Goal: Task Accomplishment & Management: Manage account settings

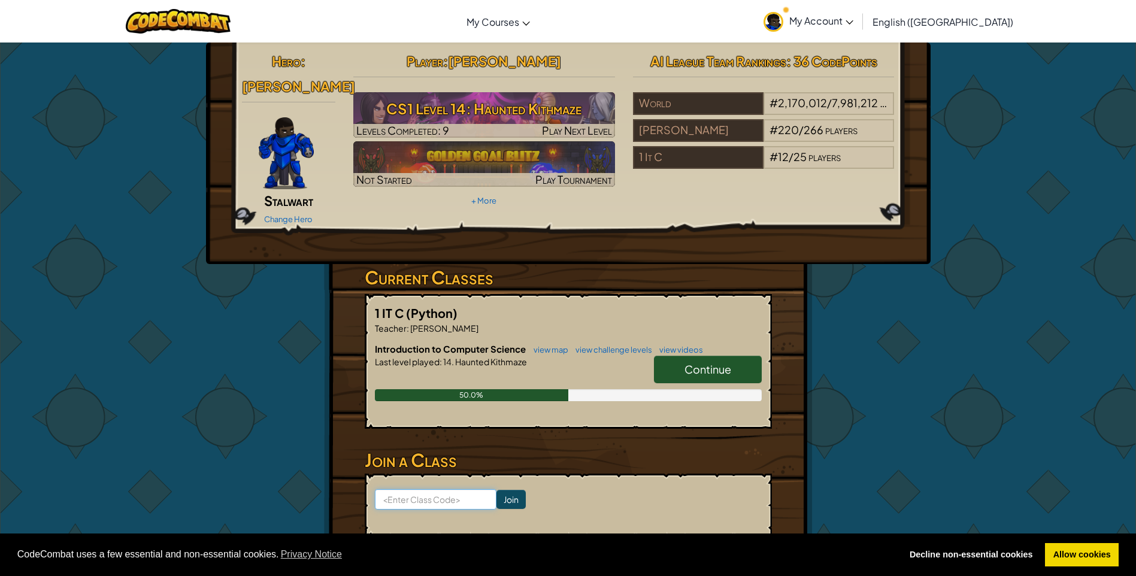
click at [413, 489] on input at bounding box center [436, 499] width 122 height 20
paste input "CodeRoadStoneStart"
type input "CodeRoadStoneStart"
click at [496, 490] on input "Join" at bounding box center [510, 499] width 29 height 19
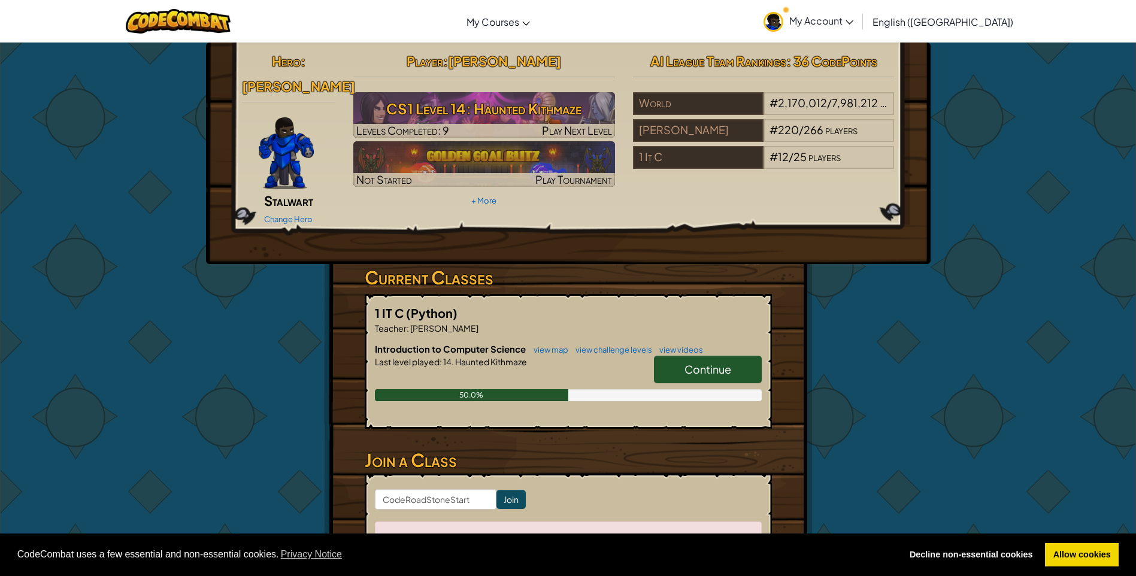
click at [692, 362] on span "Continue" at bounding box center [707, 369] width 47 height 14
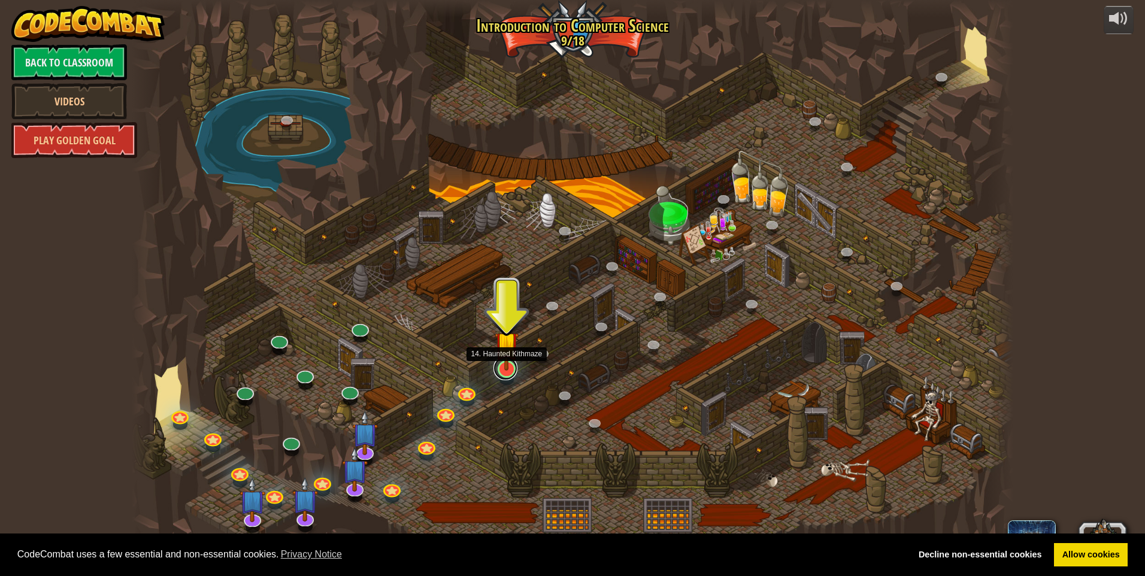
click at [511, 371] on link at bounding box center [505, 368] width 24 height 24
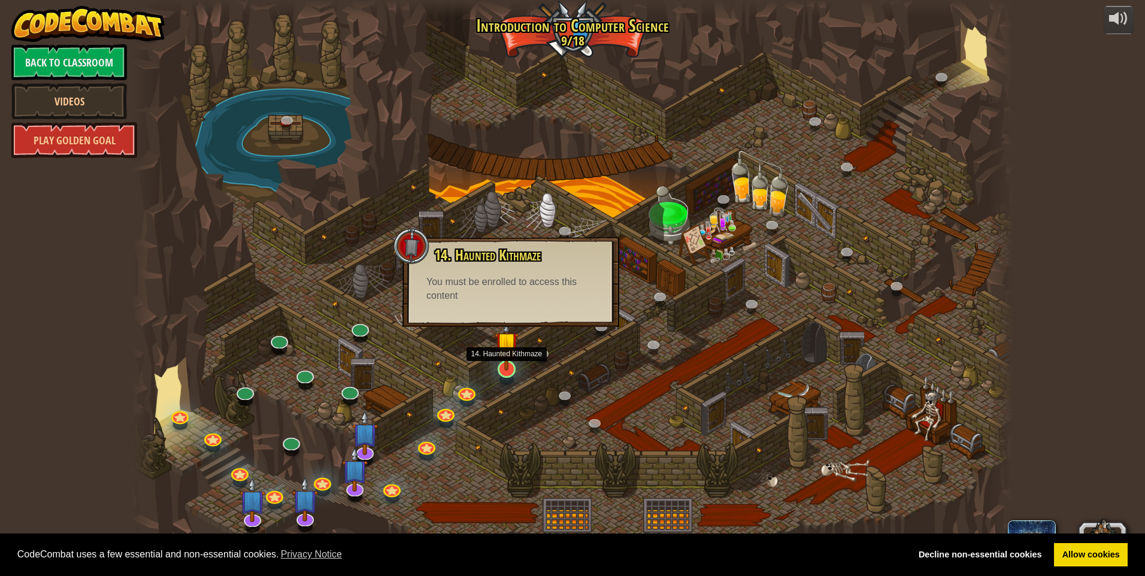
click at [504, 364] on img at bounding box center [507, 343] width 24 height 54
click at [513, 370] on img at bounding box center [507, 343] width 24 height 54
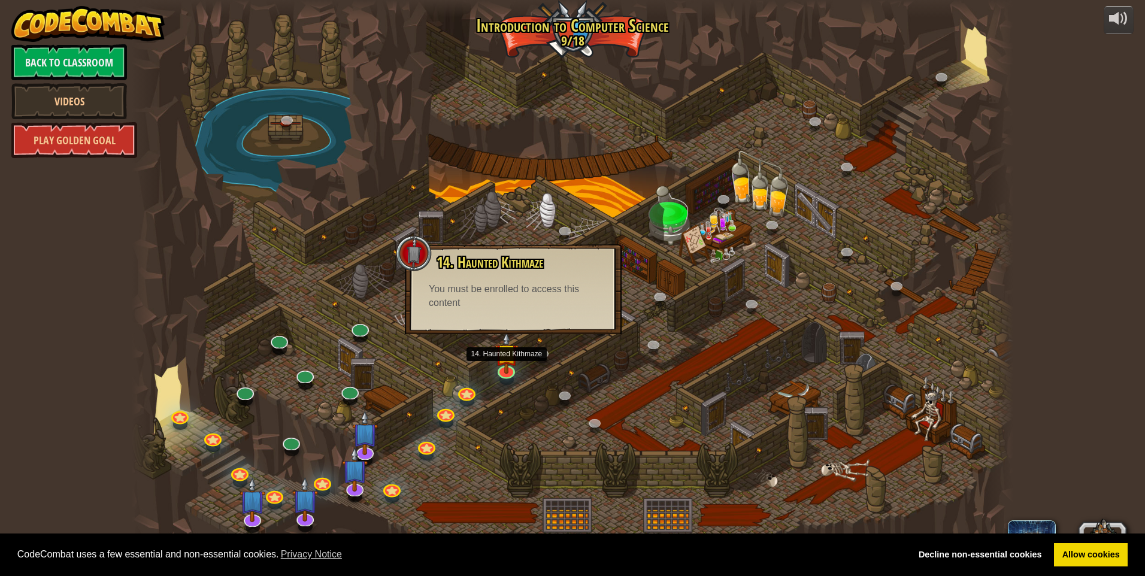
drag, startPoint x: 513, startPoint y: 370, endPoint x: 466, endPoint y: 378, distance: 47.4
click at [466, 378] on div at bounding box center [572, 288] width 881 height 576
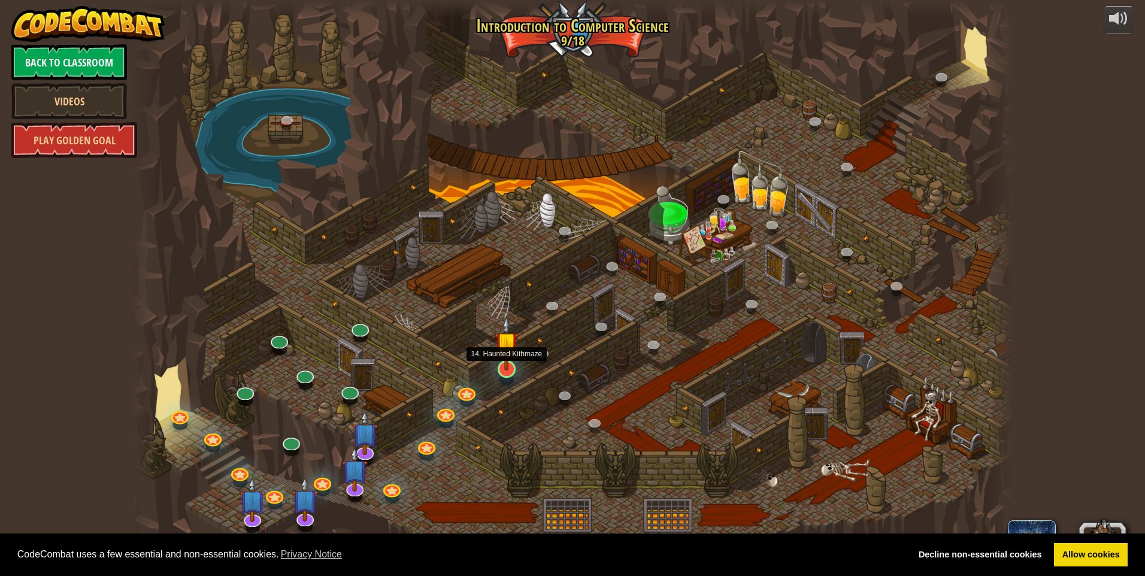
click at [507, 367] on img at bounding box center [507, 343] width 24 height 54
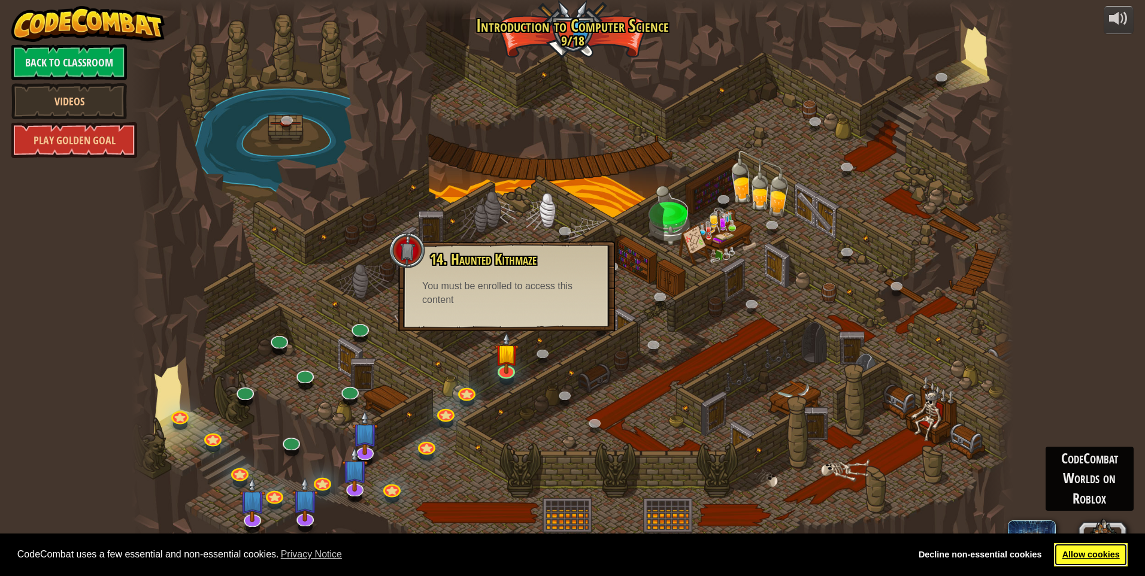
click at [1087, 555] on link "Allow cookies" at bounding box center [1091, 555] width 74 height 24
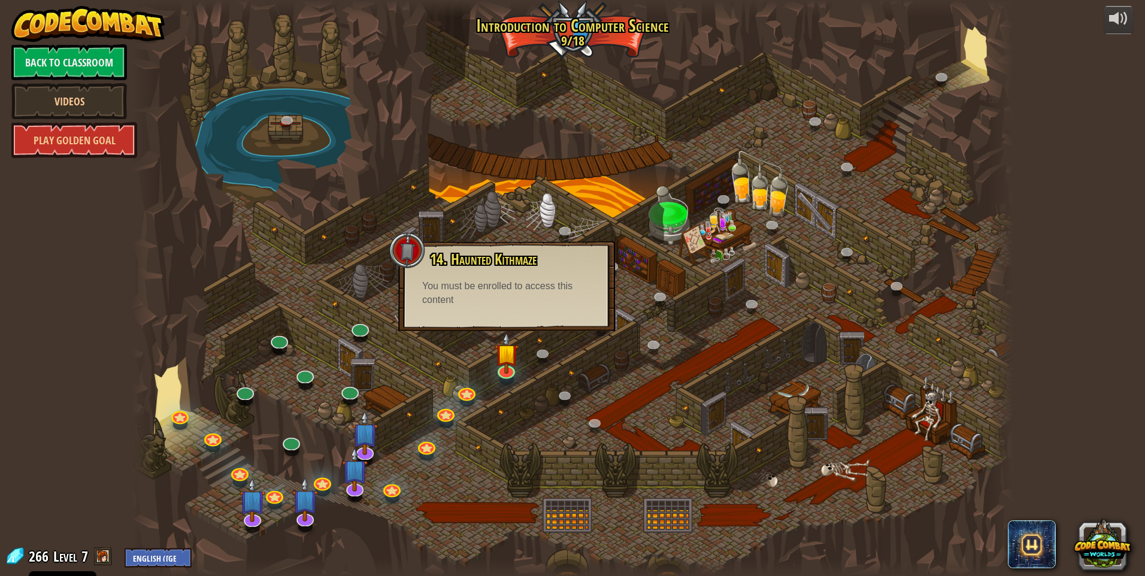
click at [401, 260] on div at bounding box center [407, 250] width 36 height 36
click at [500, 368] on img at bounding box center [507, 343] width 24 height 54
click at [464, 393] on link at bounding box center [466, 390] width 24 height 24
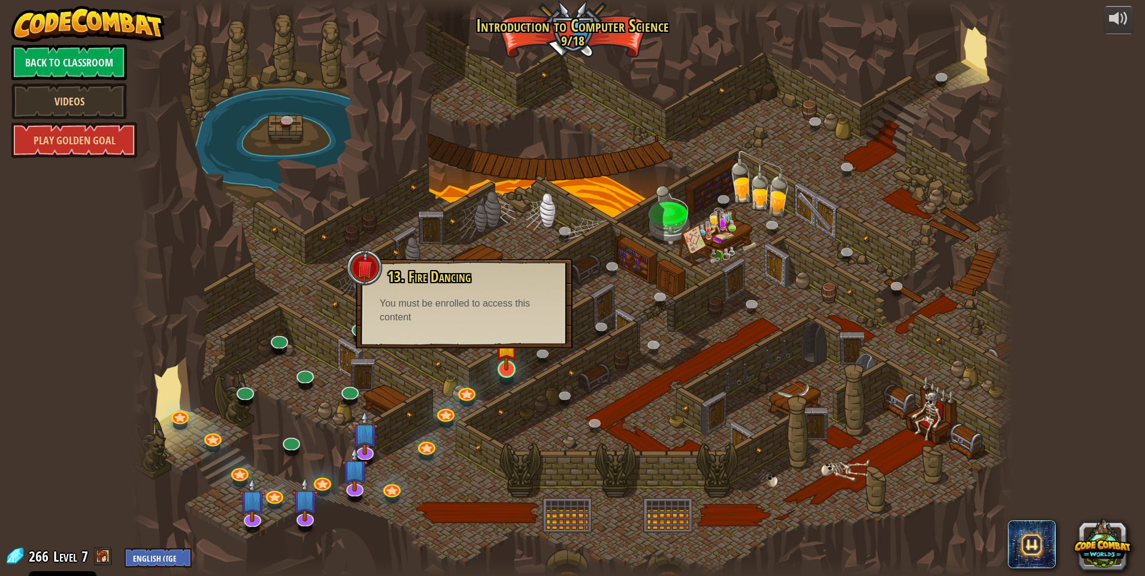
click at [517, 368] on img at bounding box center [507, 343] width 24 height 54
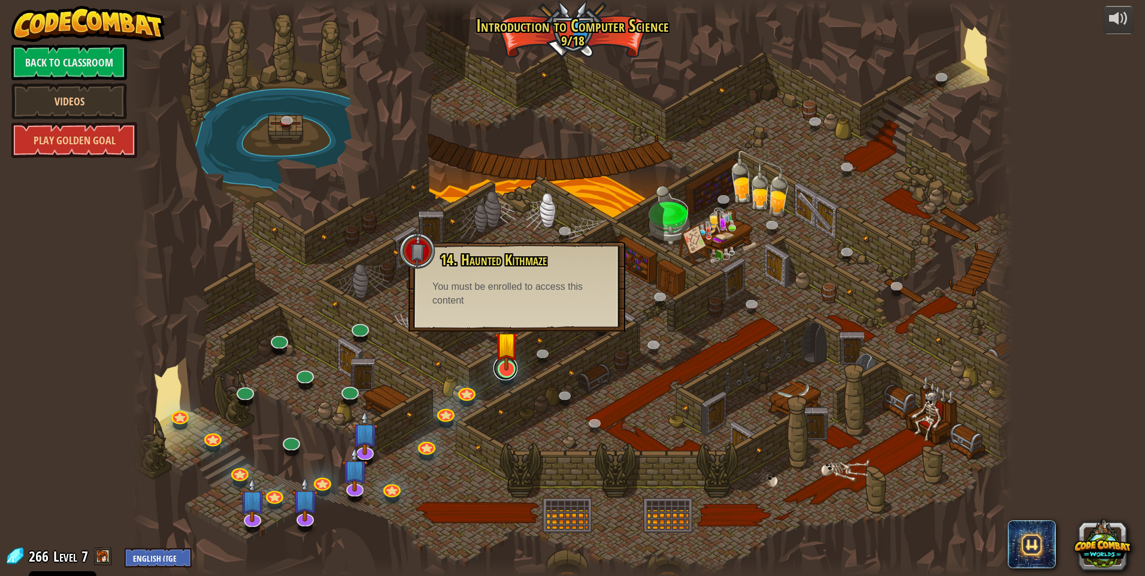
click at [507, 371] on link at bounding box center [505, 368] width 24 height 24
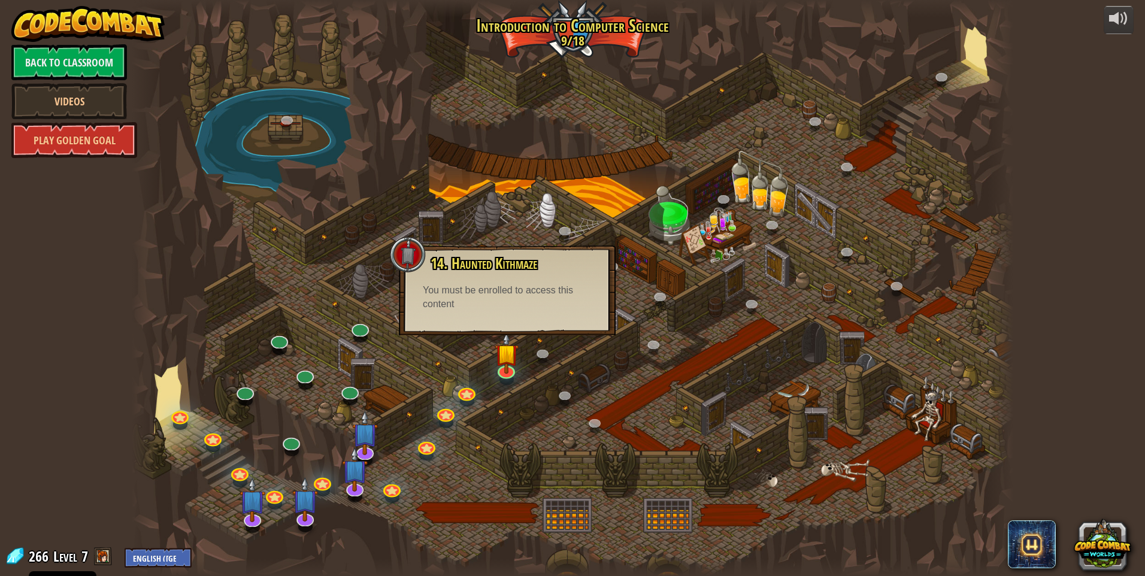
drag, startPoint x: 507, startPoint y: 371, endPoint x: 525, endPoint y: 353, distance: 25.4
click at [525, 353] on div at bounding box center [572, 288] width 881 height 576
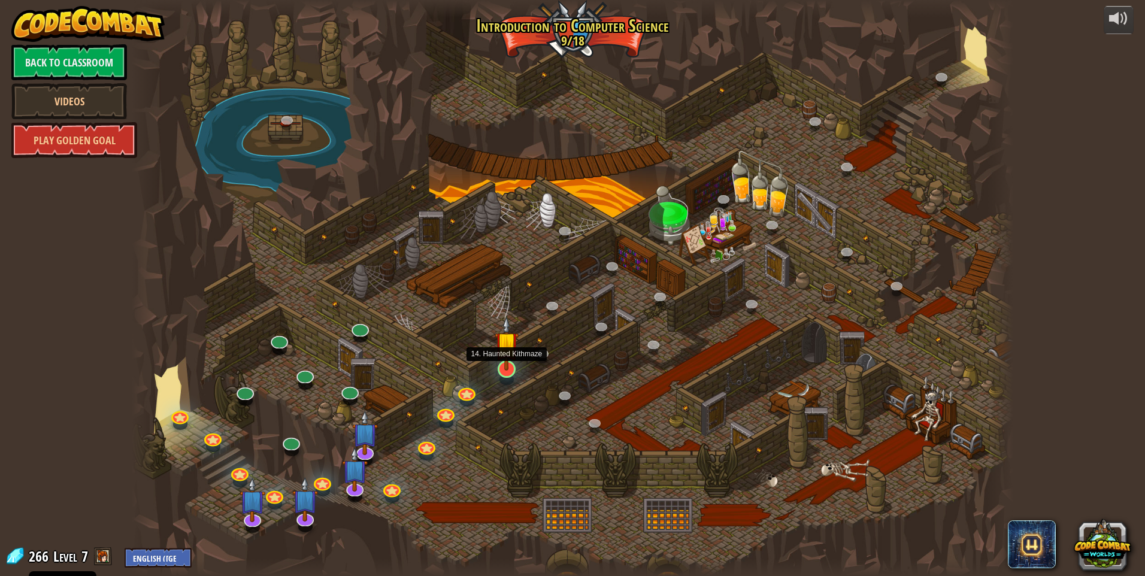
click at [511, 371] on div at bounding box center [506, 369] width 17 height 17
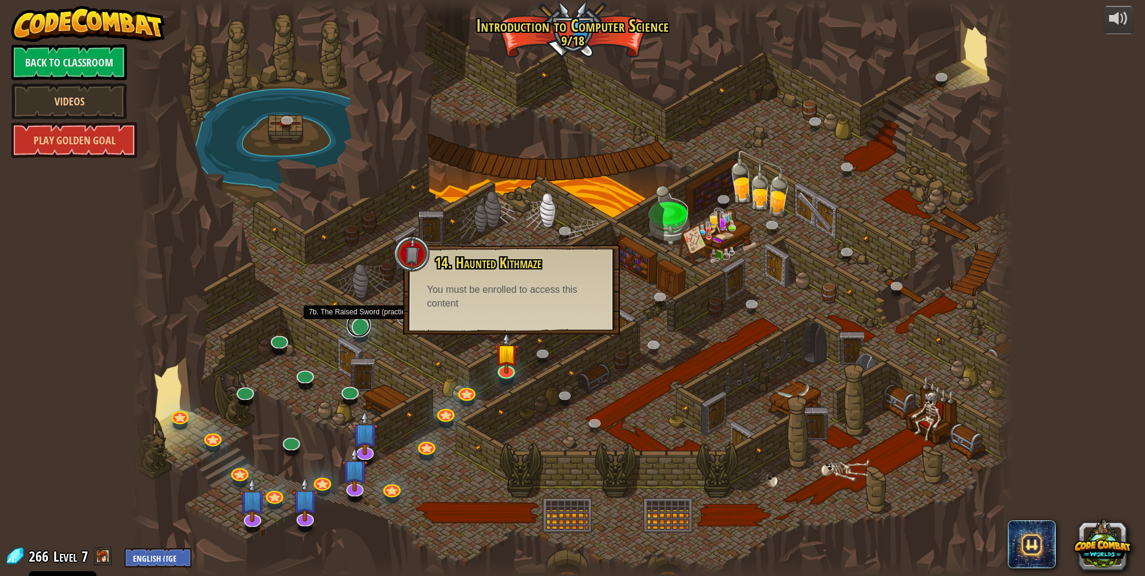
click at [355, 329] on link at bounding box center [359, 325] width 24 height 24
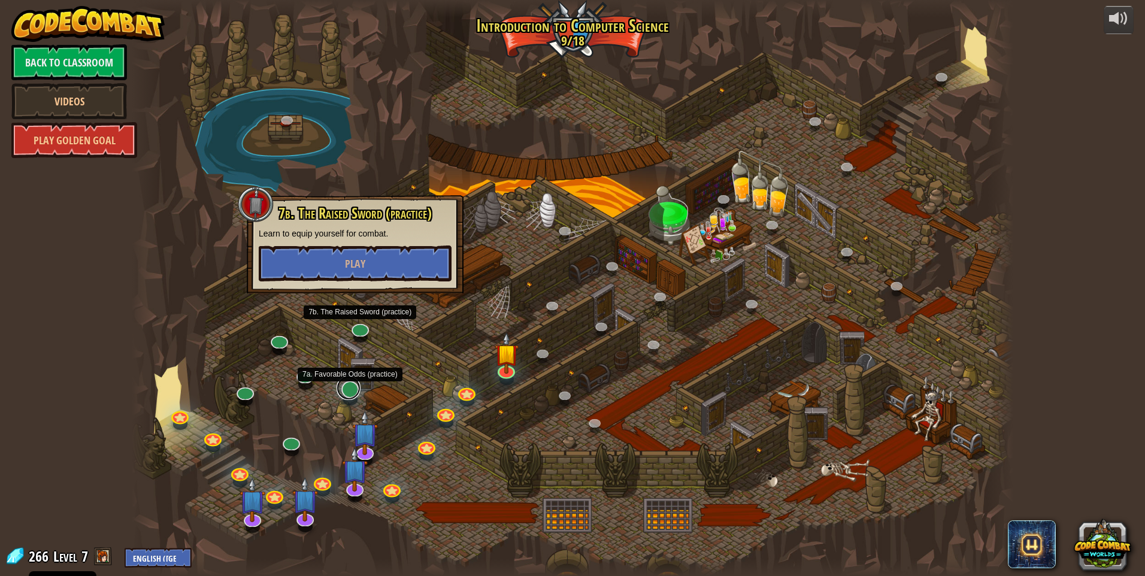
click at [348, 384] on link at bounding box center [349, 388] width 24 height 24
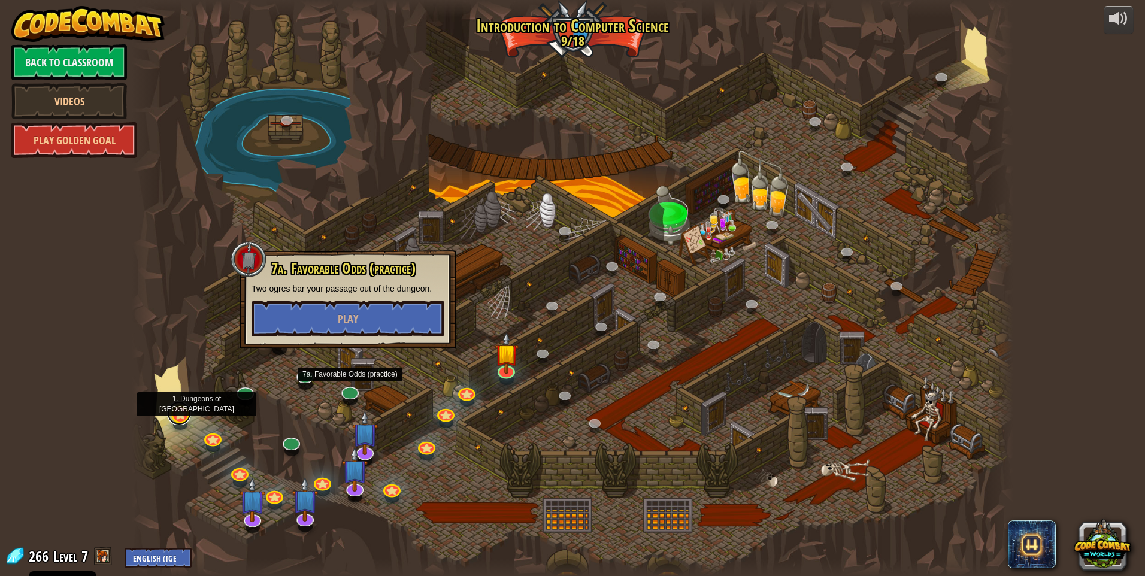
click at [178, 417] on link at bounding box center [179, 413] width 24 height 24
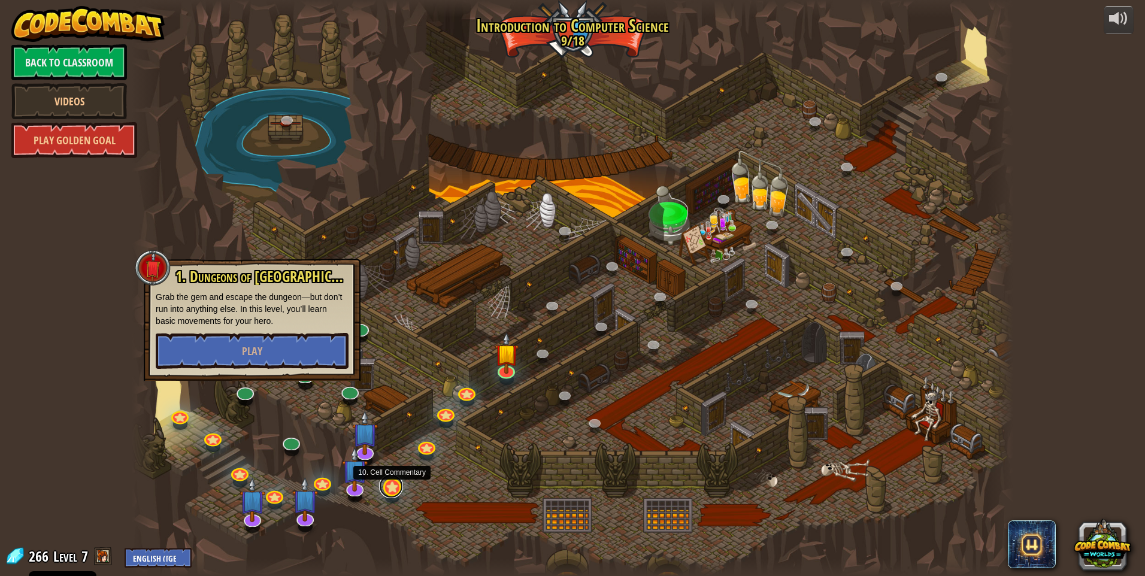
click at [395, 482] on link at bounding box center [391, 486] width 24 height 24
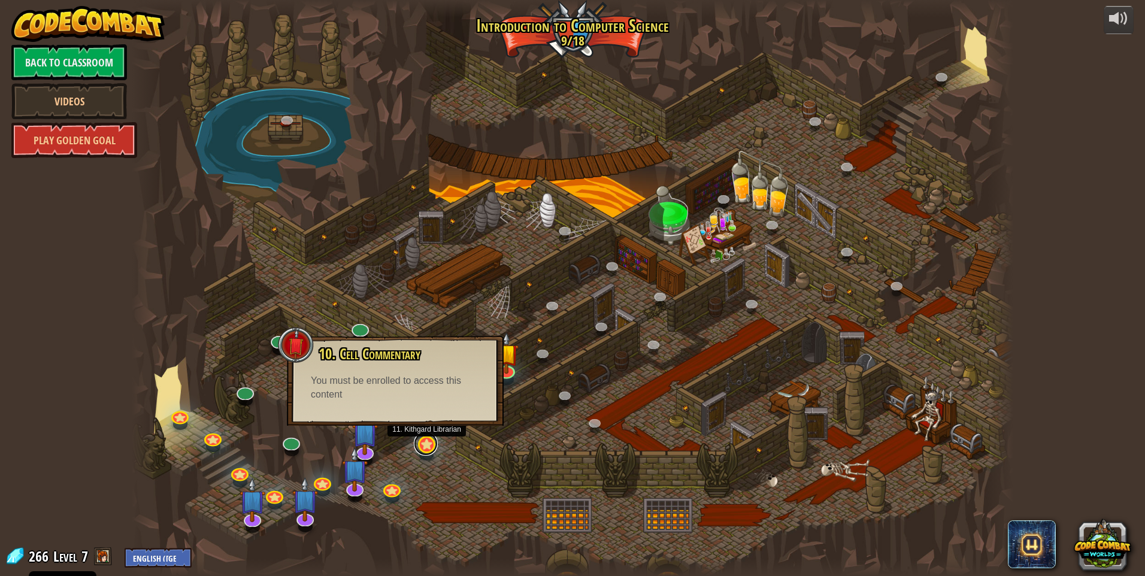
click at [423, 450] on link at bounding box center [426, 444] width 24 height 24
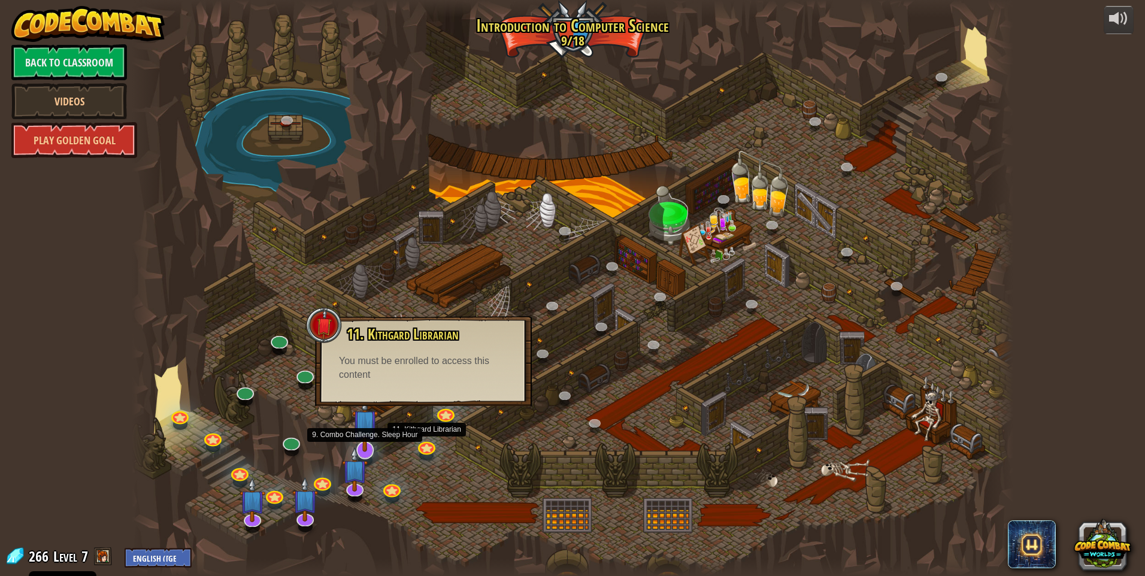
click at [369, 453] on div at bounding box center [364, 449] width 17 height 17
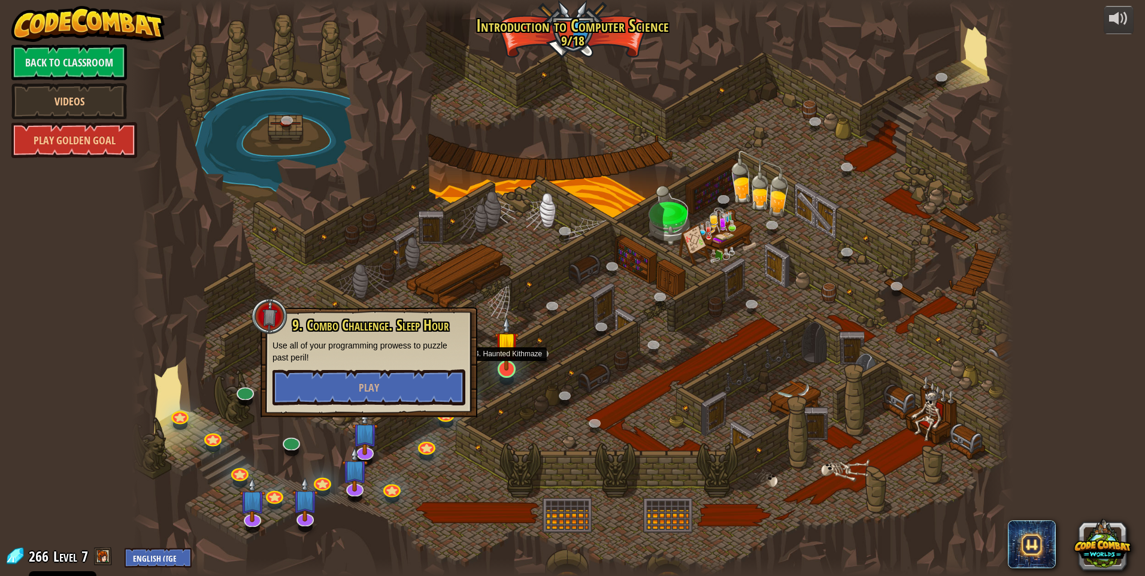
click at [506, 369] on img at bounding box center [507, 343] width 24 height 54
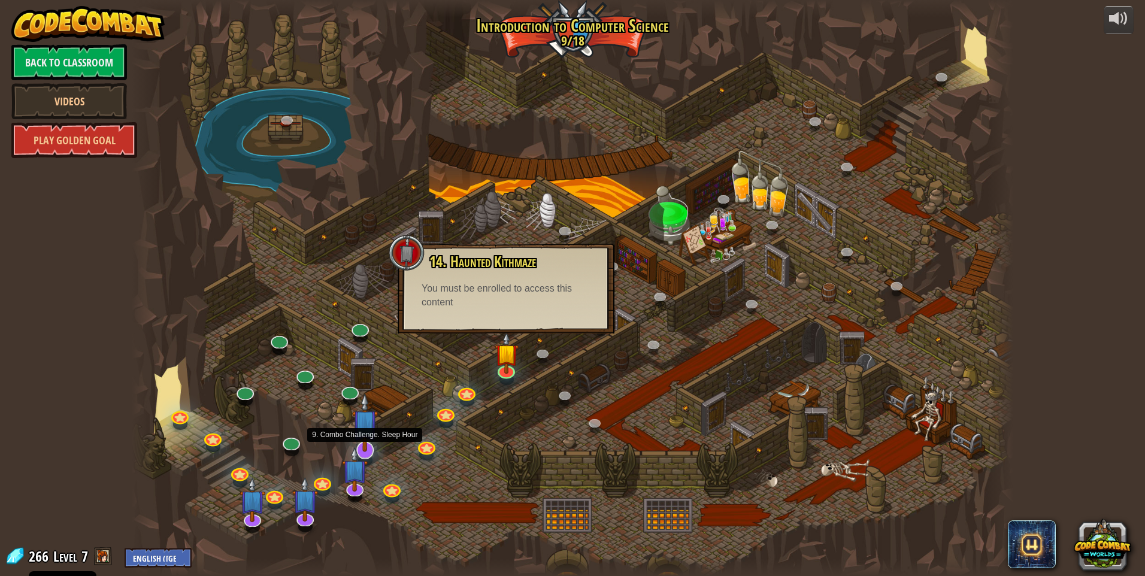
click at [359, 435] on img at bounding box center [365, 422] width 26 height 59
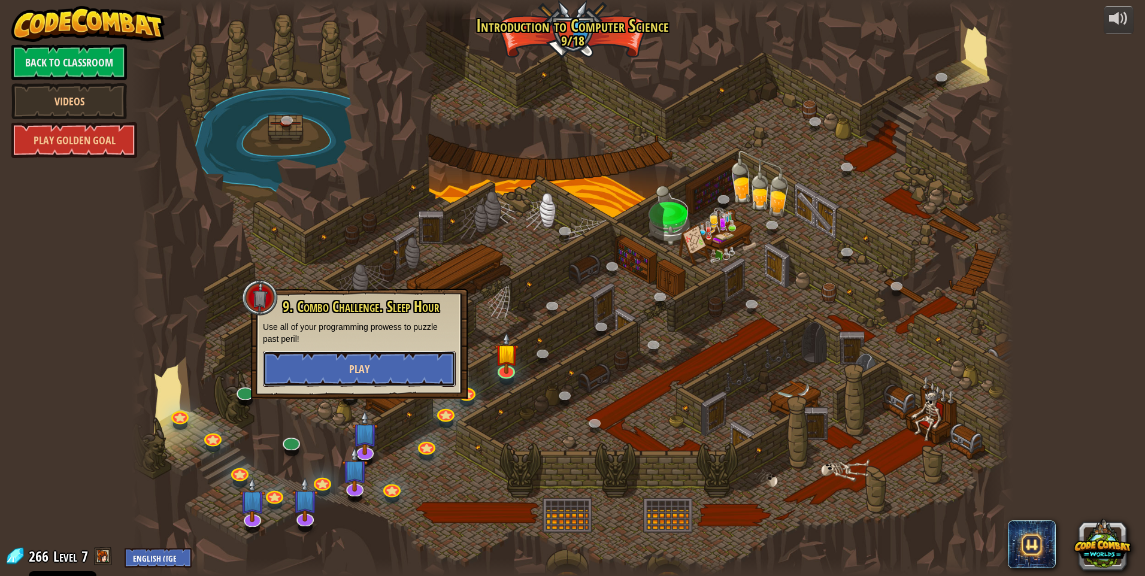
click at [372, 373] on button "Play" at bounding box center [359, 369] width 193 height 36
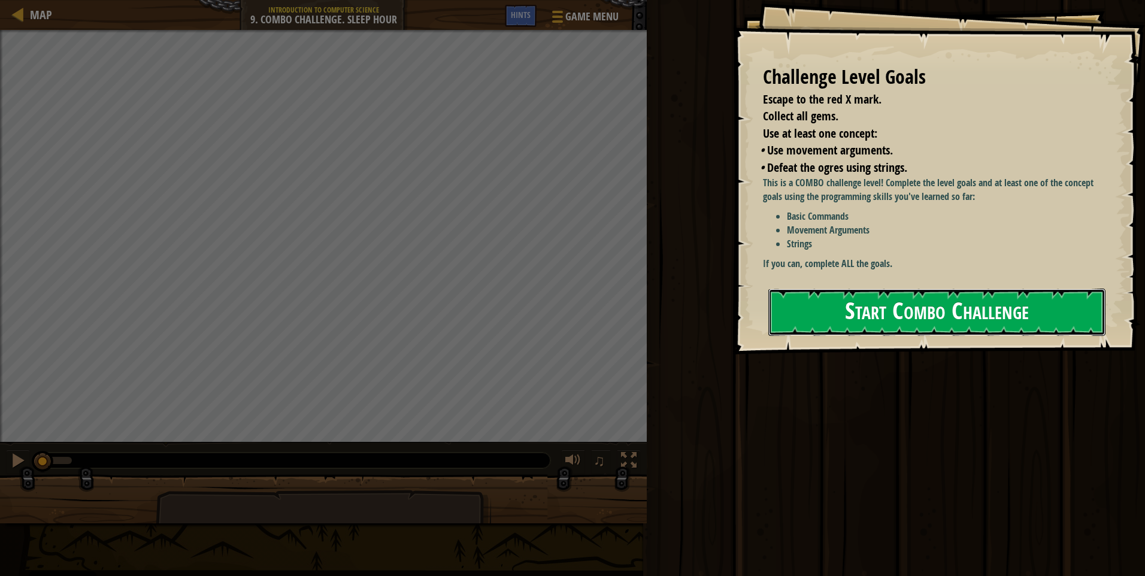
click at [819, 307] on button "Start Combo Challenge" at bounding box center [936, 312] width 337 height 47
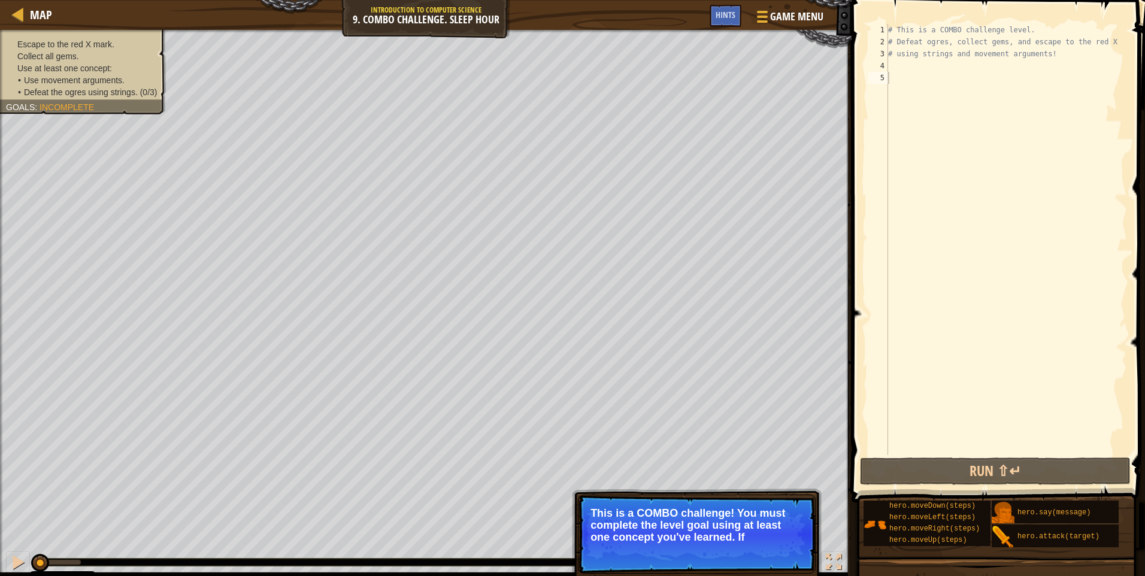
click at [687, 529] on p "This is a COMBO challenge! You must complete the level goal using at least one …" at bounding box center [696, 525] width 213 height 36
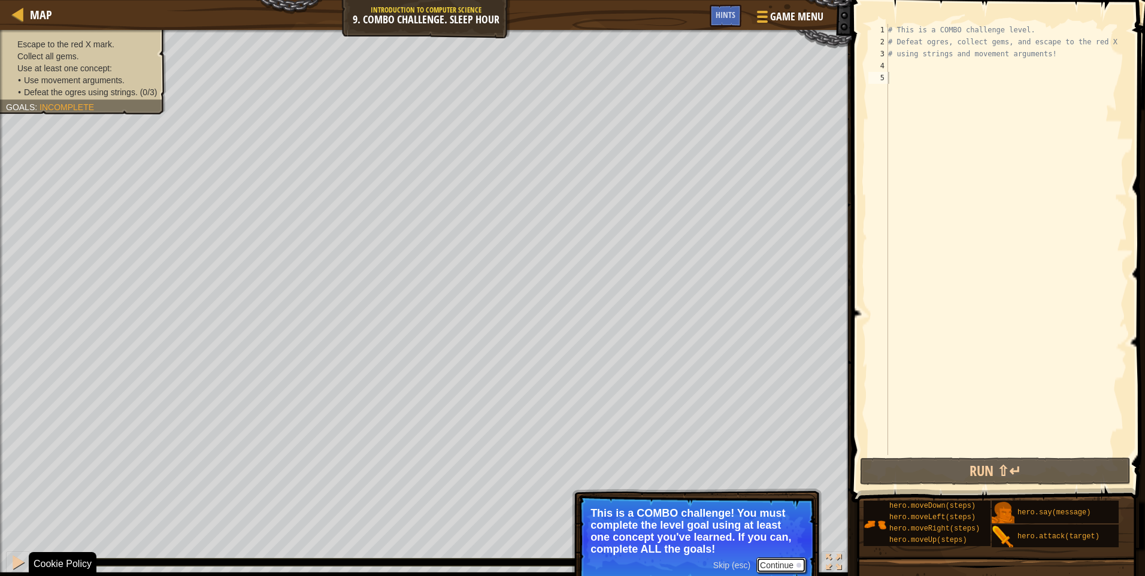
click at [763, 565] on button "Continue" at bounding box center [781, 566] width 50 height 16
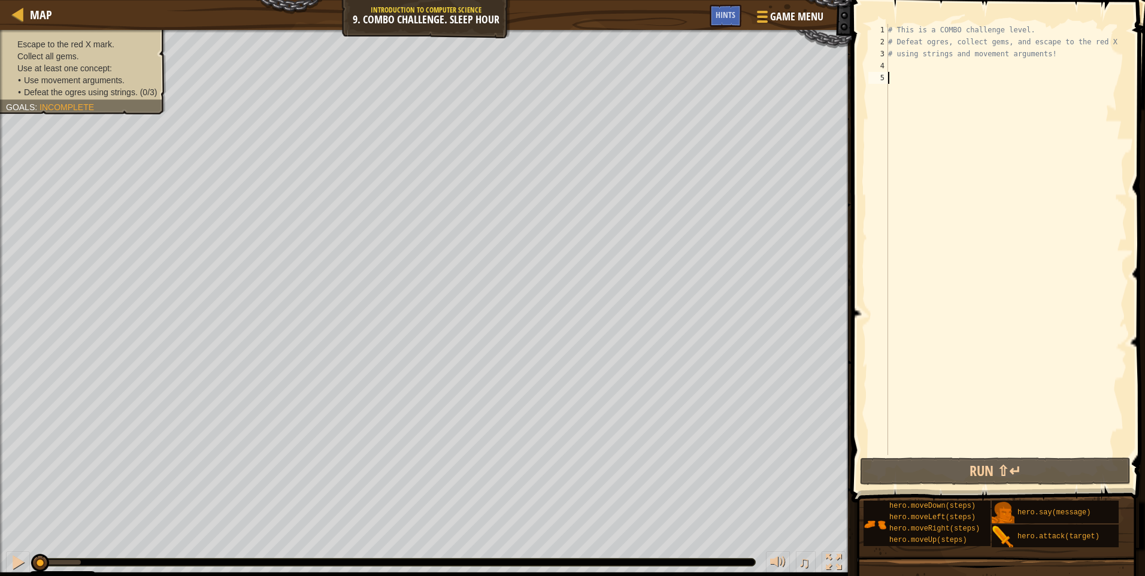
type textarea "g"
click at [898, 68] on div "# This is a COMBO challenge level. # Defeat [PERSON_NAME], collect gems, and es…" at bounding box center [1006, 251] width 241 height 455
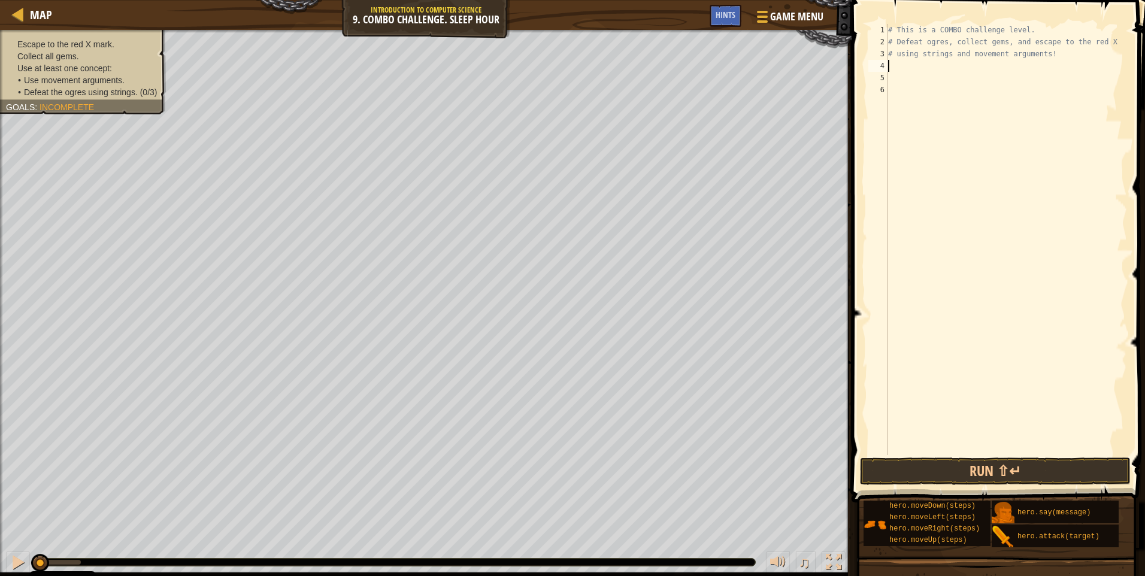
type textarea "~"
click at [892, 65] on div "# This is a COMBO challenge level. # Defeat [PERSON_NAME], collect gems, and es…" at bounding box center [1006, 251] width 241 height 455
click at [916, 66] on div "# This is a COMBO challenge level. # Defeat [PERSON_NAME], collect gems, and es…" at bounding box center [1006, 251] width 241 height 455
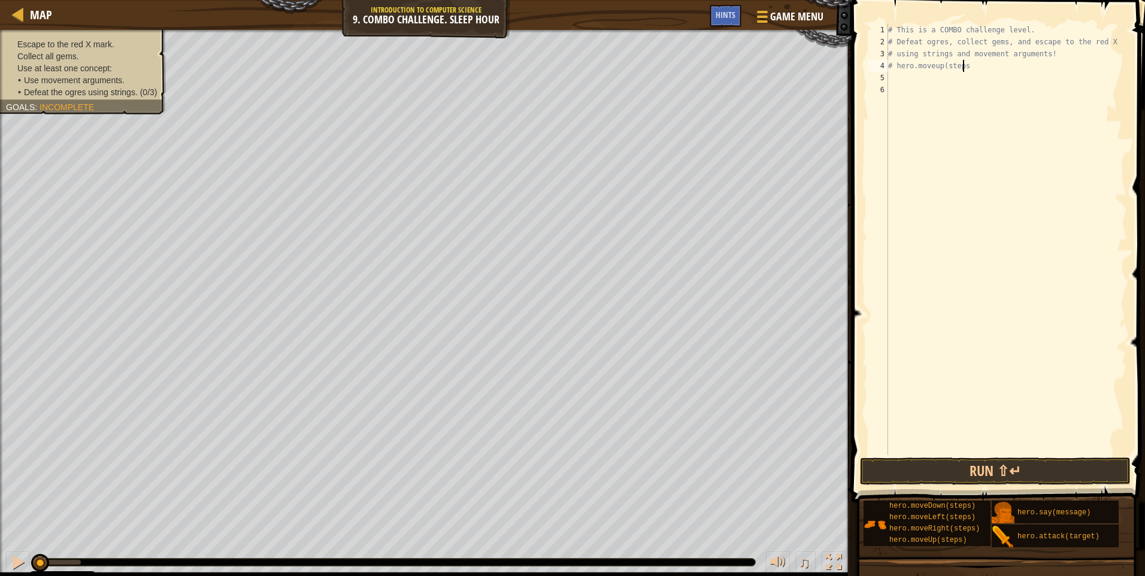
type textarea "# hero.moveup(steps)"
click at [960, 471] on button "Run ⇧↵" at bounding box center [995, 472] width 271 height 28
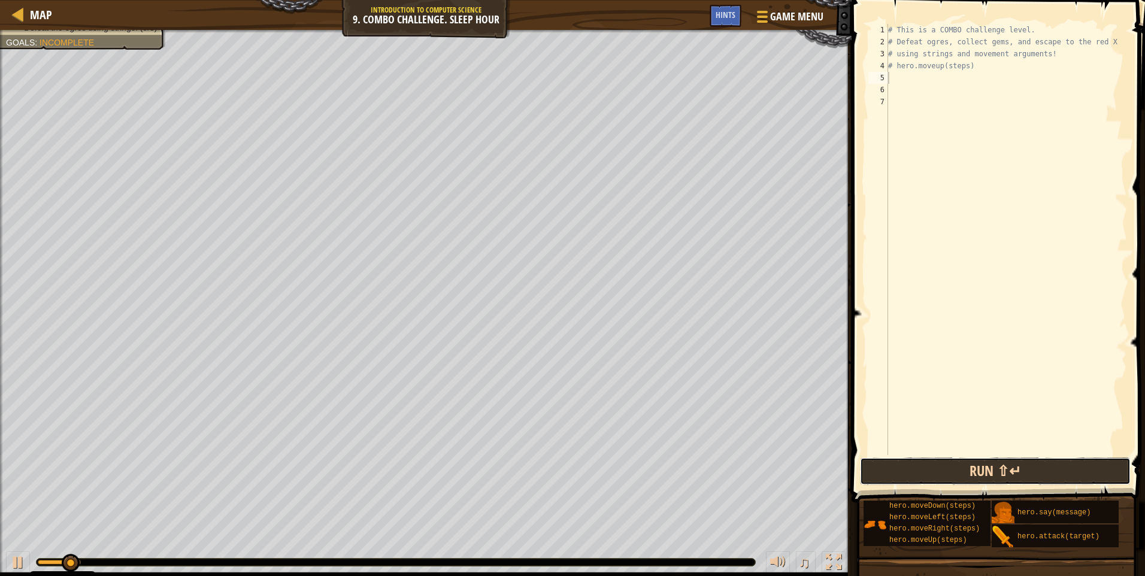
click at [960, 471] on button "Run ⇧↵" at bounding box center [995, 472] width 271 height 28
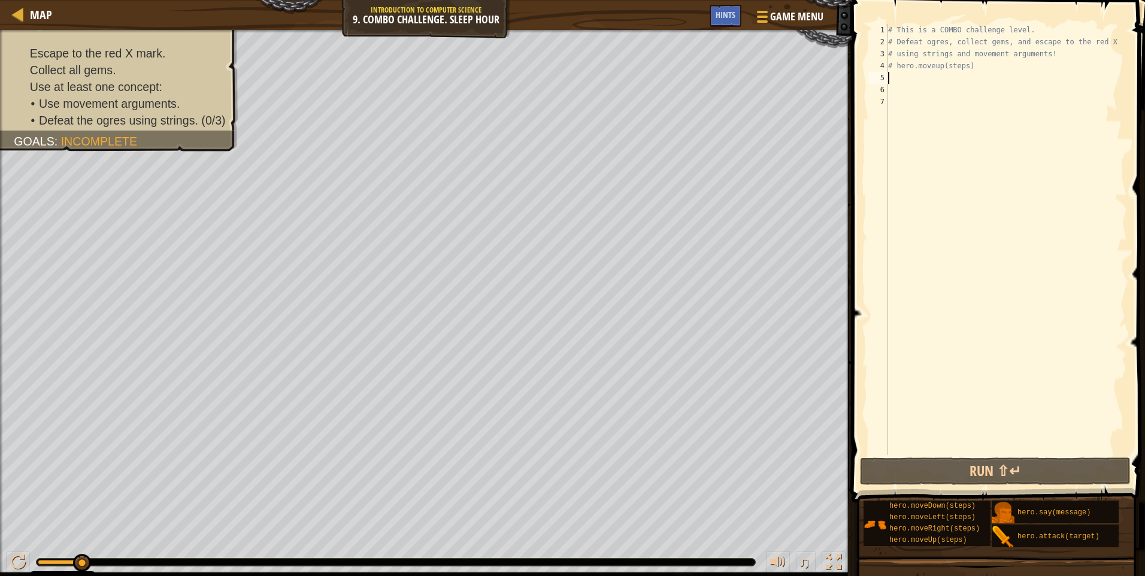
click at [962, 65] on div "# This is a COMBO challenge level. # Defeat [PERSON_NAME], collect gems, and es…" at bounding box center [1006, 251] width 241 height 455
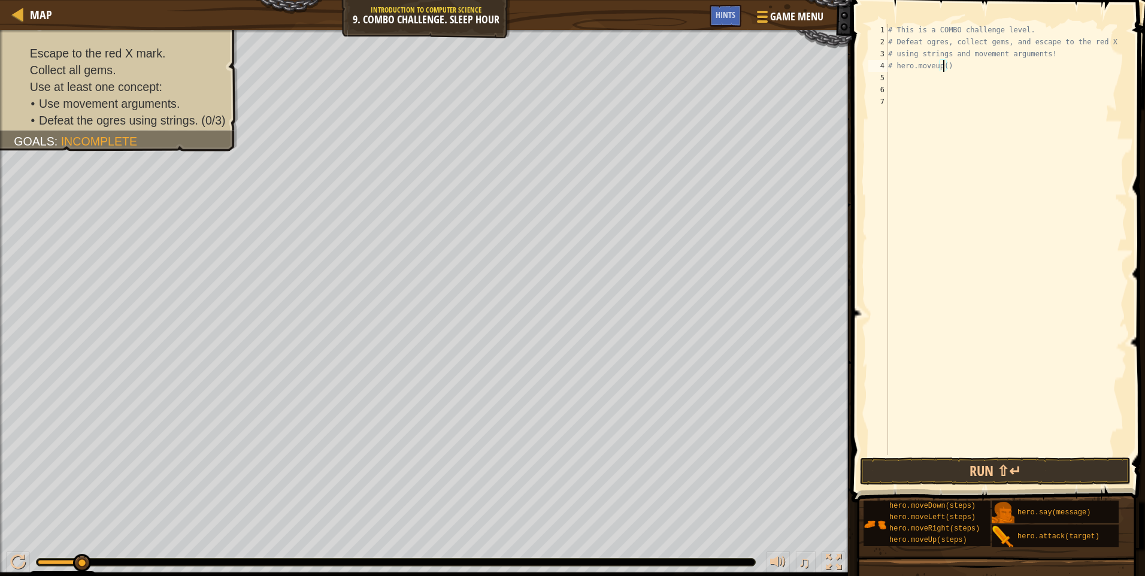
type textarea "# hero.moveup(2)"
click at [1004, 469] on button "Run ⇧↵" at bounding box center [995, 472] width 271 height 28
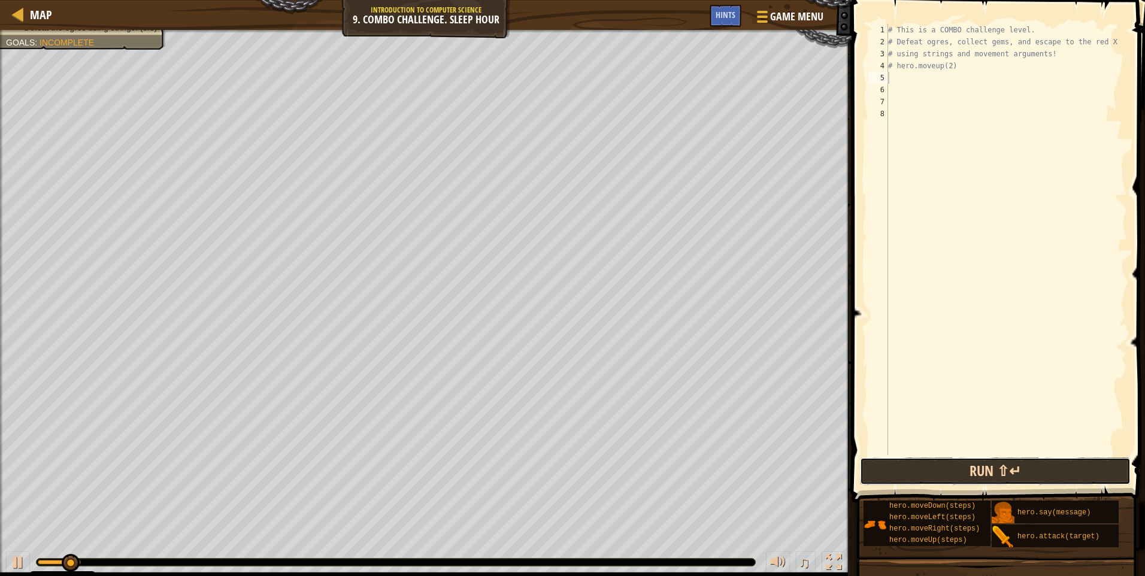
click at [1004, 469] on button "Run ⇧↵" at bounding box center [995, 472] width 271 height 28
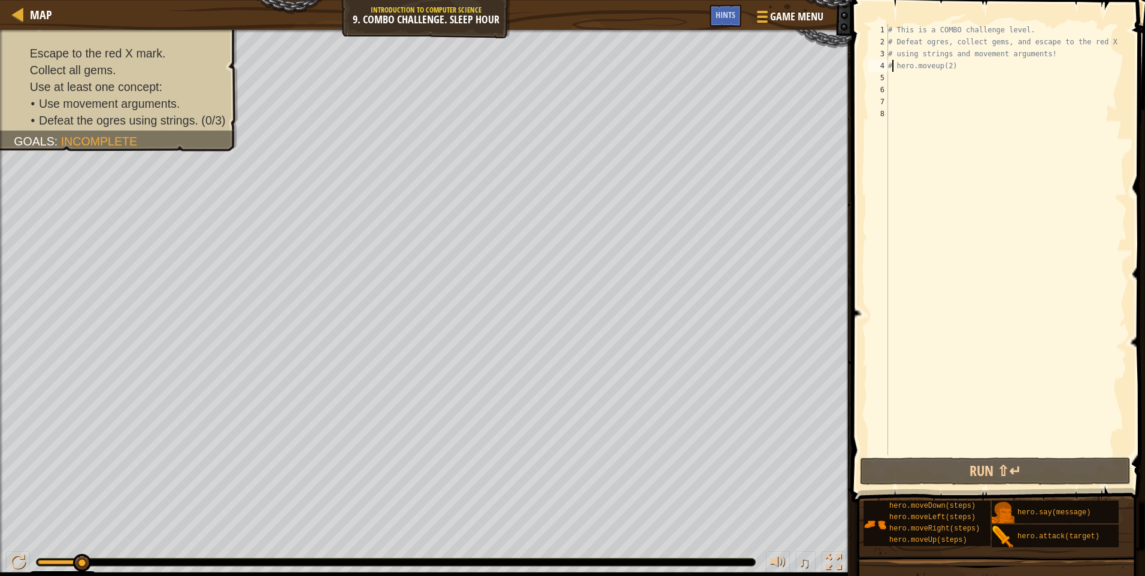
click at [892, 65] on div "# This is a COMBO challenge level. # Defeat [PERSON_NAME], collect gems, and es…" at bounding box center [1006, 251] width 241 height 455
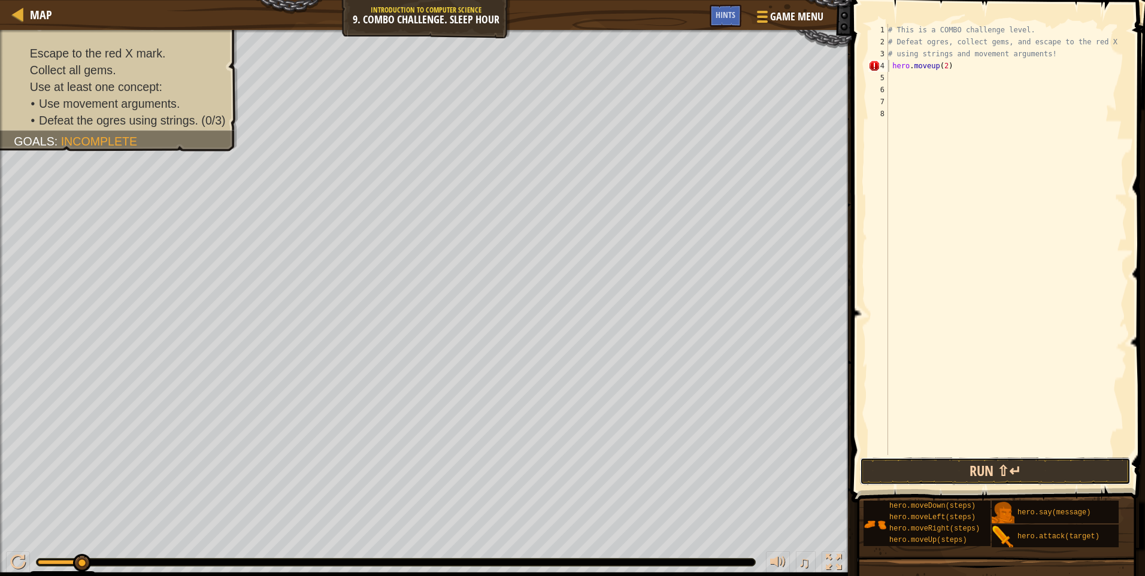
click at [989, 476] on button "Run ⇧↵" at bounding box center [995, 472] width 271 height 28
click at [946, 65] on div "# This is a COMBO challenge level. # Defeat [PERSON_NAME], collect gems, and es…" at bounding box center [1006, 251] width 241 height 455
type textarea "# hero.moveup(2steps)"
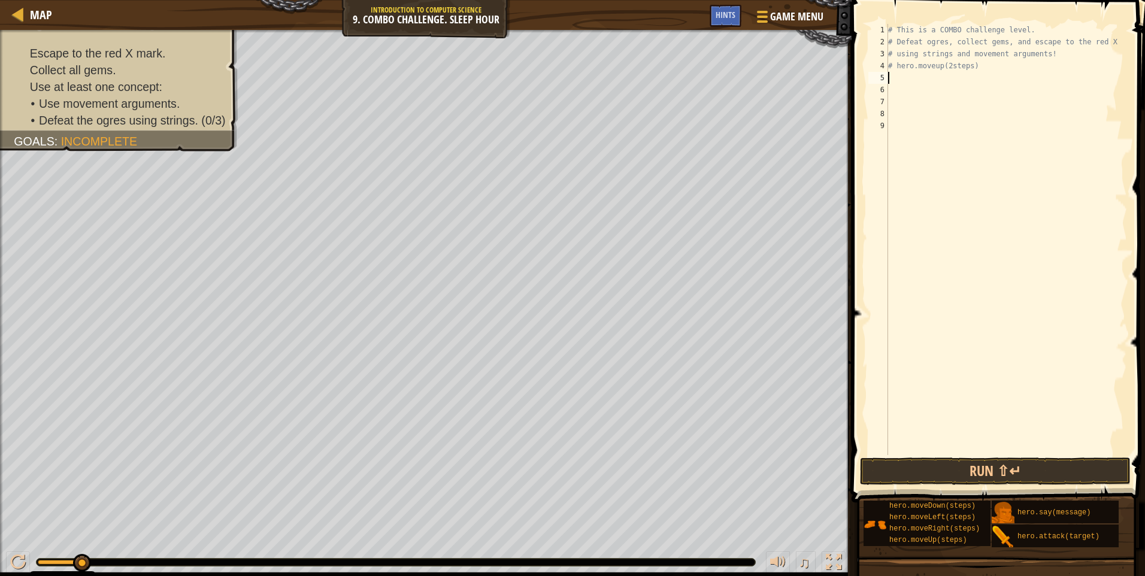
scroll to position [5, 0]
click at [944, 475] on button "Run ⇧↵" at bounding box center [995, 472] width 271 height 28
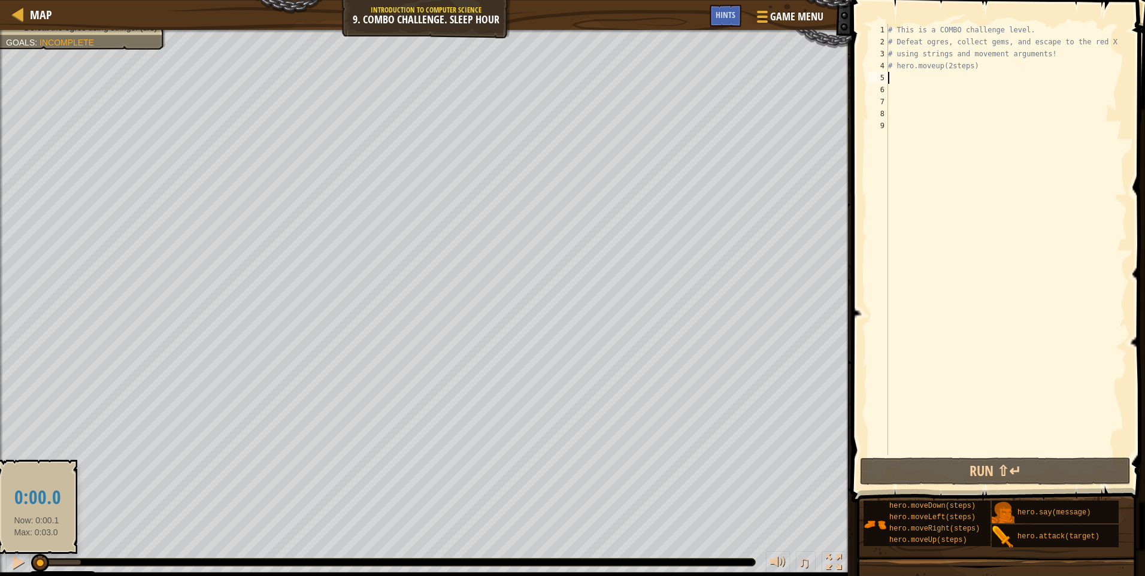
drag, startPoint x: 81, startPoint y: 559, endPoint x: 37, endPoint y: 556, distance: 44.4
click at [37, 556] on div at bounding box center [40, 563] width 18 height 18
click at [16, 557] on div at bounding box center [18, 563] width 16 height 16
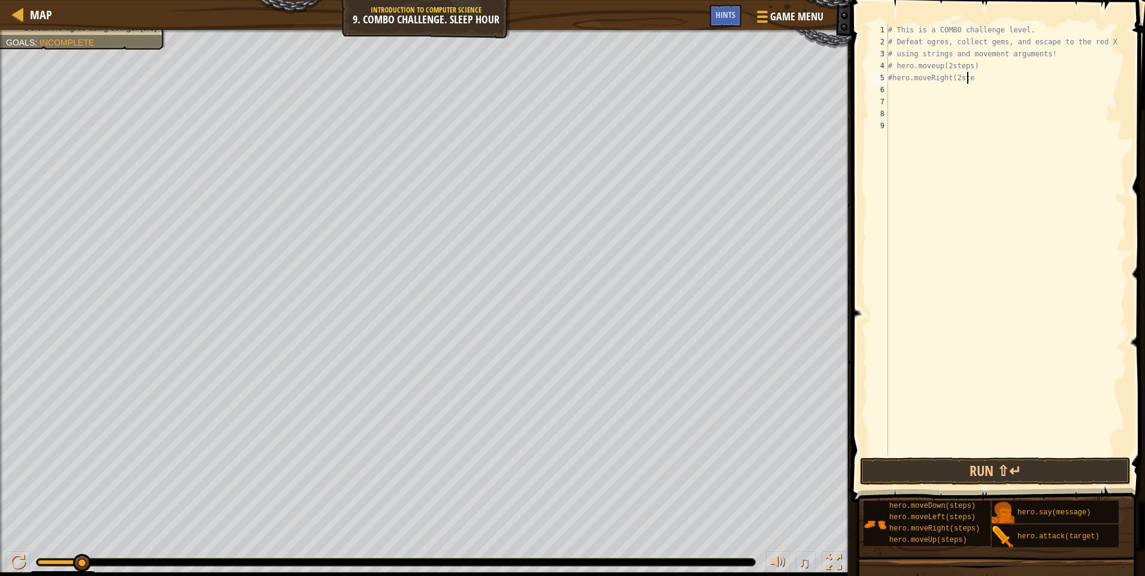
scroll to position [5, 7]
type textarea "#hero.moveRight(2steps)"
click at [933, 468] on button "Run ⇧↵" at bounding box center [995, 472] width 271 height 28
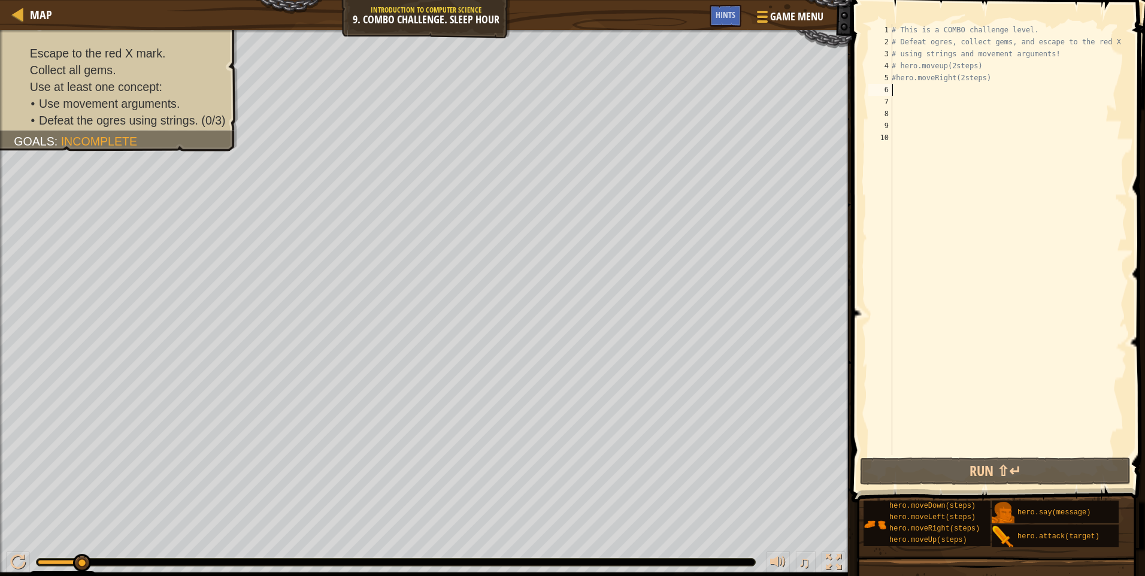
click at [898, 66] on div "# This is a COMBO challenge level. # Defeat [PERSON_NAME], collect gems, and es…" at bounding box center [1008, 251] width 238 height 455
click at [902, 63] on div "# This is a COMBO challenge level. # Defeat [PERSON_NAME], collect gems, and es…" at bounding box center [1008, 251] width 238 height 455
click at [899, 66] on div "# This is a COMBO challenge level. # Defeat [PERSON_NAME], collect gems, and es…" at bounding box center [1008, 251] width 238 height 455
click at [953, 475] on button "Run ⇧↵" at bounding box center [995, 472] width 271 height 28
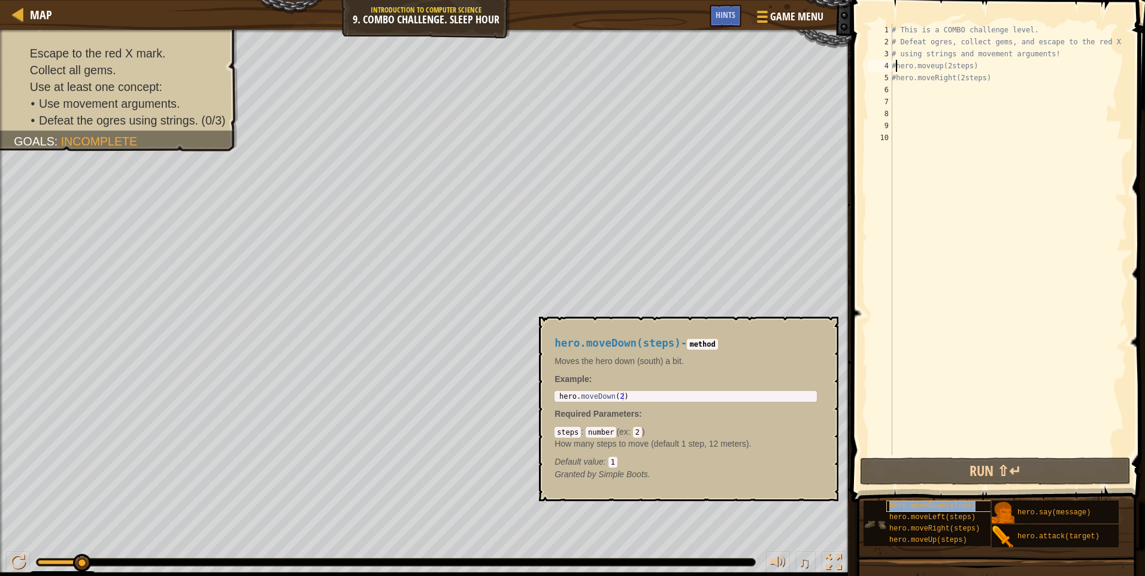
click at [902, 507] on span "hero.moveDown(steps)" at bounding box center [932, 506] width 86 height 8
click at [967, 66] on div "# This is a COMBO challenge level. # Defeat [PERSON_NAME], collect gems, and es…" at bounding box center [1008, 251] width 238 height 455
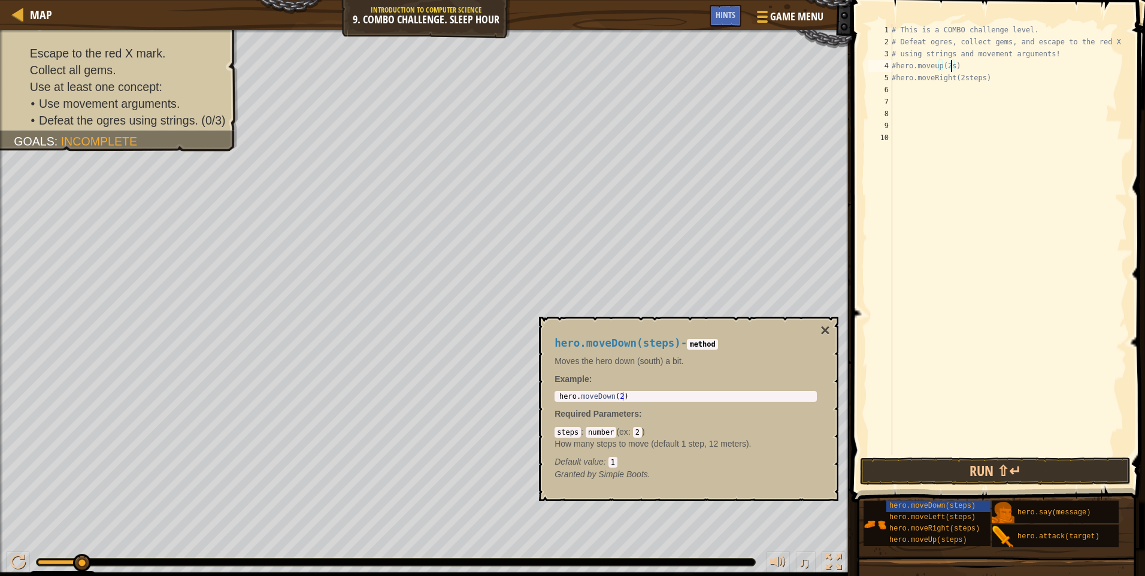
type textarea "#hero.moveup(2)"
click at [952, 466] on button "Run ⇧↵" at bounding box center [995, 472] width 271 height 28
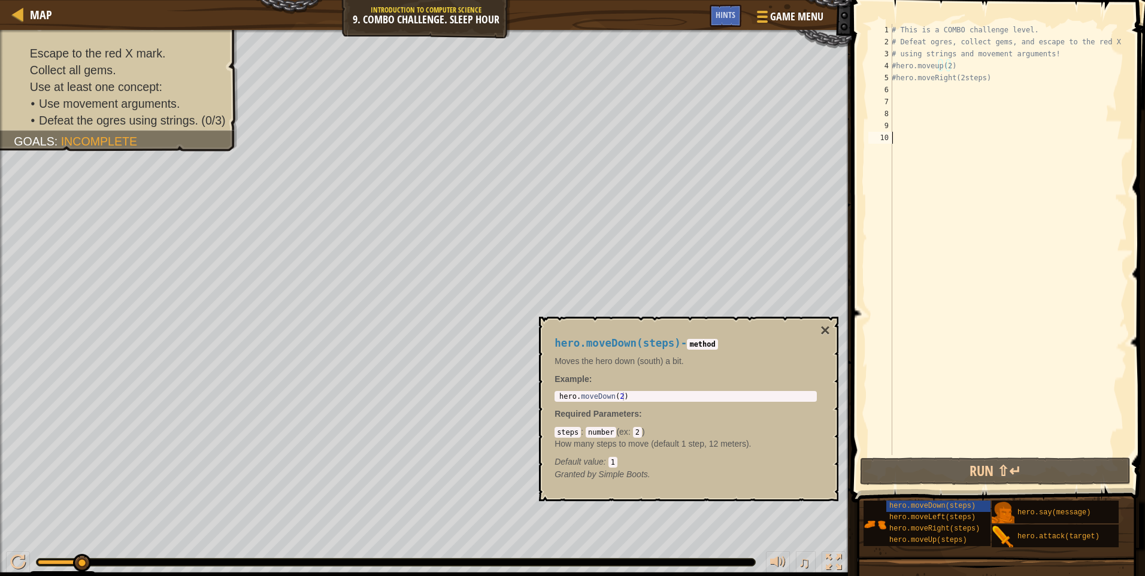
drag, startPoint x: 943, startPoint y: 67, endPoint x: 905, endPoint y: 166, distance: 105.6
click at [905, 166] on div "# This is a COMBO challenge level. # Defeat [PERSON_NAME], collect gems, and es…" at bounding box center [1008, 251] width 238 height 455
click at [827, 328] on button "×" at bounding box center [825, 330] width 10 height 17
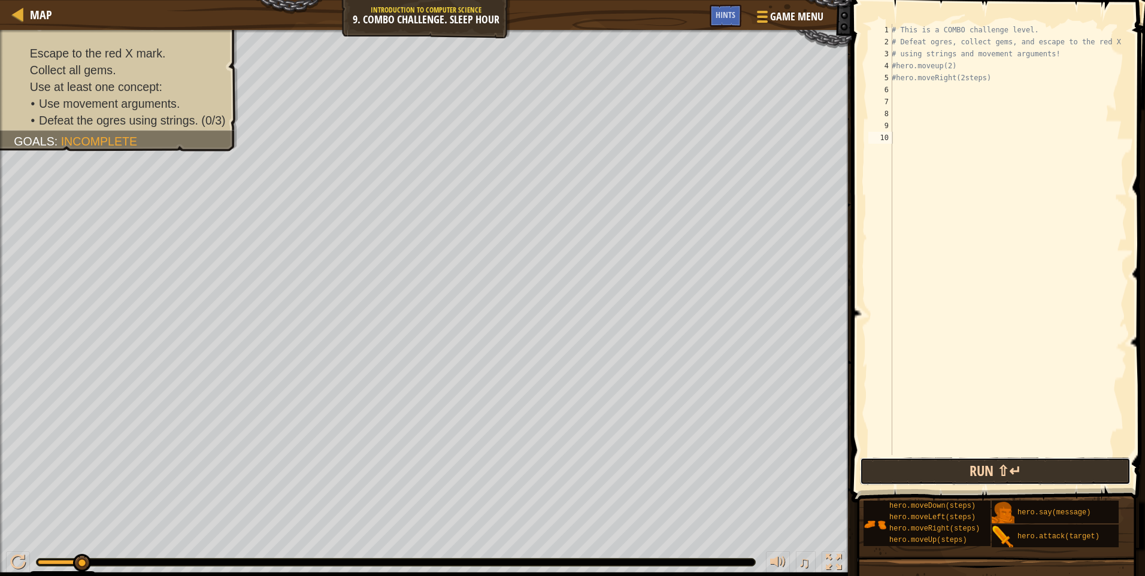
click at [986, 469] on button "Run ⇧↵" at bounding box center [995, 472] width 271 height 28
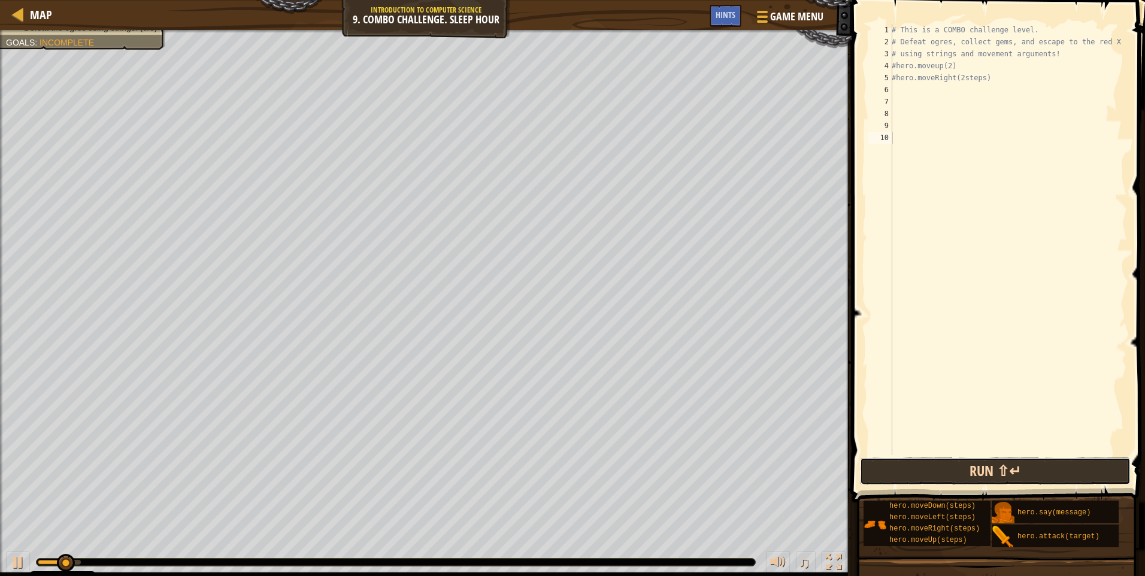
click at [986, 469] on button "Run ⇧↵" at bounding box center [995, 472] width 271 height 28
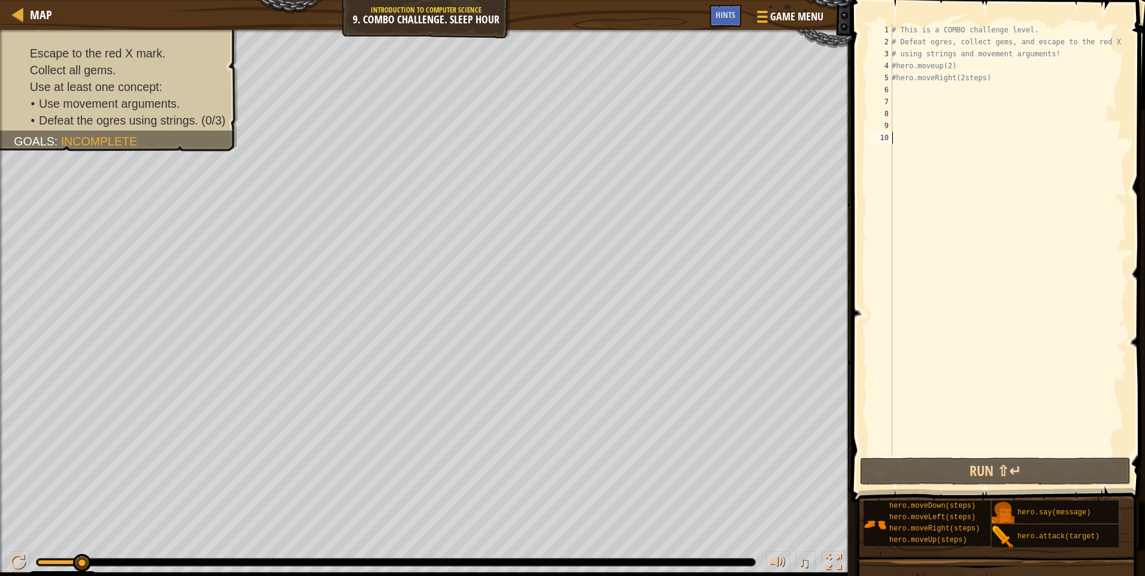
click at [987, 80] on div "# This is a COMBO challenge level. # Defeat [PERSON_NAME], collect gems, and es…" at bounding box center [1008, 251] width 238 height 455
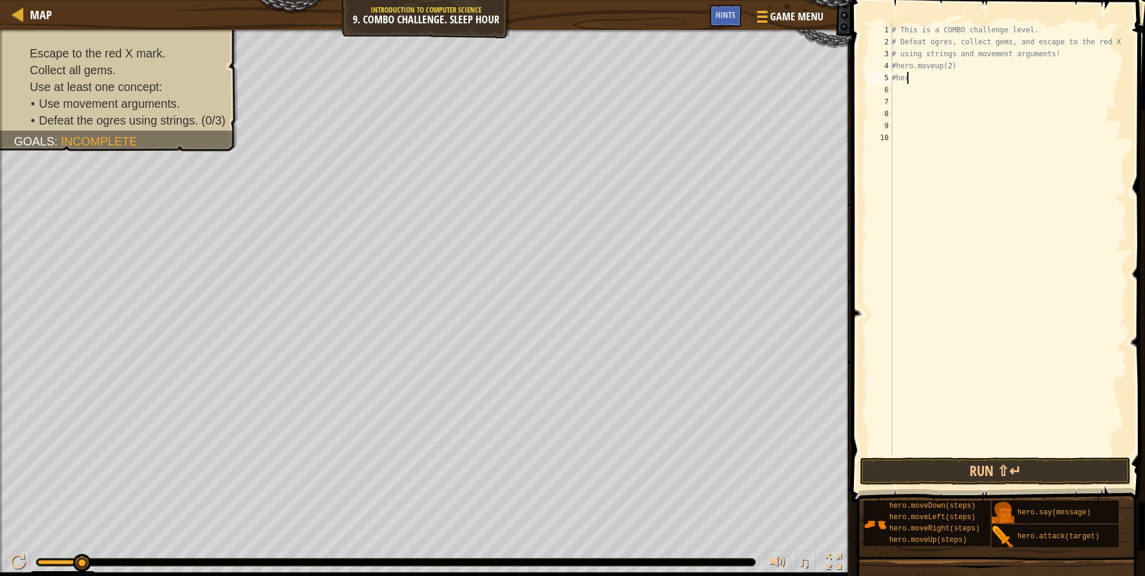
type textarea "#"
type textarea "#hero.moveRight(2)"
click at [981, 476] on button "Run ⇧↵" at bounding box center [995, 472] width 271 height 28
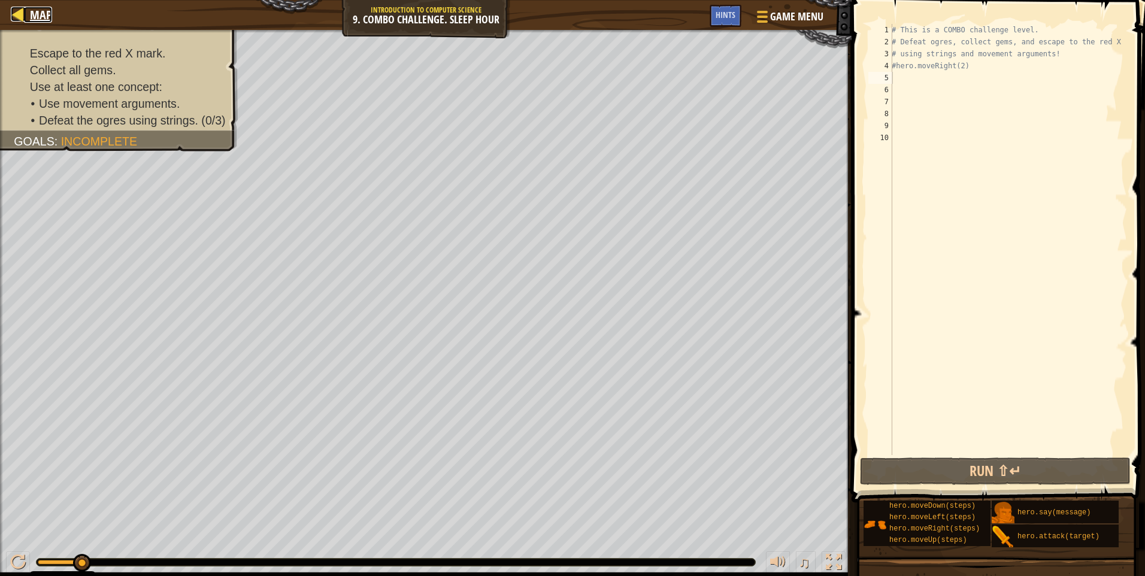
click at [19, 7] on div at bounding box center [18, 14] width 15 height 15
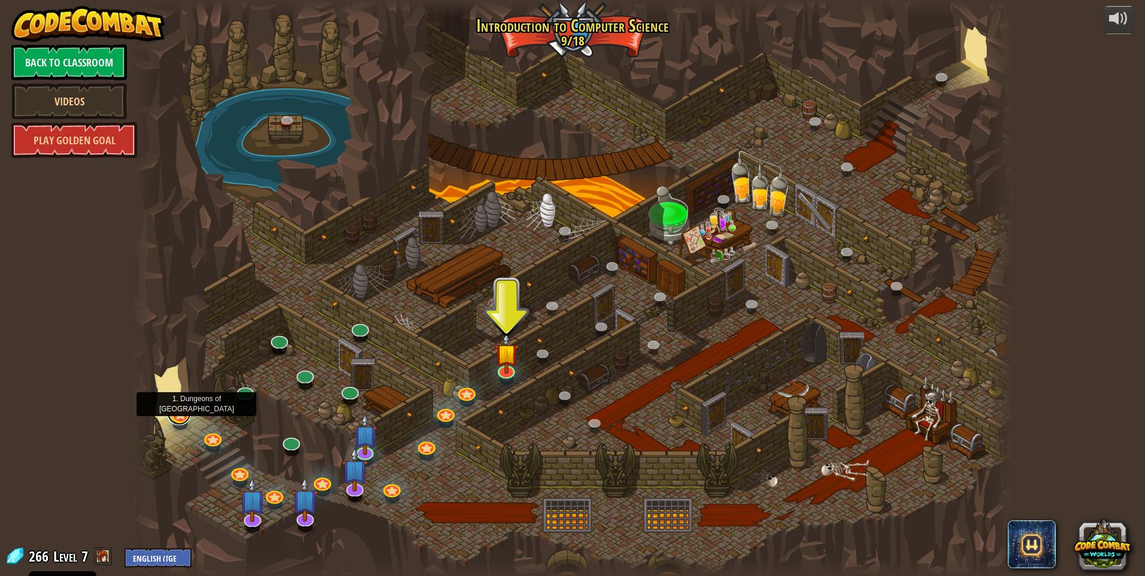
click at [178, 416] on link at bounding box center [179, 413] width 24 height 24
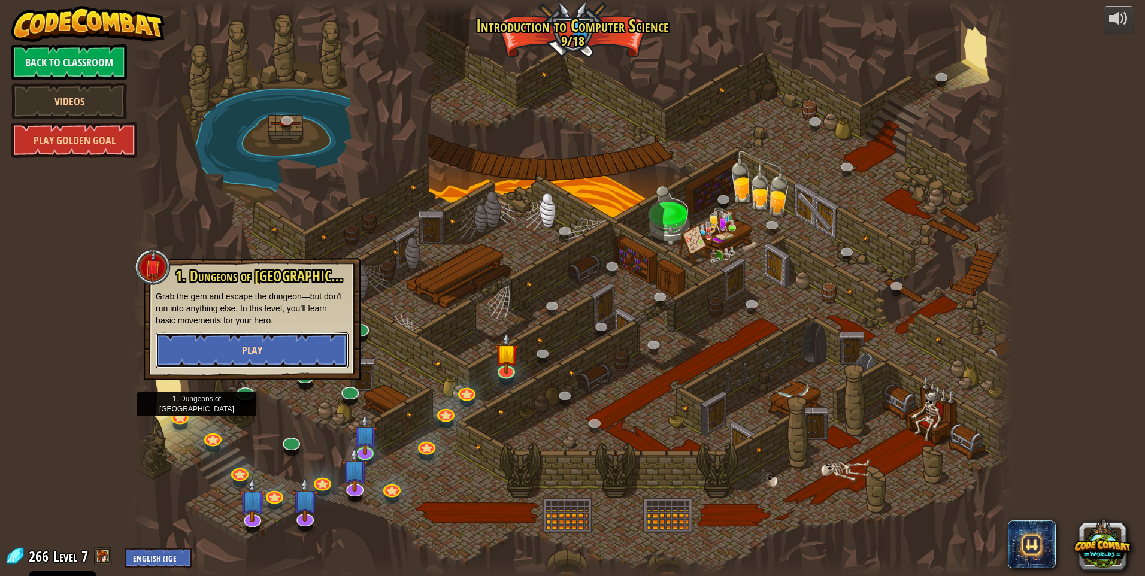
click at [206, 355] on button "Play" at bounding box center [252, 350] width 193 height 36
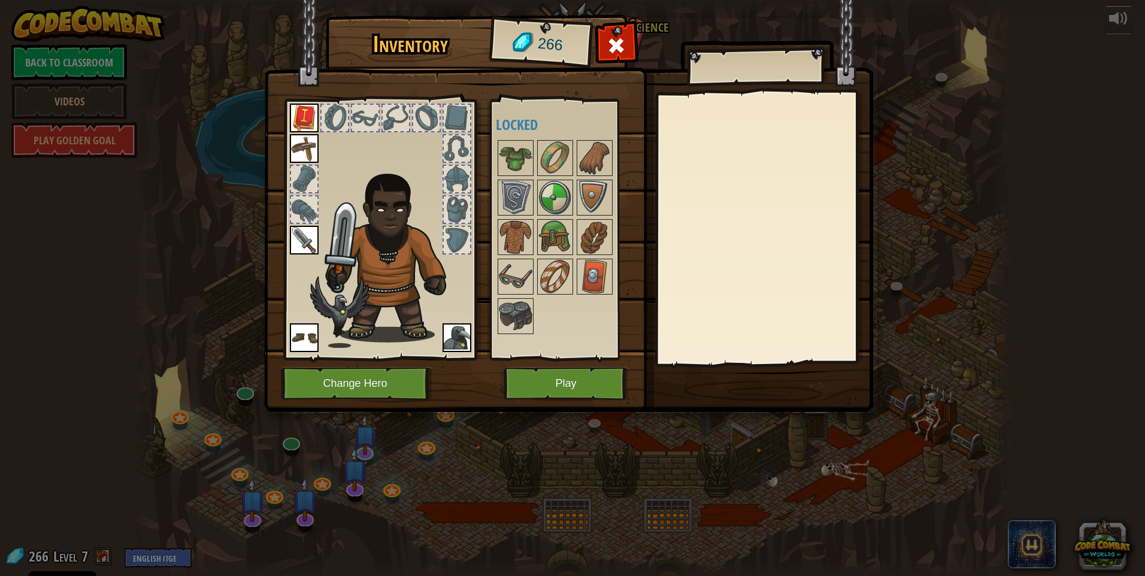
drag, startPoint x: 513, startPoint y: 234, endPoint x: 462, endPoint y: 204, distance: 59.4
click at [462, 204] on div "Inventory 266 Available Equip Equip Equip Equip Equip (double-click to equip) L…" at bounding box center [572, 215] width 609 height 395
click at [511, 231] on img at bounding box center [516, 237] width 34 height 34
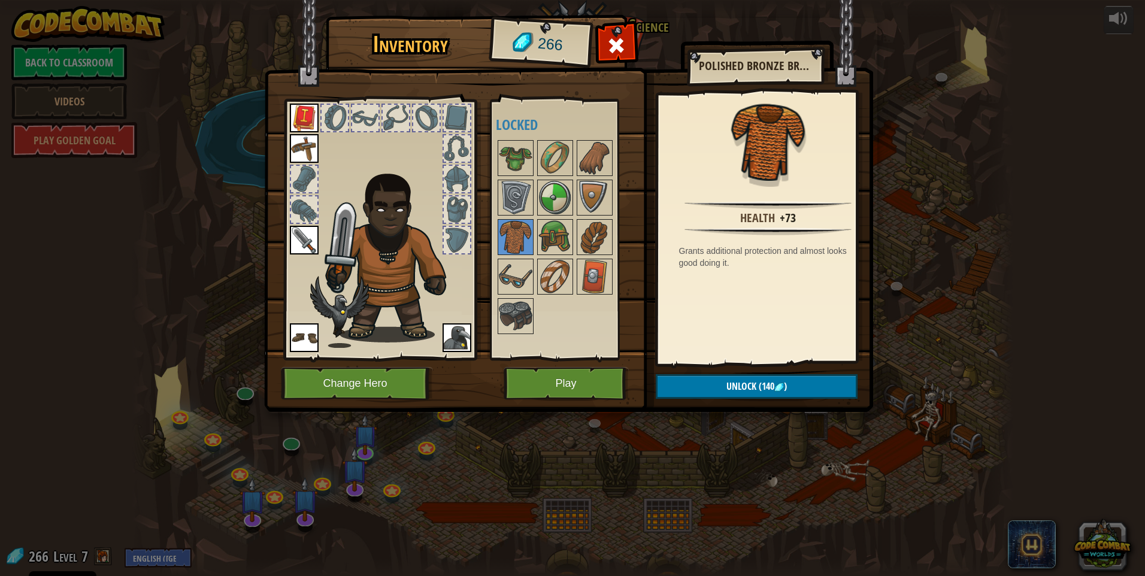
click at [303, 234] on img at bounding box center [304, 240] width 29 height 29
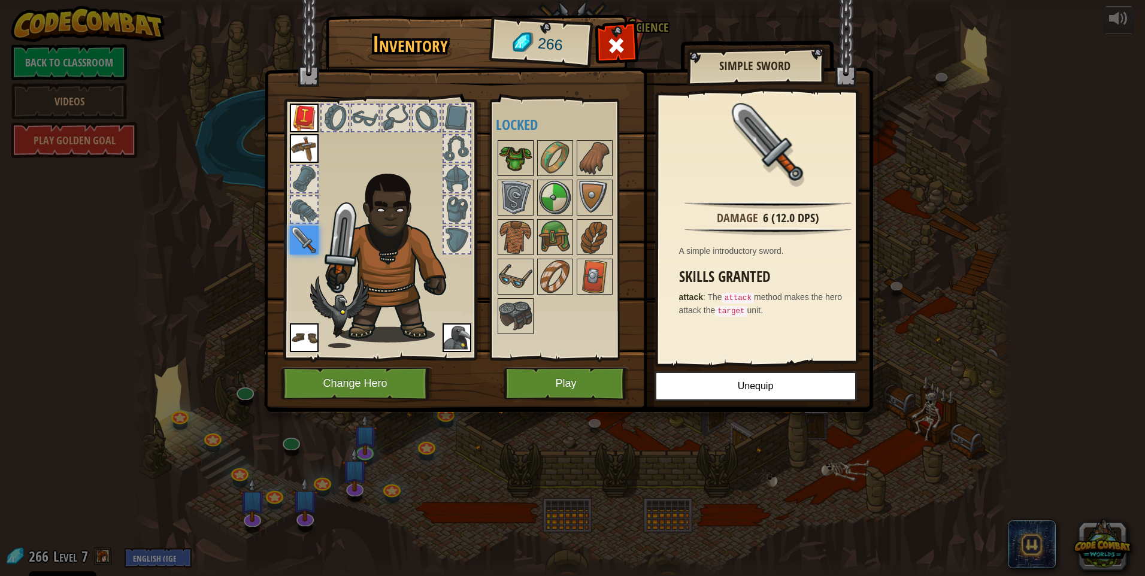
click at [511, 159] on img at bounding box center [516, 158] width 34 height 34
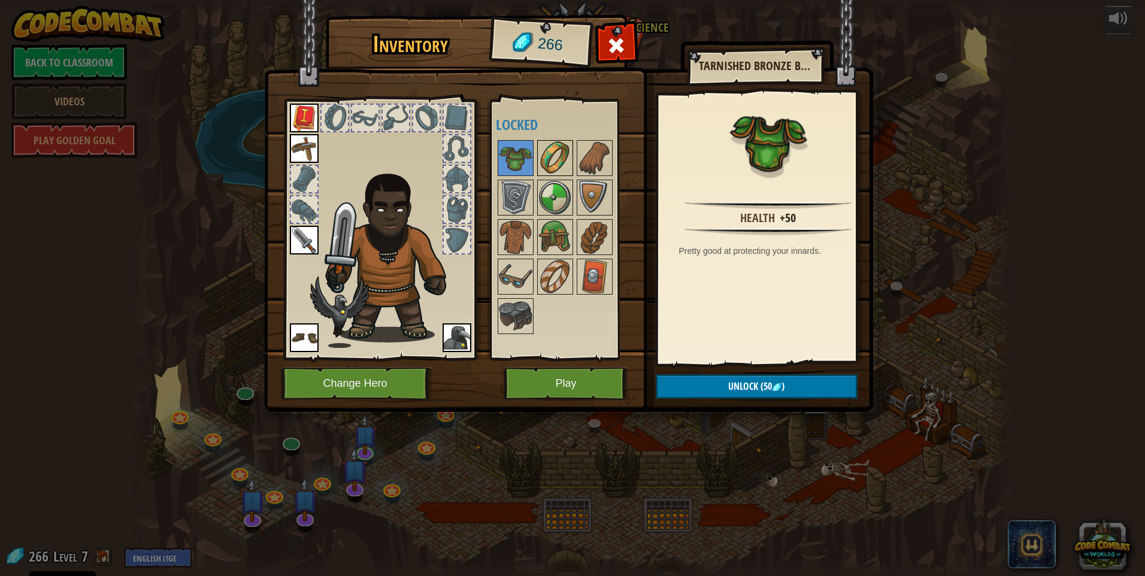
click at [547, 157] on img at bounding box center [555, 158] width 34 height 34
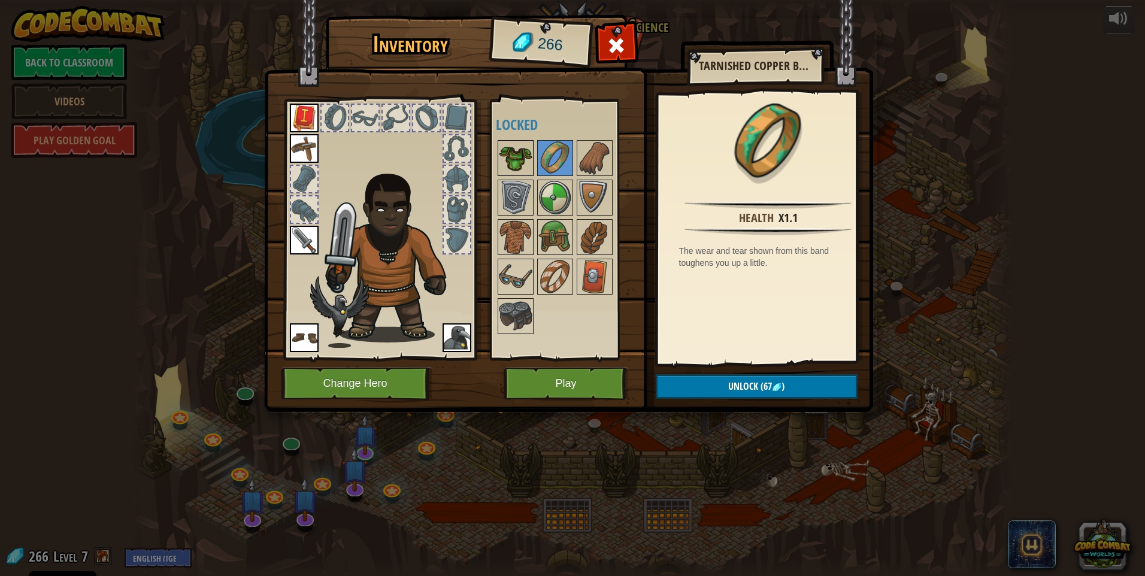
click at [507, 157] on img at bounding box center [516, 158] width 34 height 34
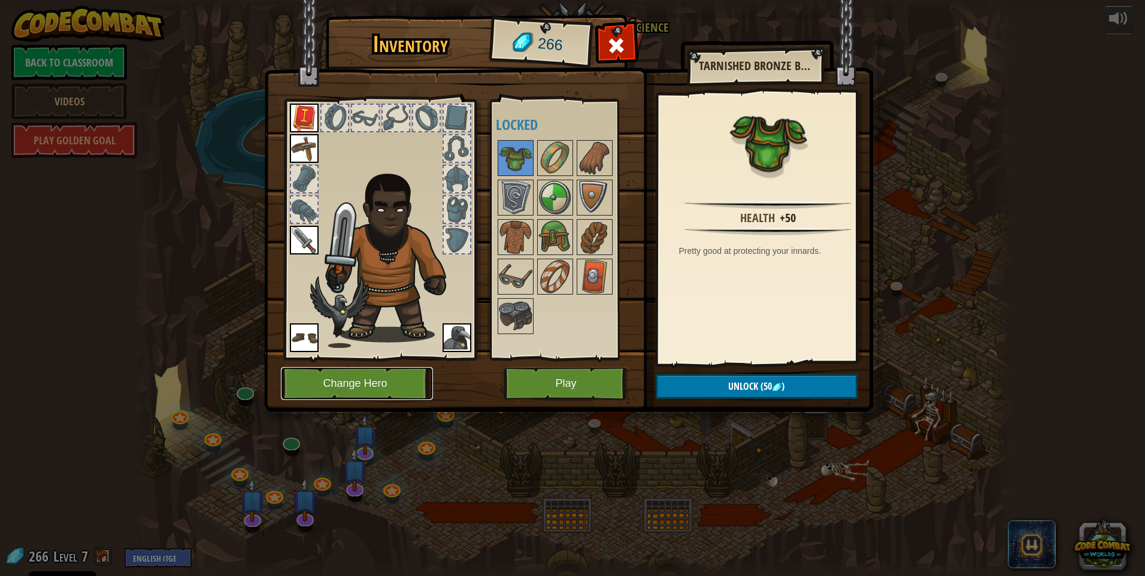
click at [387, 379] on button "Change Hero" at bounding box center [357, 383] width 152 height 33
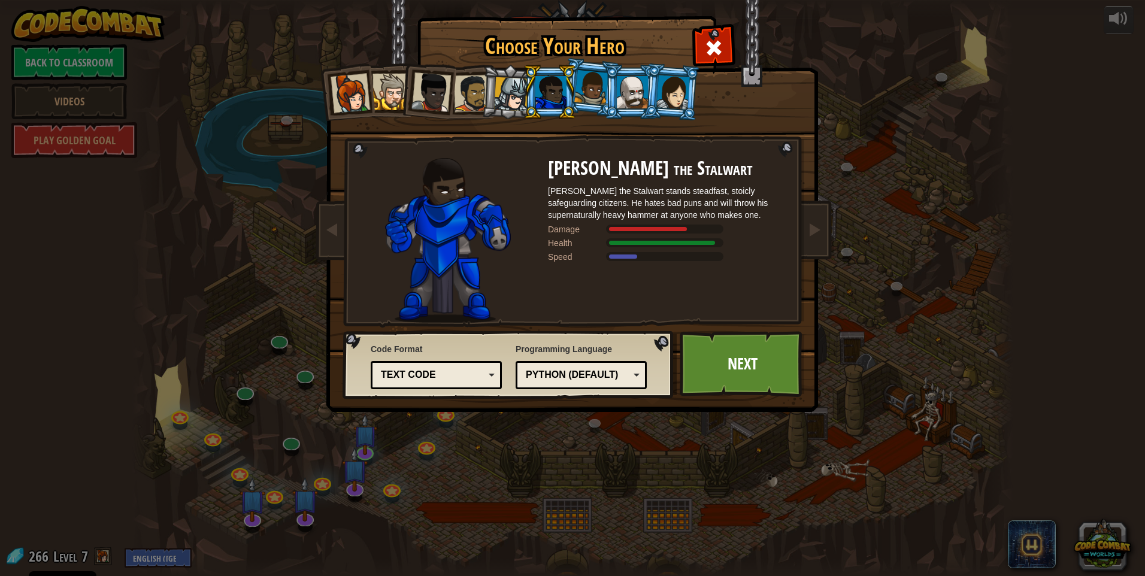
click at [583, 96] on div at bounding box center [591, 87] width 34 height 35
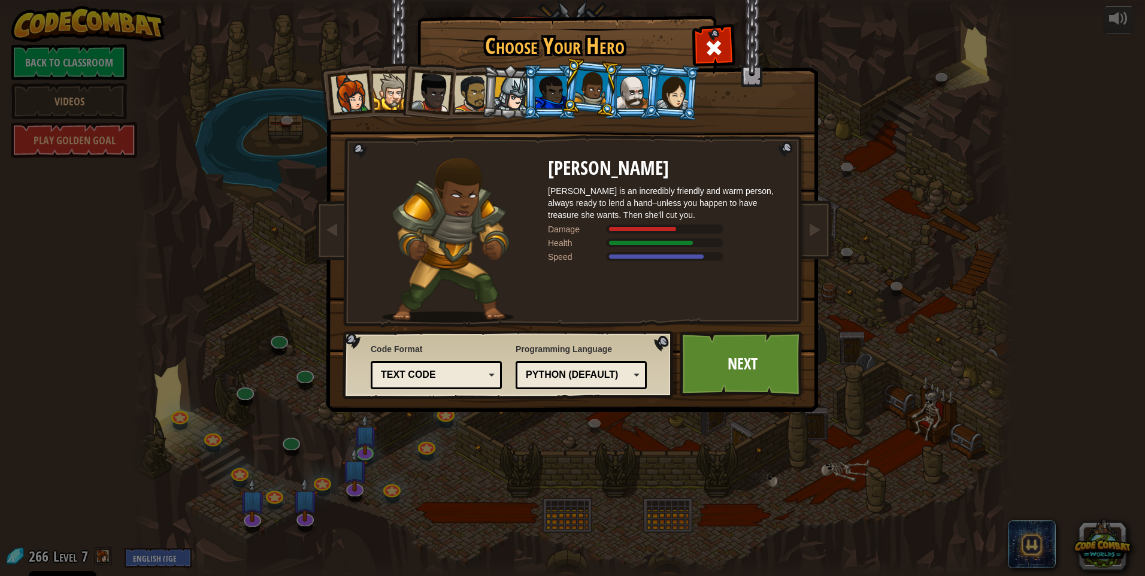
click at [559, 96] on div at bounding box center [550, 92] width 31 height 32
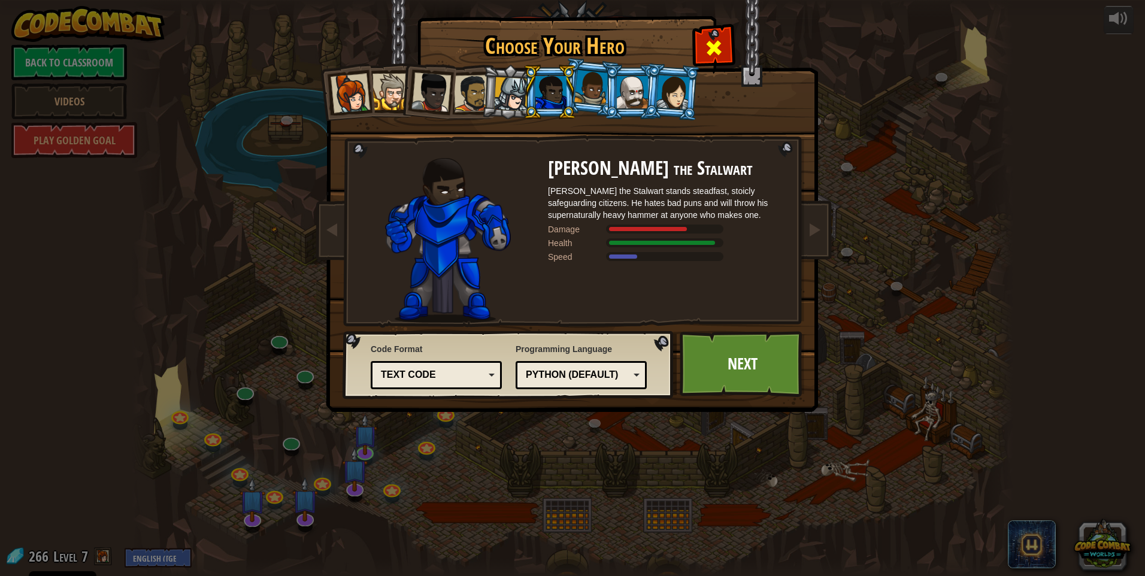
click at [707, 56] on span at bounding box center [713, 47] width 19 height 19
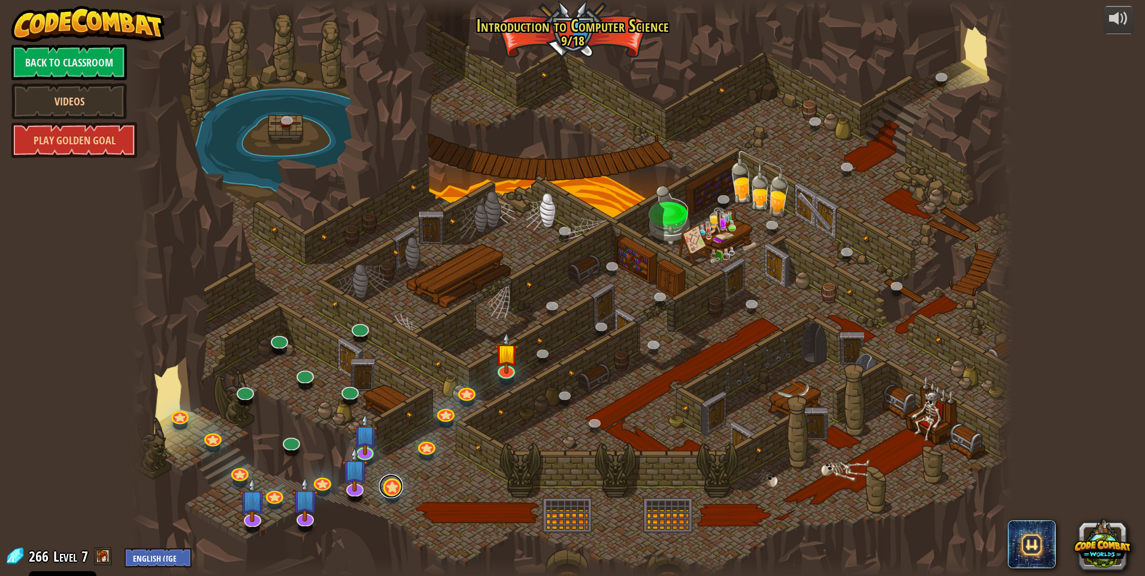
click at [395, 484] on link at bounding box center [391, 486] width 24 height 24
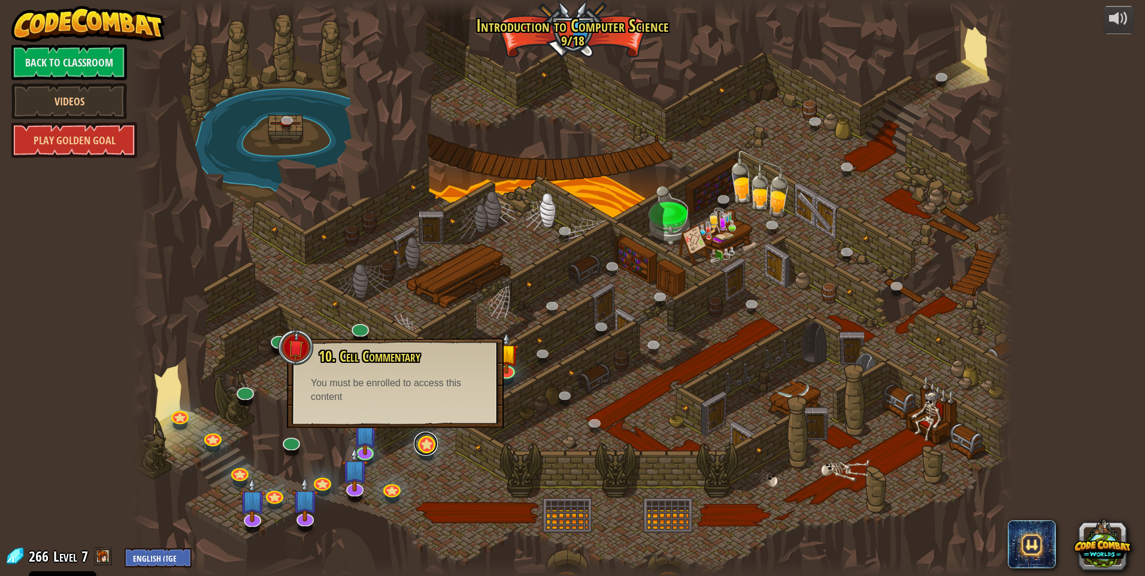
click at [423, 450] on link at bounding box center [426, 444] width 24 height 24
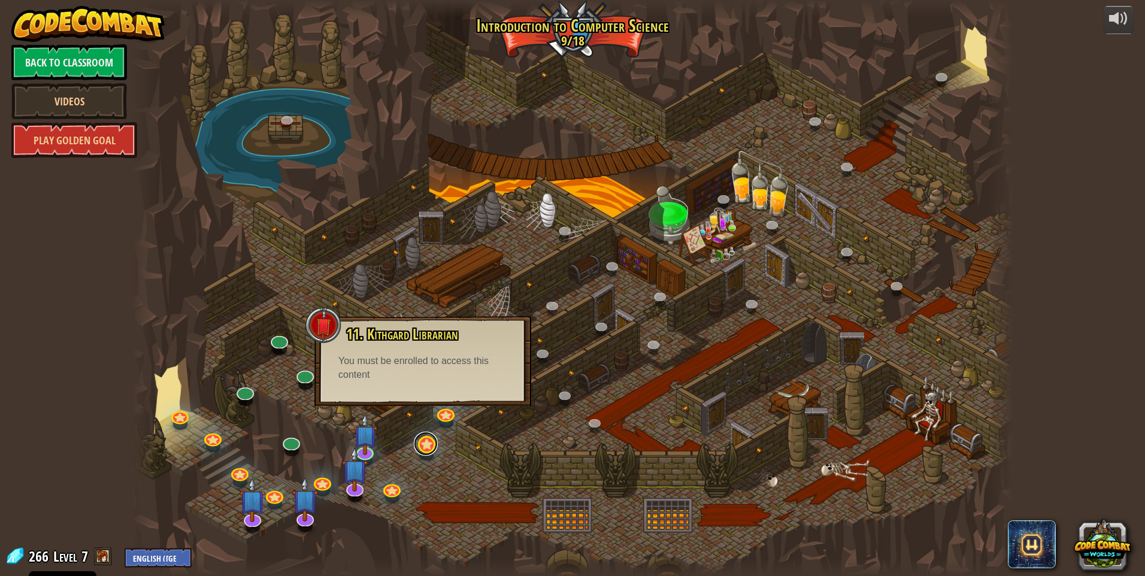
click at [423, 450] on link at bounding box center [426, 444] width 24 height 24
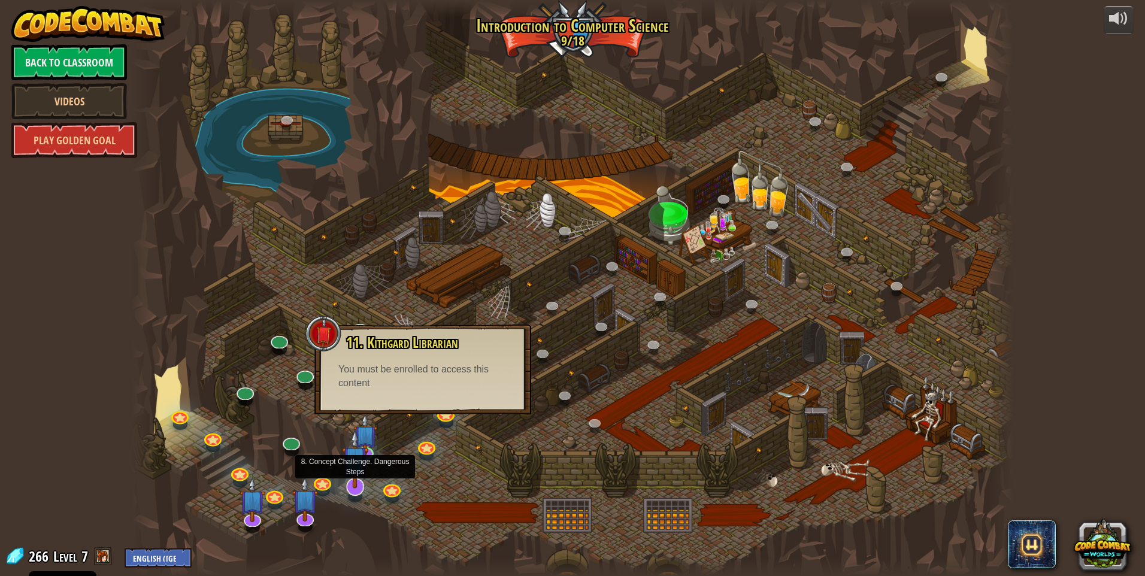
click at [356, 453] on img at bounding box center [355, 458] width 26 height 59
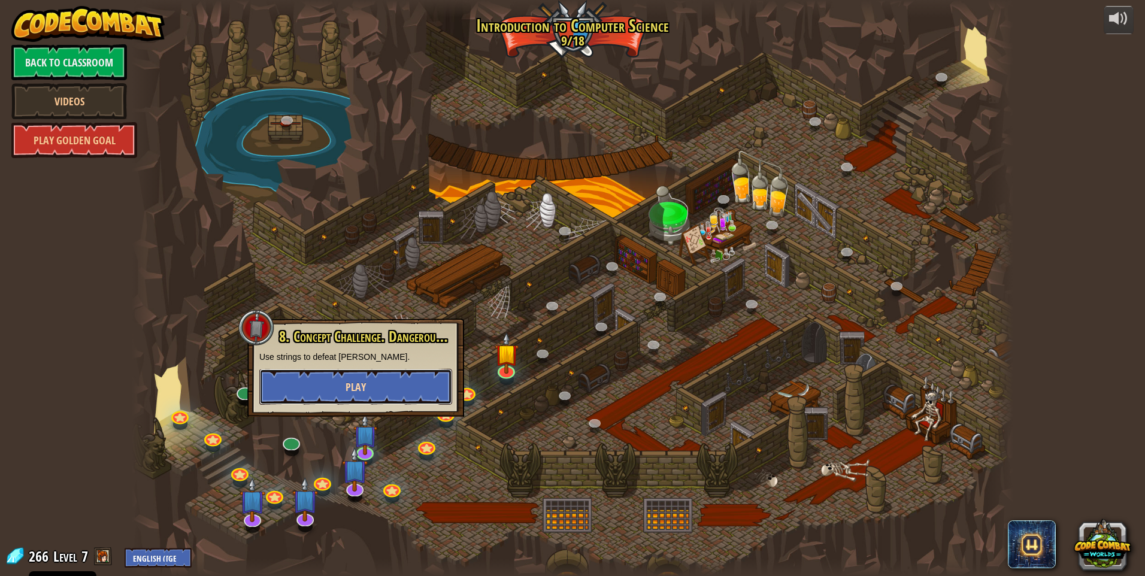
click at [313, 379] on button "Play" at bounding box center [355, 387] width 193 height 36
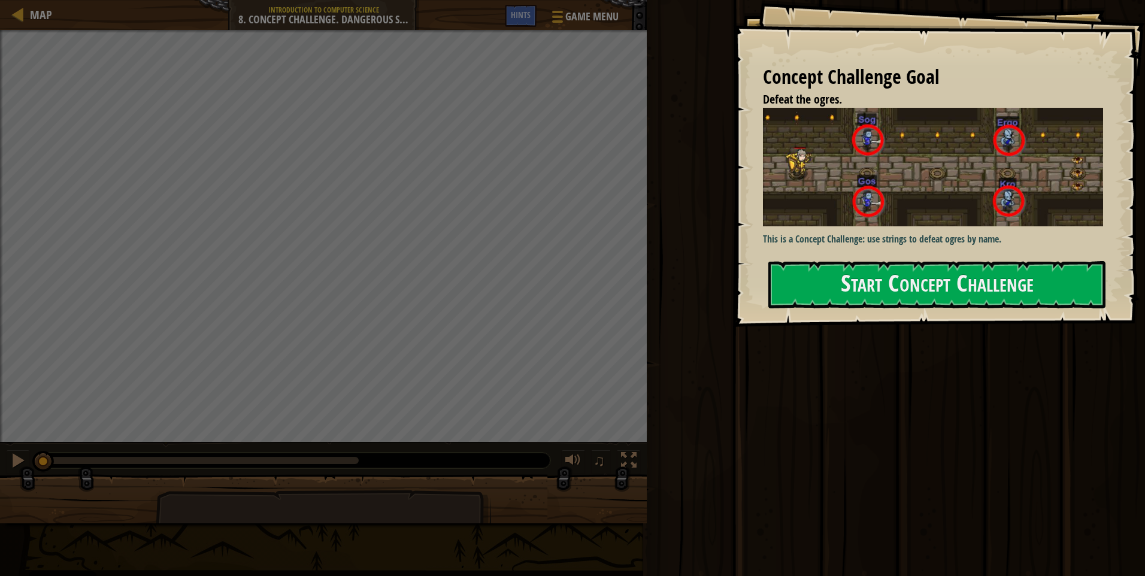
click at [920, 255] on div "Concept Challenge Goal Defeat the ogres. This is a Concept Challenge: use strin…" at bounding box center [939, 163] width 412 height 327
click at [919, 274] on button "Start Concept Challenge" at bounding box center [936, 284] width 337 height 47
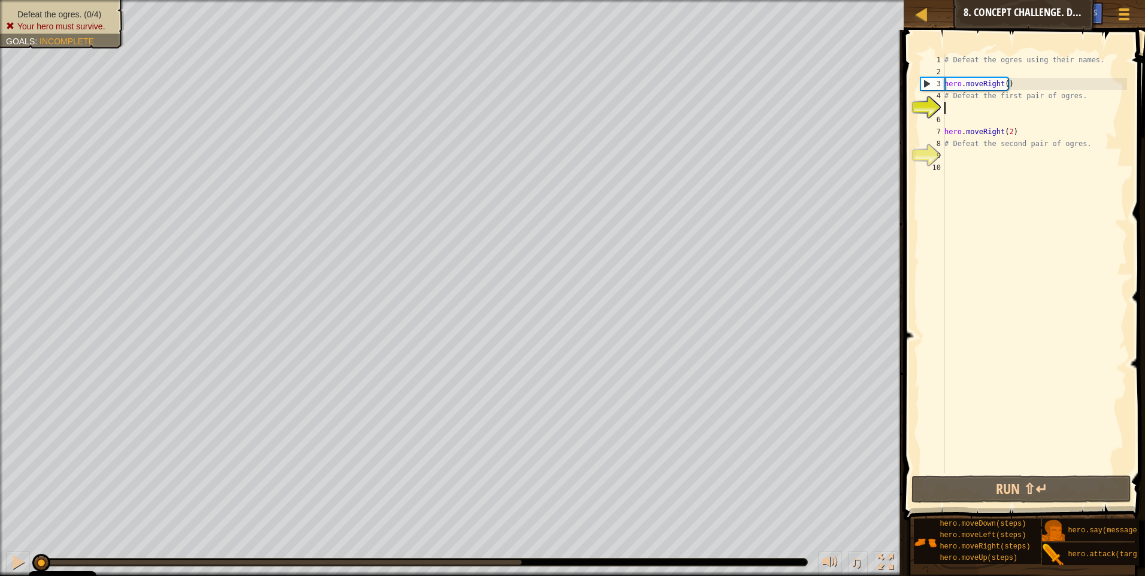
click at [956, 113] on div "# Defeat the ogres using their names. hero . moveRight ( ) # Defeat the first p…" at bounding box center [1034, 275] width 185 height 443
click at [924, 9] on div at bounding box center [921, 14] width 15 height 15
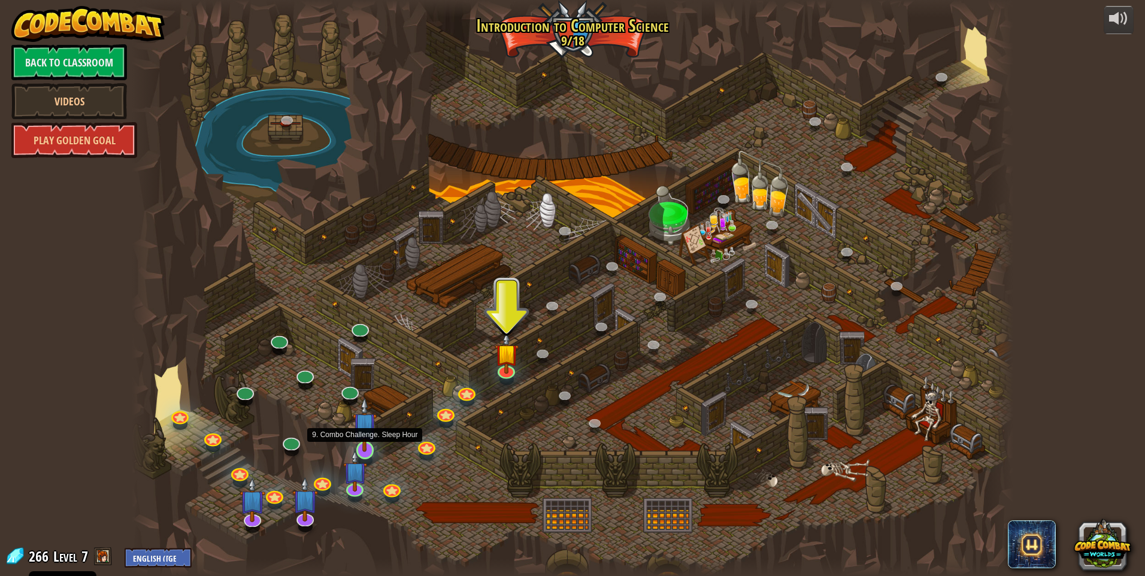
click at [367, 449] on img at bounding box center [365, 424] width 24 height 54
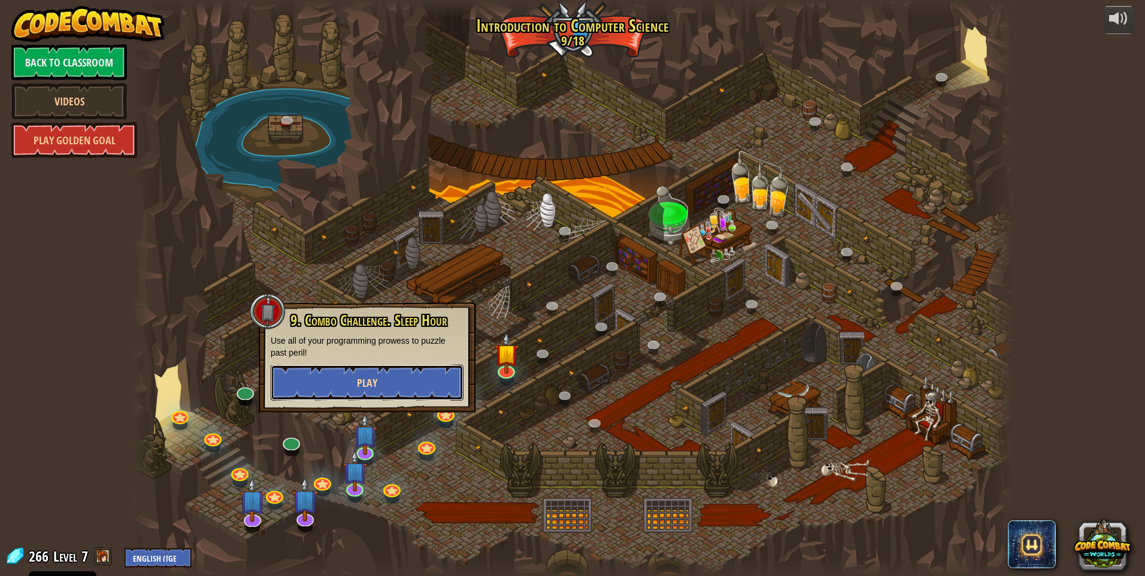
click at [380, 390] on button "Play" at bounding box center [367, 383] width 193 height 36
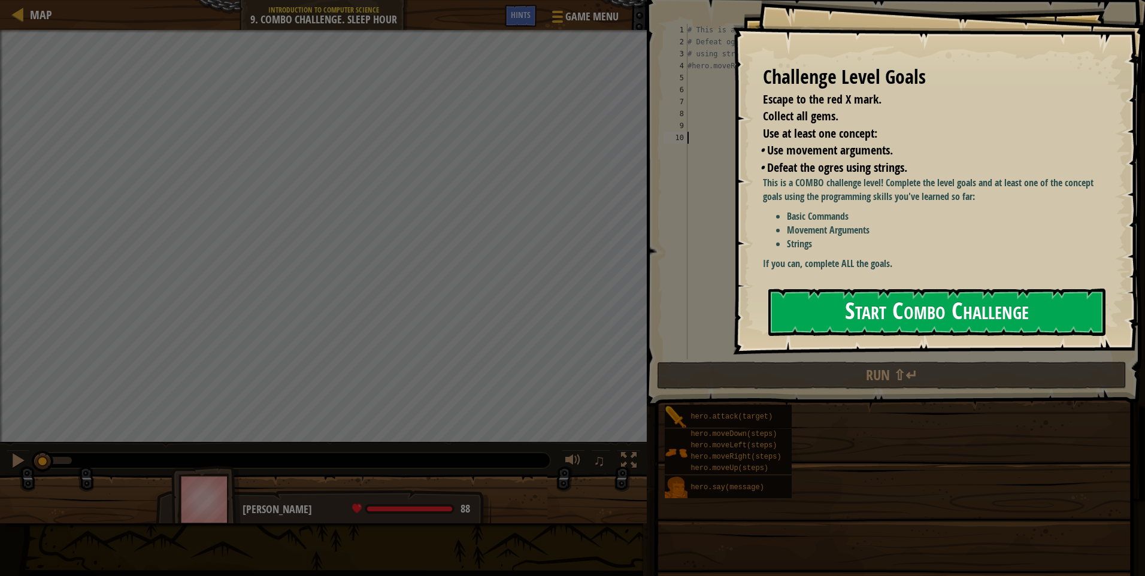
click at [888, 315] on button "Start Combo Challenge" at bounding box center [936, 312] width 337 height 47
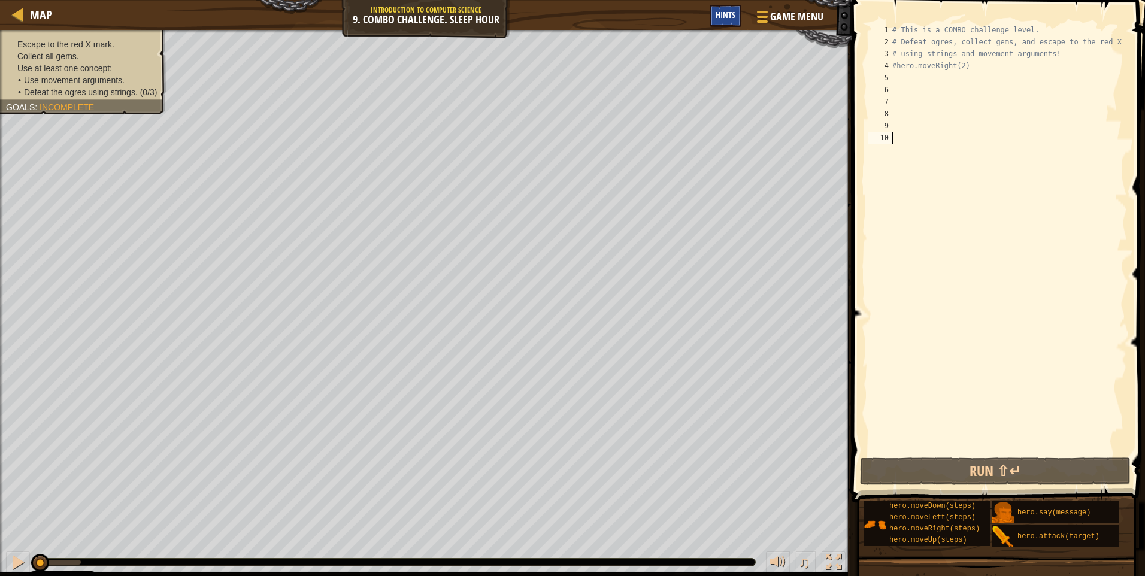
click at [715, 19] on div "Hints" at bounding box center [726, 16] width 32 height 22
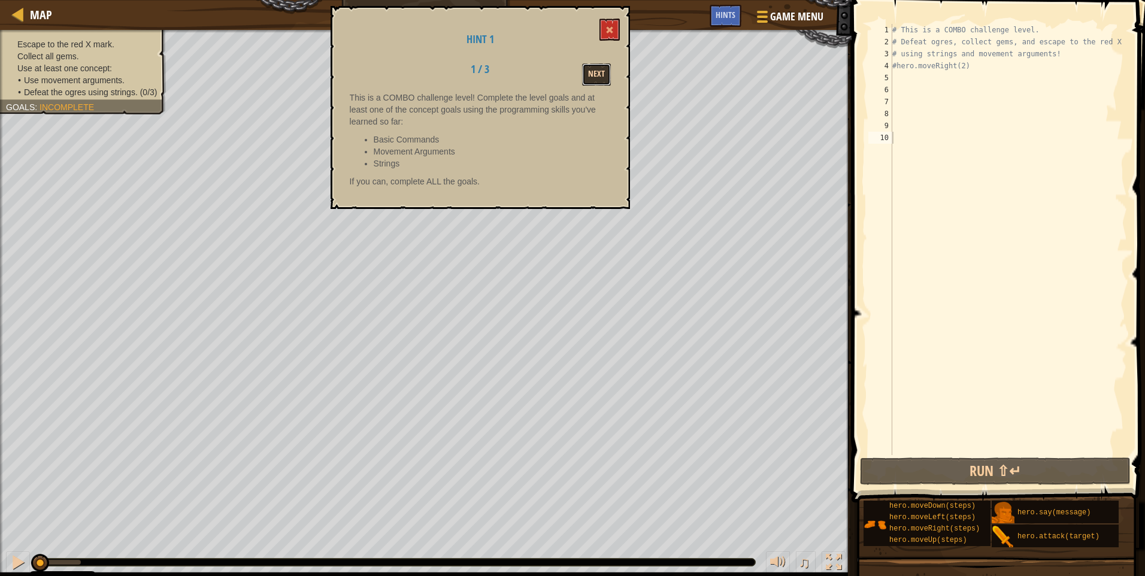
click at [601, 74] on button "Next" at bounding box center [596, 74] width 29 height 22
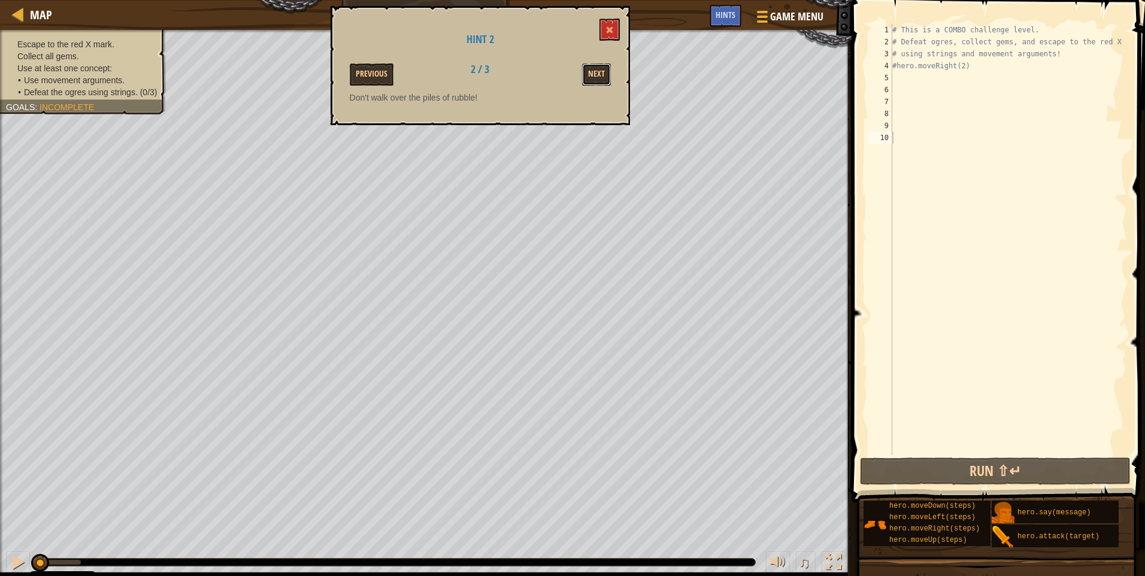
click at [601, 74] on button "Next" at bounding box center [596, 74] width 29 height 22
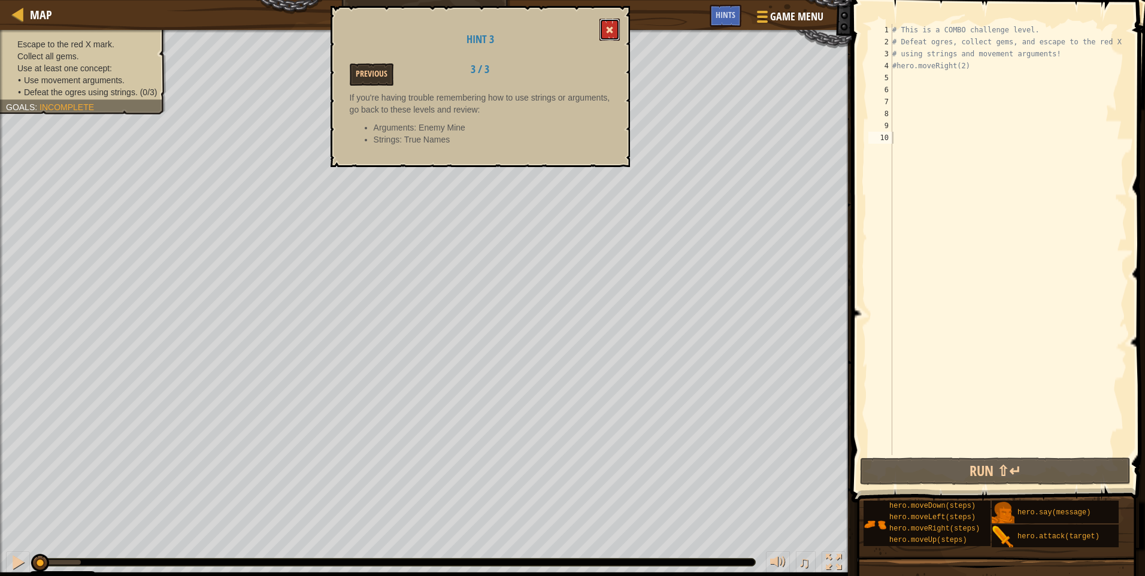
click at [611, 38] on button at bounding box center [609, 30] width 20 height 22
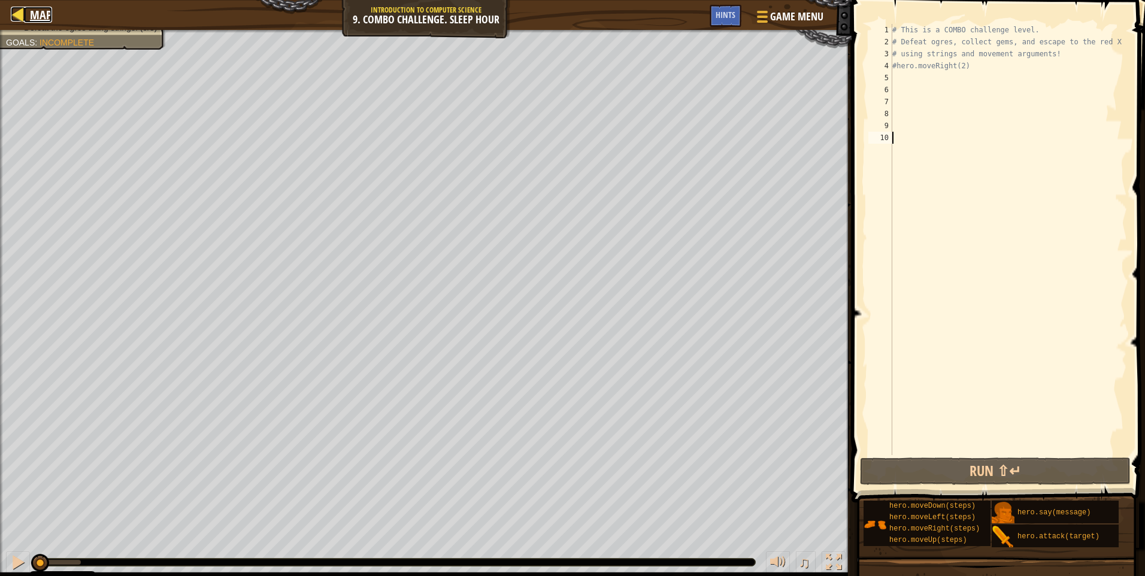
click at [28, 17] on link "Map" at bounding box center [38, 15] width 28 height 16
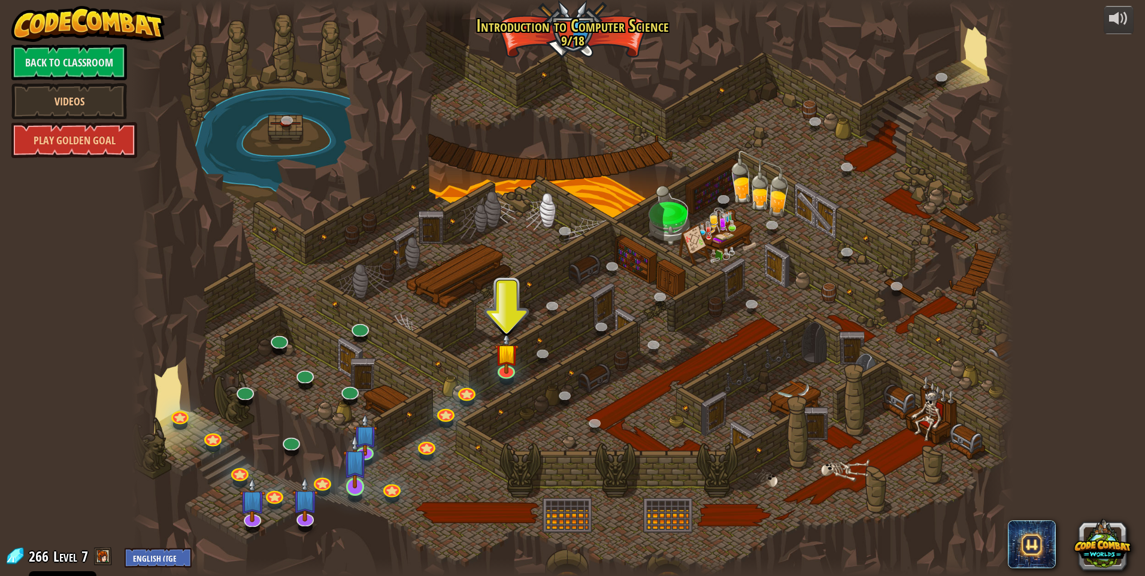
click at [366, 489] on div "25. Kithgard Gates (Locked) Escape the Kithgard dungeons, and don't let the gua…" at bounding box center [572, 288] width 881 height 576
click at [323, 487] on link at bounding box center [322, 480] width 24 height 24
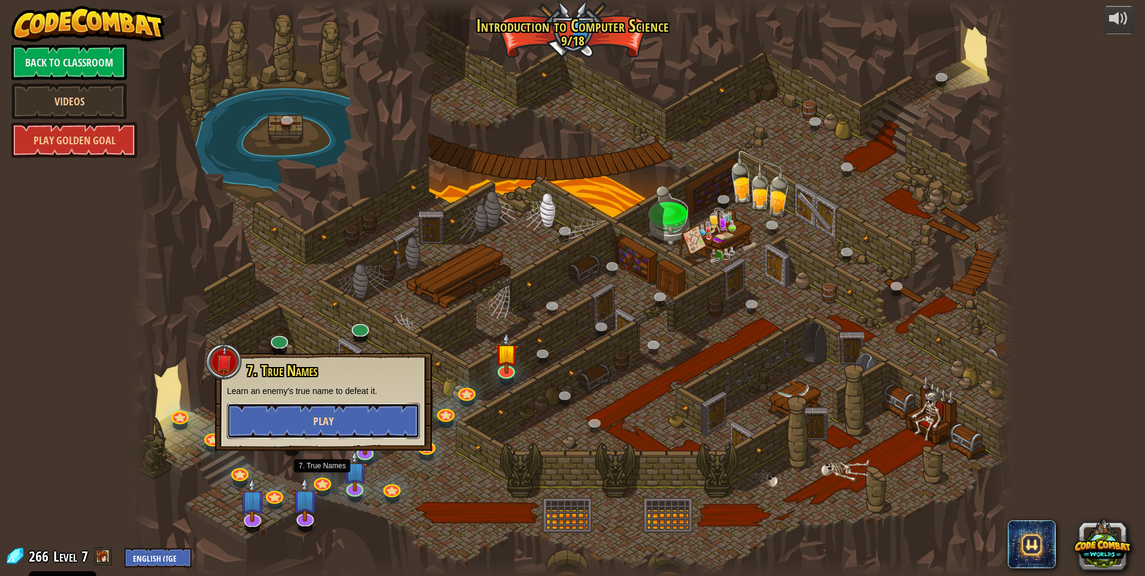
click at [337, 429] on button "Play" at bounding box center [323, 421] width 193 height 36
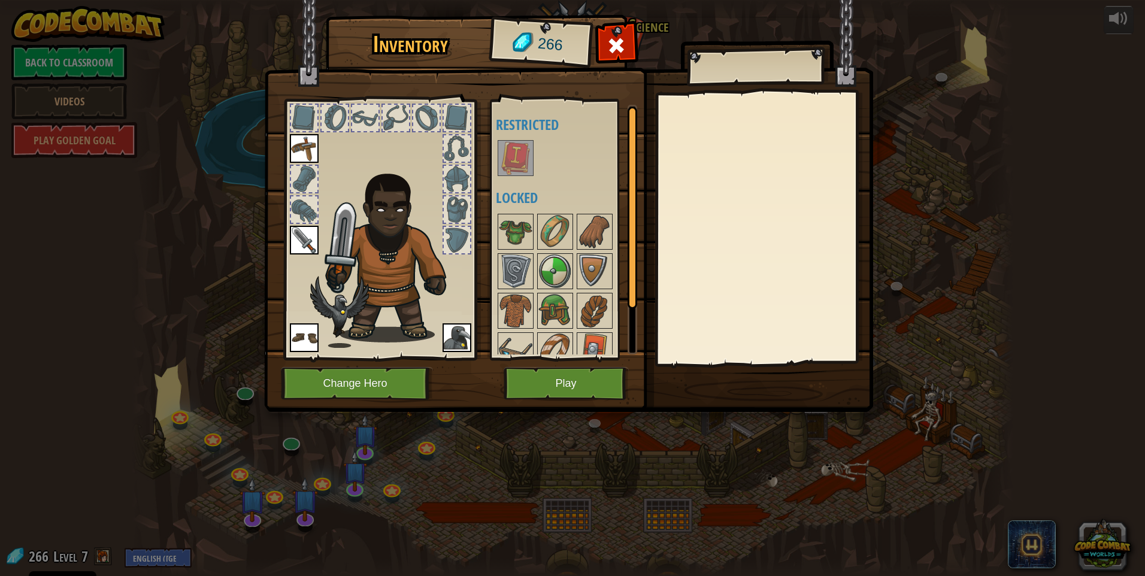
click at [516, 152] on img at bounding box center [516, 158] width 34 height 34
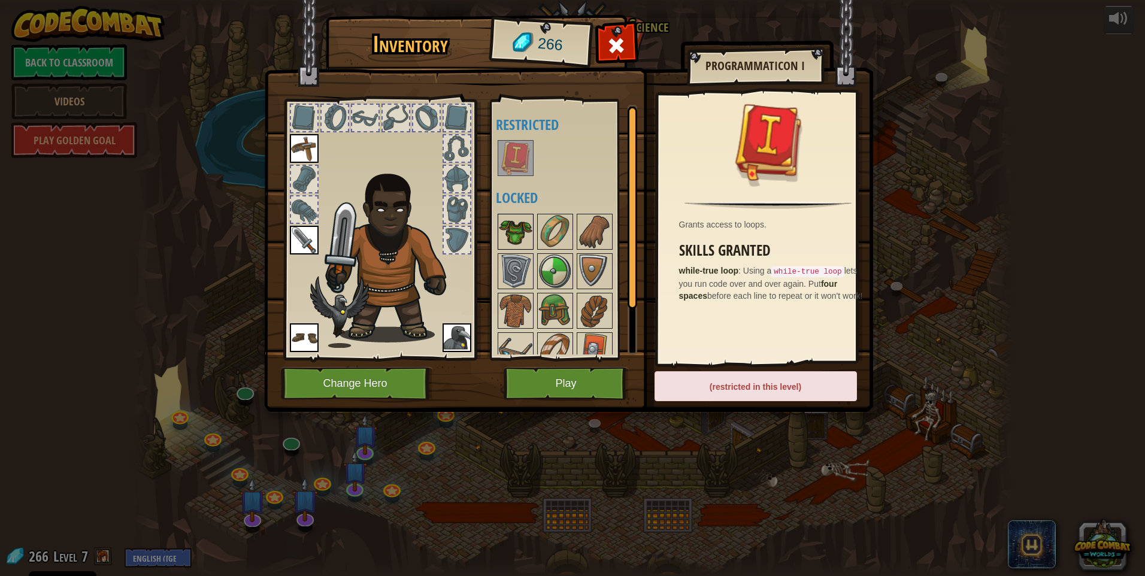
click at [523, 215] on img at bounding box center [516, 232] width 34 height 34
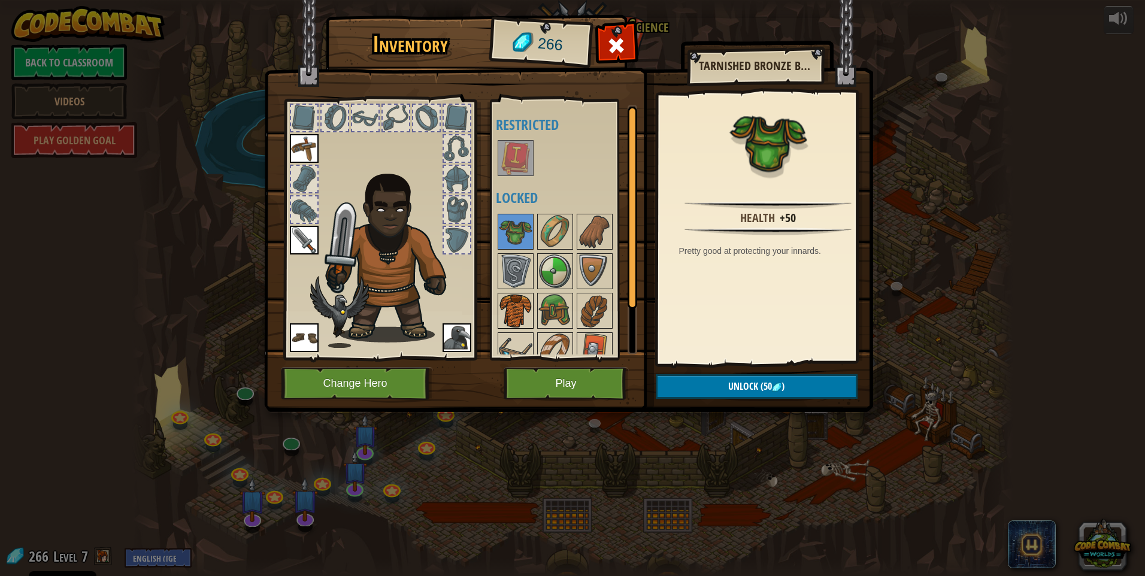
click at [509, 296] on img at bounding box center [516, 311] width 34 height 34
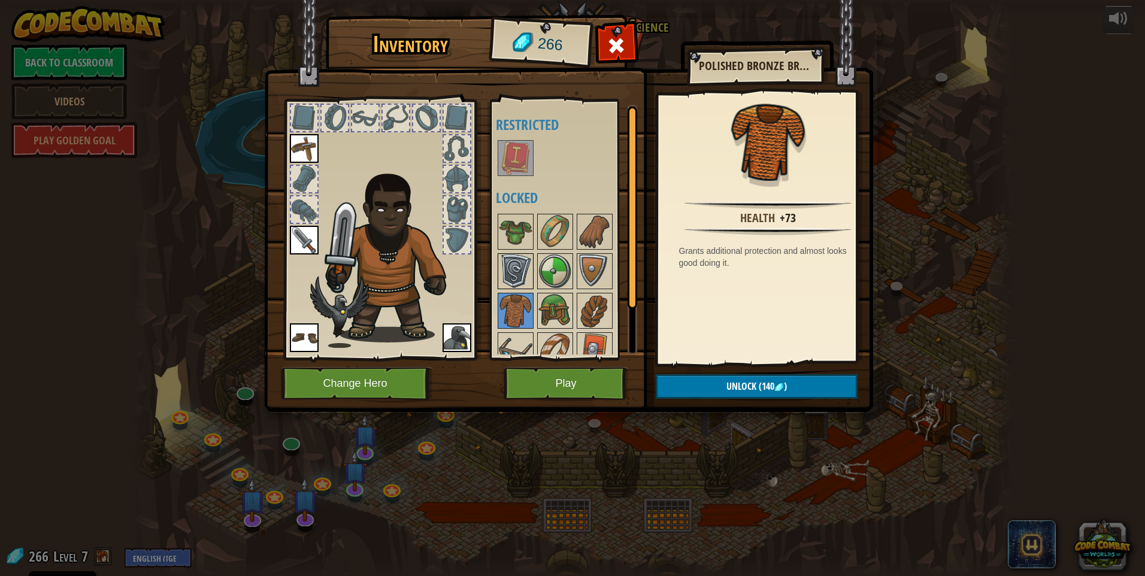
click at [517, 266] on img at bounding box center [516, 272] width 34 height 34
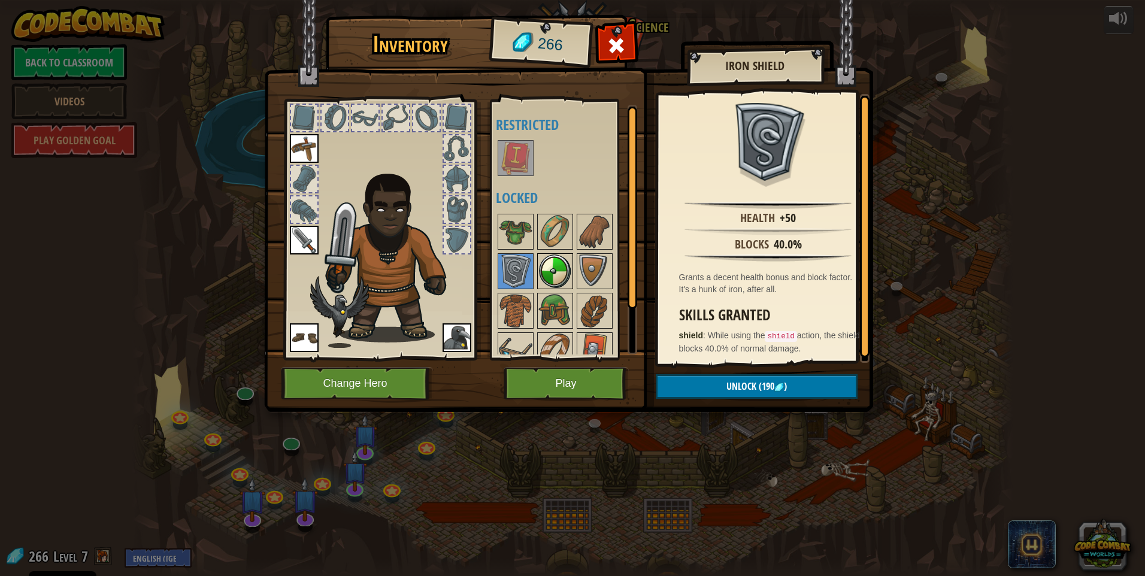
click at [564, 287] on img at bounding box center [555, 272] width 34 height 34
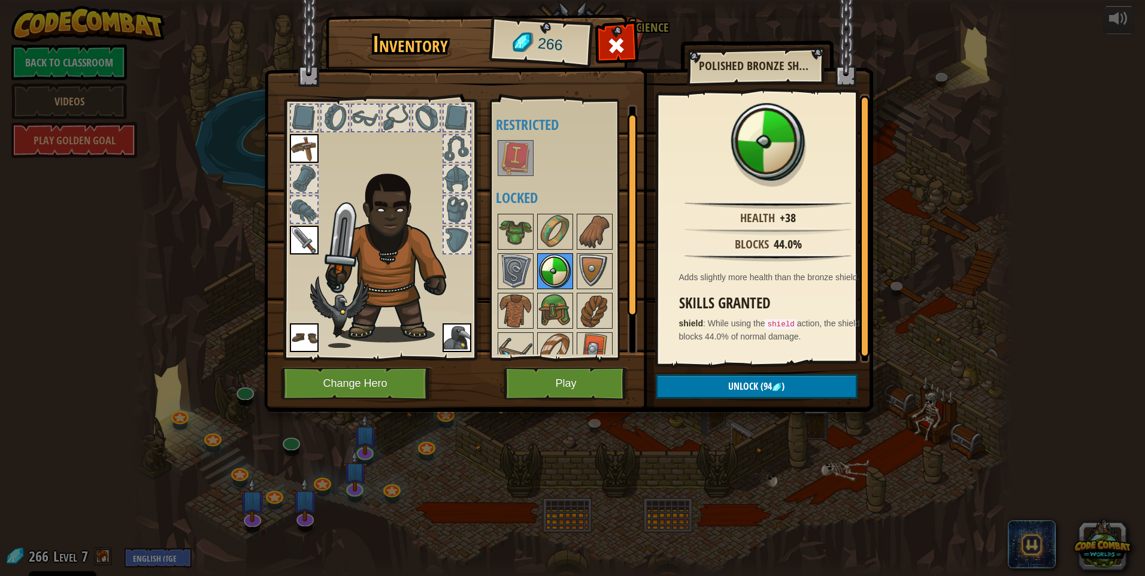
scroll to position [55, 0]
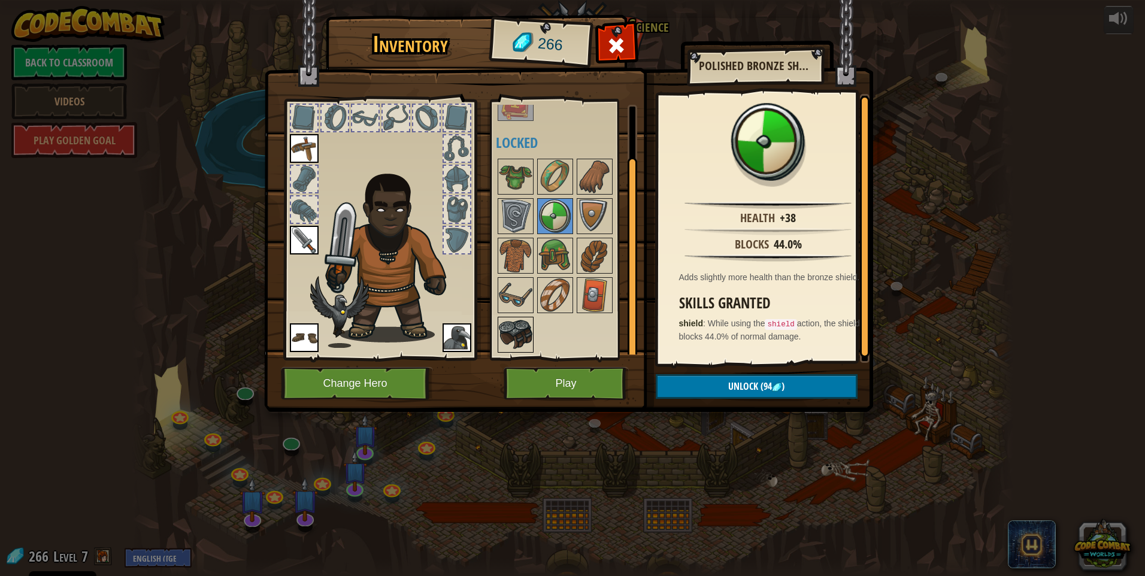
click at [516, 323] on img at bounding box center [516, 335] width 34 height 34
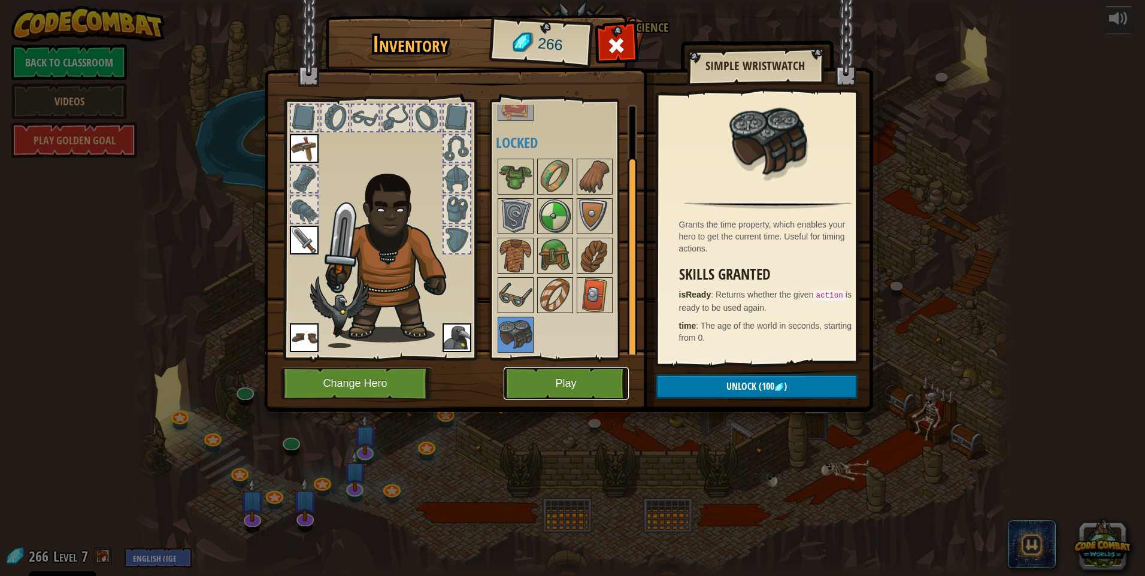
click at [562, 386] on button "Play" at bounding box center [566, 383] width 125 height 33
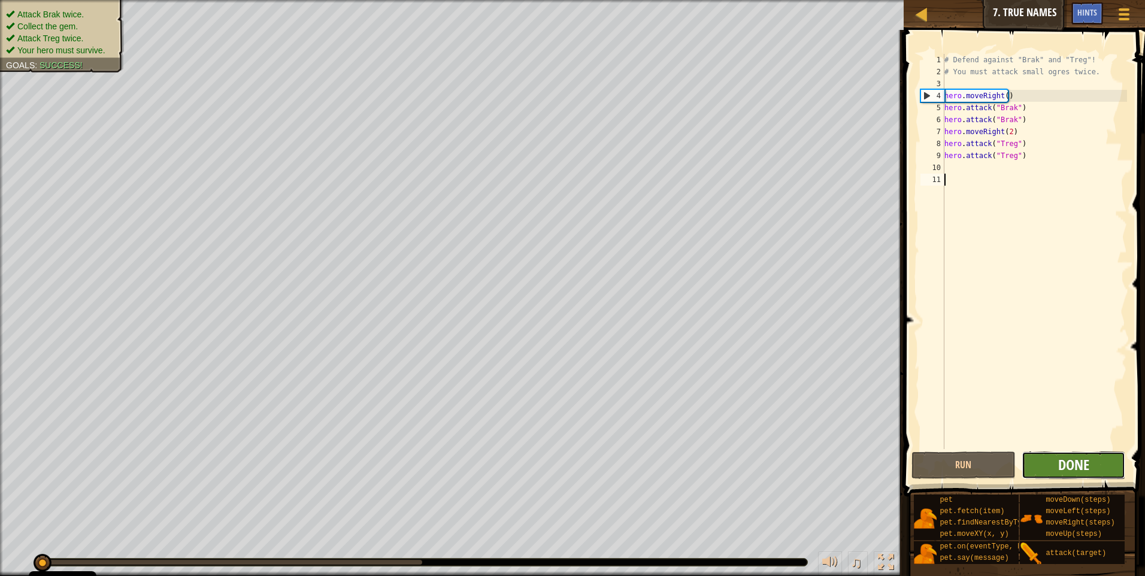
click at [1065, 465] on span "Done" at bounding box center [1073, 464] width 31 height 19
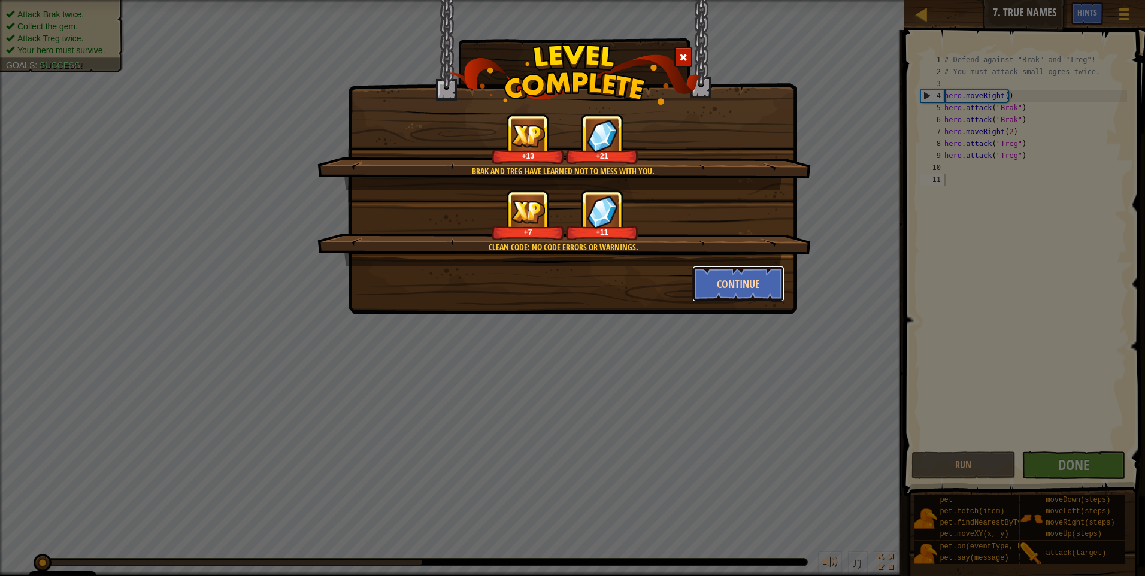
click at [719, 284] on button "Continue" at bounding box center [738, 284] width 93 height 36
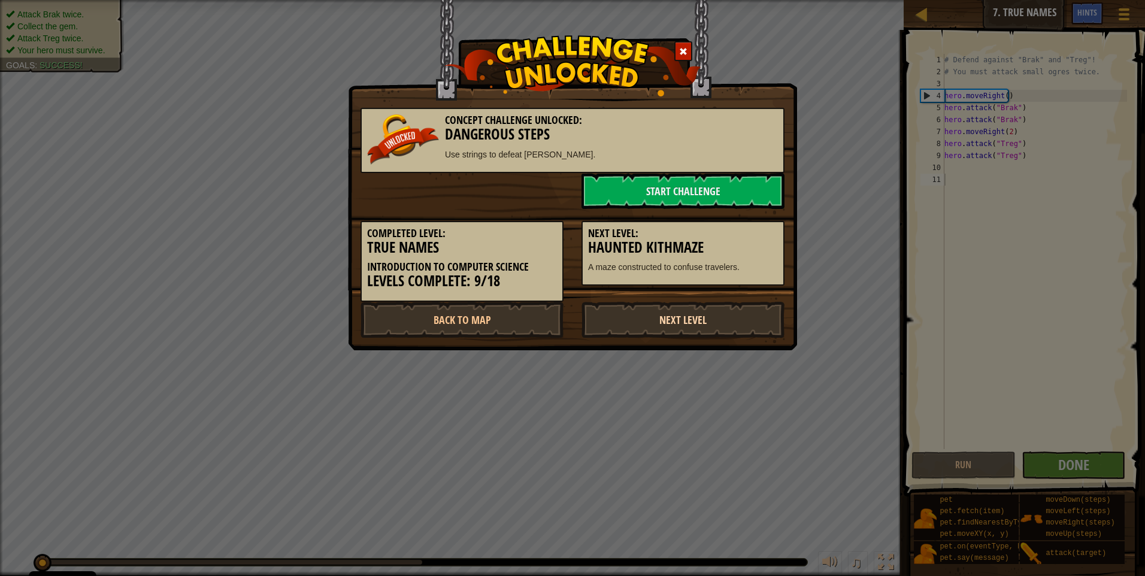
click at [639, 315] on link "Next Level" at bounding box center [682, 320] width 203 height 36
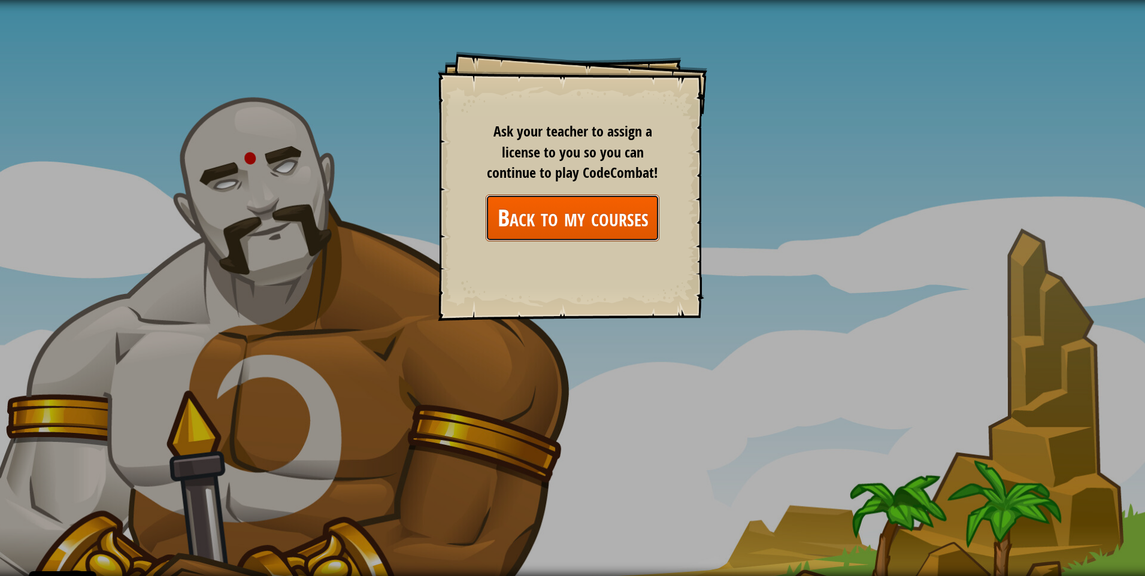
click at [555, 220] on link "Back to my courses" at bounding box center [573, 218] width 174 height 46
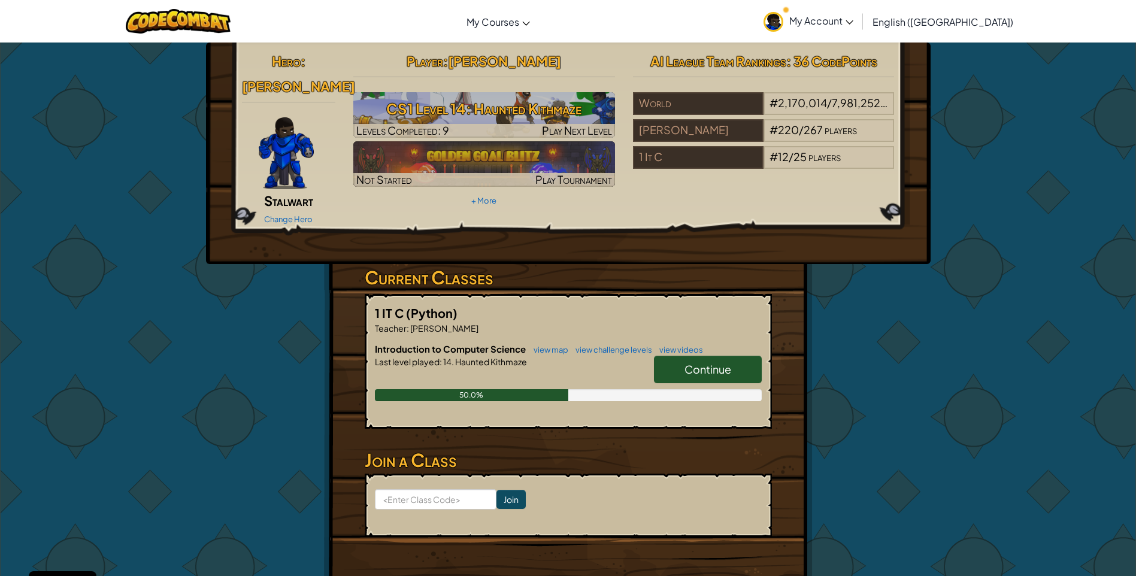
click at [710, 362] on span "Continue" at bounding box center [707, 369] width 47 height 14
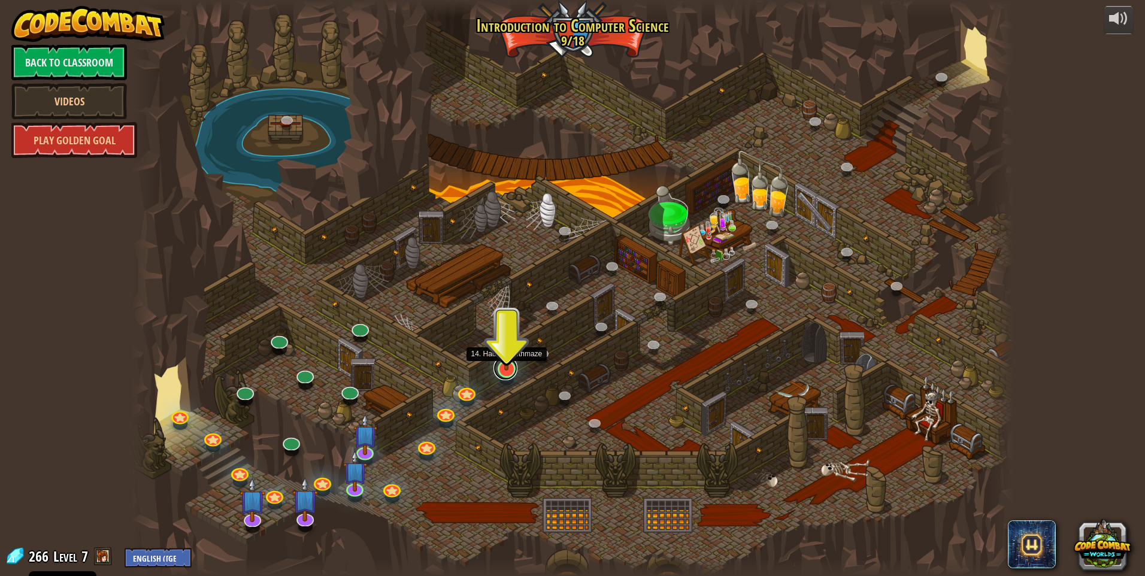
click at [514, 372] on link at bounding box center [505, 368] width 24 height 24
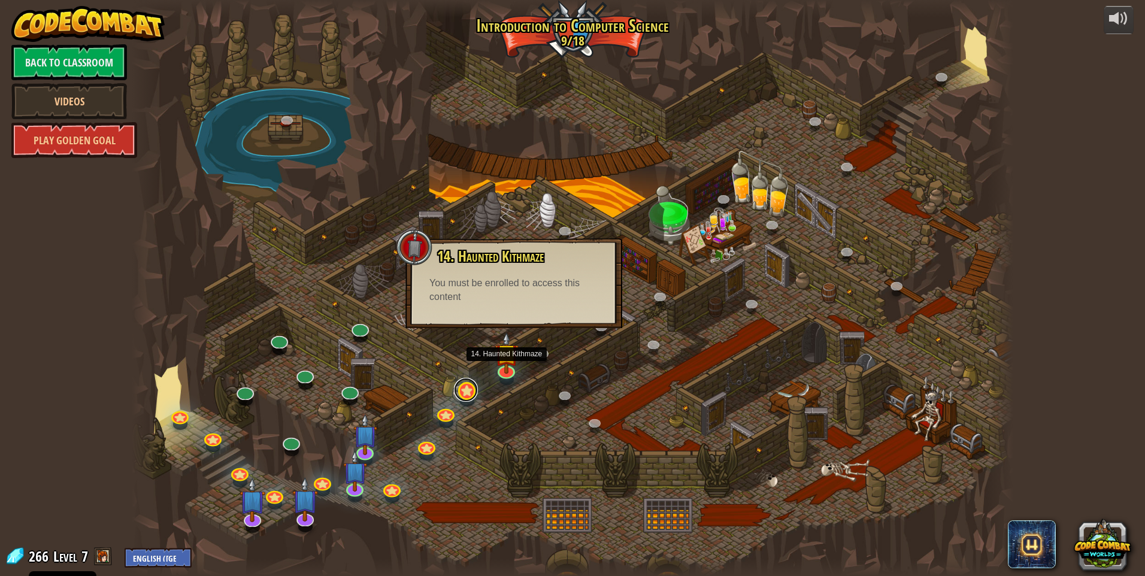
drag, startPoint x: 514, startPoint y: 372, endPoint x: 455, endPoint y: 389, distance: 60.9
click at [455, 389] on link at bounding box center [466, 390] width 24 height 24
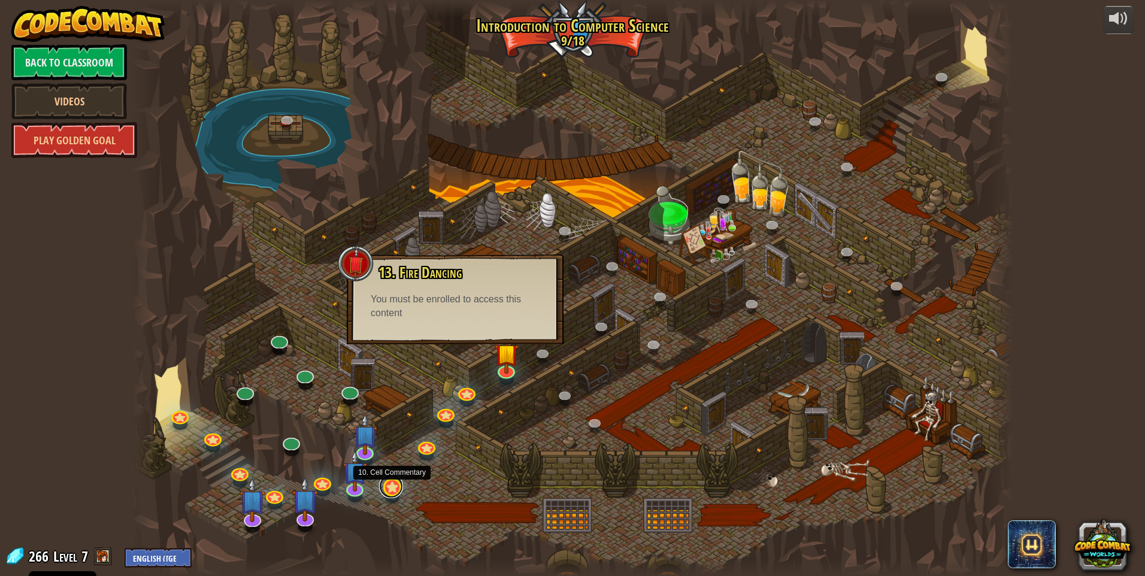
click at [393, 493] on link at bounding box center [391, 486] width 24 height 24
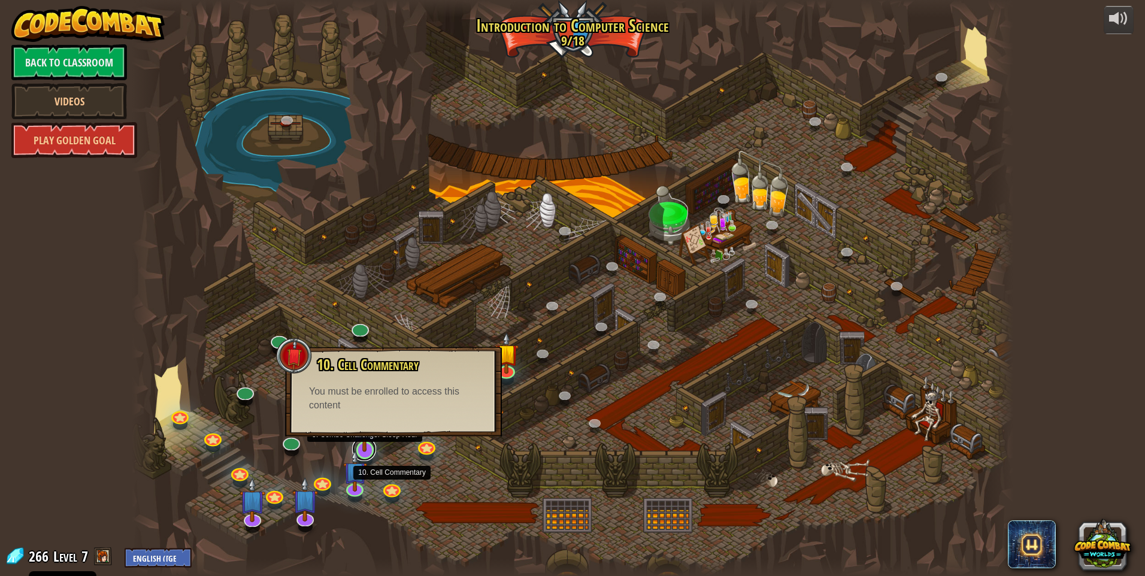
click at [368, 454] on link at bounding box center [364, 449] width 24 height 24
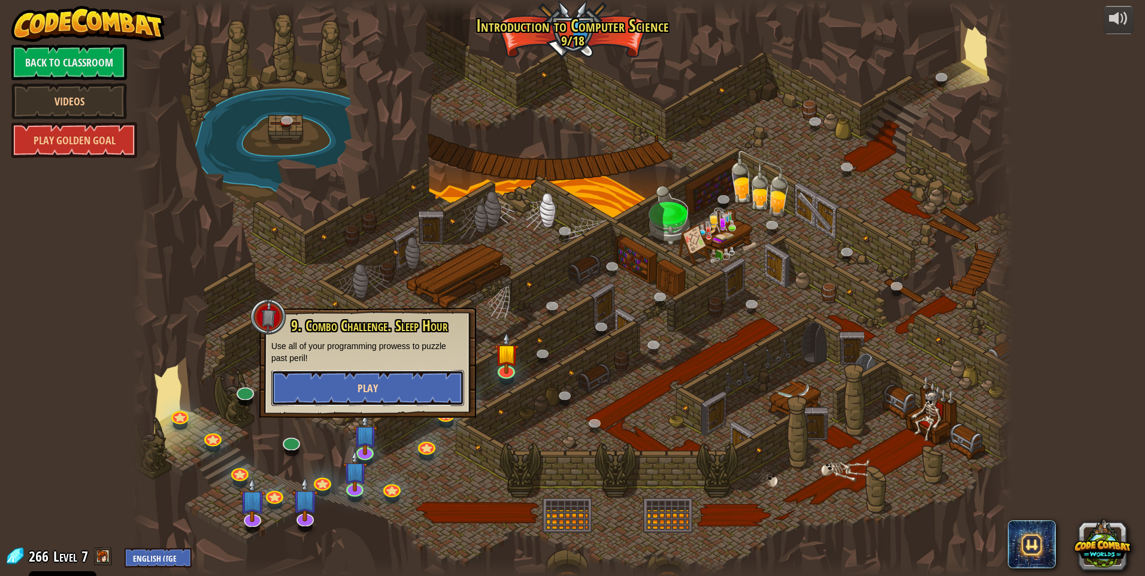
click at [387, 392] on button "Play" at bounding box center [367, 388] width 193 height 36
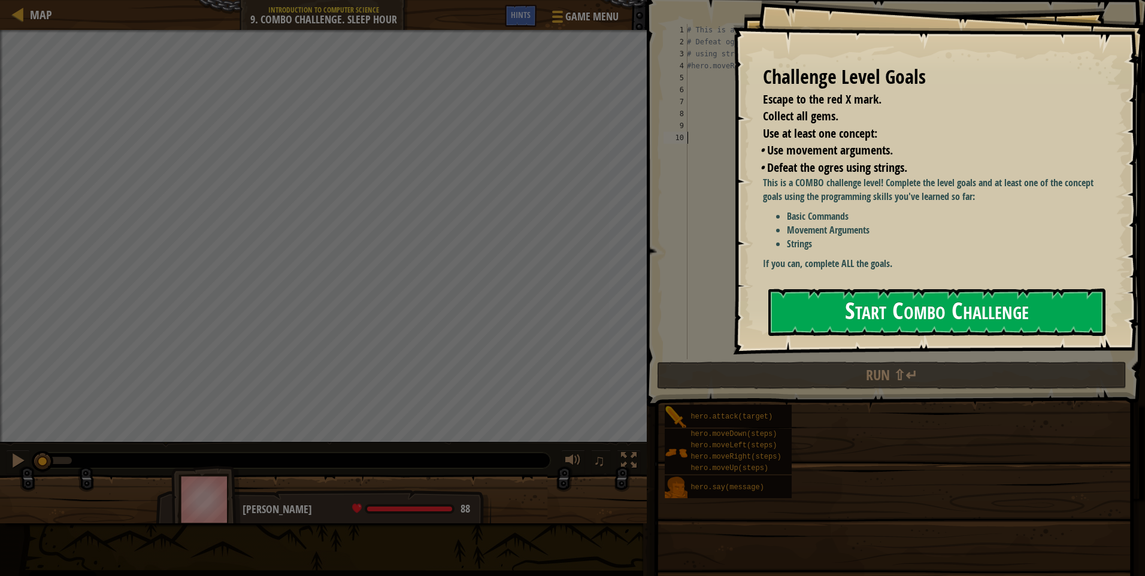
click at [852, 289] on button "Start Combo Challenge" at bounding box center [936, 312] width 337 height 47
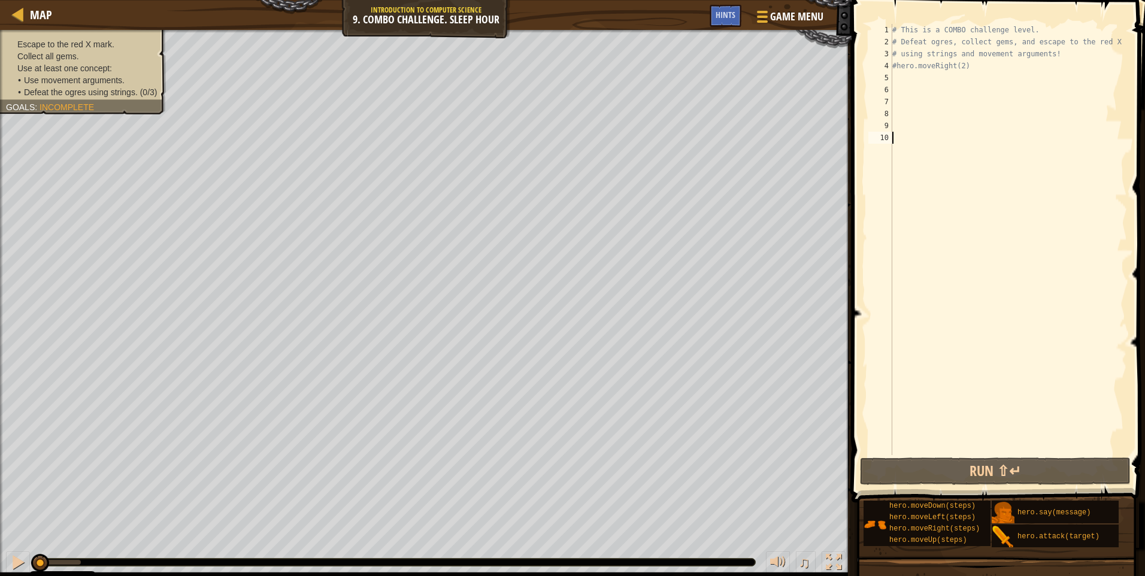
click at [958, 68] on div "# This is a COMBO challenge level. # Defeat [PERSON_NAME], collect gems, and es…" at bounding box center [1008, 251] width 237 height 455
click at [960, 65] on div "# This is a COMBO challenge level. # Defeat [PERSON_NAME], collect gems, and es…" at bounding box center [1008, 251] width 237 height 455
type textarea "#hero.moveRight()"
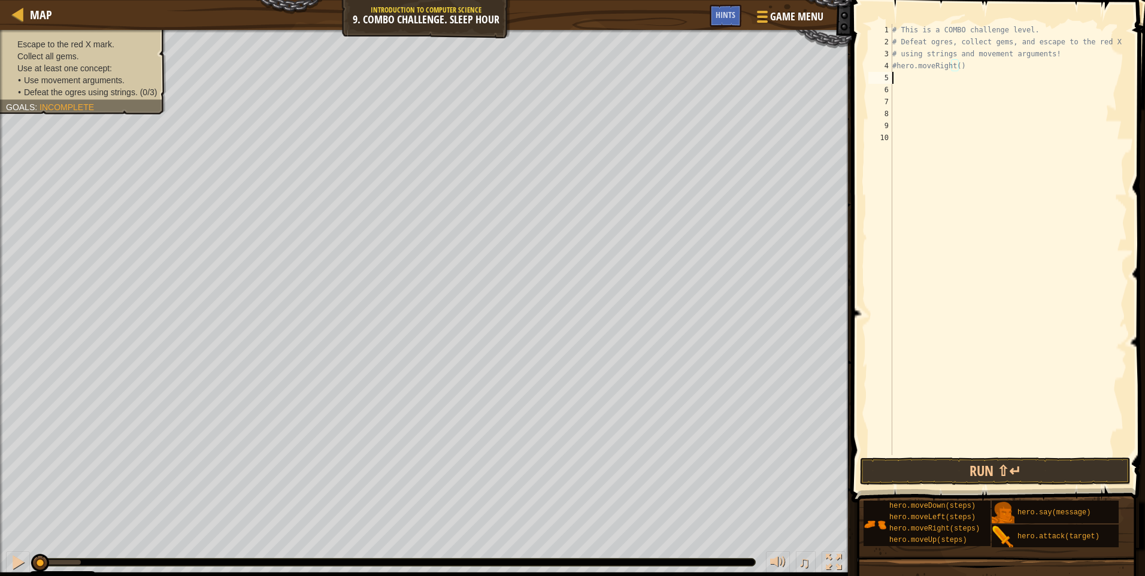
click at [900, 75] on div "# This is a COMBO challenge level. # Defeat [PERSON_NAME], collect gems, and es…" at bounding box center [1008, 251] width 237 height 455
click at [987, 468] on button "Run ⇧↵" at bounding box center [995, 472] width 271 height 28
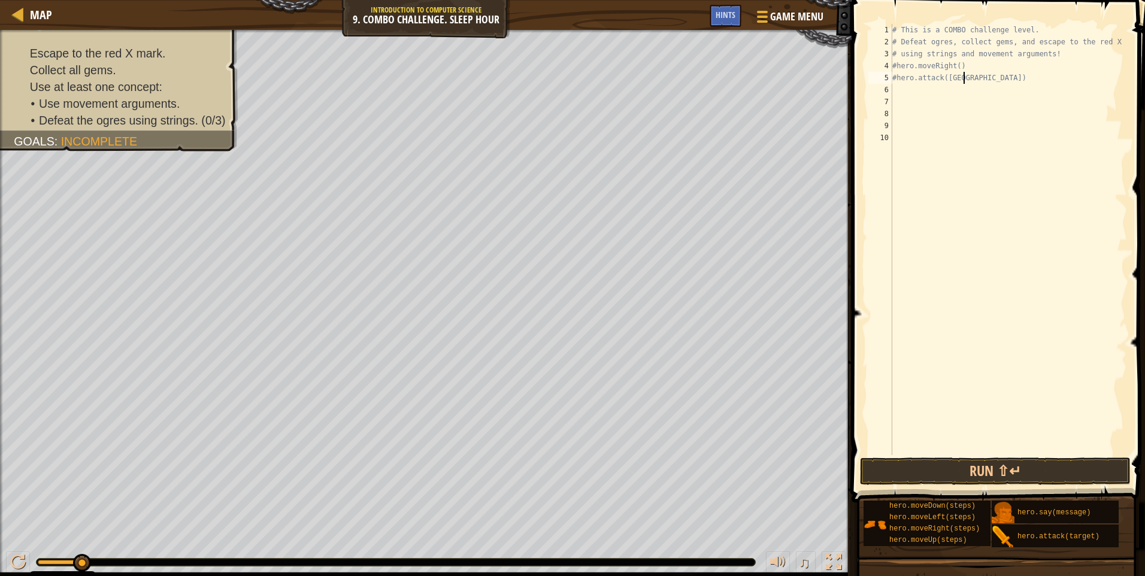
scroll to position [5, 5]
click at [980, 472] on button "Run ⇧↵" at bounding box center [995, 472] width 271 height 28
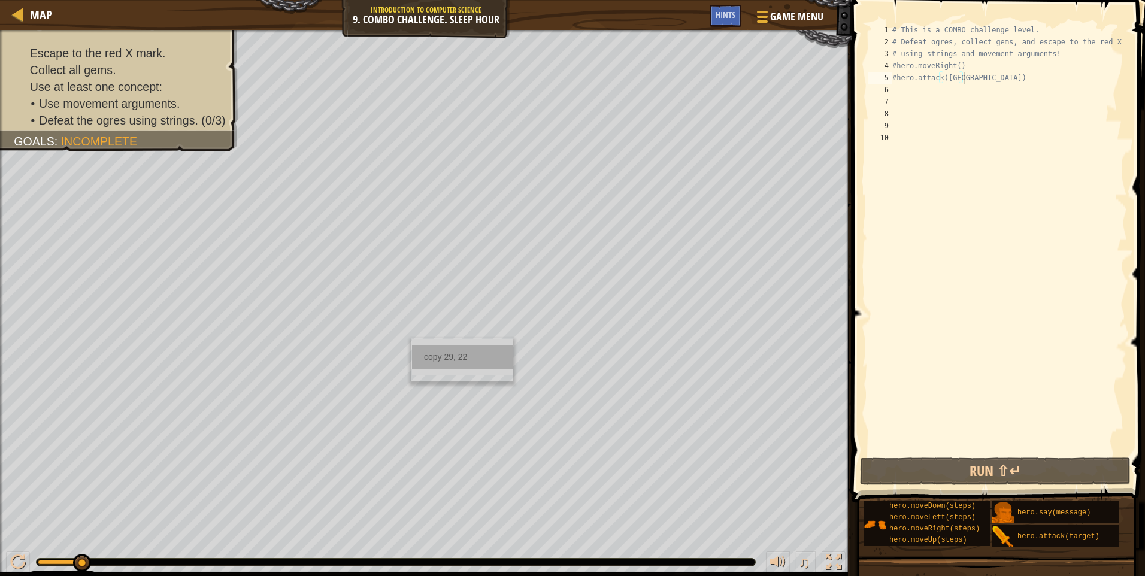
click at [436, 363] on div "copy 29, 22" at bounding box center [462, 357] width 101 height 24
click at [953, 65] on div "# This is a COMBO challenge level. # Defeat [PERSON_NAME], collect gems, and es…" at bounding box center [1008, 251] width 237 height 455
click at [956, 65] on div "# This is a COMBO challenge level. # Defeat [PERSON_NAME], collect gems, and es…" at bounding box center [1008, 251] width 237 height 455
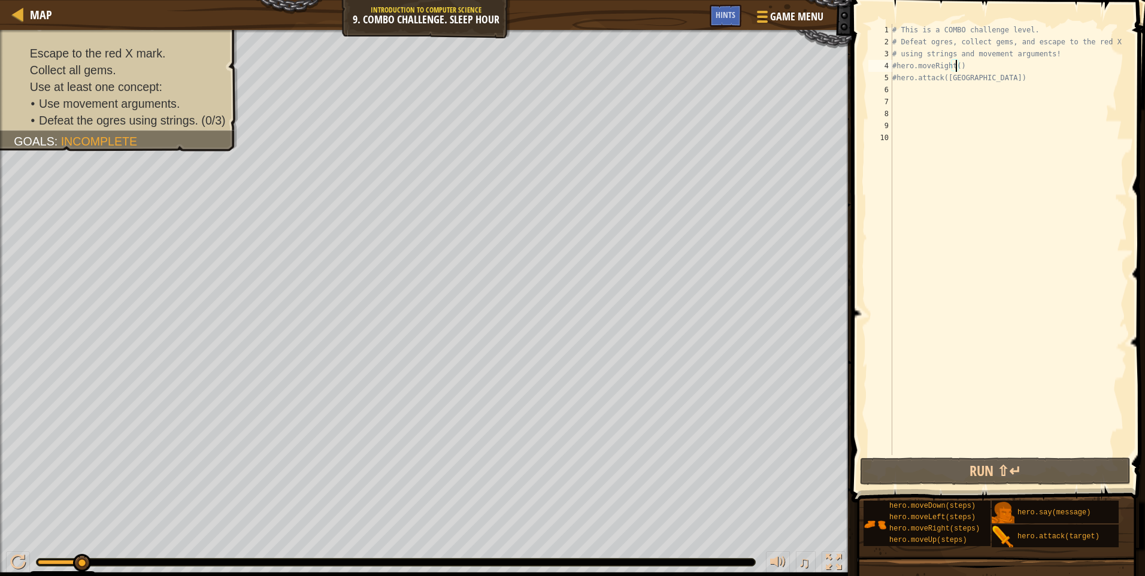
paste textarea "29, 22"
type textarea "#hero.moveRight(29, 22)"
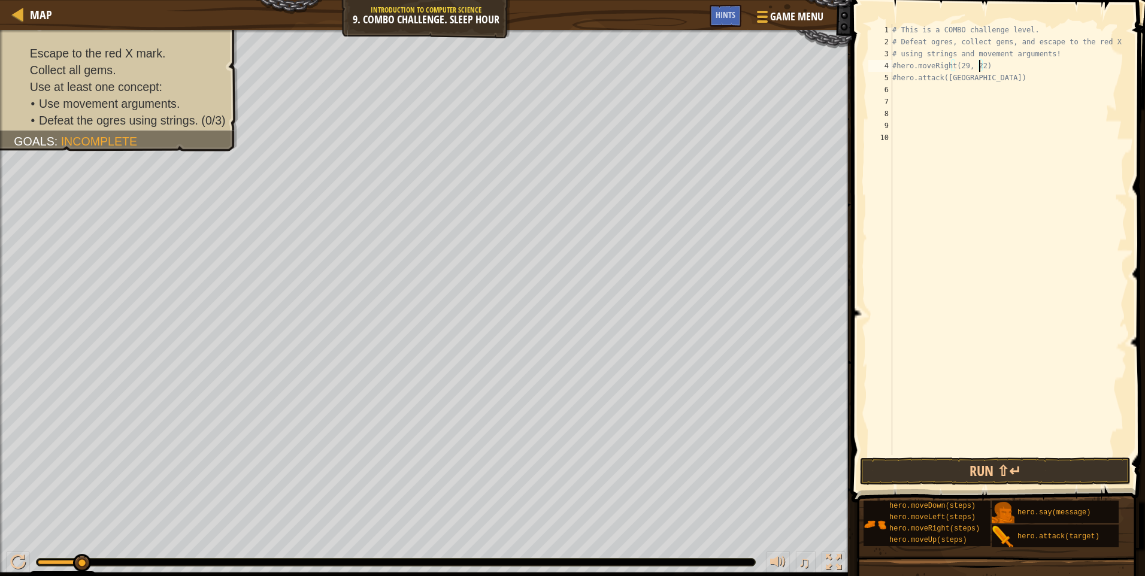
scroll to position [5, 0]
type textarea "#hero.moveRight(29, 22)"
click at [971, 470] on button "Run ⇧↵" at bounding box center [995, 472] width 271 height 28
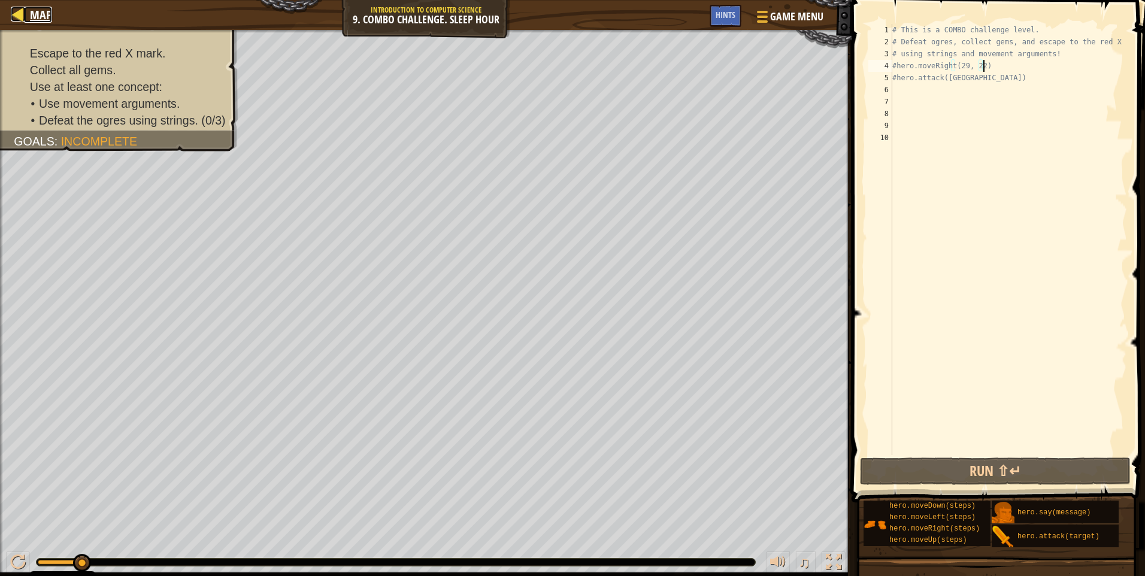
click at [14, 13] on div at bounding box center [18, 14] width 15 height 15
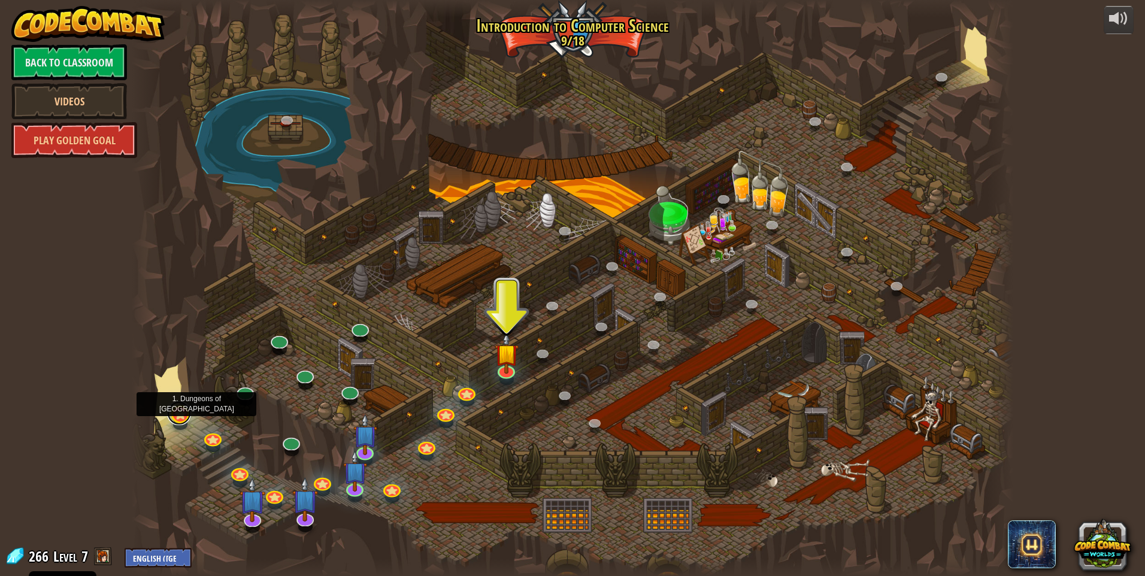
click at [177, 410] on link at bounding box center [179, 413] width 24 height 24
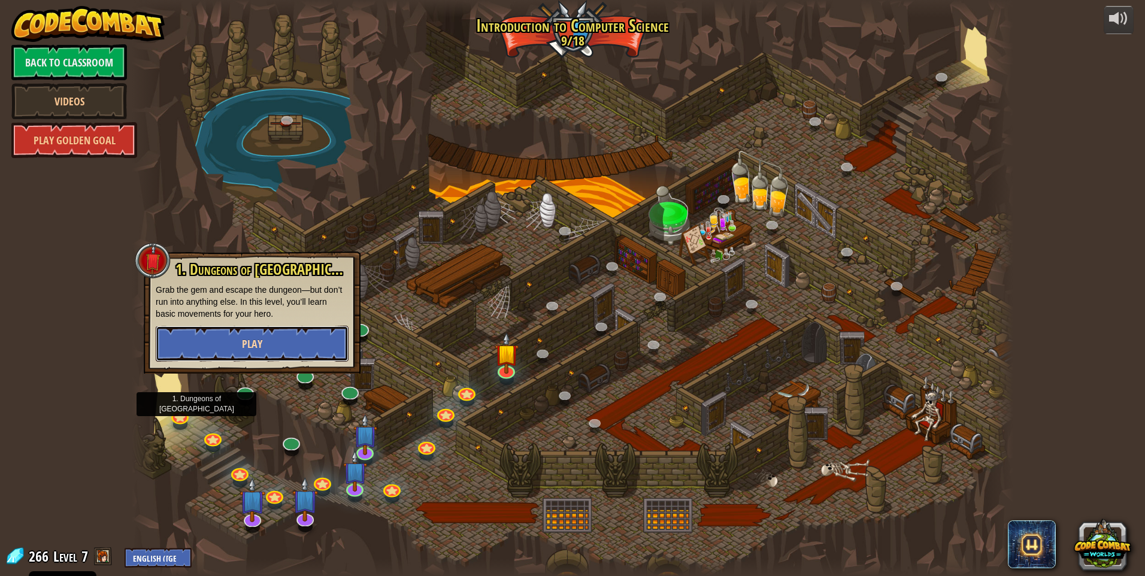
click at [238, 347] on button "Play" at bounding box center [252, 344] width 193 height 36
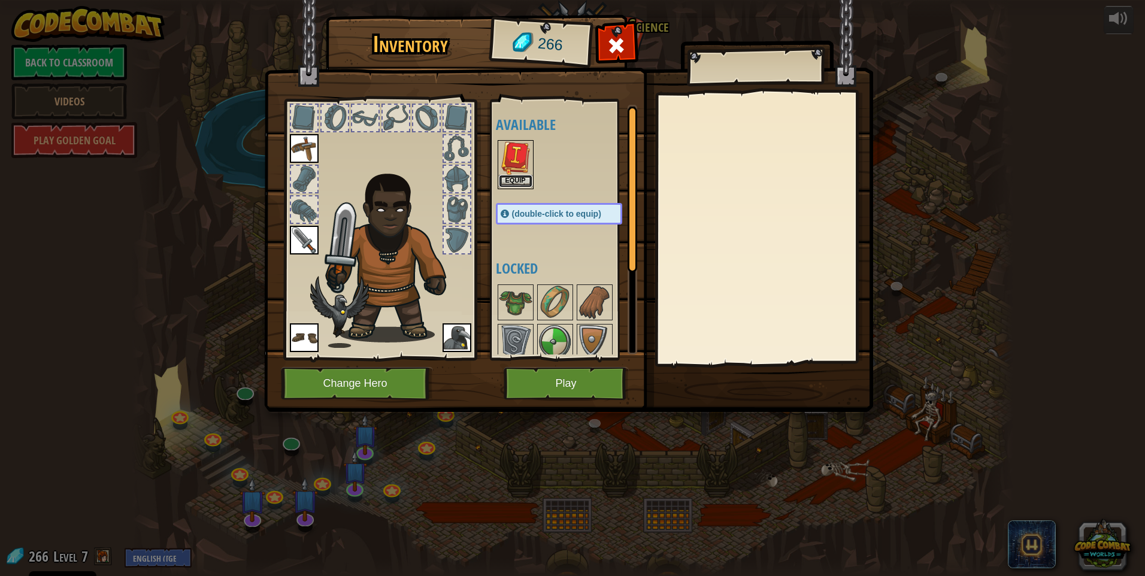
click at [517, 183] on button "Equip" at bounding box center [516, 181] width 34 height 13
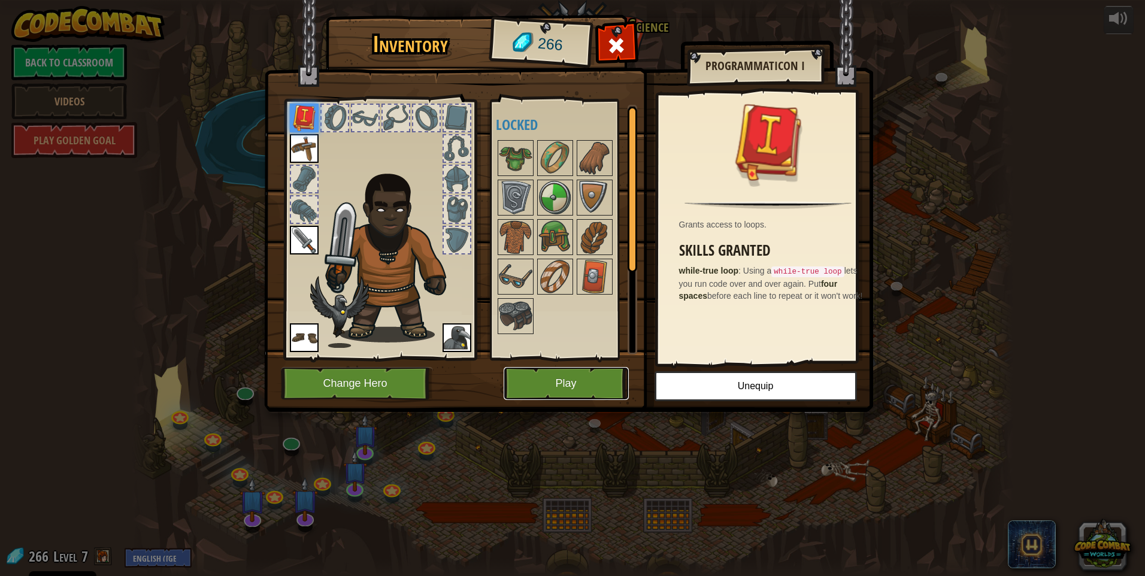
click at [569, 383] on button "Play" at bounding box center [566, 383] width 125 height 33
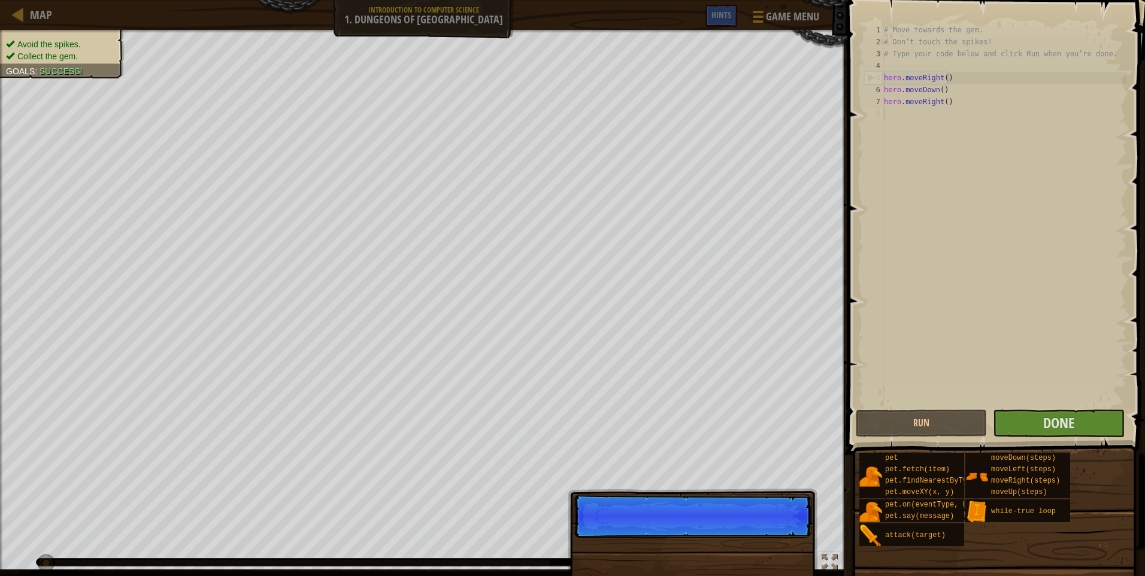
click at [762, 529] on p "Skip (esc) Continue" at bounding box center [693, 516] width 238 height 43
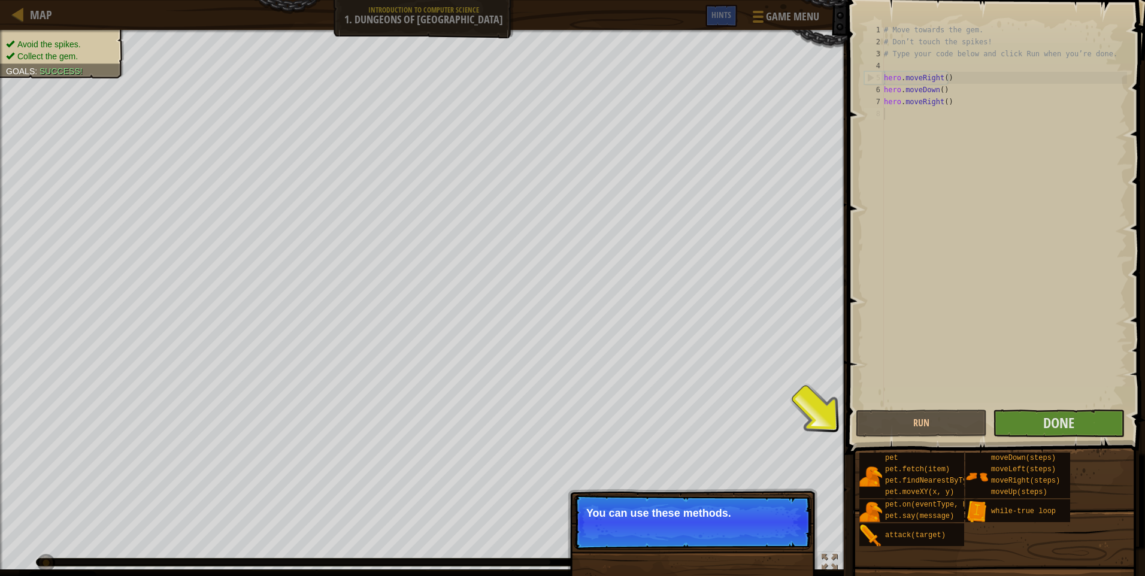
click at [750, 498] on p "Skip (esc) Continue You can use these methods." at bounding box center [693, 522] width 238 height 55
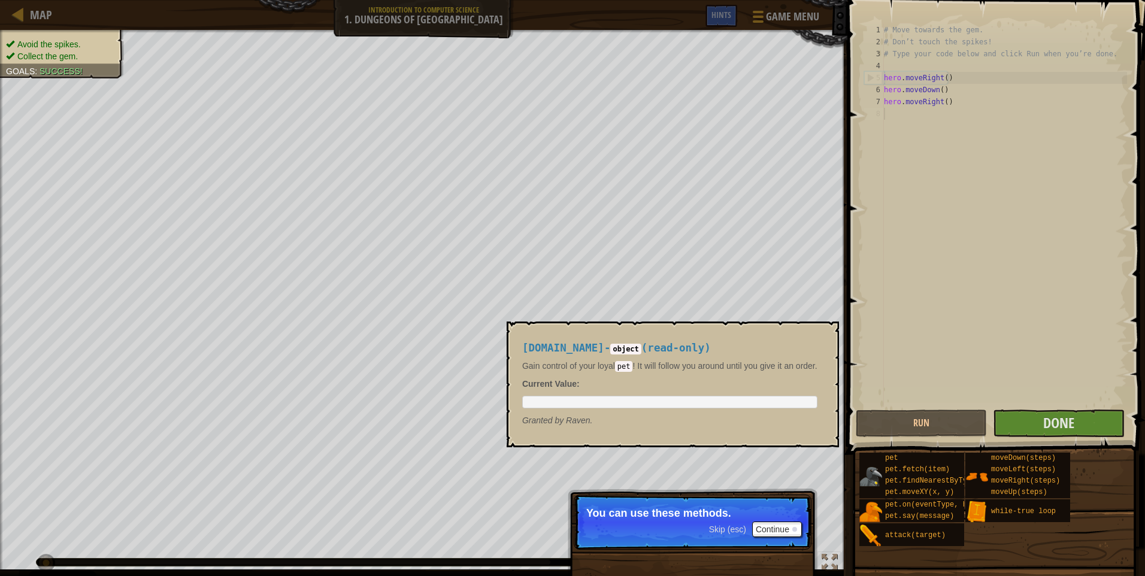
click at [867, 477] on img at bounding box center [870, 476] width 23 height 23
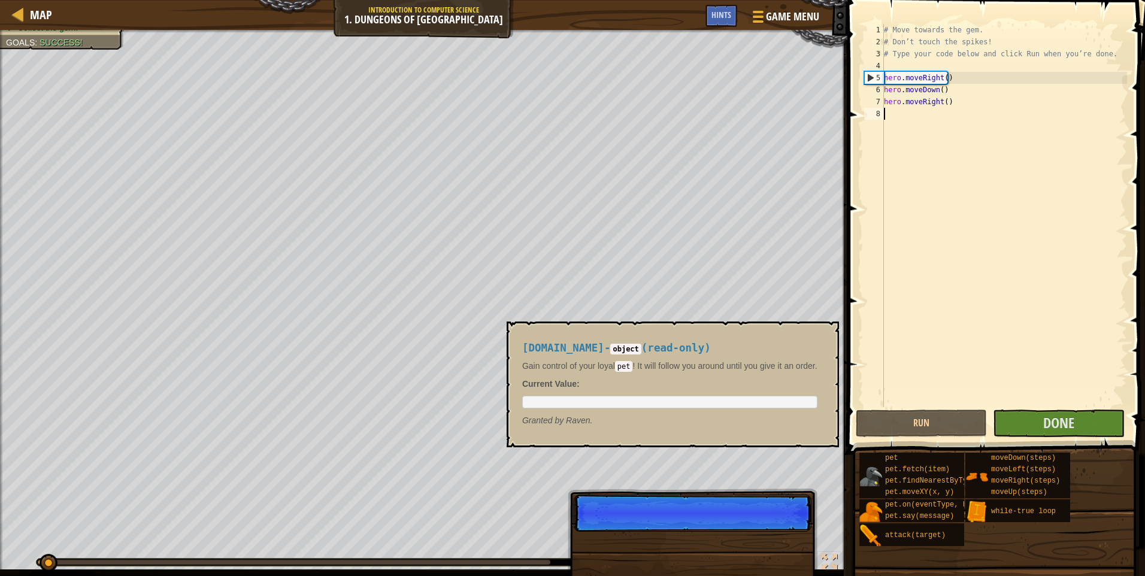
scroll to position [5, 0]
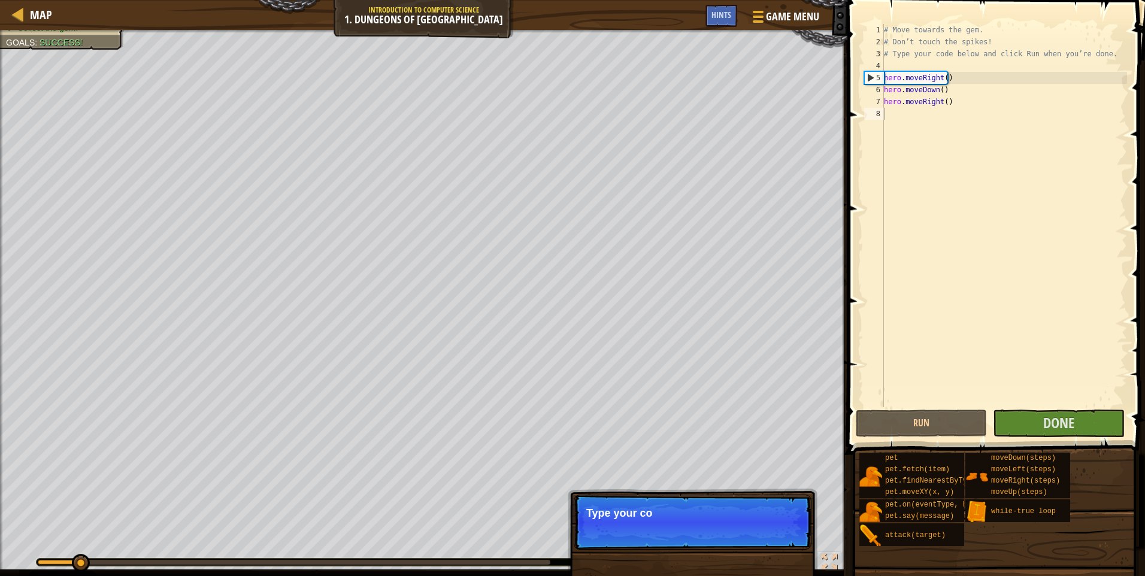
drag, startPoint x: 870, startPoint y: 472, endPoint x: 855, endPoint y: 429, distance: 46.4
click at [855, 429] on div "Hints Videos 1 2 3 4 5 6 7 8 # Move towards the gem. # Don’t touch the spikes! …" at bounding box center [994, 285] width 301 height 570
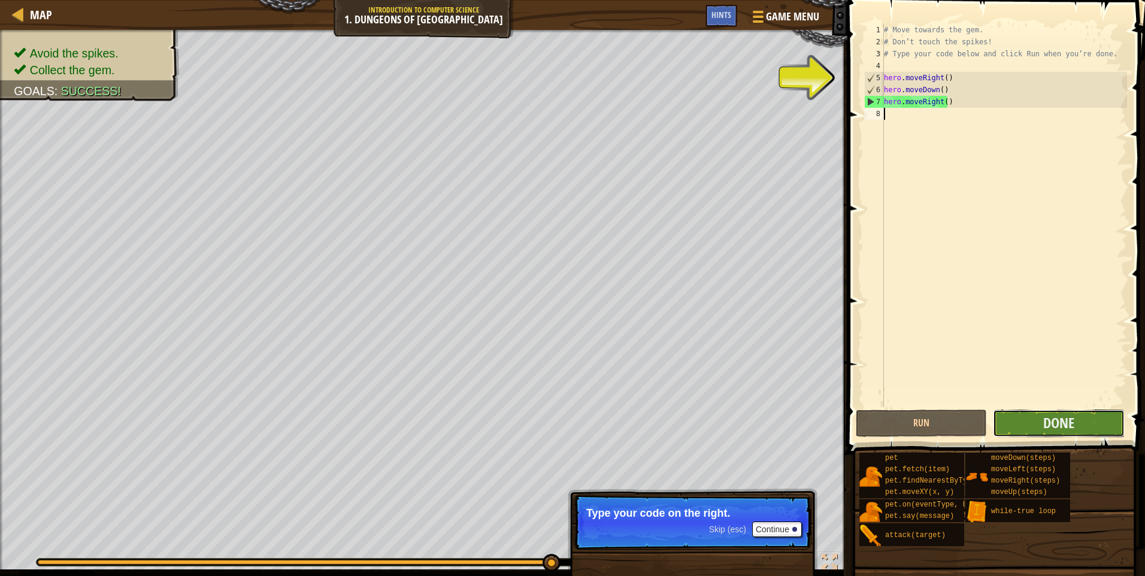
click at [1028, 417] on button "Done" at bounding box center [1058, 424] width 131 height 28
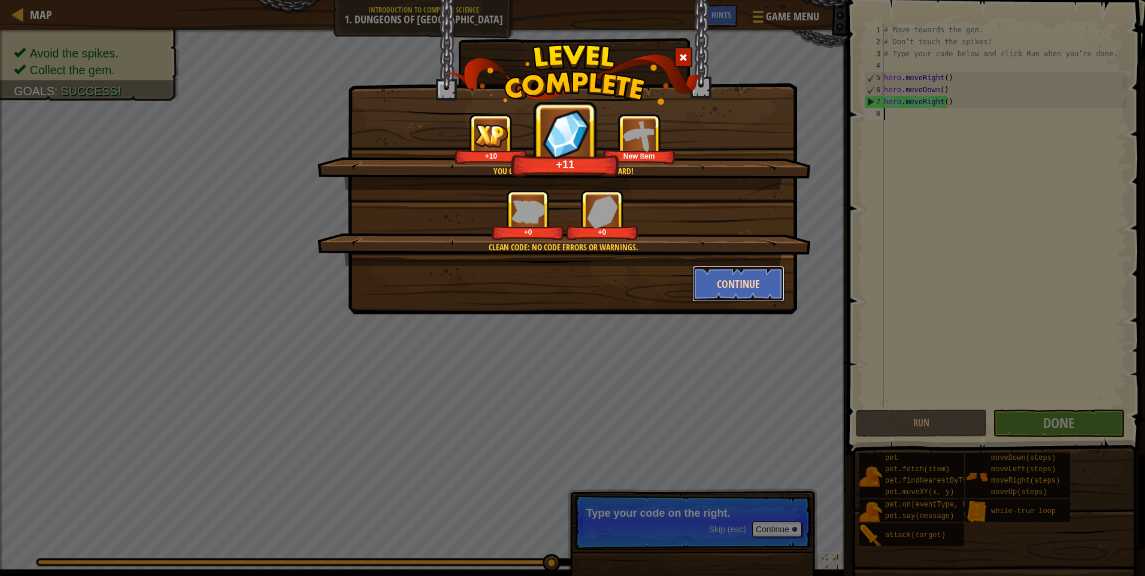
click at [744, 279] on button "Continue" at bounding box center [738, 284] width 93 height 36
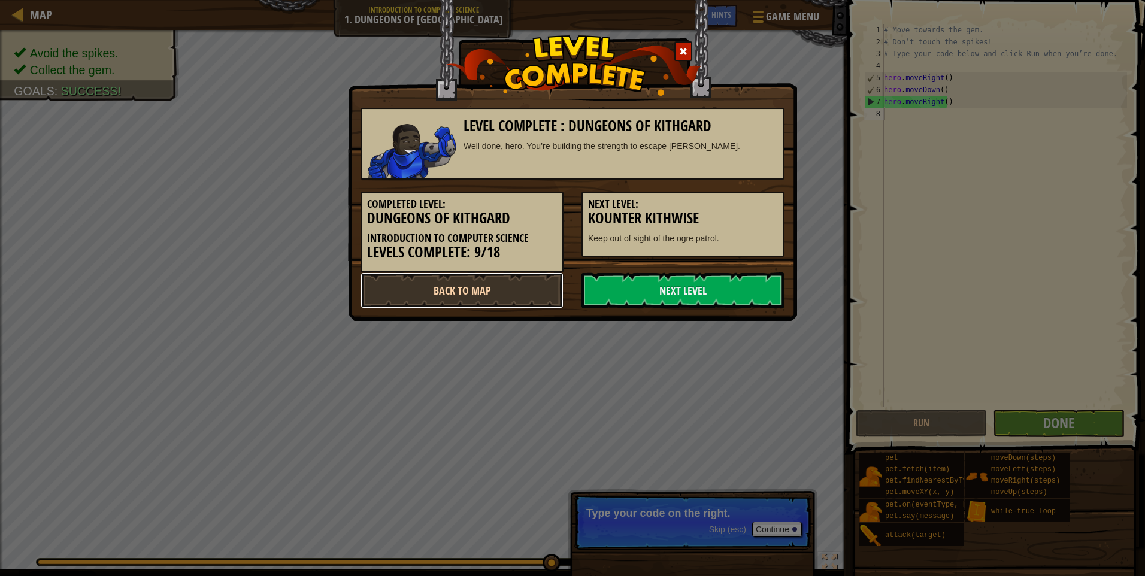
click at [525, 280] on link "Back to Map" at bounding box center [462, 290] width 203 height 36
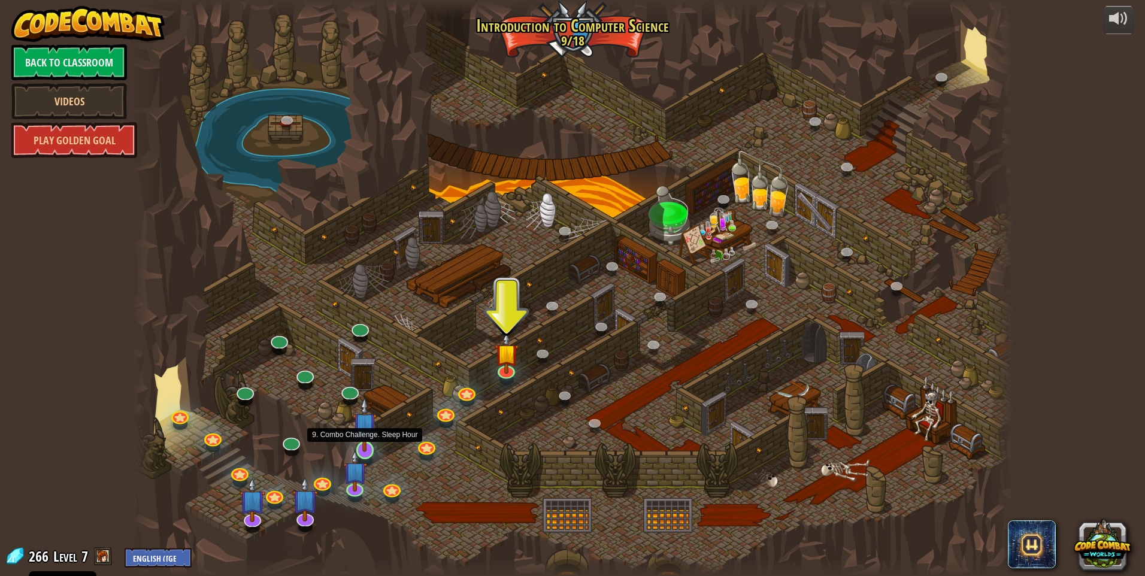
click at [355, 450] on img at bounding box center [365, 424] width 24 height 54
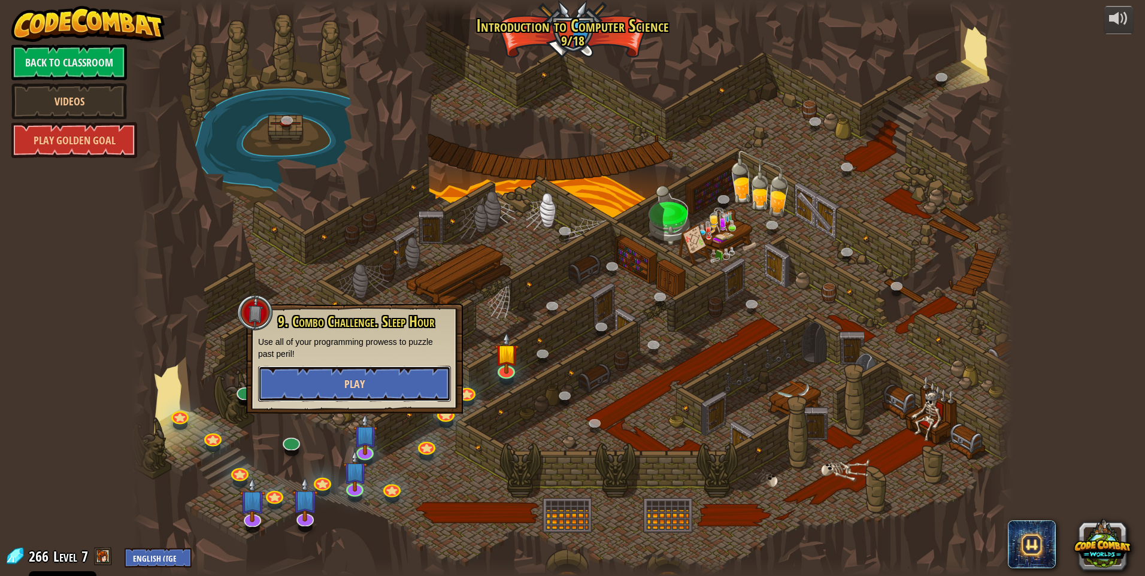
click at [366, 378] on button "Play" at bounding box center [354, 384] width 193 height 36
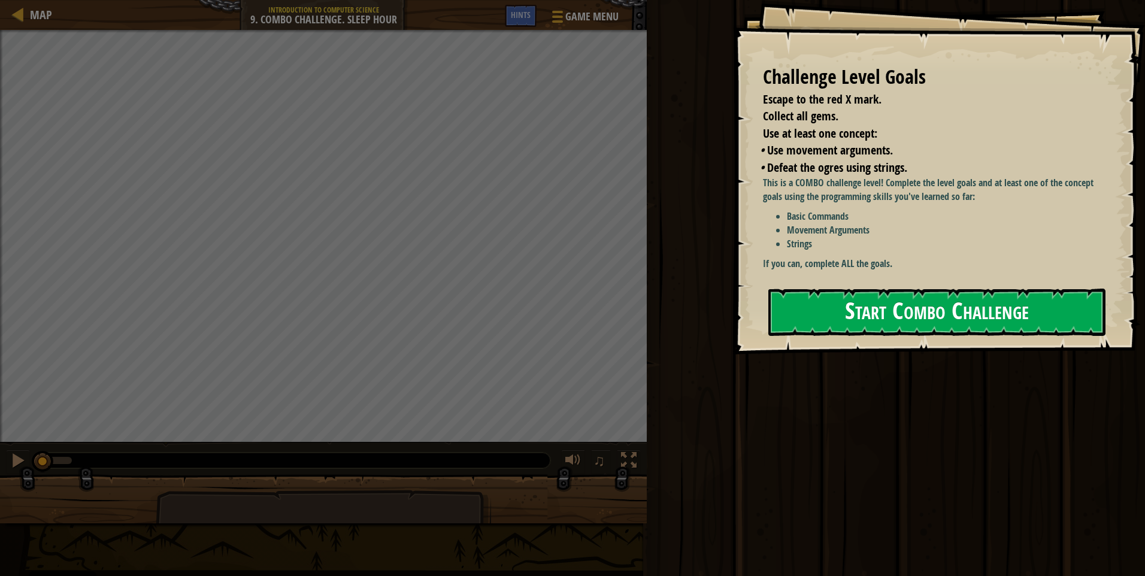
click at [874, 302] on button "Start Combo Challenge" at bounding box center [936, 312] width 337 height 47
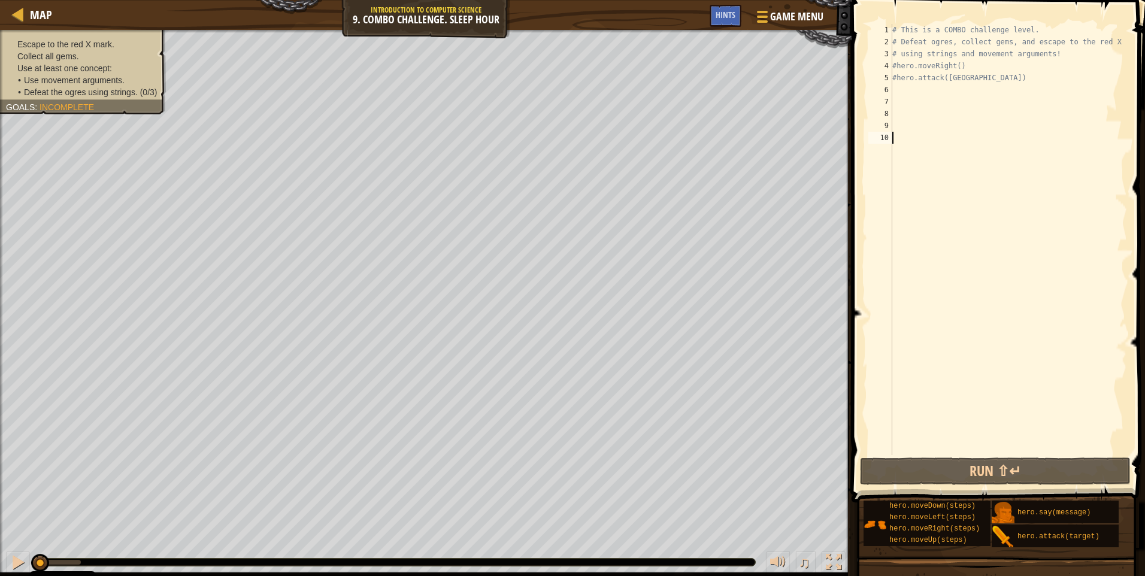
click at [960, 78] on div "# This is a COMBO challenge level. # Defeat [PERSON_NAME], collect gems, and es…" at bounding box center [1008, 251] width 237 height 455
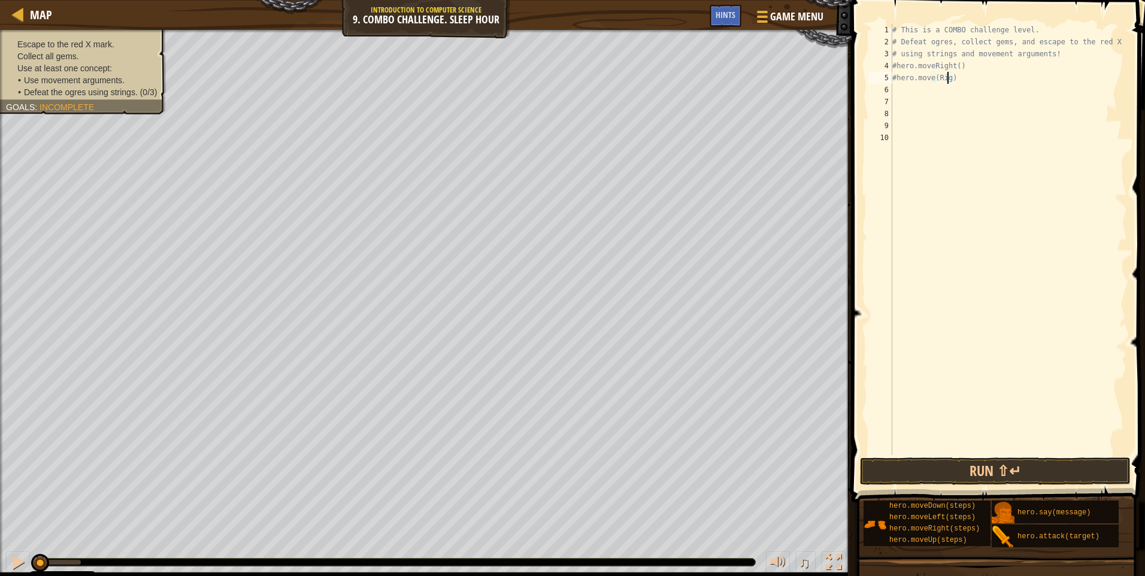
scroll to position [5, 5]
type textarea "#hero.move(Right)"
click at [992, 474] on button "Run ⇧↵" at bounding box center [995, 472] width 271 height 28
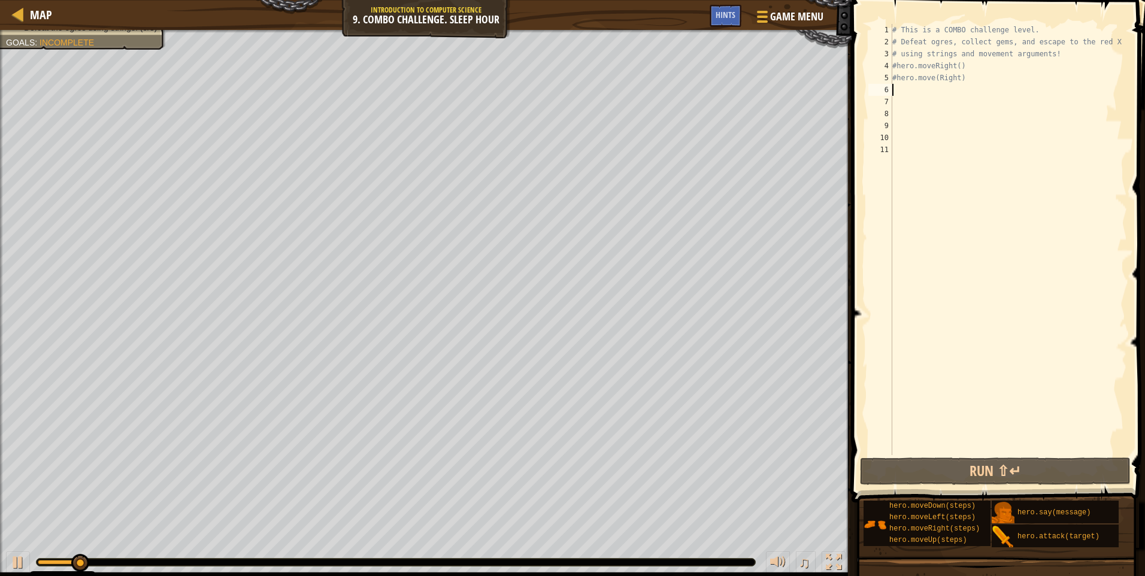
click at [964, 63] on div "# This is a COMBO challenge level. # Defeat [PERSON_NAME], collect gems, and es…" at bounding box center [1008, 251] width 237 height 455
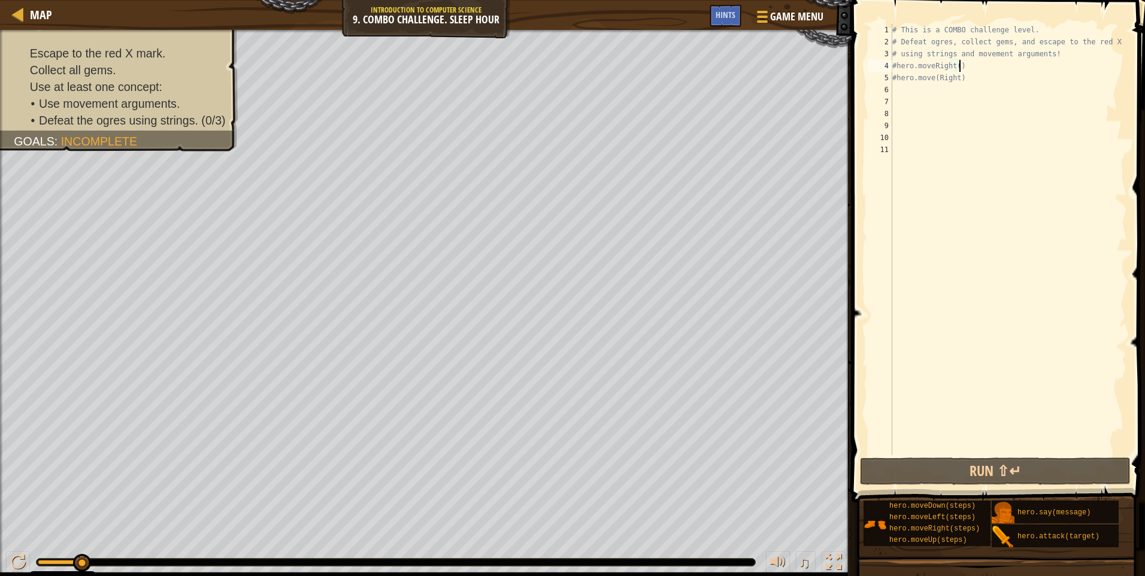
click at [957, 78] on div "# This is a COMBO challenge level. # Defeat [PERSON_NAME], collect gems, and es…" at bounding box center [1008, 251] width 237 height 455
click at [965, 77] on div "# This is a COMBO challenge level. # Defeat [PERSON_NAME], collect gems, and es…" at bounding box center [1008, 251] width 237 height 455
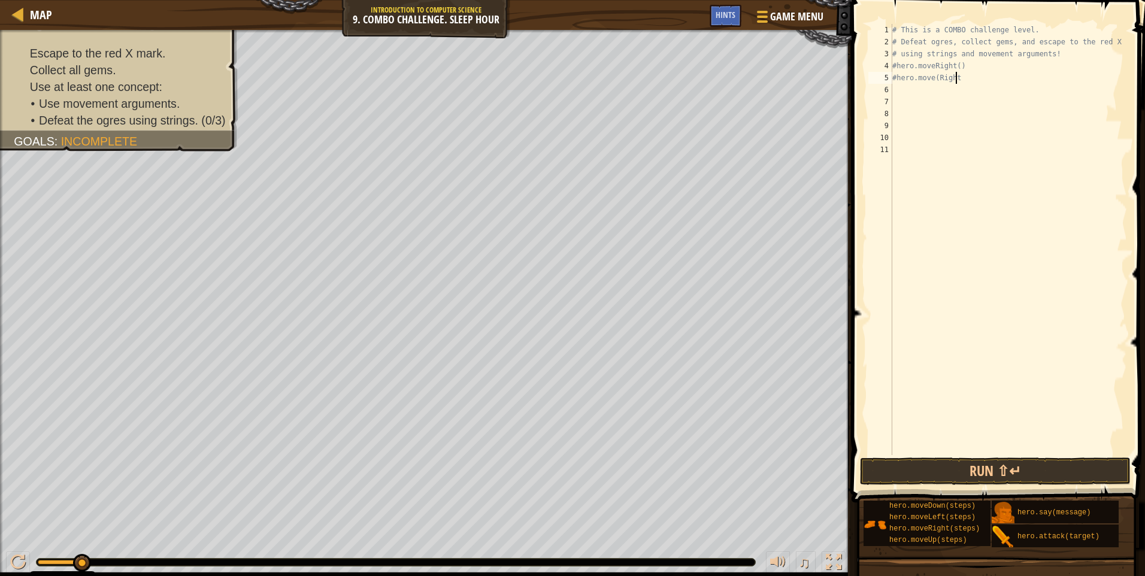
click at [937, 78] on div "# This is a COMBO challenge level. # Defeat [PERSON_NAME], collect gems, and es…" at bounding box center [1008, 251] width 237 height 455
type textarea "#hero.moveRight"
click at [963, 79] on div "# This is a COMBO challenge level. # Defeat [PERSON_NAME], collect gems, and es…" at bounding box center [1008, 251] width 237 height 455
click at [1011, 468] on button "Run ⇧↵" at bounding box center [995, 472] width 271 height 28
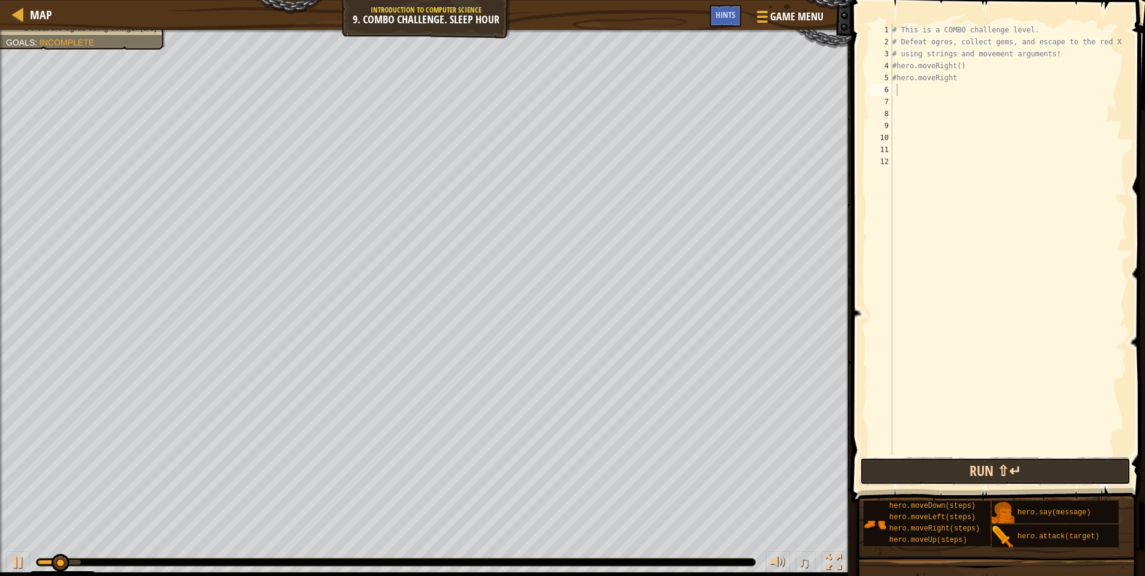
click at [1011, 468] on button "Run ⇧↵" at bounding box center [995, 472] width 271 height 28
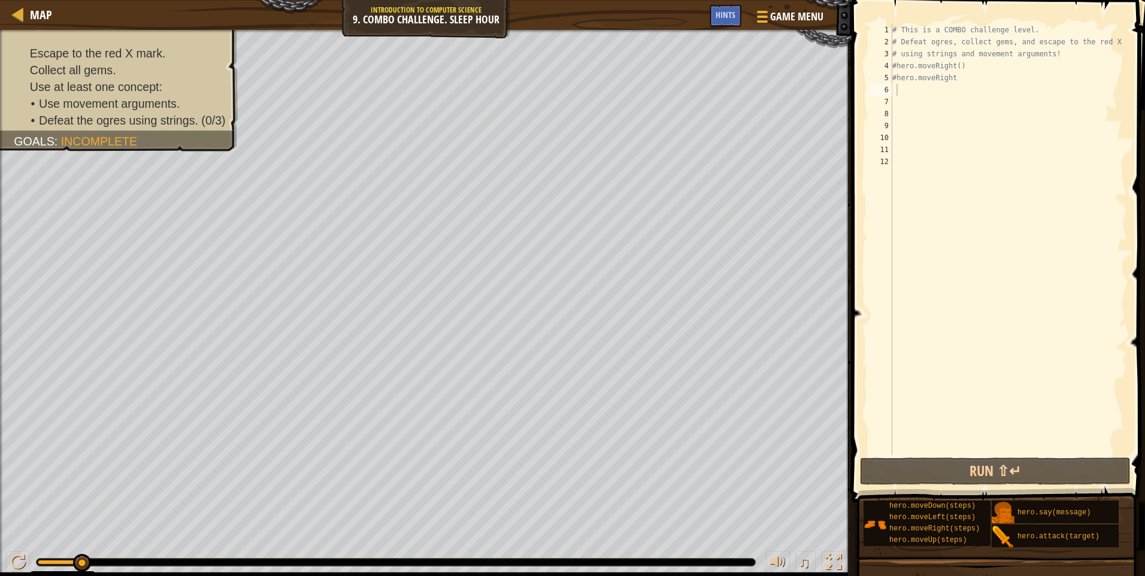
click at [95, 559] on div at bounding box center [396, 562] width 719 height 7
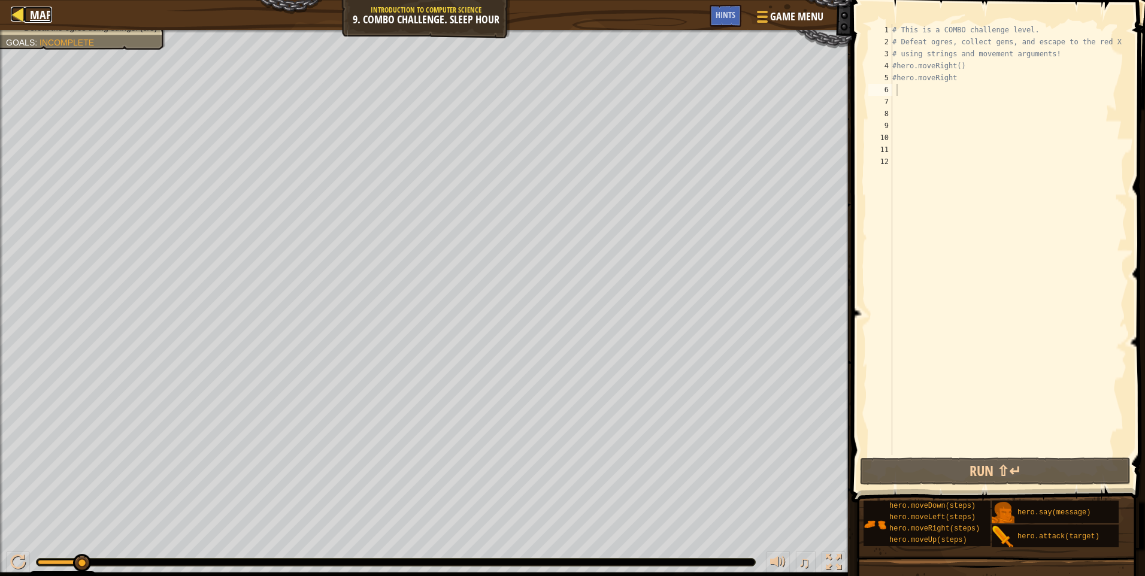
click at [19, 19] on div at bounding box center [18, 14] width 15 height 15
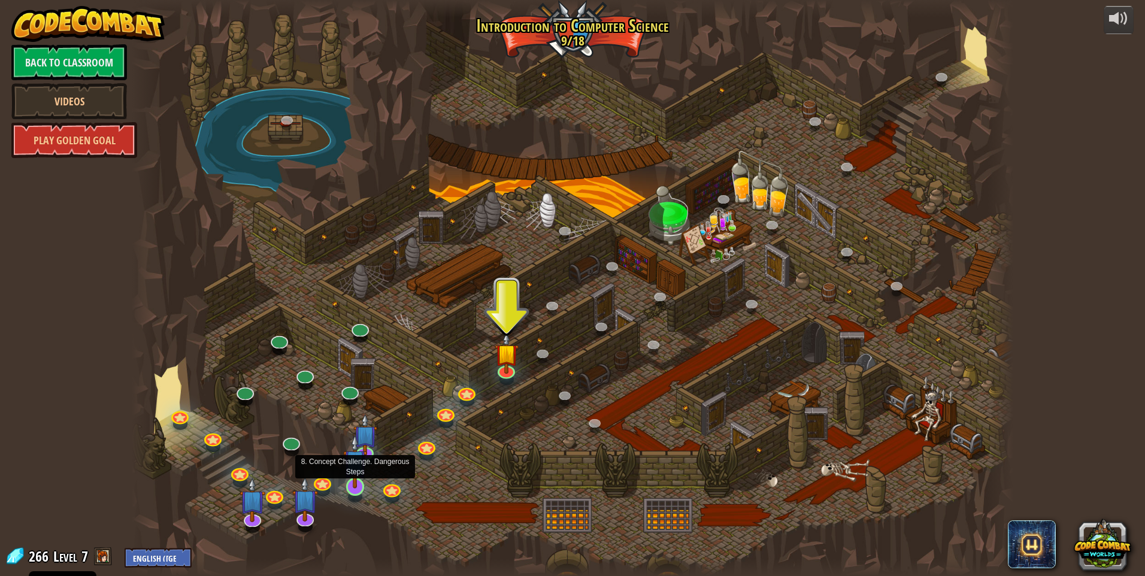
click at [350, 480] on img at bounding box center [355, 461] width 24 height 54
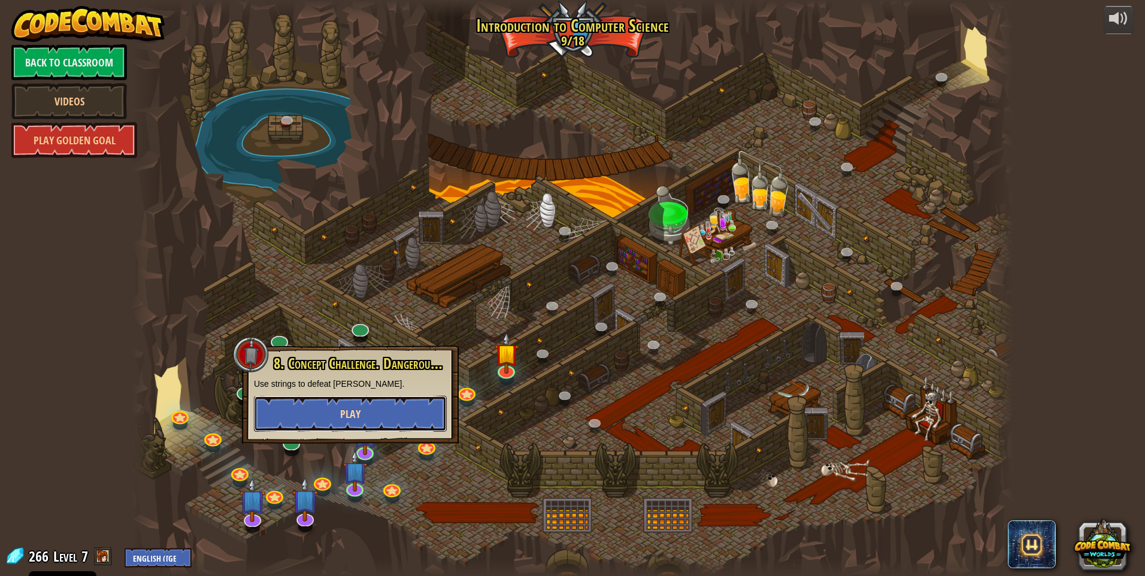
click at [375, 417] on button "Play" at bounding box center [350, 414] width 193 height 36
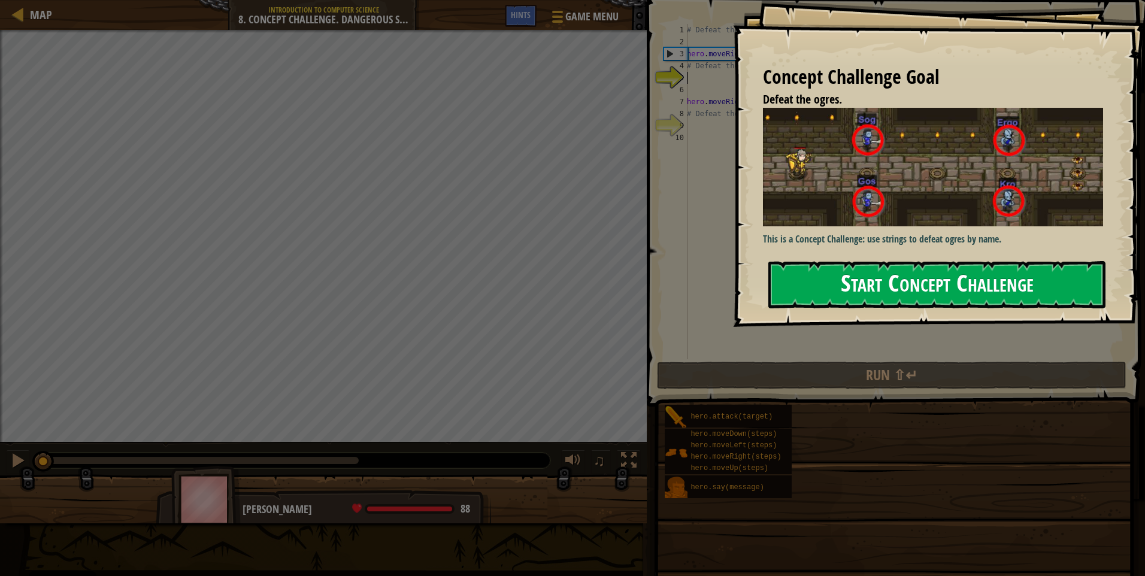
click at [883, 285] on button "Start Concept Challenge" at bounding box center [936, 284] width 337 height 47
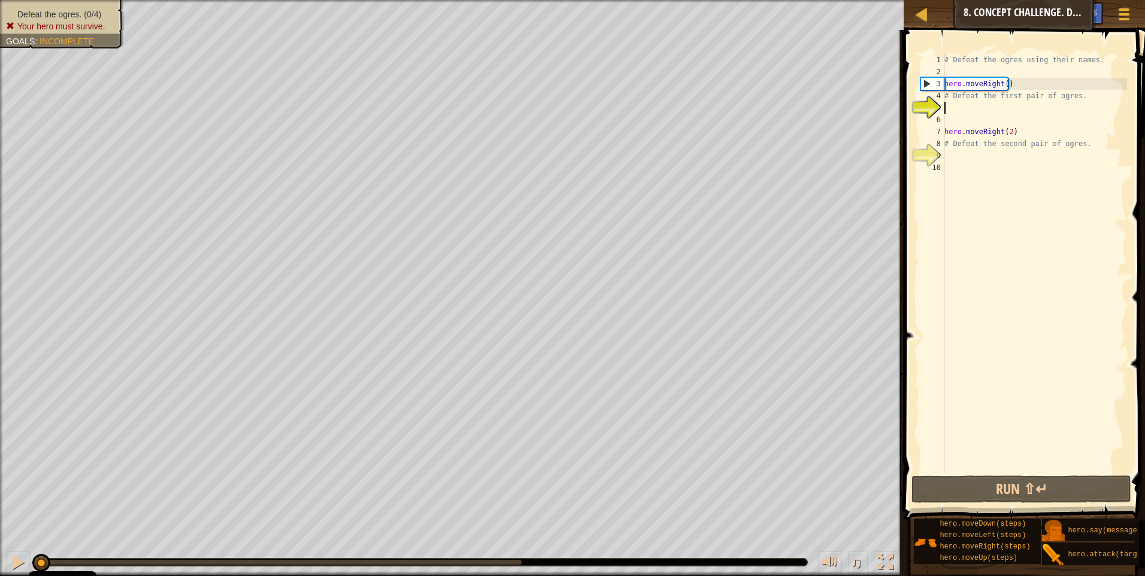
click at [950, 115] on div "# Defeat the ogres using their names. hero . moveRight ( ) # Defeat the first p…" at bounding box center [1034, 275] width 185 height 443
click at [952, 105] on div "# Defeat the ogres using their names. hero . moveRight ( ) # Defeat the first p…" at bounding box center [1034, 275] width 185 height 443
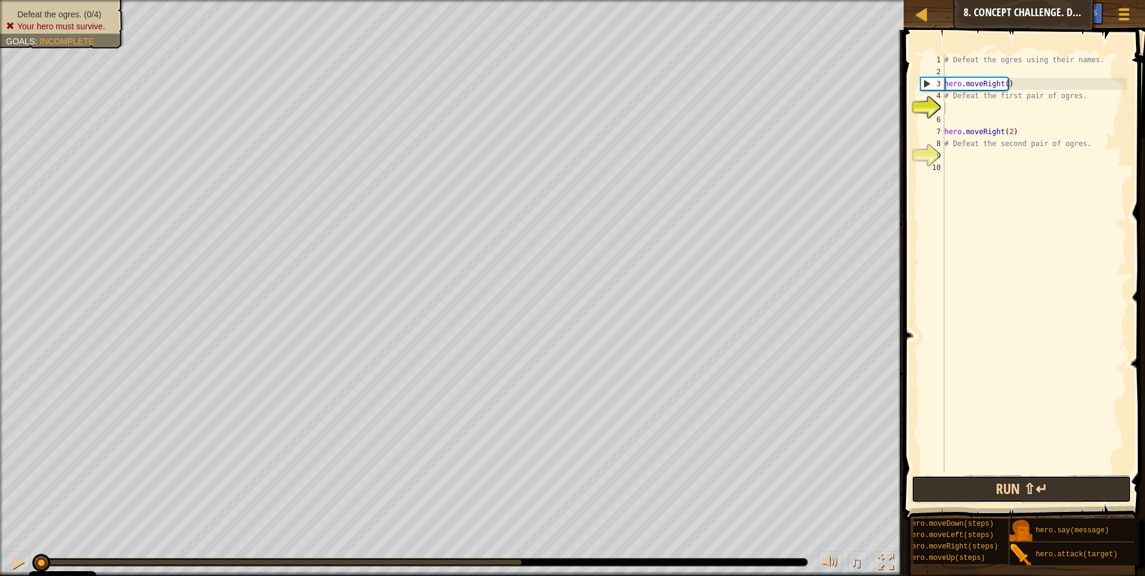
click at [944, 485] on button "Run ⇧↵" at bounding box center [1021, 489] width 220 height 28
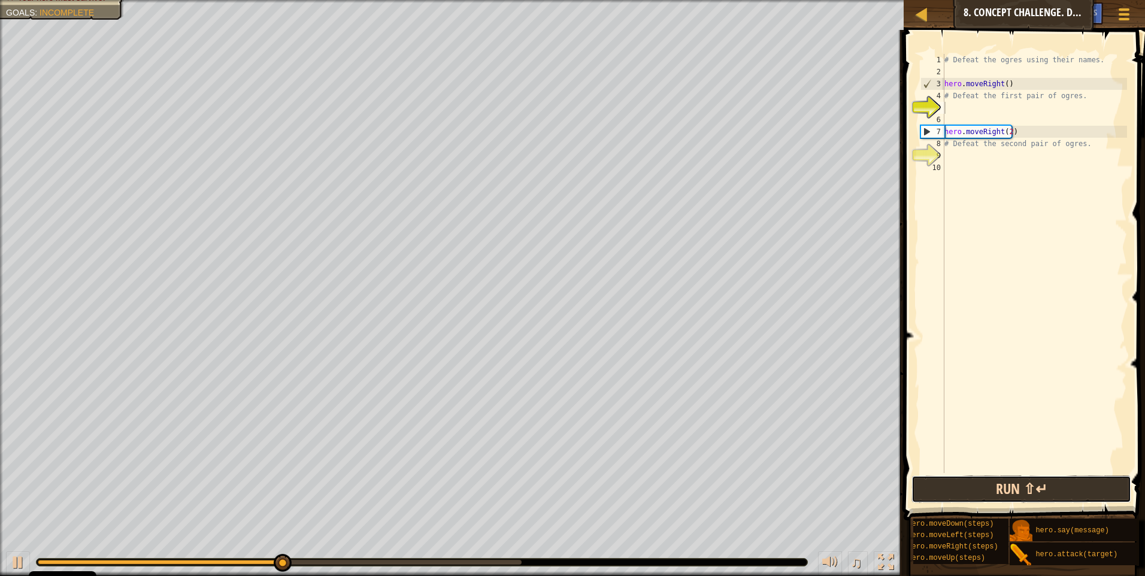
click at [984, 489] on button "Run ⇧↵" at bounding box center [1021, 489] width 220 height 28
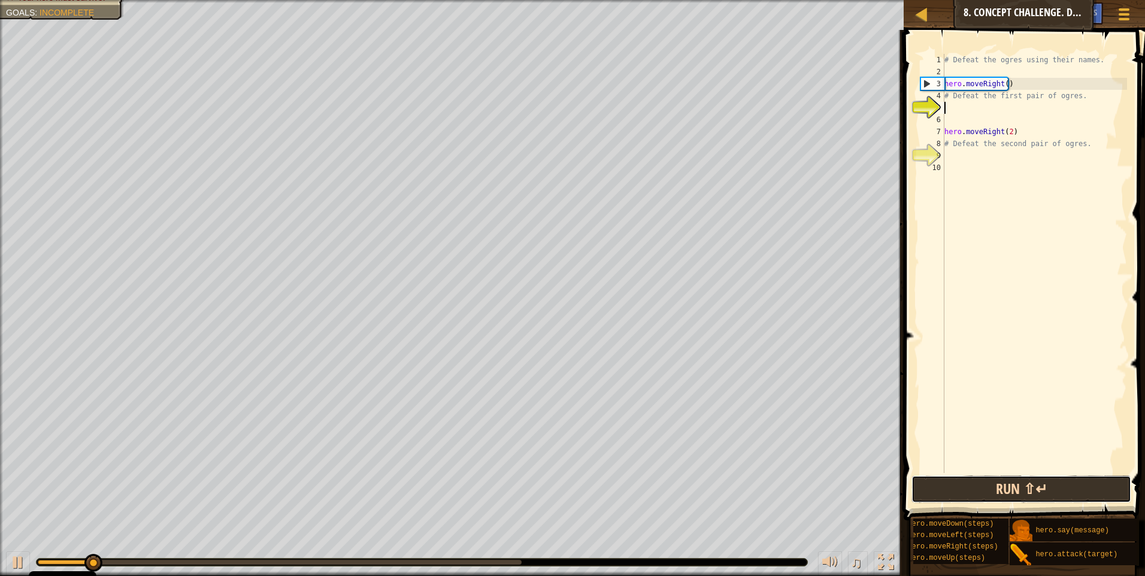
click at [984, 489] on button "Run ⇧↵" at bounding box center [1021, 489] width 220 height 28
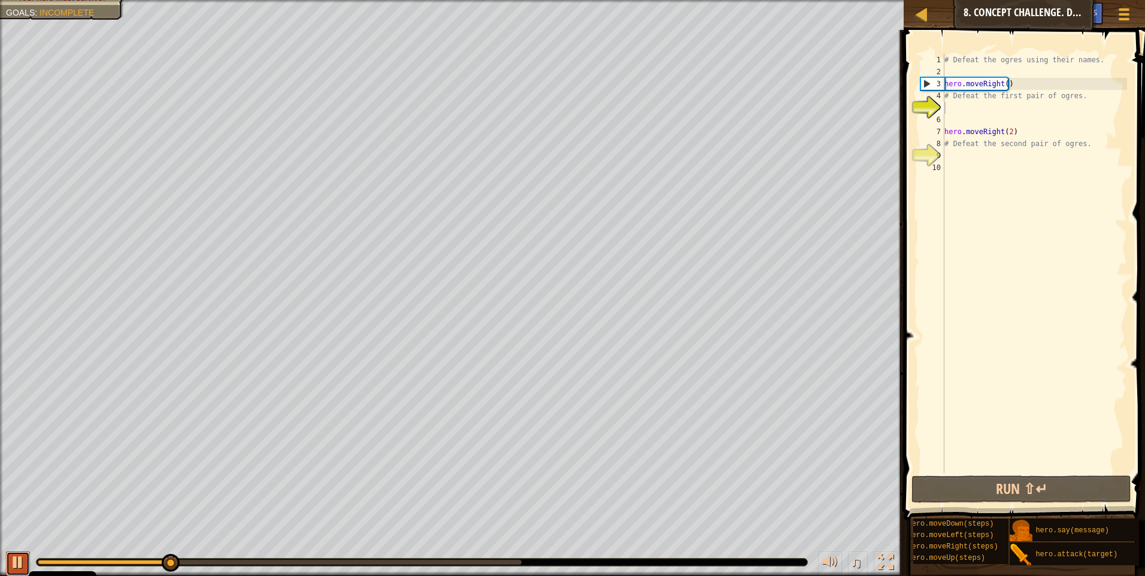
click at [15, 559] on div at bounding box center [18, 563] width 16 height 16
drag, startPoint x: 169, startPoint y: 562, endPoint x: 19, endPoint y: 561, distance: 150.9
click at [19, 561] on div "♫" at bounding box center [452, 559] width 904 height 36
click at [953, 107] on div "# Defeat the ogres using their names. hero . moveRight ( ) # Defeat the first p…" at bounding box center [1034, 275] width 185 height 443
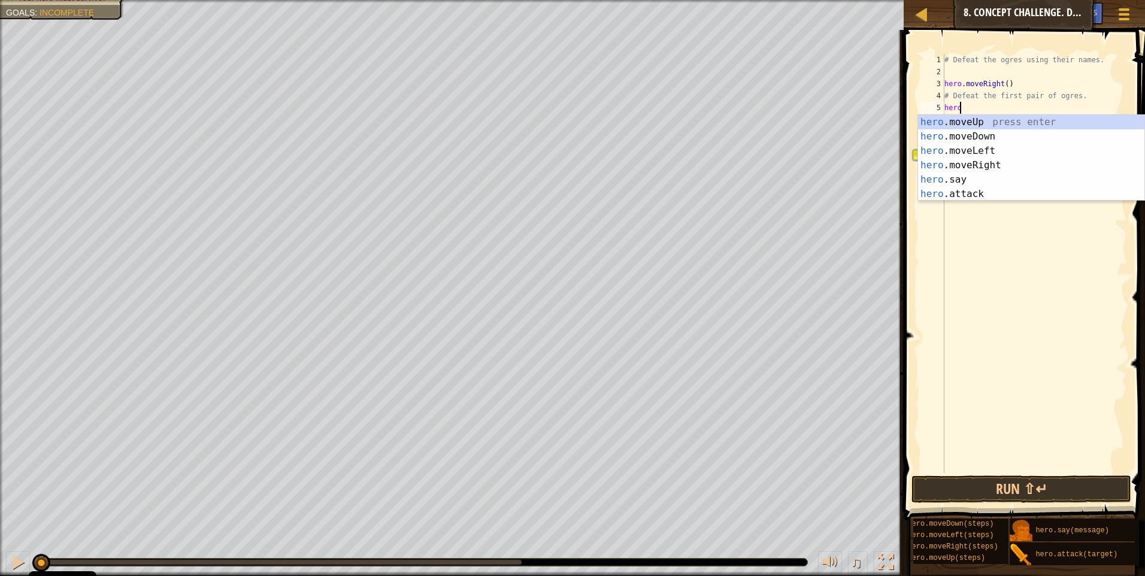
scroll to position [5, 1]
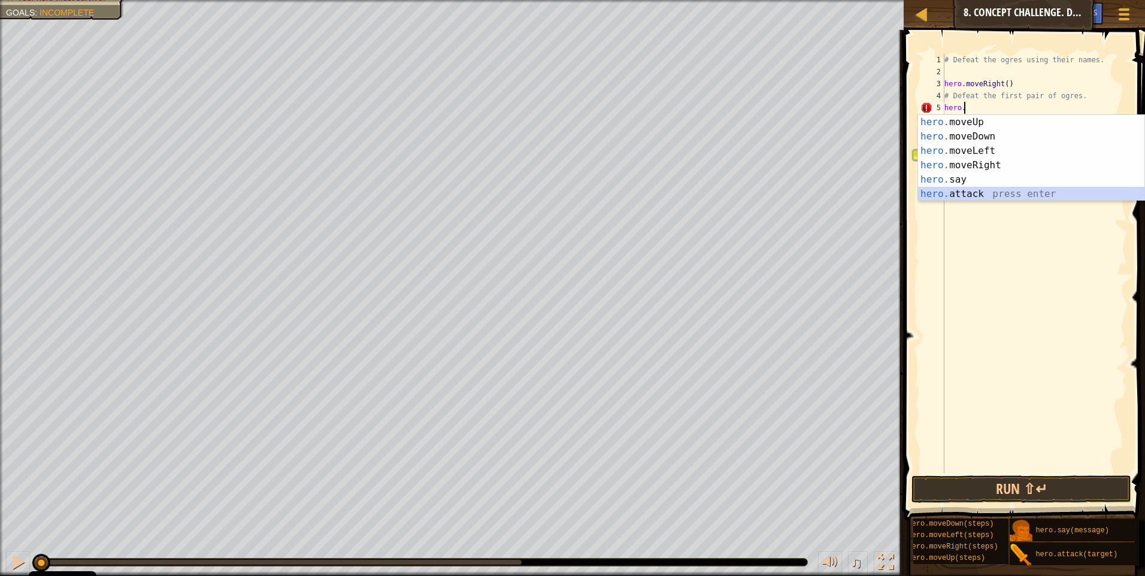
click at [959, 189] on div "hero. moveUp press enter hero. moveDown press enter hero. moveLeft press enter …" at bounding box center [1031, 172] width 226 height 115
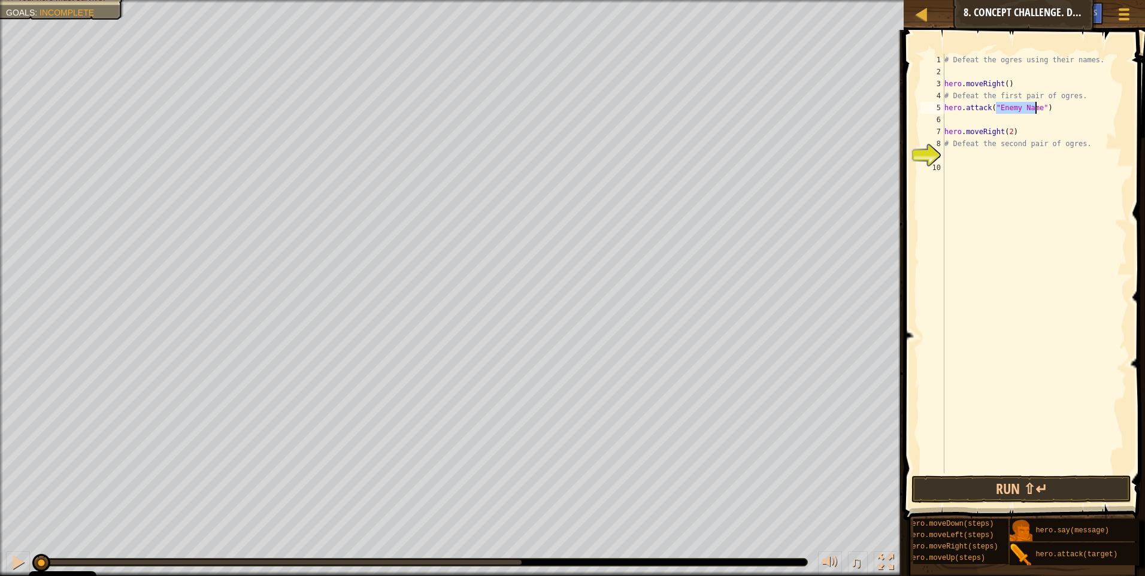
click at [1035, 109] on div "# Defeat the ogres using their names. hero . moveRight ( ) # Defeat the first p…" at bounding box center [1034, 263] width 185 height 419
type textarea "hero.attack("sog")"
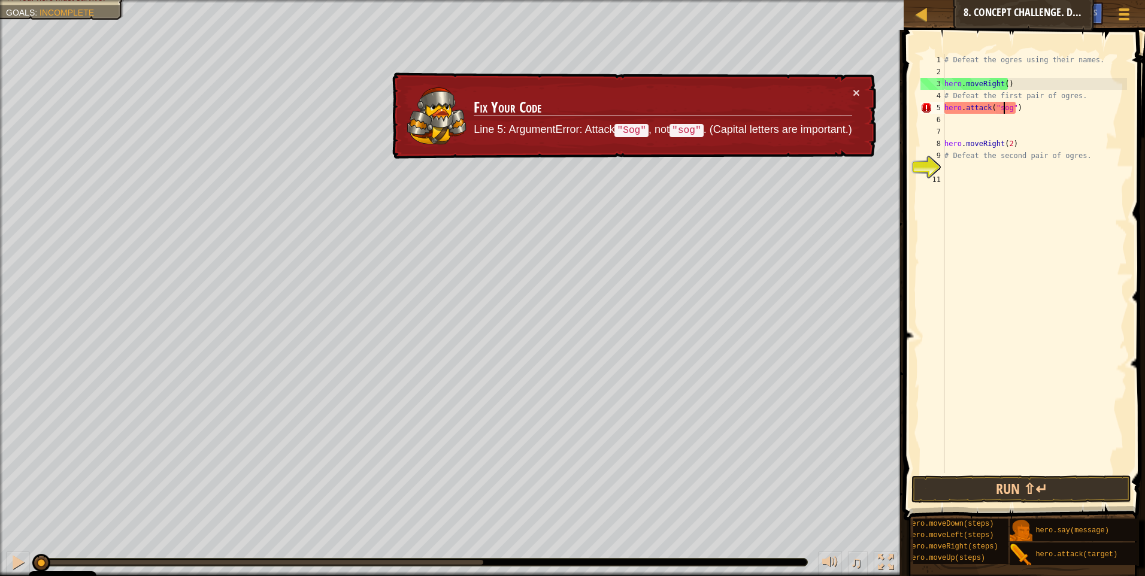
click at [1002, 105] on div "# Defeat the ogres using their names. hero . moveRight ( ) # Defeat the first p…" at bounding box center [1034, 275] width 185 height 443
click at [1001, 109] on div "# Defeat the ogres using their names. hero . moveRight ( ) # Defeat the first p…" at bounding box center [1034, 275] width 185 height 443
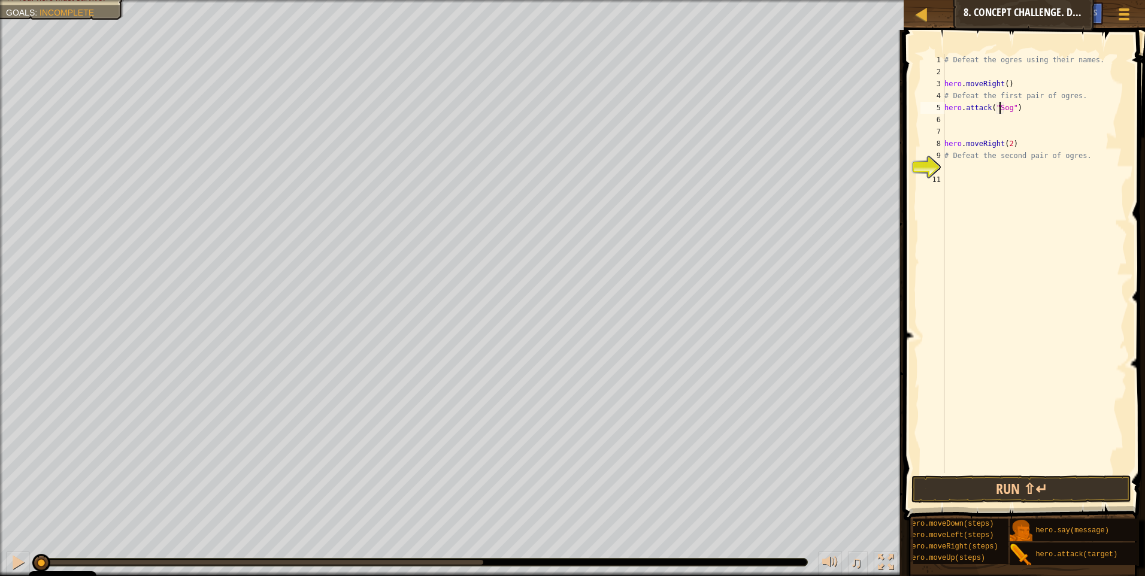
scroll to position [5, 1]
type textarea "hero.attack("Sog")"
click at [1020, 492] on button "Run ⇧↵" at bounding box center [1021, 489] width 220 height 28
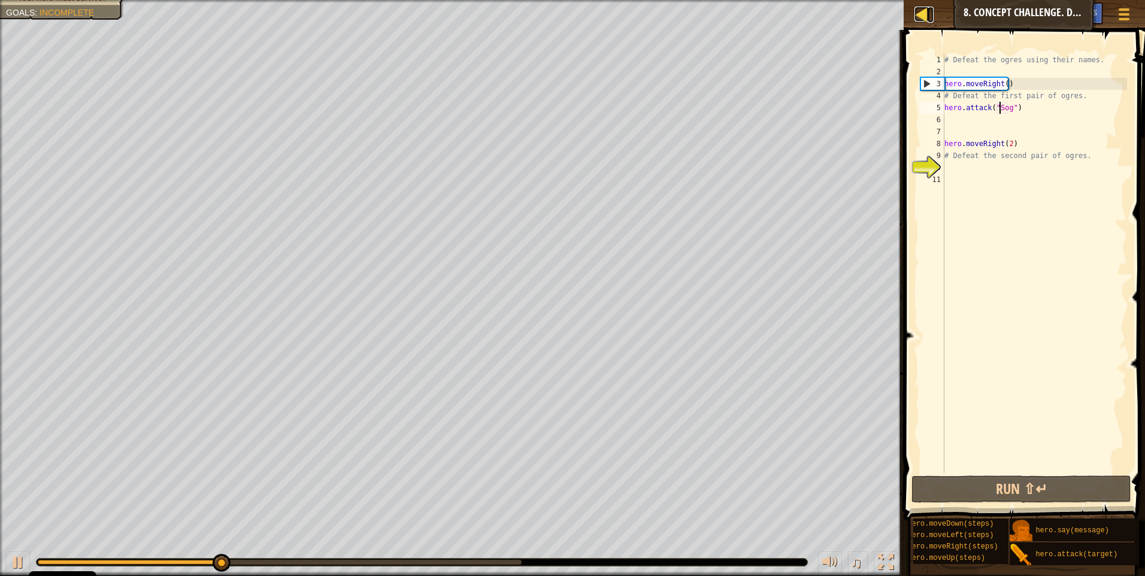
click at [923, 12] on div at bounding box center [921, 14] width 15 height 15
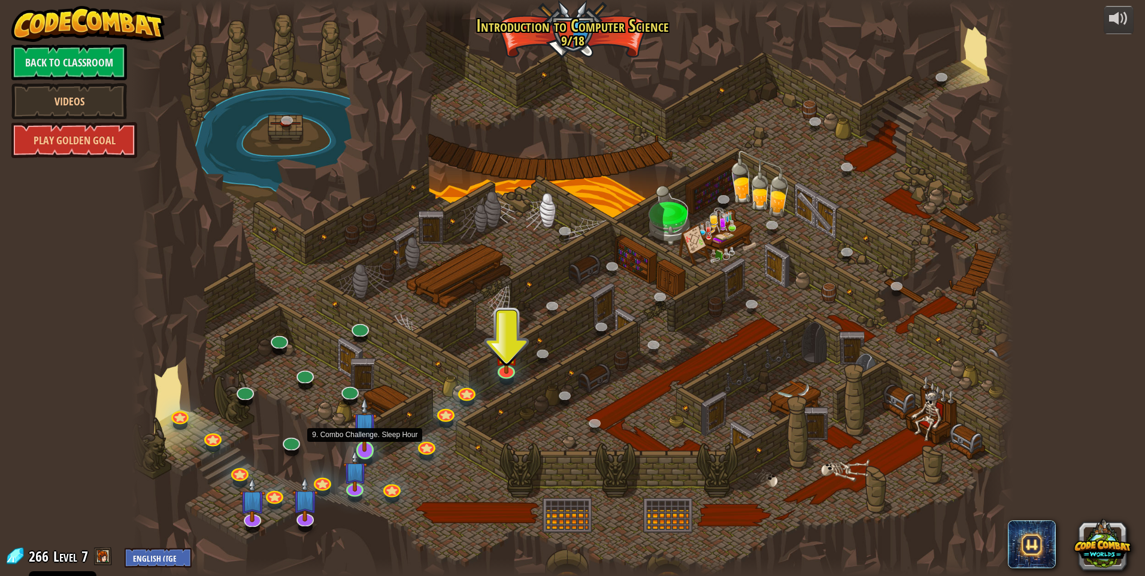
click at [364, 442] on img at bounding box center [365, 424] width 24 height 54
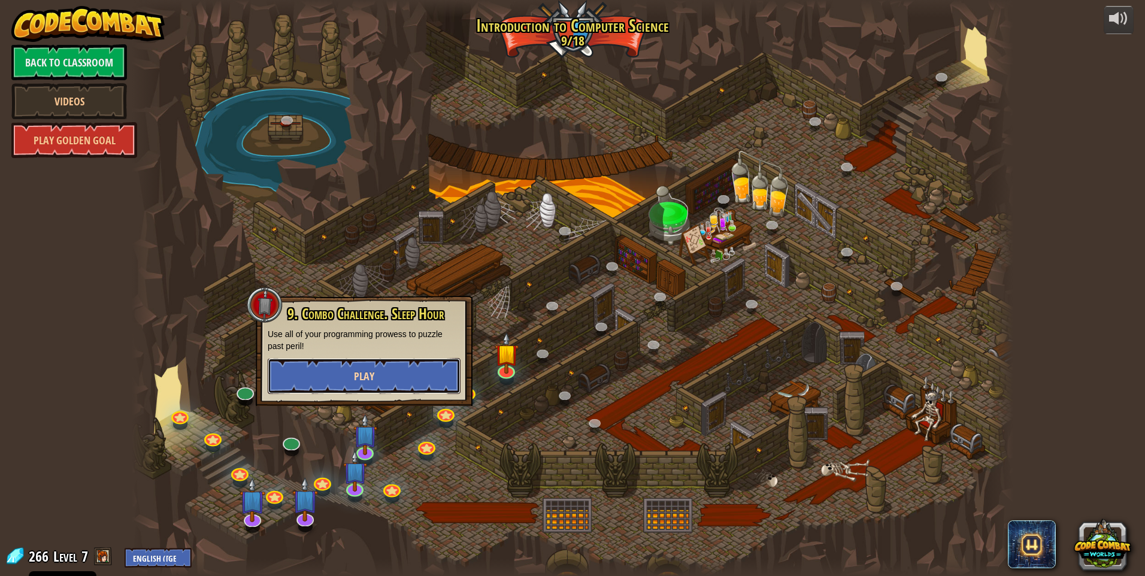
click at [381, 386] on button "Play" at bounding box center [364, 376] width 193 height 36
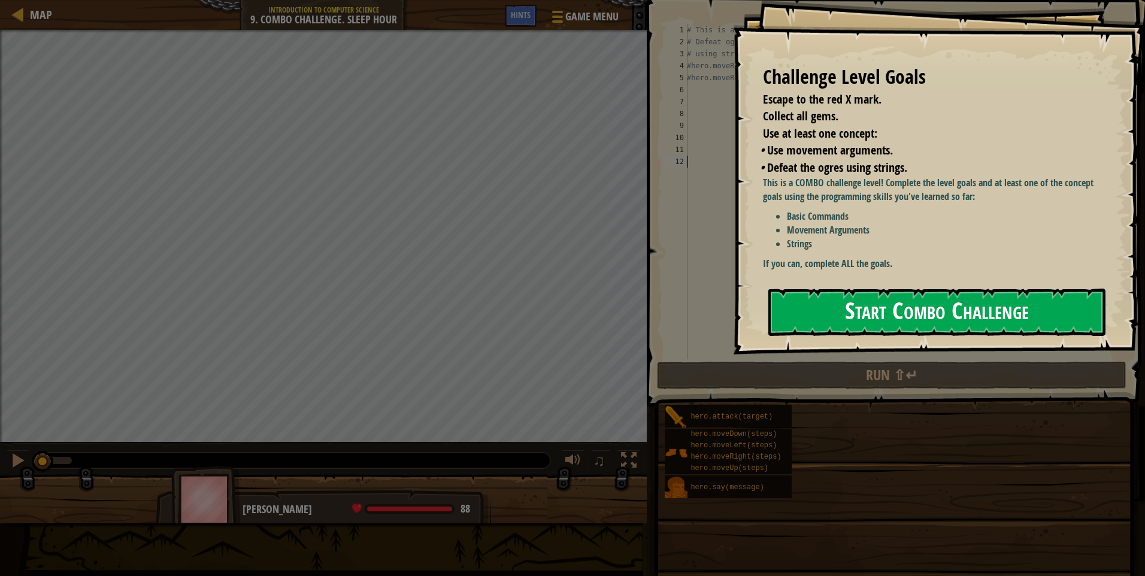
click at [826, 289] on button "Start Combo Challenge" at bounding box center [936, 312] width 337 height 47
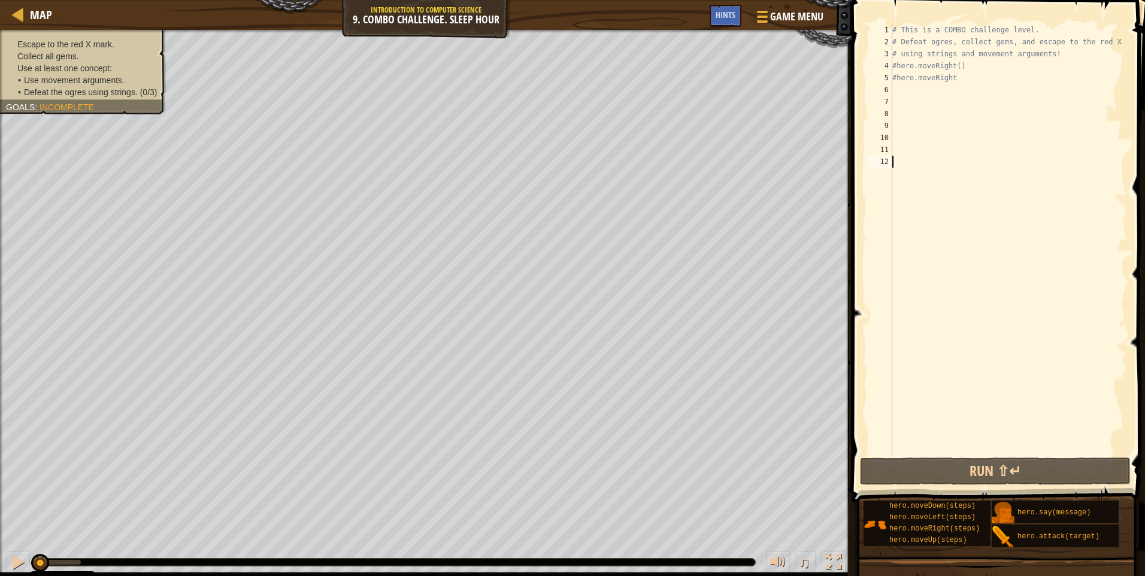
click at [897, 65] on div "# This is a COMBO challenge level. # Defeat [PERSON_NAME], collect gems, and es…" at bounding box center [1008, 251] width 237 height 455
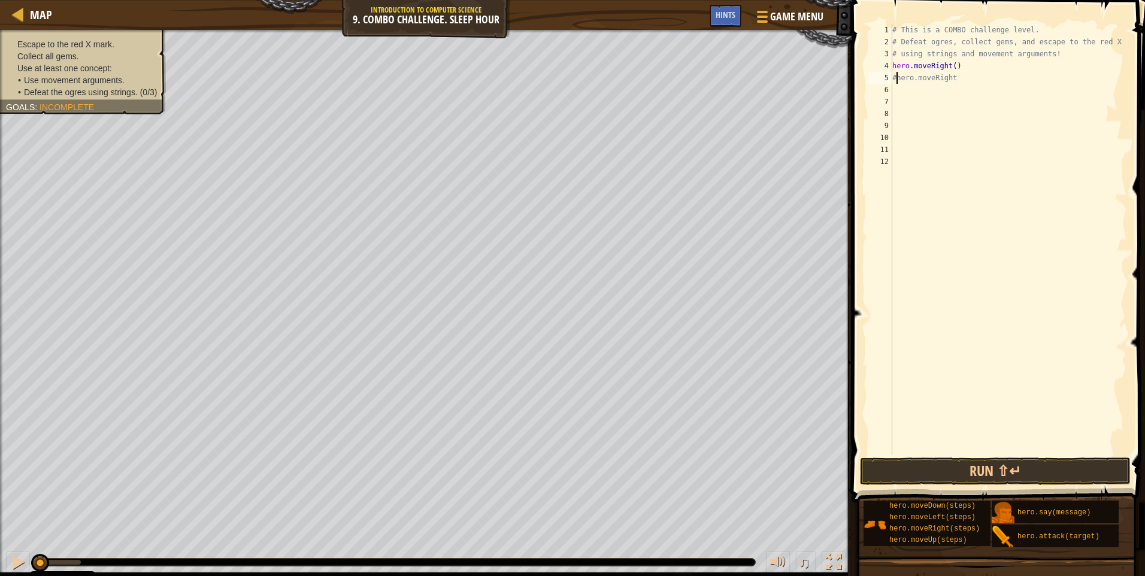
click at [895, 80] on div "# This is a COMBO challenge level. # Defeat [PERSON_NAME], collect gems, and es…" at bounding box center [1008, 251] width 237 height 455
click at [1001, 470] on button "Run ⇧↵" at bounding box center [995, 472] width 271 height 28
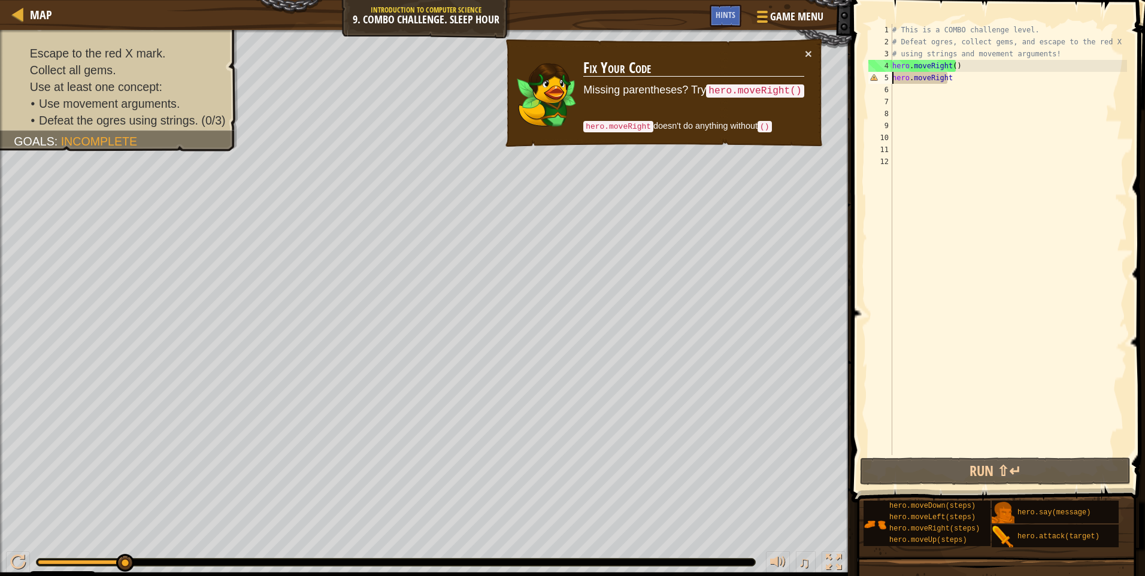
click at [949, 77] on div "# This is a COMBO challenge level. # Defeat [PERSON_NAME], collect gems, and es…" at bounding box center [1008, 251] width 237 height 455
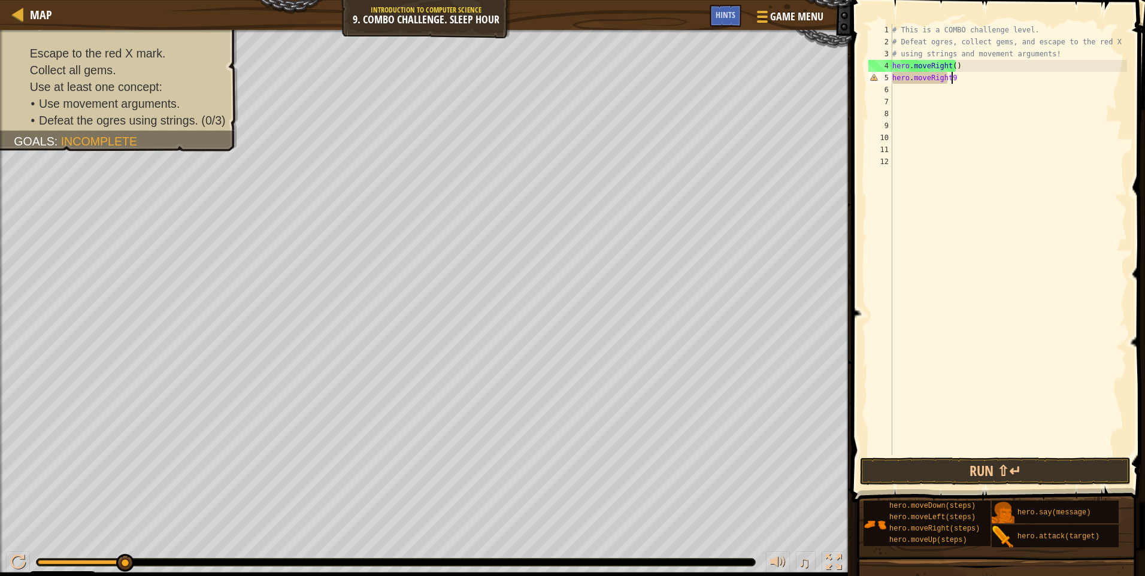
scroll to position [5, 4]
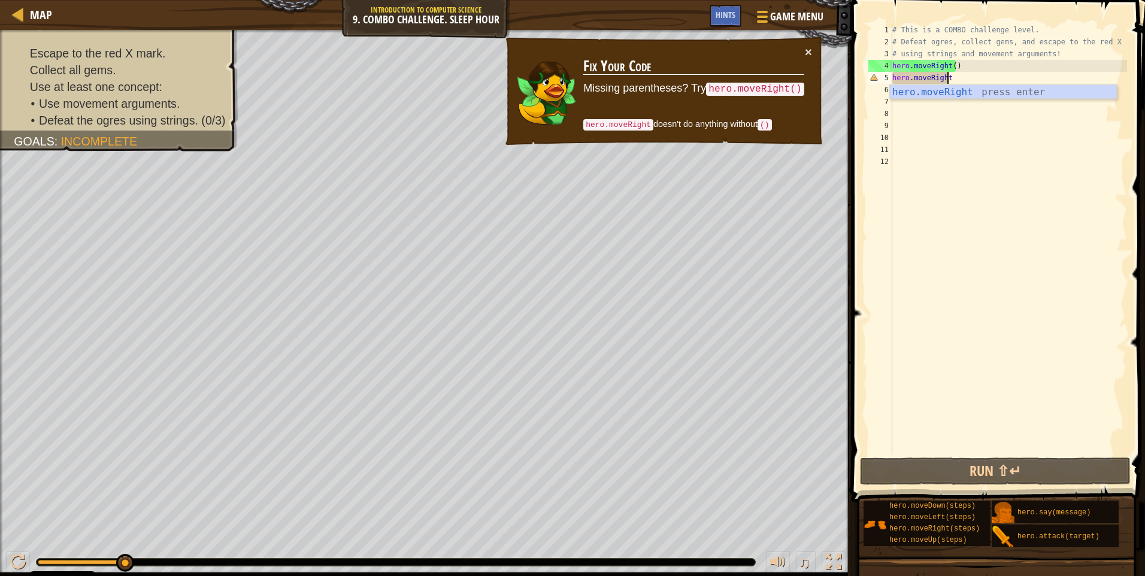
click at [953, 63] on div "# This is a COMBO challenge level. # Defeat [PERSON_NAME], collect gems, and es…" at bounding box center [1008, 251] width 237 height 455
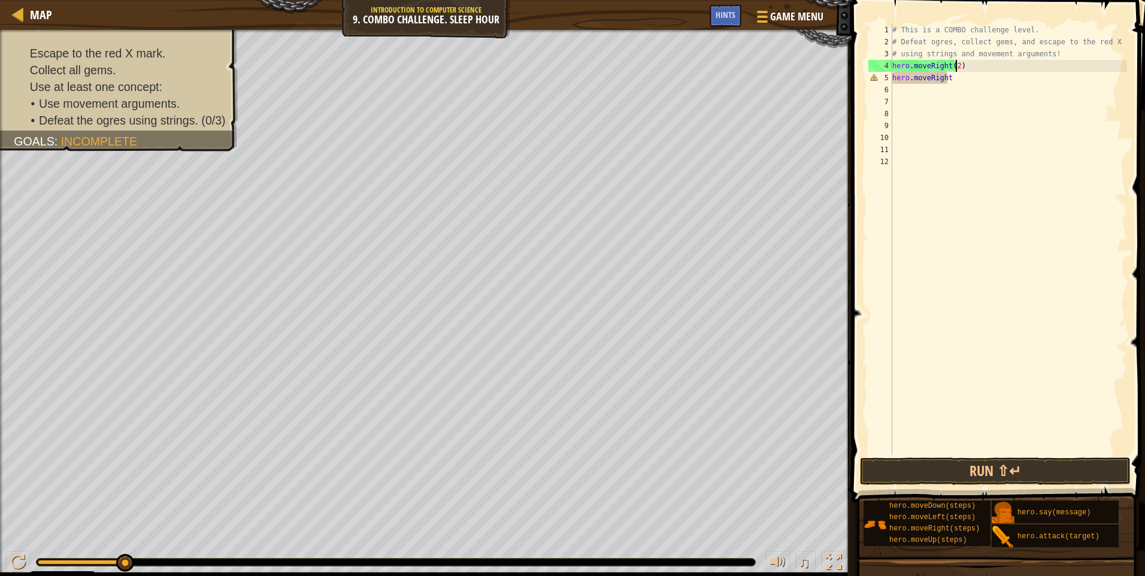
scroll to position [5, 5]
click at [999, 464] on button "Run ⇧↵" at bounding box center [995, 472] width 271 height 28
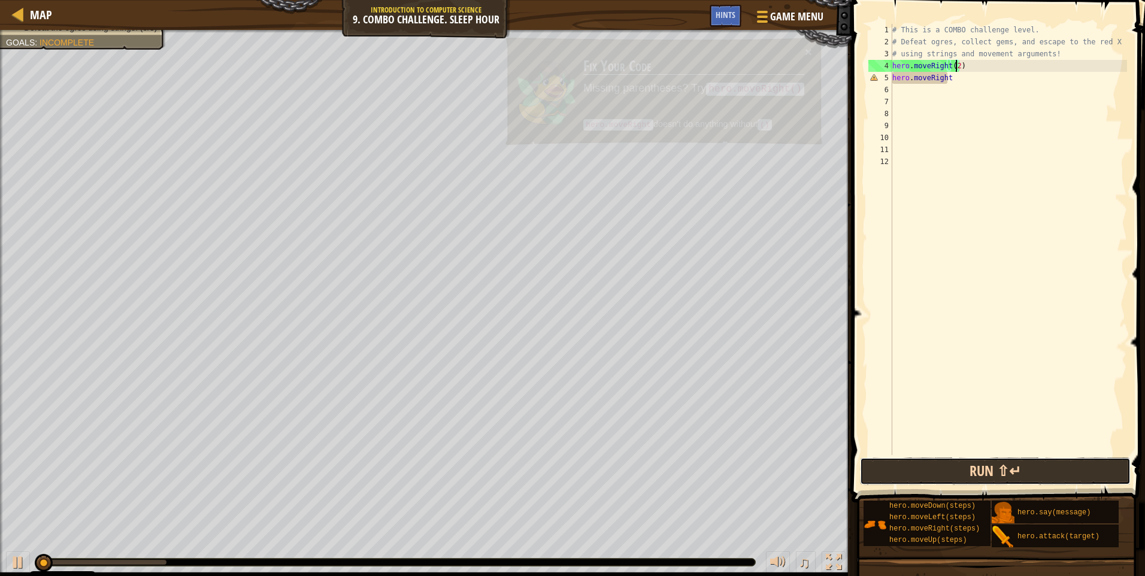
click at [999, 464] on button "Run ⇧↵" at bounding box center [995, 472] width 271 height 28
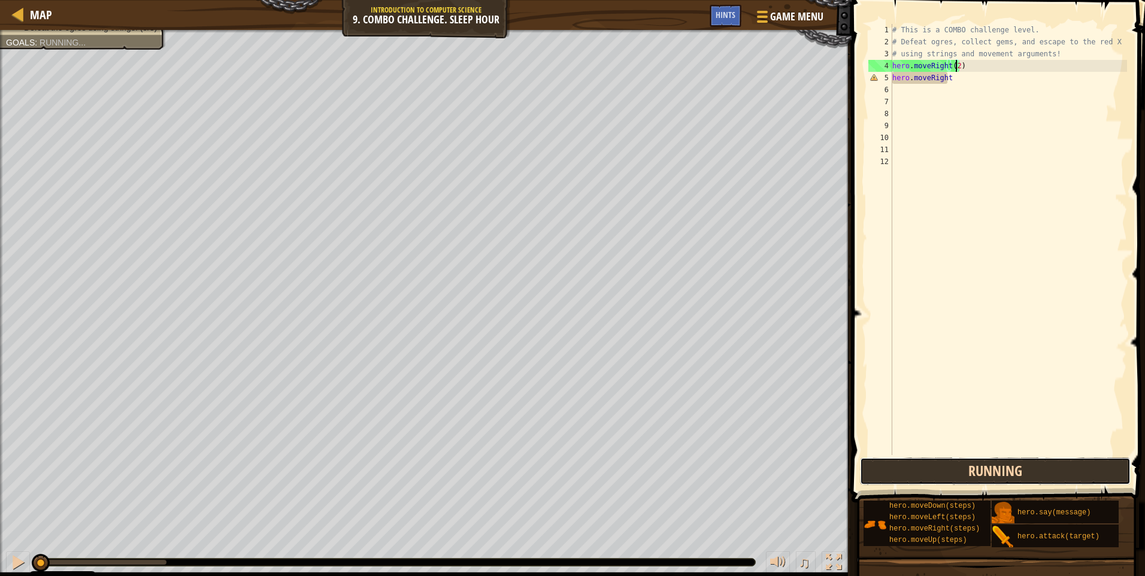
click at [999, 464] on button "Running" at bounding box center [995, 472] width 271 height 28
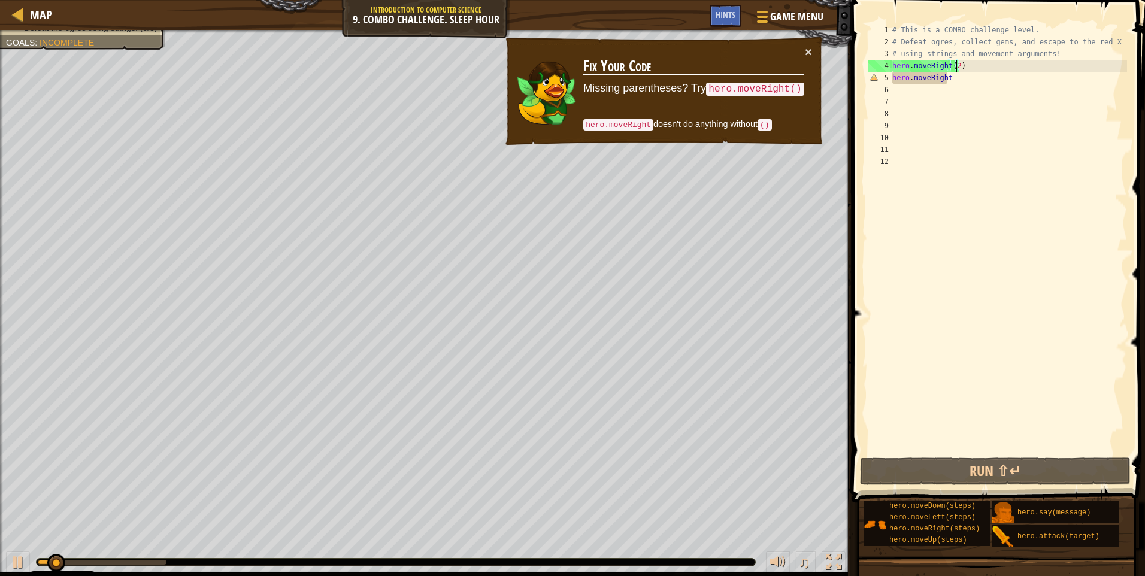
click at [956, 78] on div "# This is a COMBO challenge level. # Defeat [PERSON_NAME], collect gems, and es…" at bounding box center [1008, 251] width 237 height 455
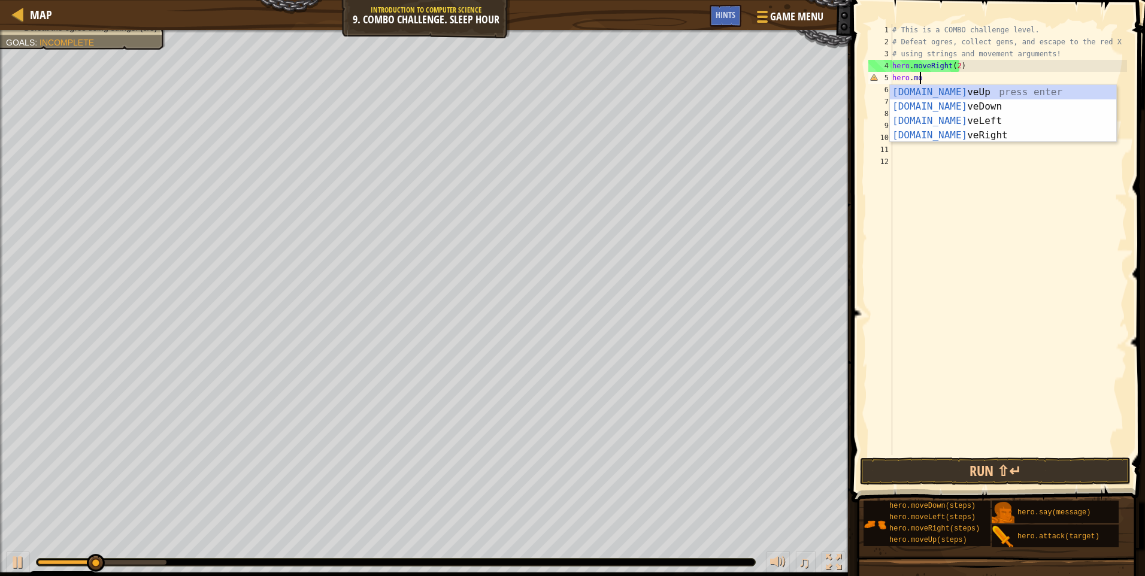
scroll to position [5, 1]
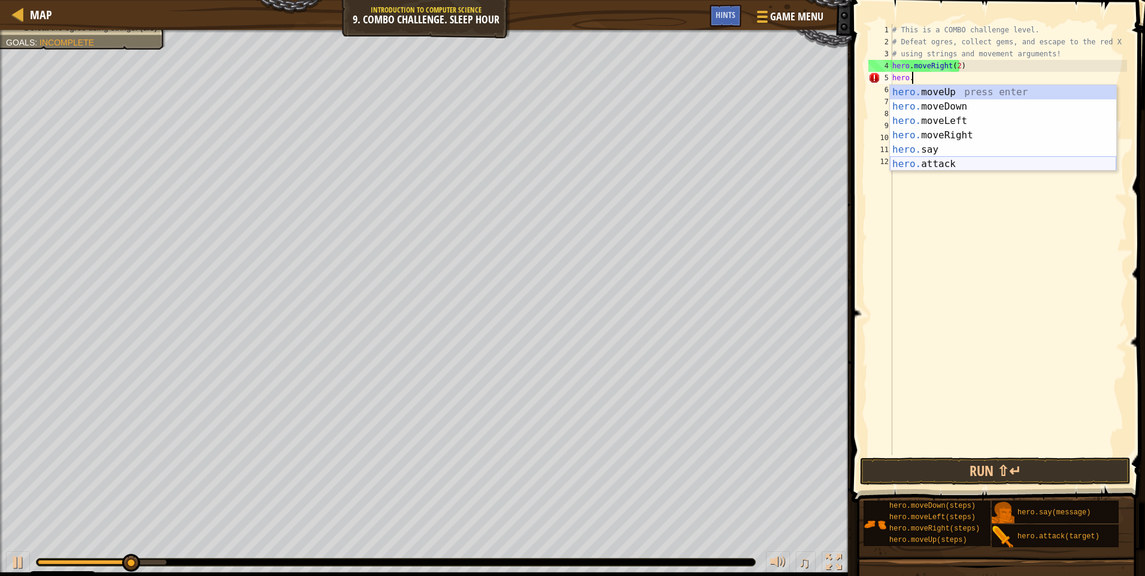
click at [943, 168] on div "hero. moveUp press enter hero. moveDown press enter hero. moveLeft press enter …" at bounding box center [1003, 142] width 226 height 115
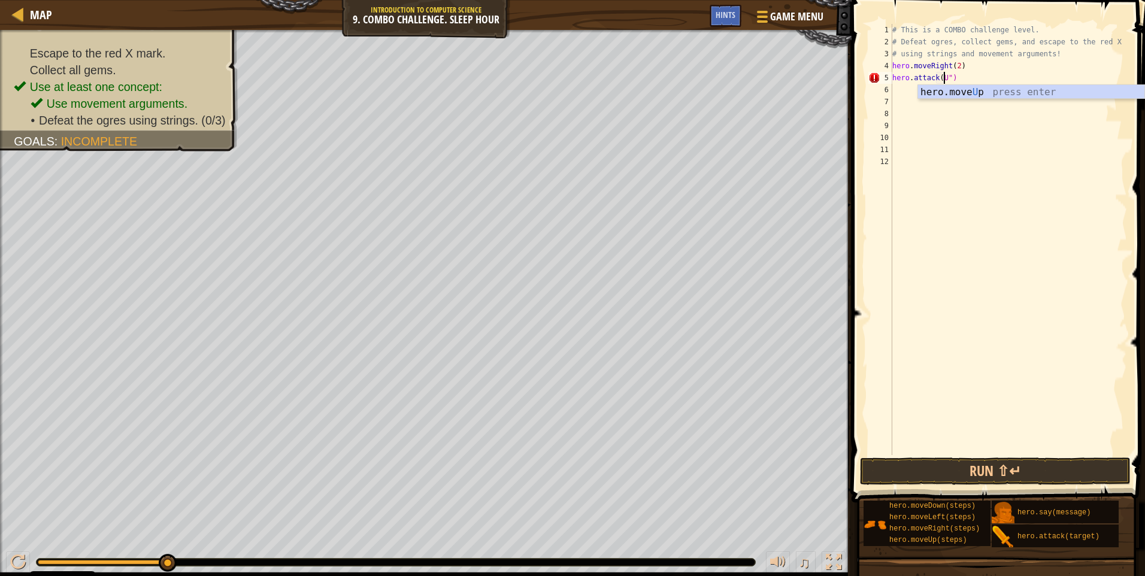
scroll to position [5, 5]
type textarea "hero.attack(Ursa")"
click at [944, 78] on div "# This is a COMBO challenge level. # Defeat [PERSON_NAME], collect gems, and es…" at bounding box center [1008, 251] width 237 height 455
click at [962, 472] on button "Run ⇧↵" at bounding box center [995, 472] width 271 height 28
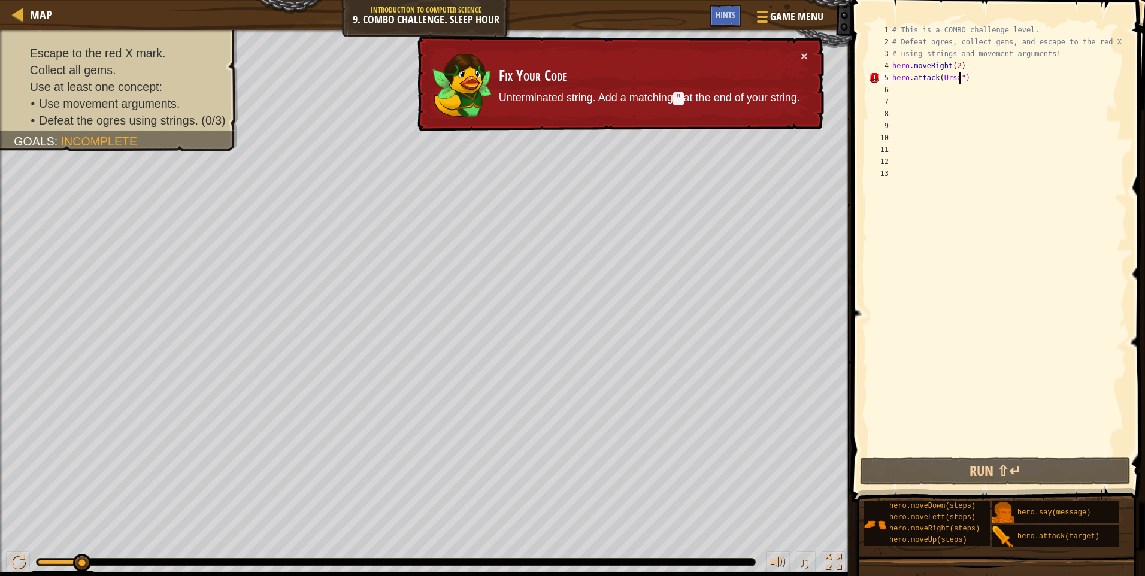
click at [958, 76] on div "# This is a COMBO challenge level. # Defeat [PERSON_NAME], collect gems, and es…" at bounding box center [1008, 251] width 237 height 455
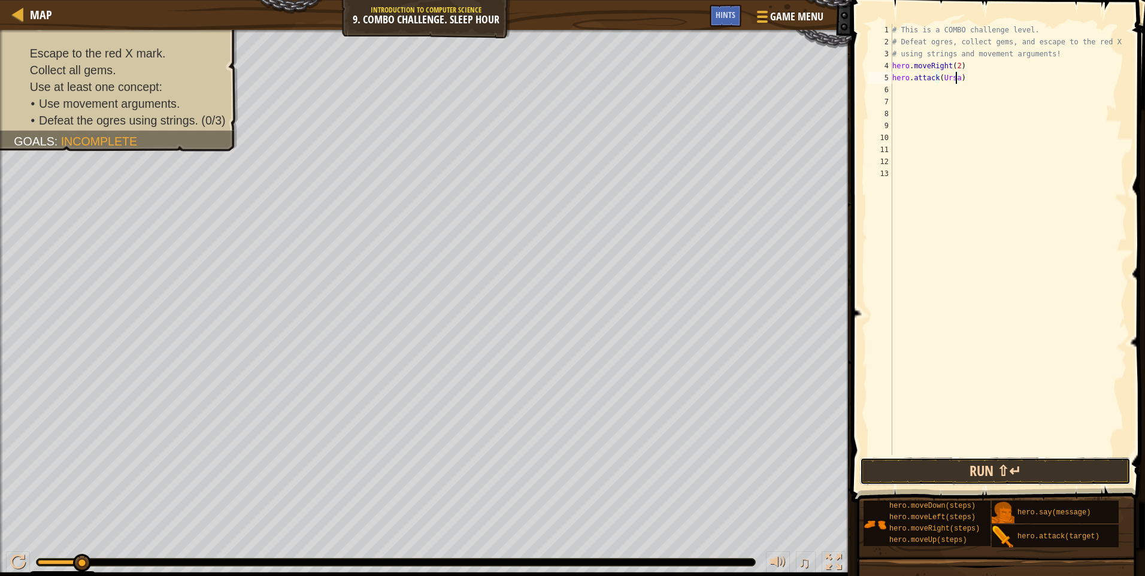
click at [1014, 480] on button "Run ⇧↵" at bounding box center [995, 472] width 271 height 28
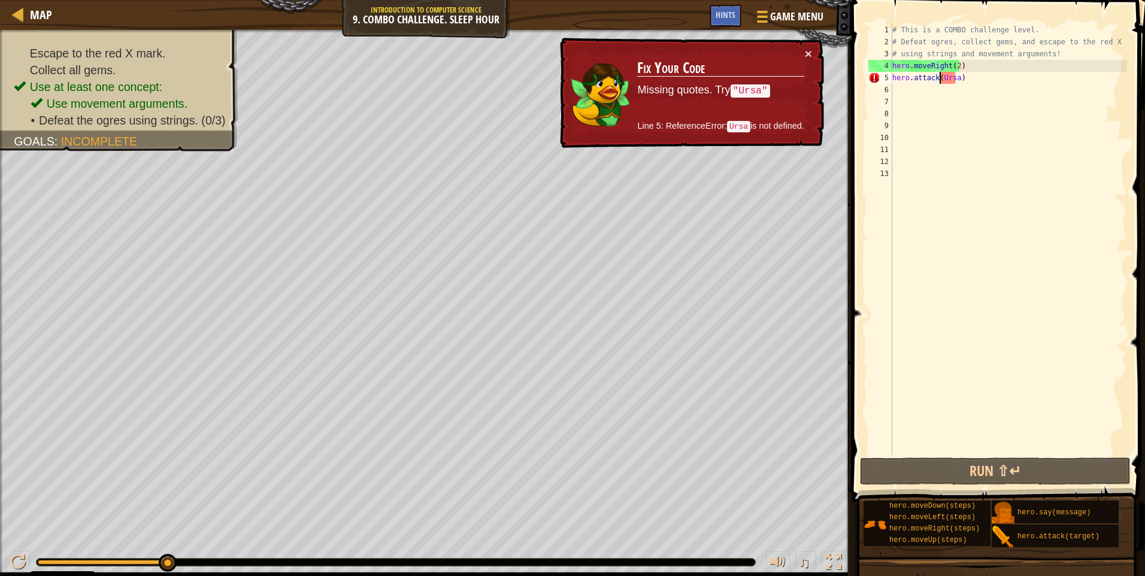
click at [941, 74] on div "# This is a COMBO challenge level. # Defeat [PERSON_NAME], collect gems, and es…" at bounding box center [1008, 251] width 237 height 455
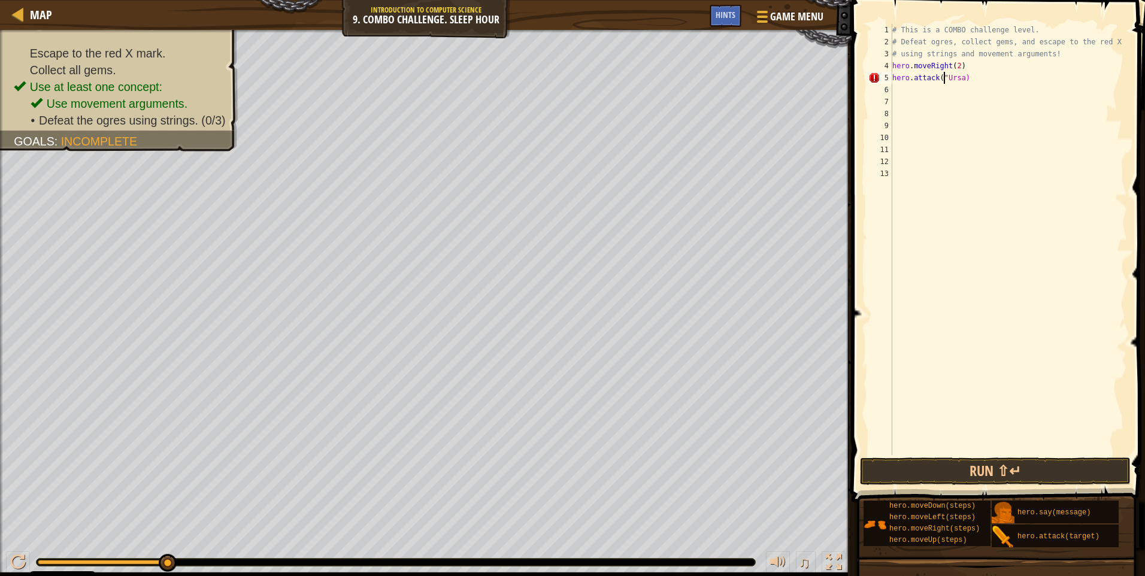
click at [958, 79] on div "# This is a COMBO challenge level. # Defeat [PERSON_NAME], collect gems, and es…" at bounding box center [1008, 251] width 237 height 455
click at [959, 79] on div "# This is a COMBO challenge level. # Defeat [PERSON_NAME], collect gems, and es…" at bounding box center [1008, 251] width 237 height 455
type textarea "hero.attack("Ursa")"
click at [984, 467] on button "Run ⇧↵" at bounding box center [995, 472] width 271 height 28
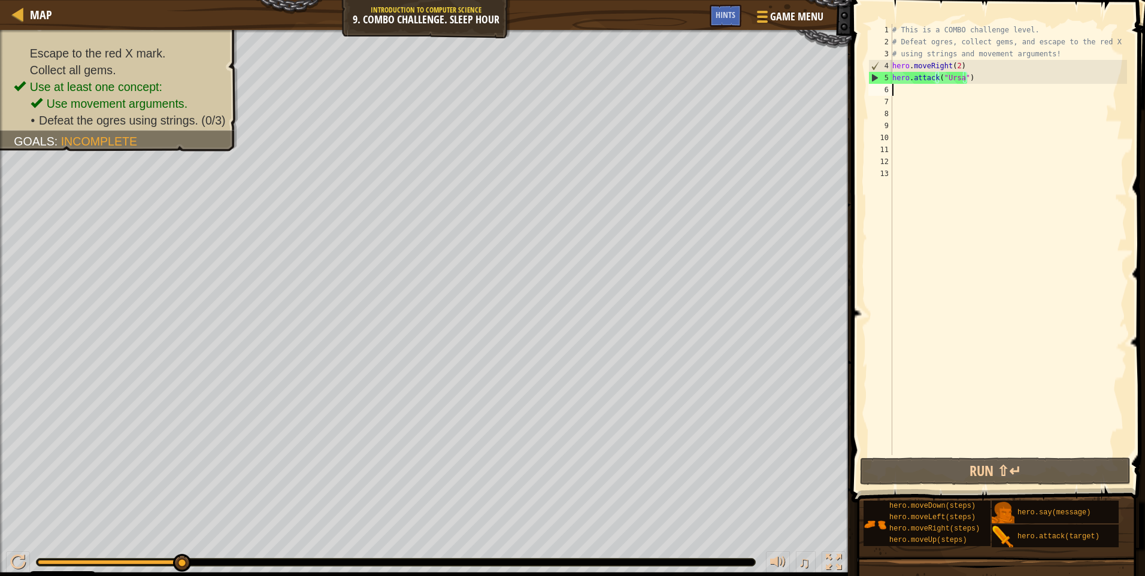
click at [897, 88] on div "# This is a COMBO challenge level. # Defeat [PERSON_NAME], collect gems, and es…" at bounding box center [1008, 251] width 237 height 455
click at [929, 482] on button "Run ⇧↵" at bounding box center [995, 472] width 271 height 28
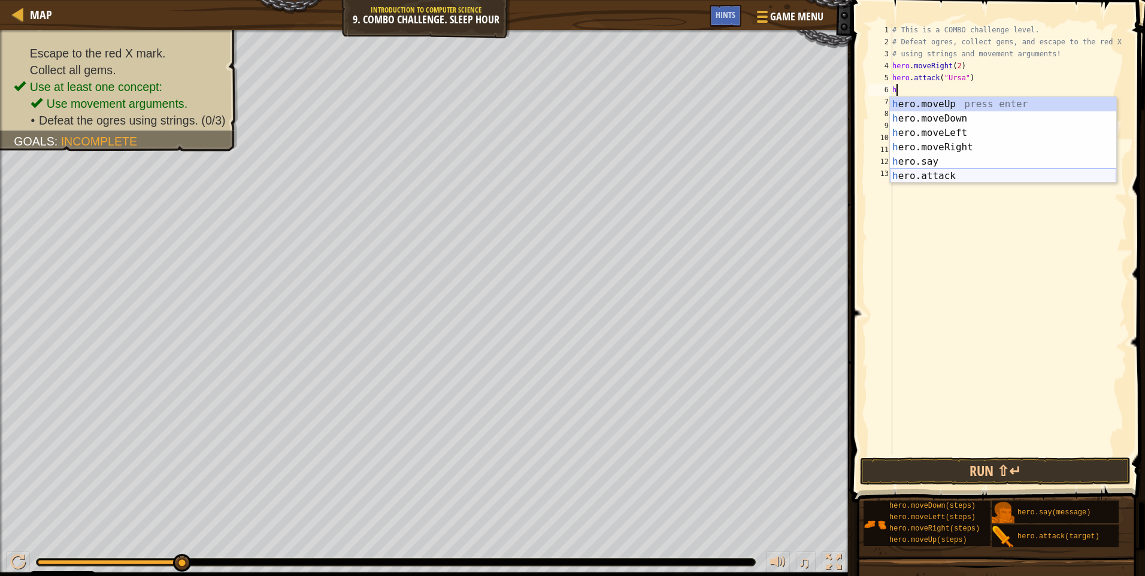
click at [940, 180] on div "h ero.moveUp press enter h ero.moveDown press enter h ero.moveLeft press enter …" at bounding box center [1003, 154] width 226 height 115
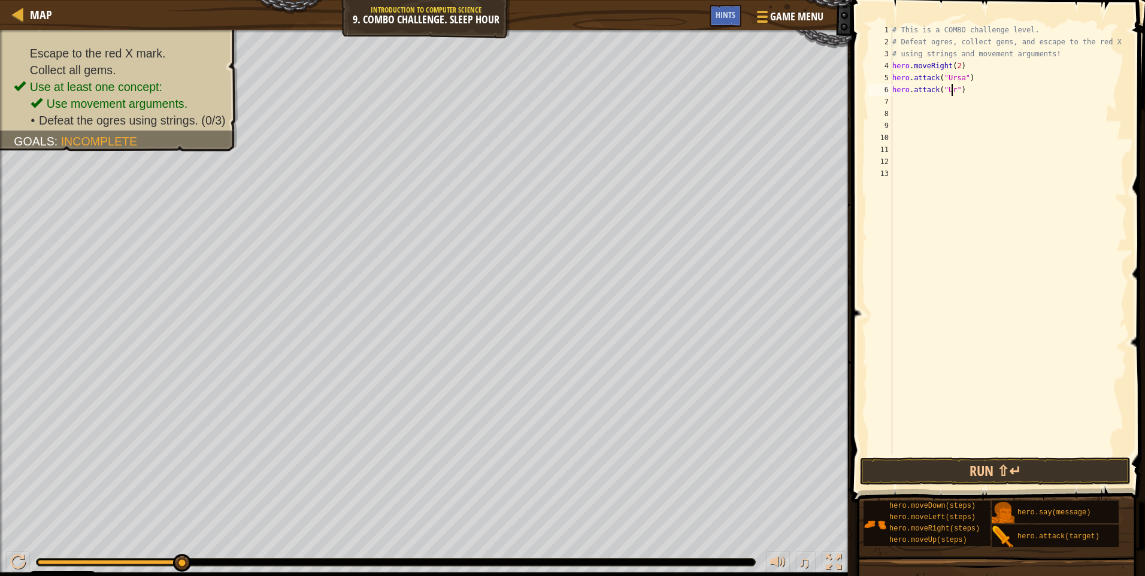
scroll to position [5, 5]
type textarea "hero.attack("Ursa")"
click at [989, 472] on button "Run ⇧↵" at bounding box center [995, 472] width 271 height 28
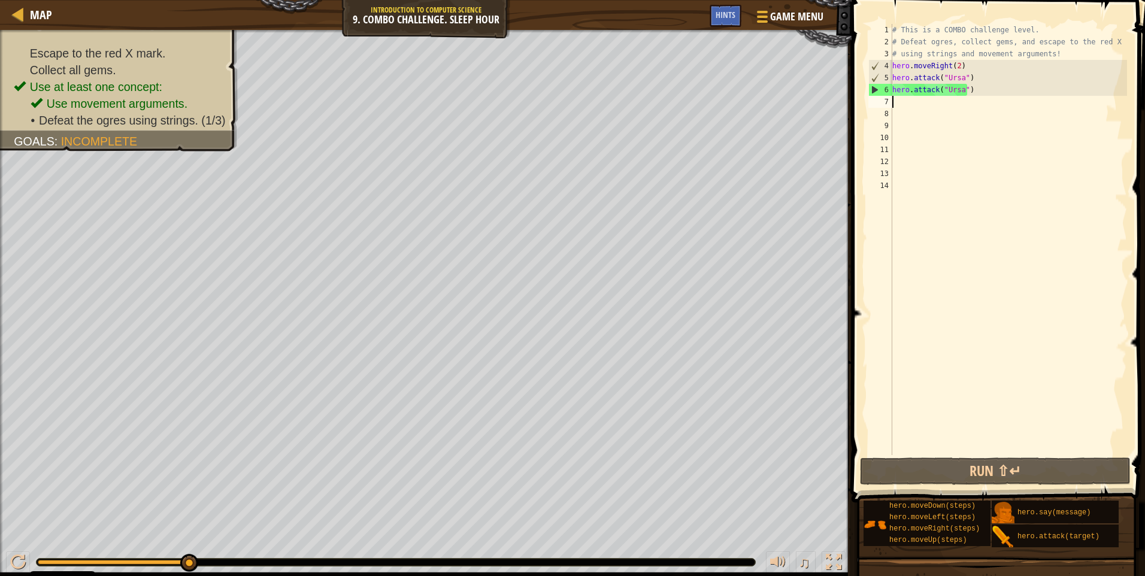
type textarea "h"
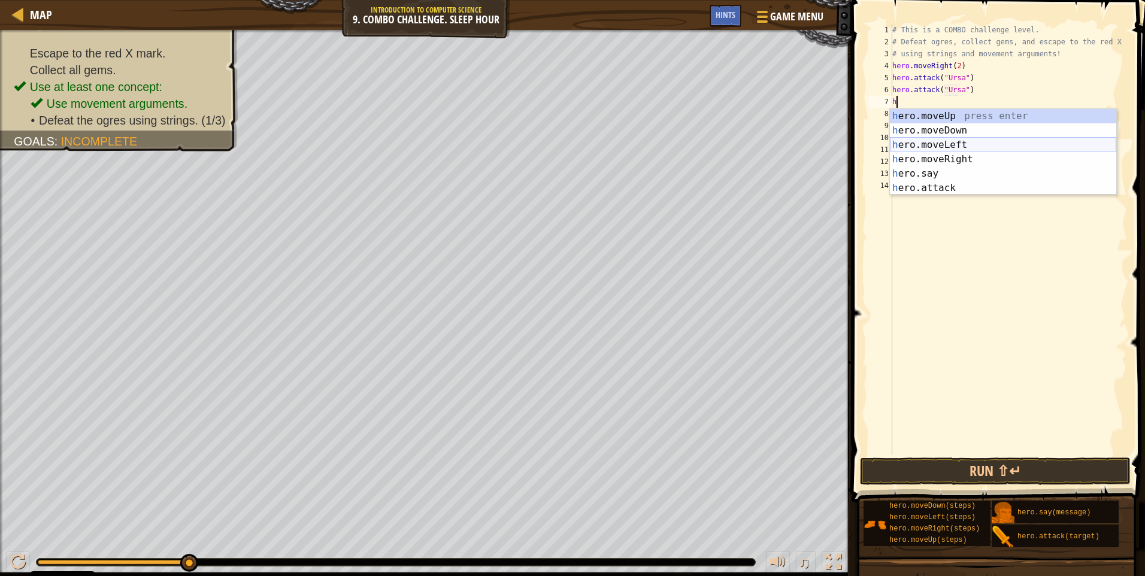
click at [938, 148] on div "h ero.moveUp press enter h ero.moveDown press enter h ero.moveLeft press enter …" at bounding box center [1003, 166] width 226 height 115
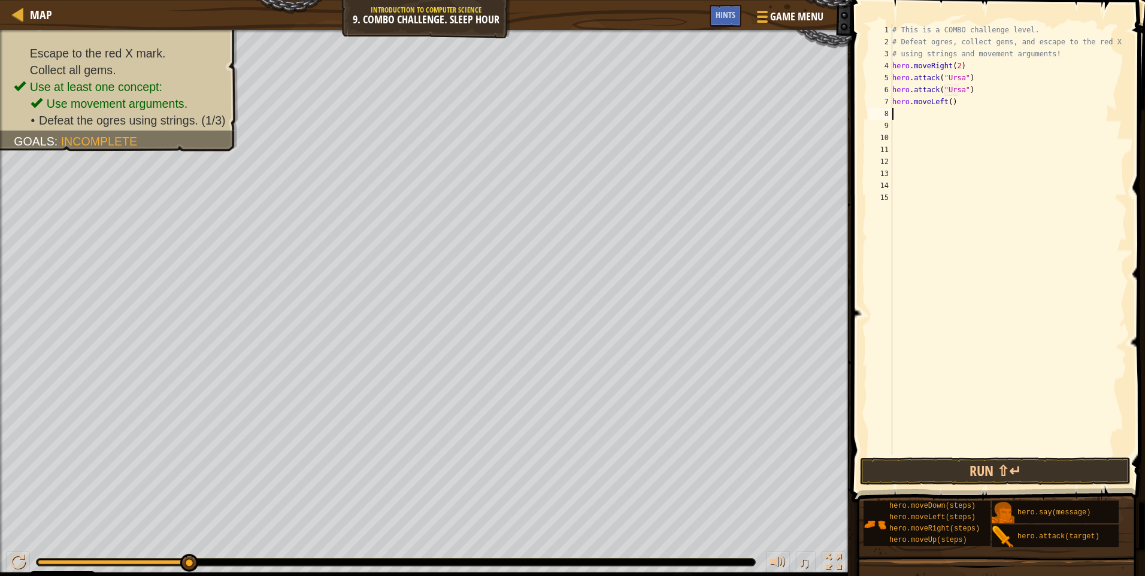
click at [948, 102] on div "# This is a COMBO challenge level. # Defeat [PERSON_NAME], collect gems, and es…" at bounding box center [1008, 251] width 237 height 455
type textarea "hero.moveLeft(2)"
click at [898, 113] on div "# This is a COMBO challenge level. # Defeat [PERSON_NAME], collect gems, and es…" at bounding box center [1008, 251] width 237 height 455
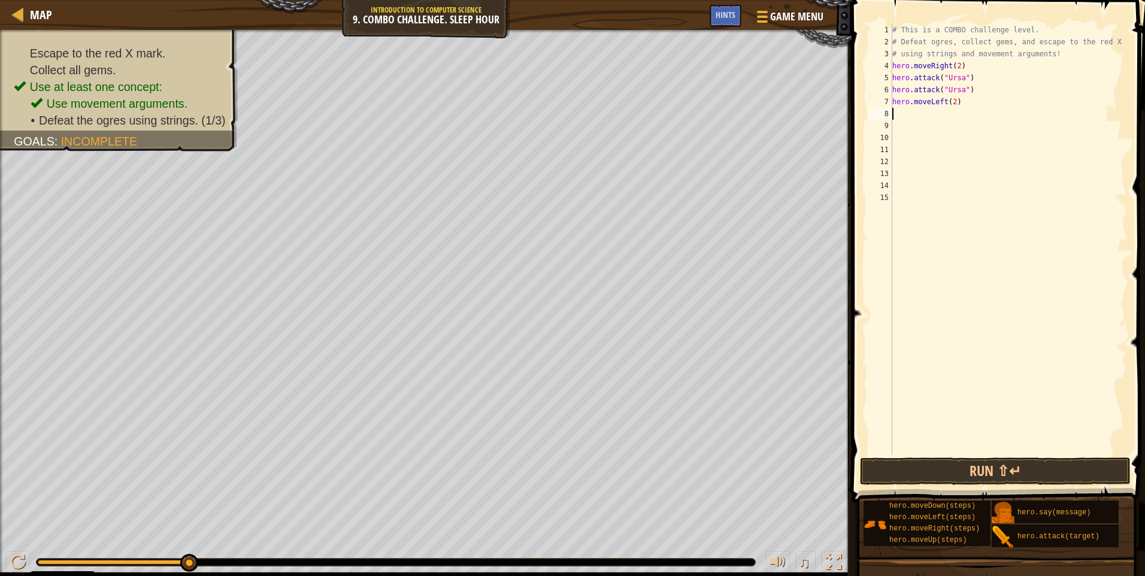
type textarea "h"
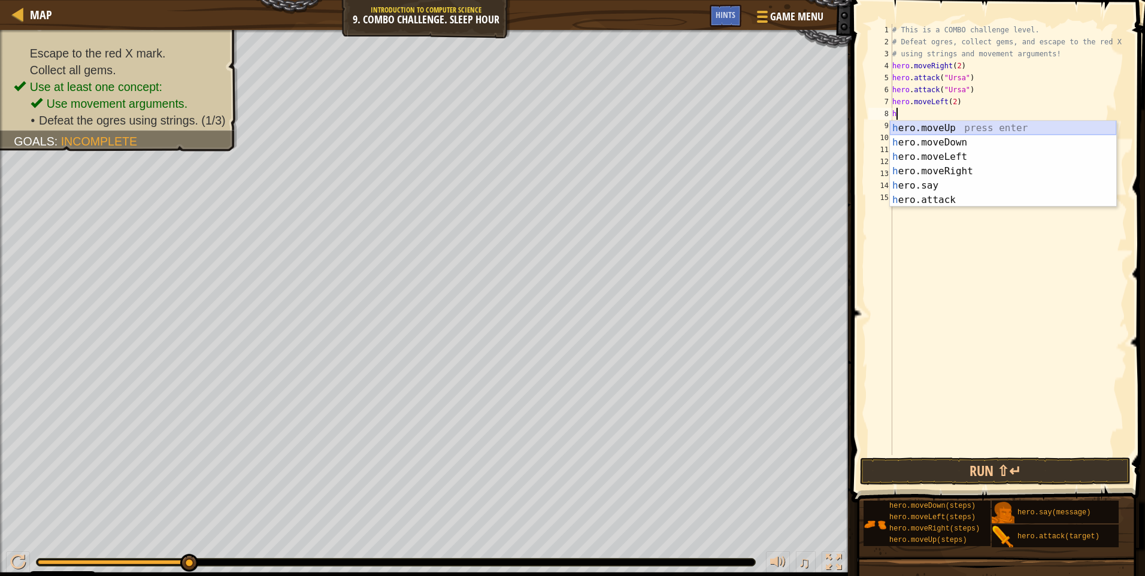
click at [926, 127] on div "h ero.moveUp press enter h ero.moveDown press enter h ero.moveLeft press enter …" at bounding box center [1003, 178] width 226 height 115
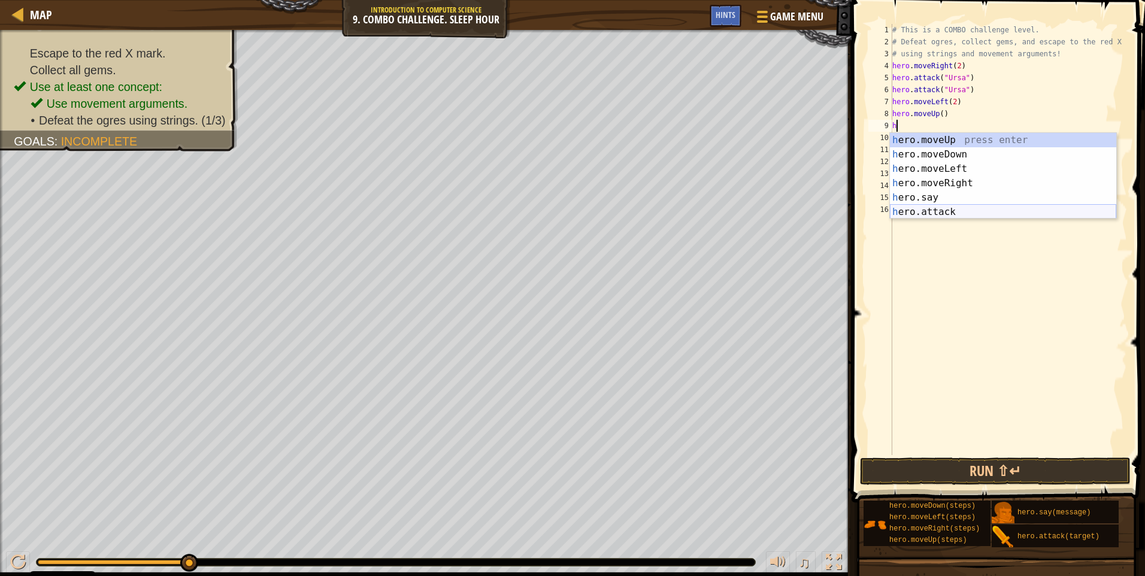
click at [920, 210] on div "h ero.moveUp press enter h ero.moveDown press enter h ero.moveLeft press enter …" at bounding box center [1003, 190] width 226 height 115
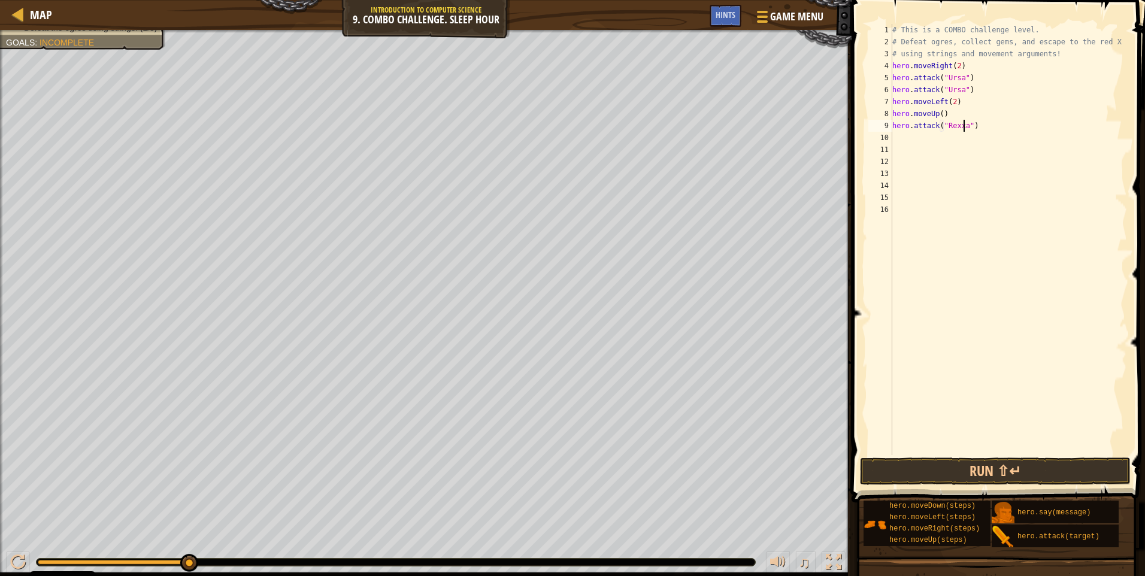
scroll to position [5, 7]
type textarea "hero.attack("Rexxar")"
click at [981, 472] on button "Run ⇧↵" at bounding box center [995, 472] width 271 height 28
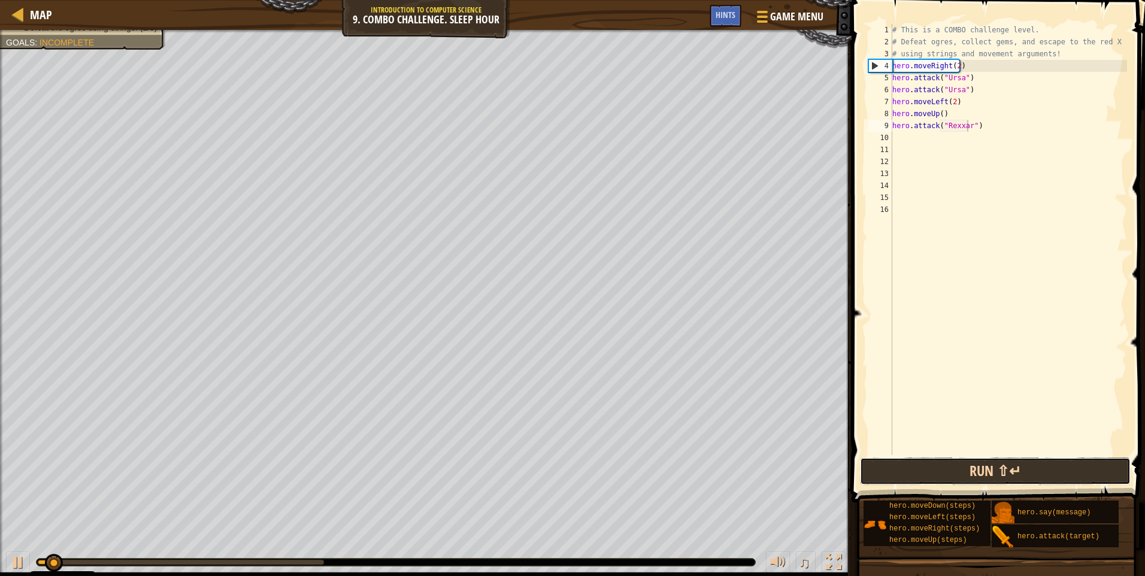
click at [981, 472] on button "Run ⇧↵" at bounding box center [995, 472] width 271 height 28
click at [981, 472] on button "Running" at bounding box center [995, 472] width 271 height 28
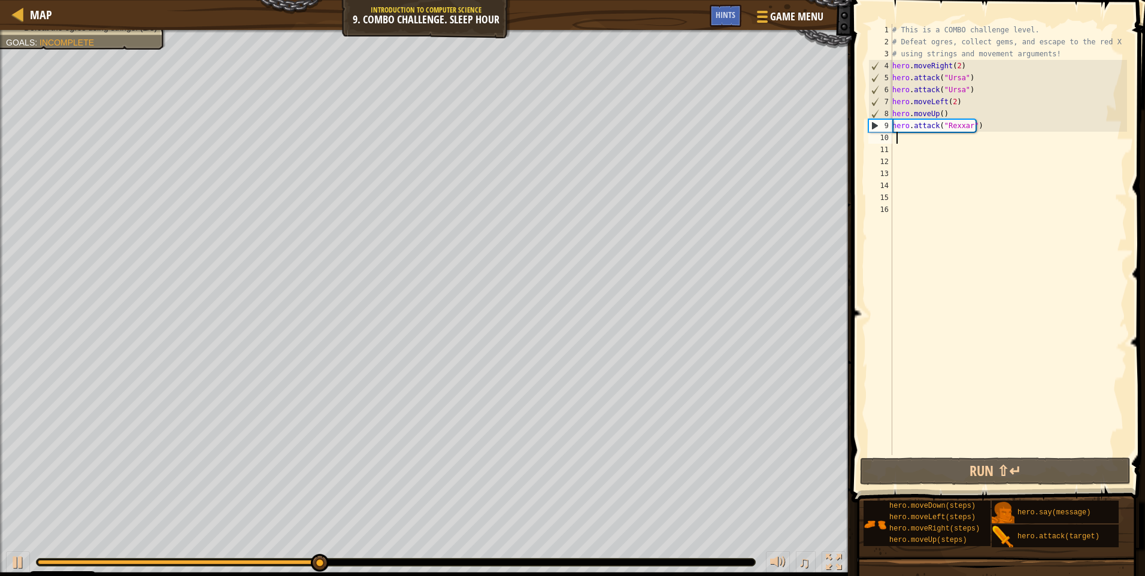
click at [901, 141] on div "# This is a COMBO challenge level. # Defeat [PERSON_NAME], collect gems, and es…" at bounding box center [1008, 251] width 237 height 455
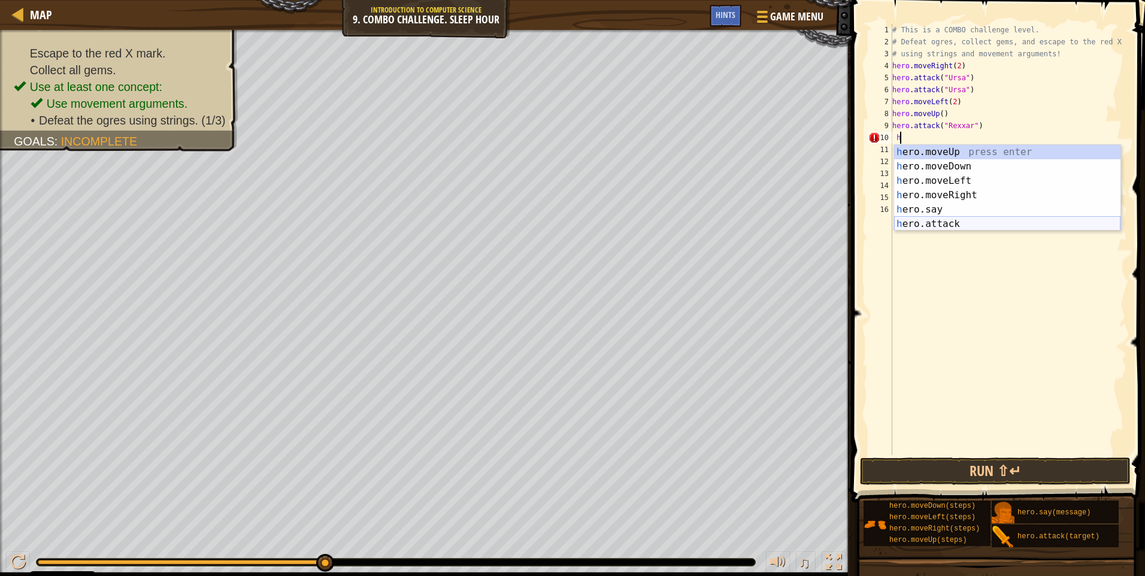
click at [938, 219] on div "h ero.moveUp press enter h ero.moveDown press enter h ero.moveLeft press enter …" at bounding box center [1007, 202] width 226 height 115
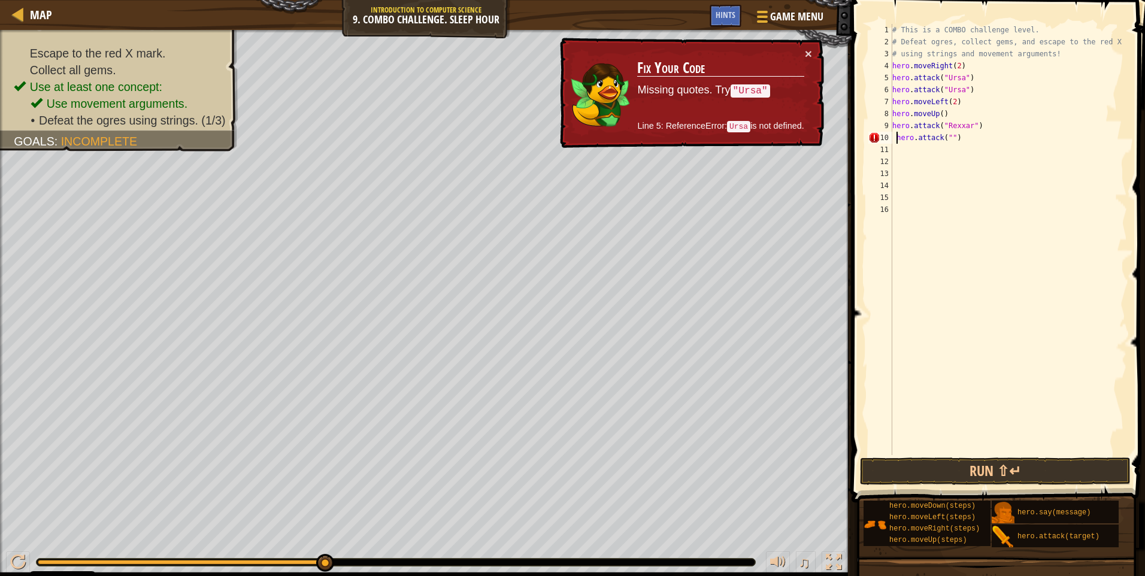
click at [895, 135] on div "# This is a COMBO challenge level. # Defeat [PERSON_NAME], collect gems, and es…" at bounding box center [1008, 251] width 237 height 455
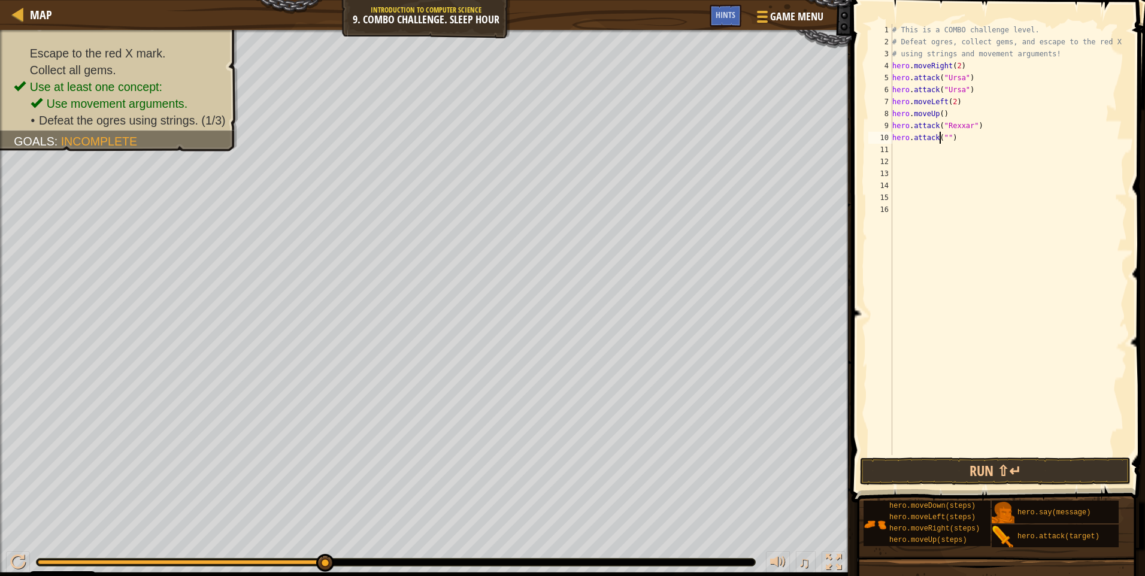
click at [941, 137] on div "# This is a COMBO challenge level. # Defeat [PERSON_NAME], collect gems, and es…" at bounding box center [1008, 251] width 237 height 455
click at [944, 138] on div "# This is a COMBO challenge level. # Defeat [PERSON_NAME], collect gems, and es…" at bounding box center [1008, 251] width 237 height 455
type textarea "hero.attack("Rexxar")"
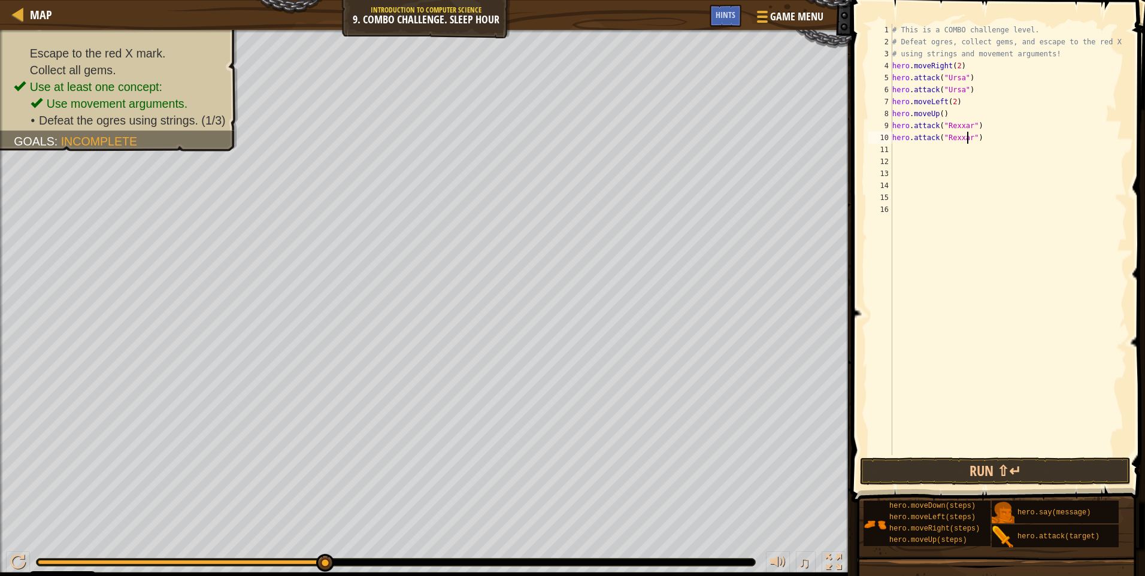
click at [896, 149] on div "# This is a COMBO challenge level. # Defeat [PERSON_NAME], collect gems, and es…" at bounding box center [1008, 251] width 237 height 455
type textarea "h"
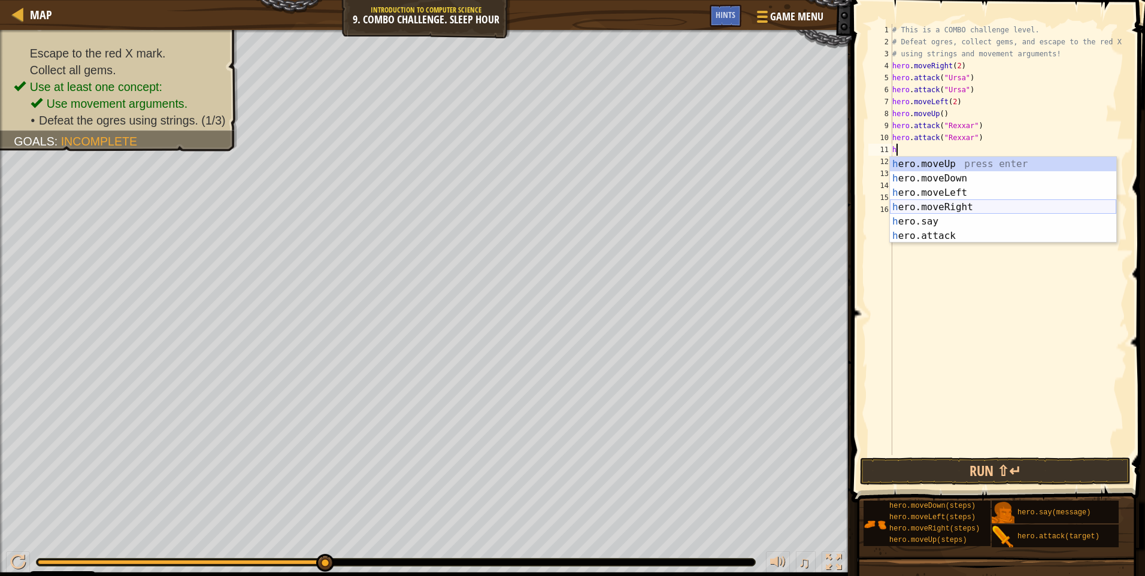
click at [929, 208] on div "h ero.moveUp press enter h ero.moveDown press enter h ero.moveLeft press enter …" at bounding box center [1003, 214] width 226 height 115
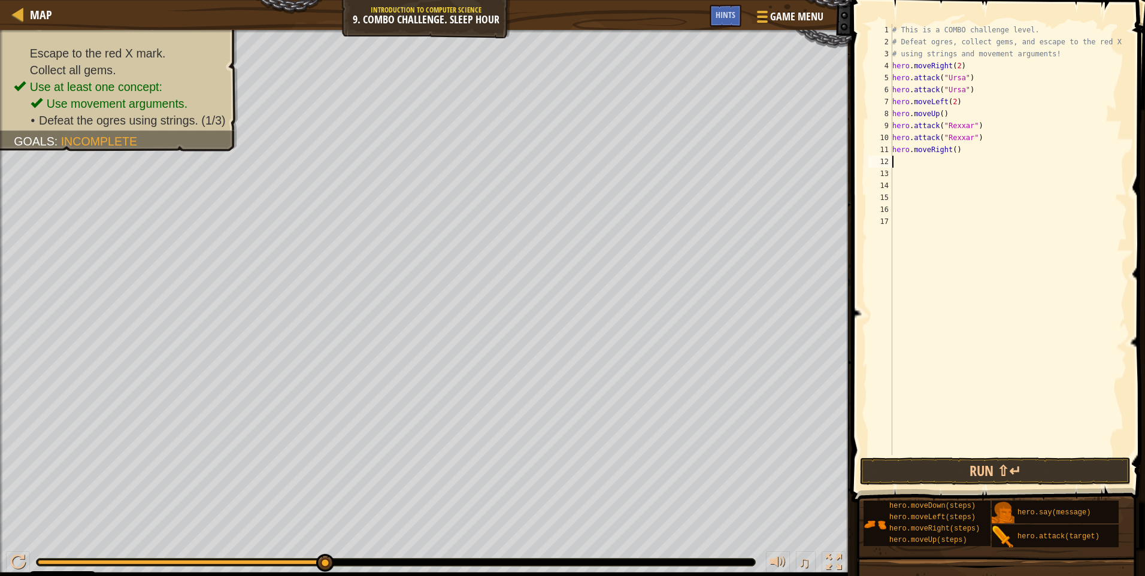
click at [902, 166] on div "# This is a COMBO challenge level. # Defeat [PERSON_NAME], collect gems, and es…" at bounding box center [1008, 251] width 237 height 455
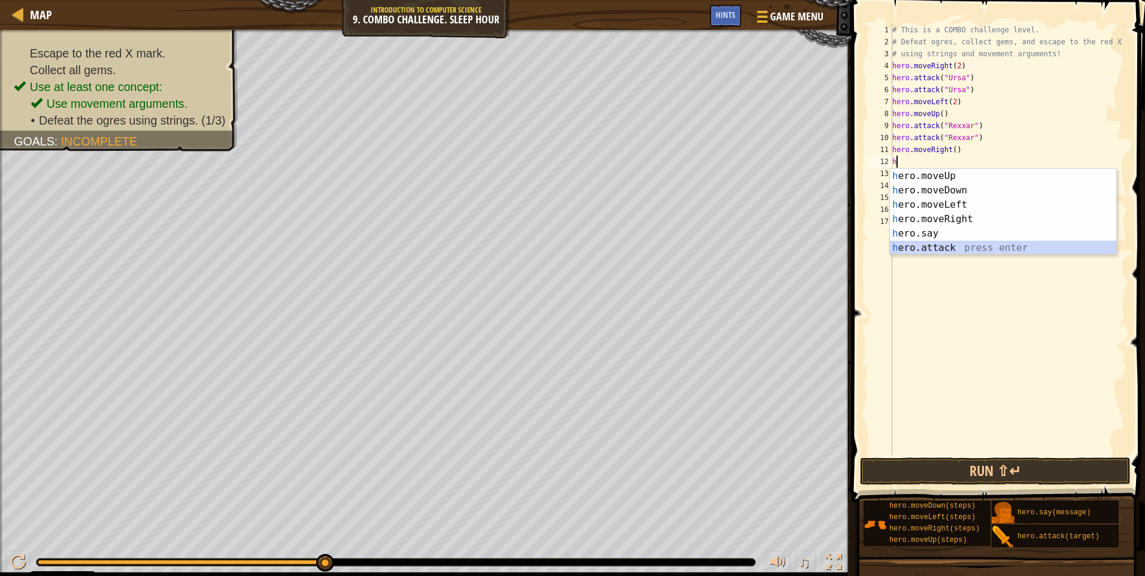
click at [922, 244] on div "h ero.moveUp press enter h ero.moveDown press enter h ero.moveLeft press enter …" at bounding box center [1003, 226] width 226 height 115
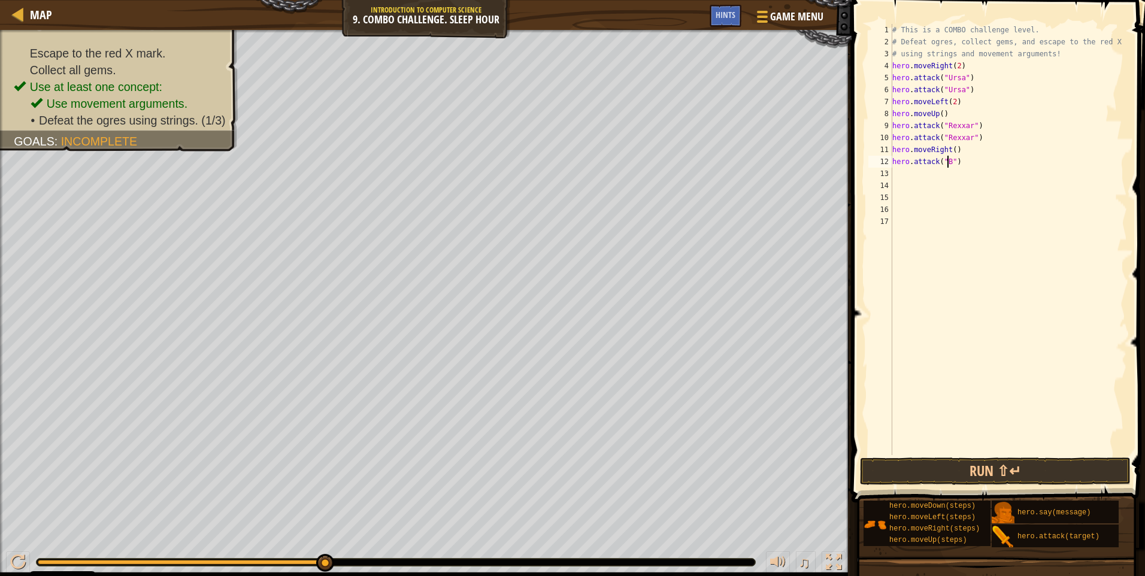
scroll to position [5, 5]
type textarea "hero.attack("Brack")"
click at [901, 176] on div "# This is a COMBO challenge level. # Defeat [PERSON_NAME], collect gems, and es…" at bounding box center [1008, 251] width 237 height 455
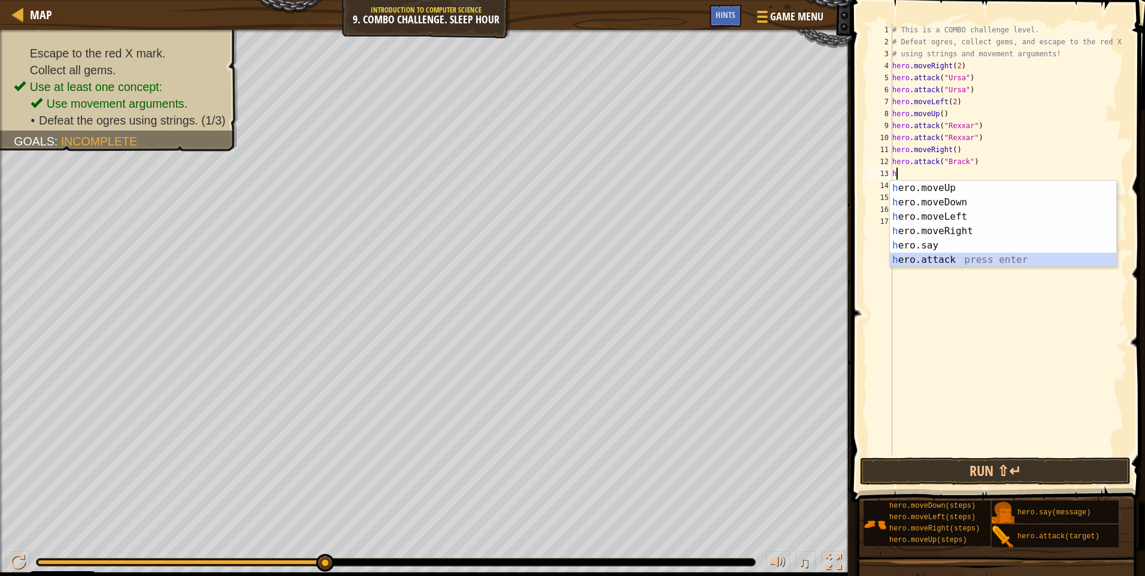
click at [934, 258] on div "h ero.moveUp press enter h ero.moveDown press enter h ero.moveLeft press enter …" at bounding box center [1003, 238] width 226 height 115
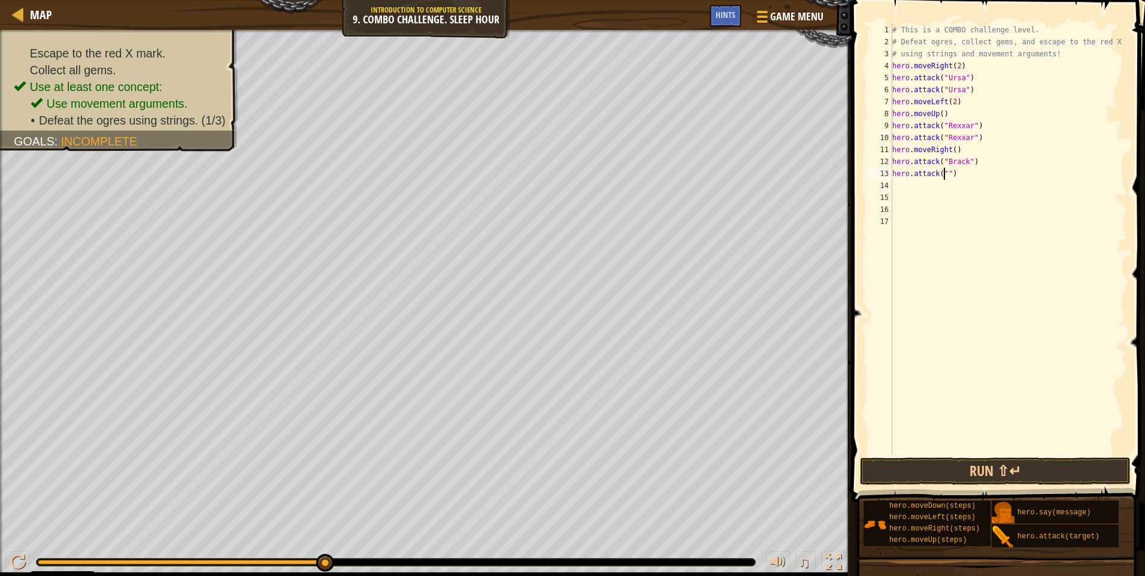
scroll to position [5, 5]
type textarea "hero.attack("Brack")"
click at [899, 184] on div "# This is a COMBO challenge level. # Defeat [PERSON_NAME], collect gems, and es…" at bounding box center [1008, 251] width 237 height 455
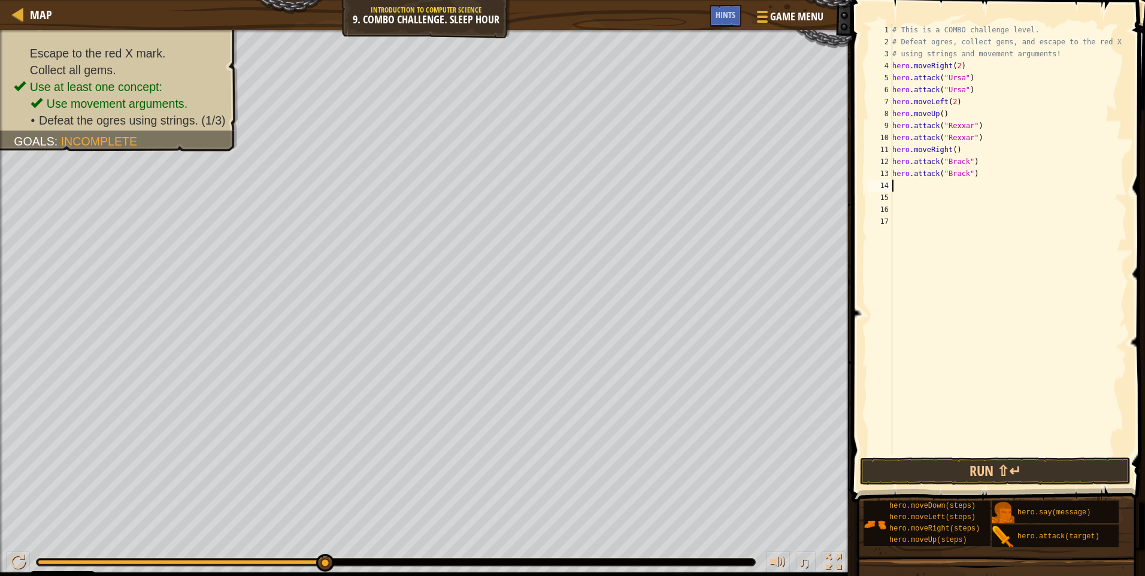
type textarea "h"
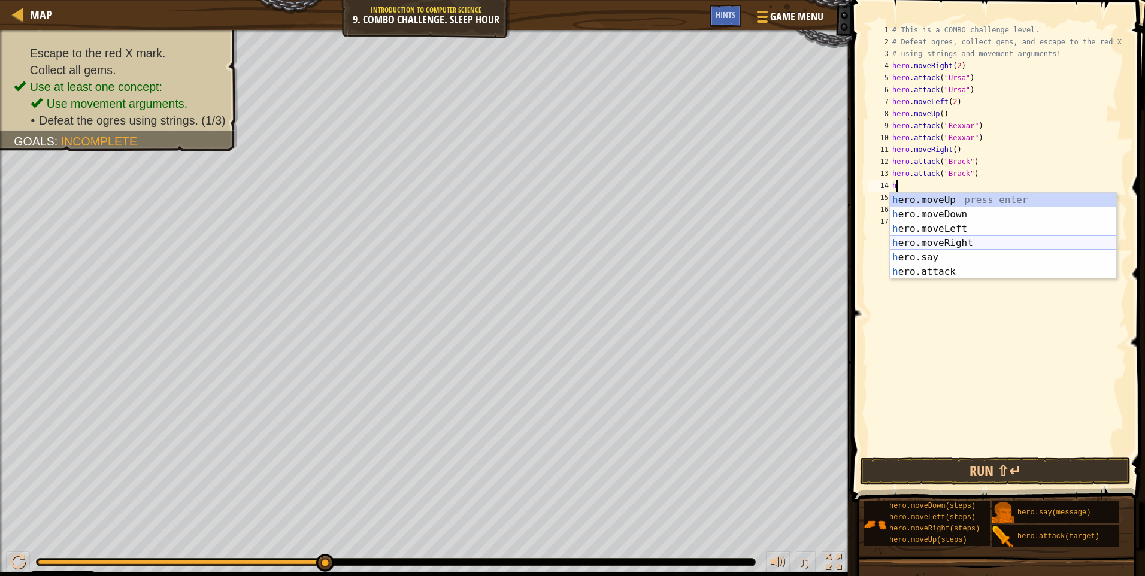
click at [940, 240] on div "h ero.moveUp press enter h ero.moveDown press enter h ero.moveLeft press enter …" at bounding box center [1003, 250] width 226 height 115
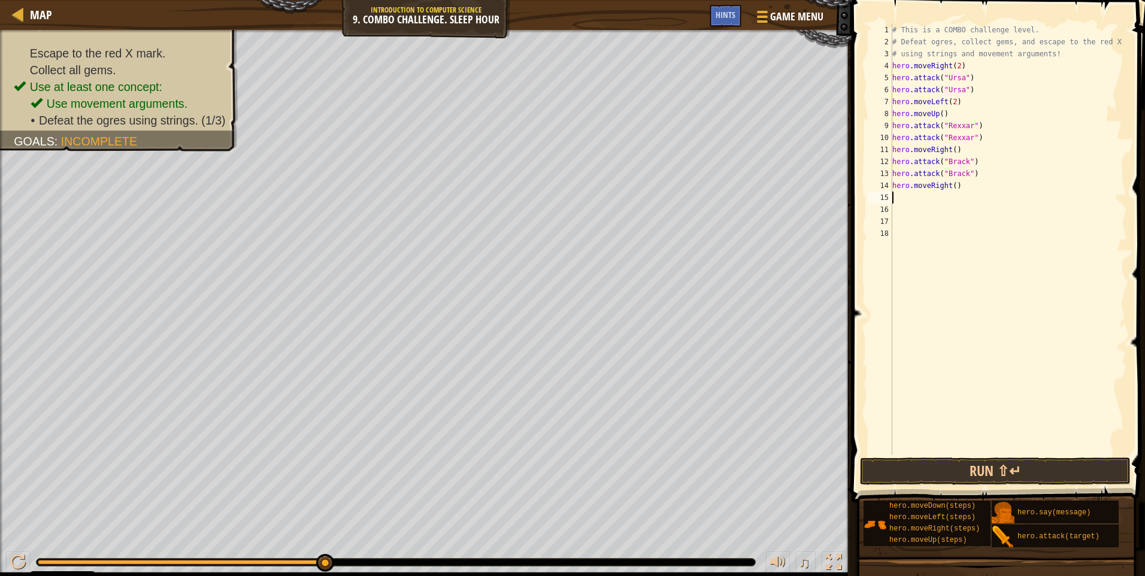
click at [951, 184] on div "# This is a COMBO challenge level. # Defeat [PERSON_NAME], collect gems, and es…" at bounding box center [1008, 251] width 237 height 455
type textarea "hero.moveRight(2)"
click at [979, 469] on button "Run ⇧↵" at bounding box center [995, 472] width 271 height 28
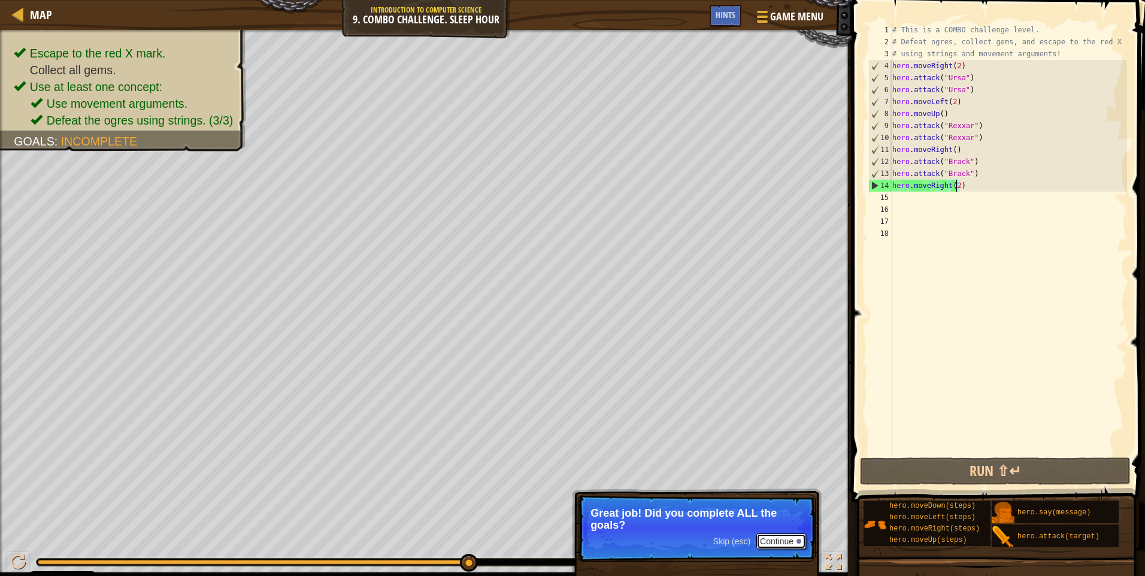
click at [783, 540] on button "Continue" at bounding box center [781, 542] width 50 height 16
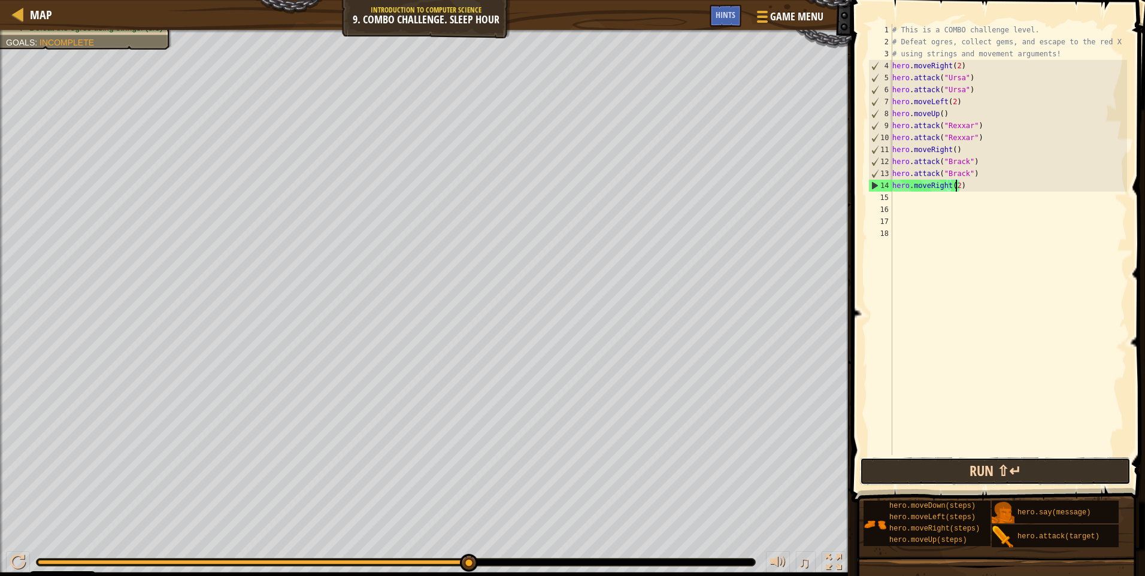
click at [967, 474] on button "Run ⇧↵" at bounding box center [995, 472] width 271 height 28
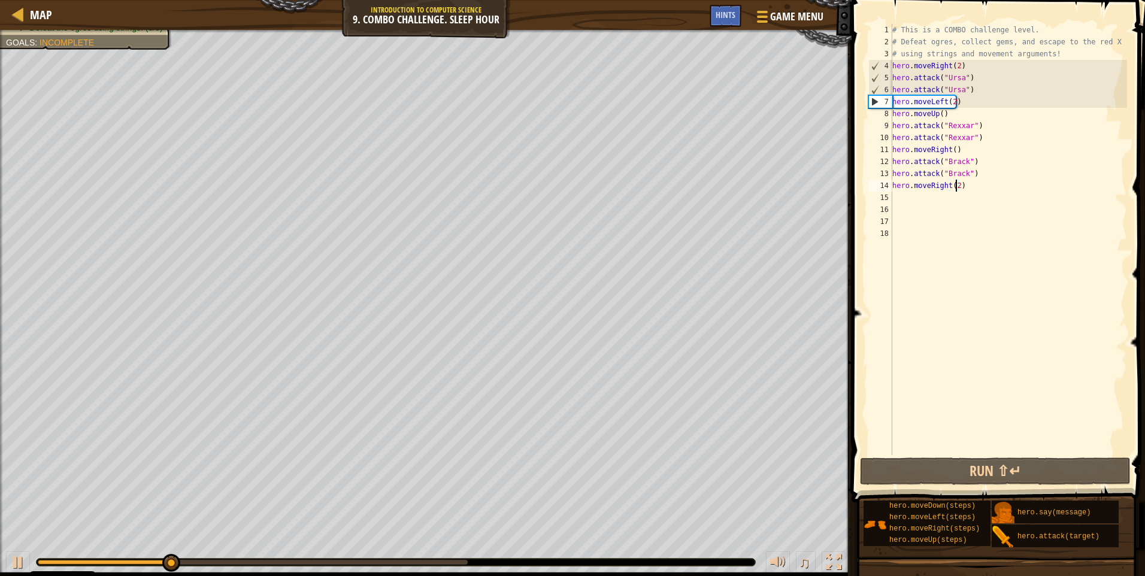
click at [879, 235] on div "18" at bounding box center [880, 234] width 24 height 12
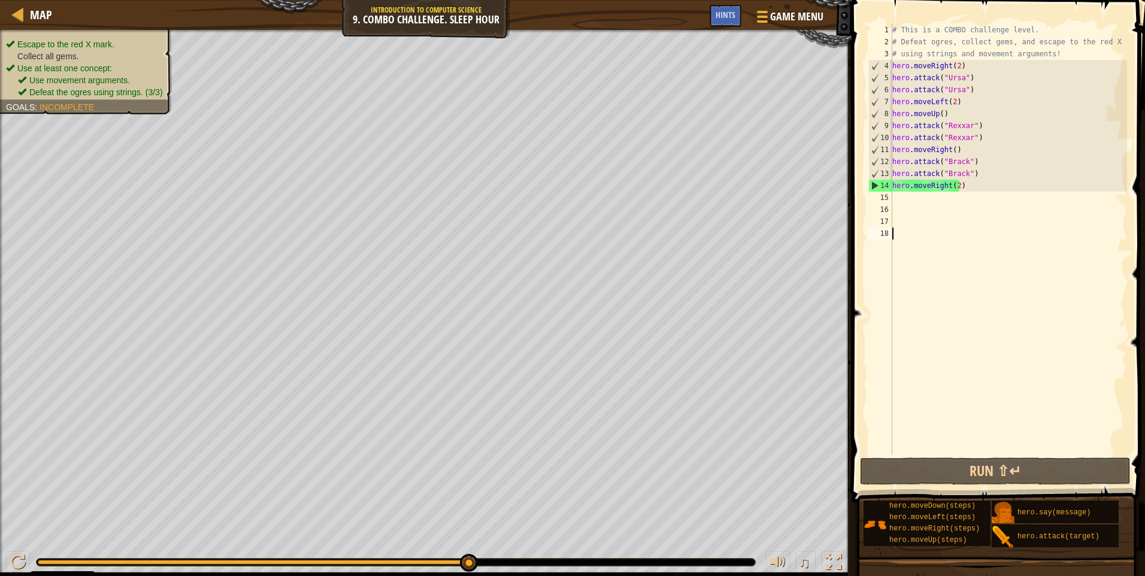
click at [47, 47] on ul "Escape to the red X mark. Collect all gems." at bounding box center [86, 50] width 160 height 24
click at [47, 59] on span "Collect all gems." at bounding box center [48, 57] width 62 height 10
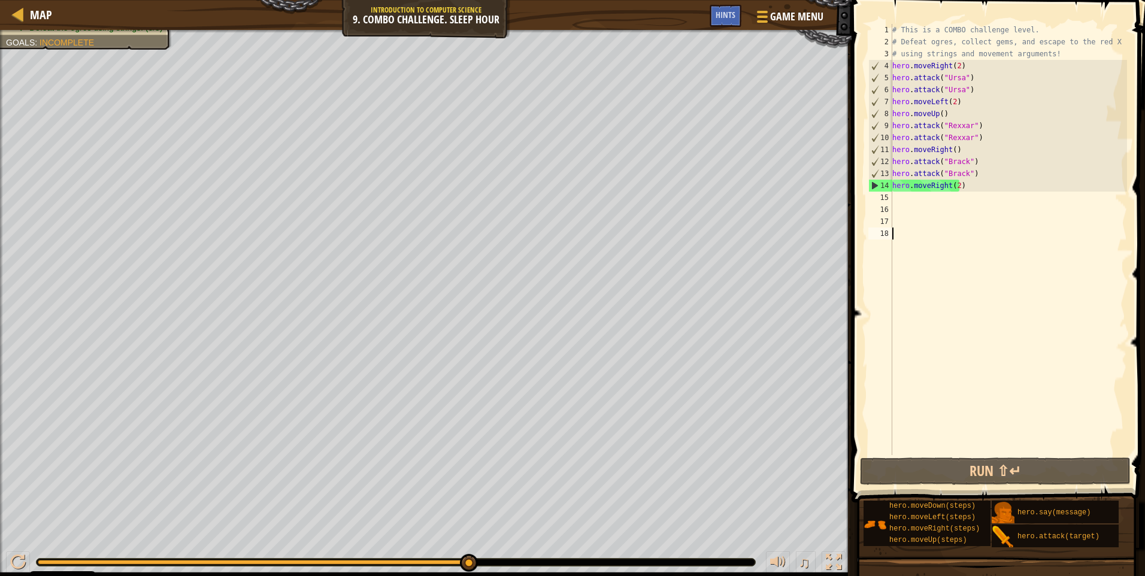
click at [956, 104] on div "# This is a COMBO challenge level. # Defeat [PERSON_NAME], collect gems, and es…" at bounding box center [1008, 251] width 237 height 455
click at [943, 104] on div "# This is a COMBO challenge level. # Defeat [PERSON_NAME], collect gems, and es…" at bounding box center [1008, 251] width 237 height 455
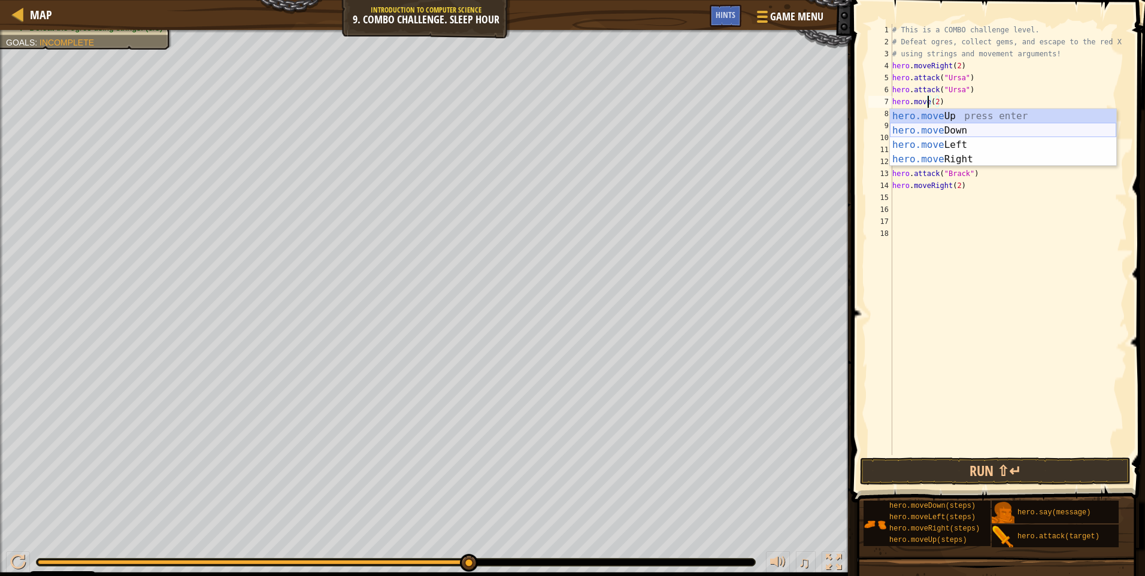
click at [949, 129] on div "hero.move Up press enter hero.move Down press enter hero.move Left press enter …" at bounding box center [1003, 152] width 226 height 86
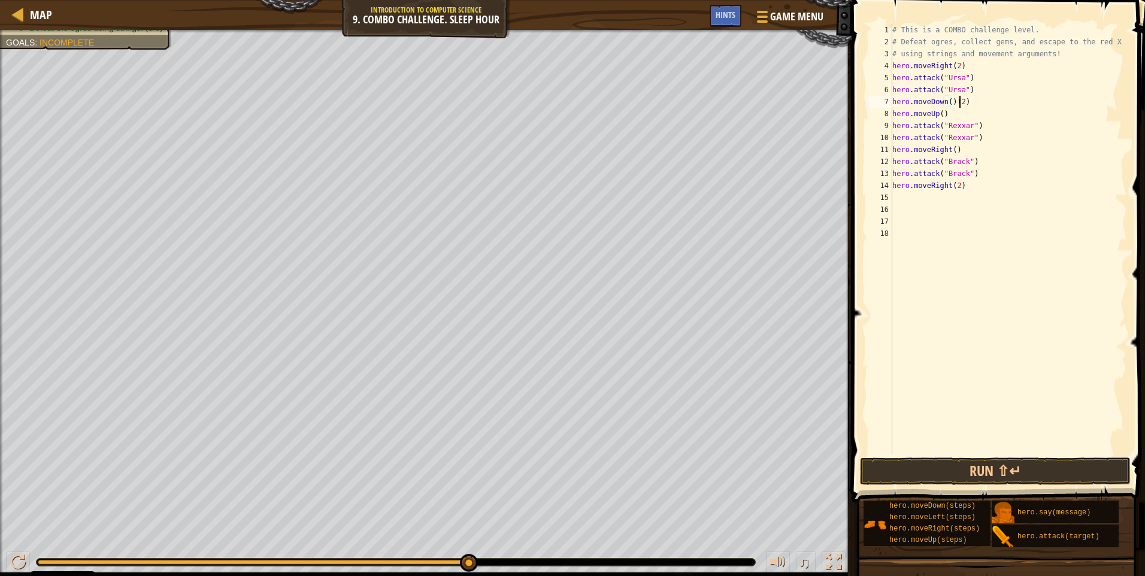
click at [959, 102] on div "# This is a COMBO challenge level. # Defeat [PERSON_NAME], collect gems, and es…" at bounding box center [1008, 251] width 237 height 455
click at [965, 101] on div "# This is a COMBO challenge level. # Defeat [PERSON_NAME], collect gems, and es…" at bounding box center [1008, 251] width 237 height 455
click at [938, 113] on div "# This is a COMBO challenge level. # Defeat [PERSON_NAME], collect gems, and es…" at bounding box center [1008, 251] width 237 height 455
click at [934, 115] on div "# This is a COMBO challenge level. # Defeat [PERSON_NAME], collect gems, and es…" at bounding box center [1008, 251] width 237 height 455
click at [936, 113] on div "# This is a COMBO challenge level. # Defeat [PERSON_NAME], collect gems, and es…" at bounding box center [1008, 251] width 237 height 455
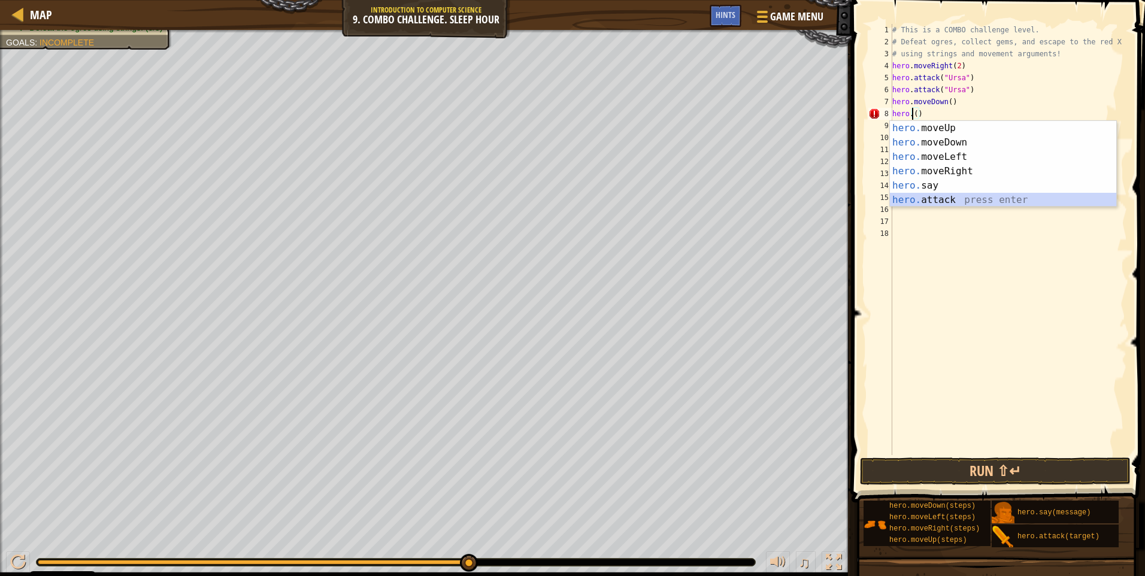
click at [931, 201] on div "hero. moveUp press enter hero. moveDown press enter hero. moveLeft press enter …" at bounding box center [1003, 178] width 226 height 115
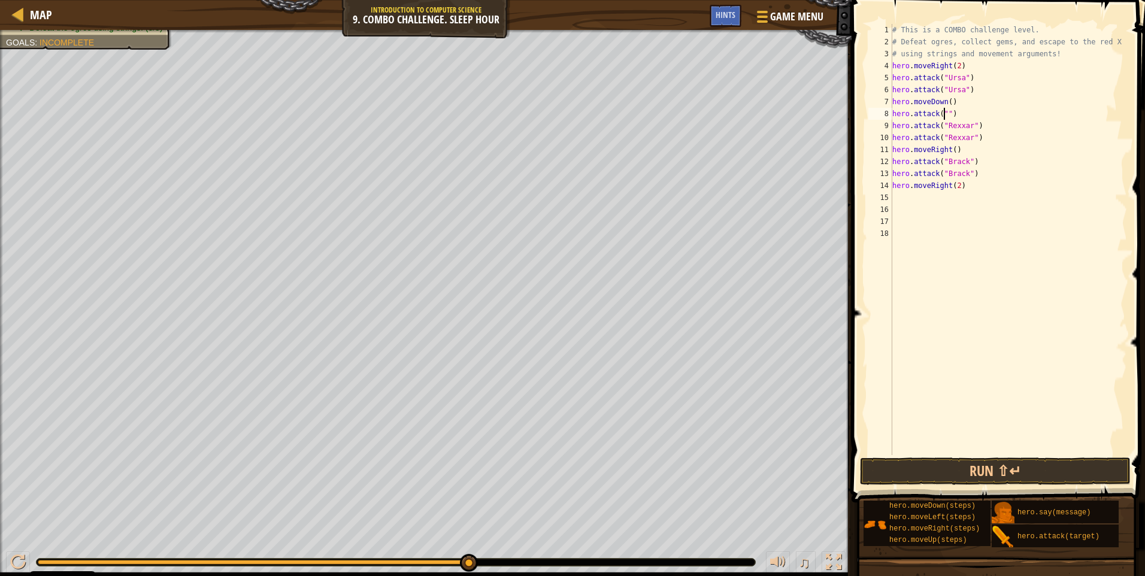
scroll to position [5, 5]
type textarea "hero.attack("Dudle")"
click at [973, 115] on div "# This is a COMBO challenge level. # Defeat [PERSON_NAME], collect gems, and es…" at bounding box center [1008, 251] width 237 height 455
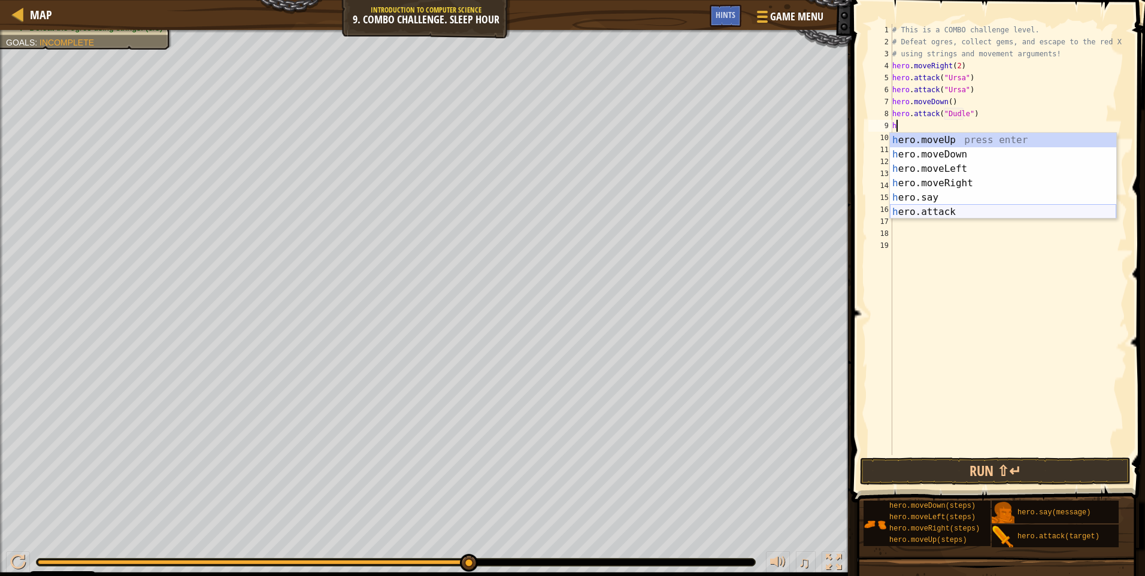
click at [936, 208] on div "h ero.moveUp press enter h ero.moveDown press enter h ero.moveLeft press enter …" at bounding box center [1003, 190] width 226 height 115
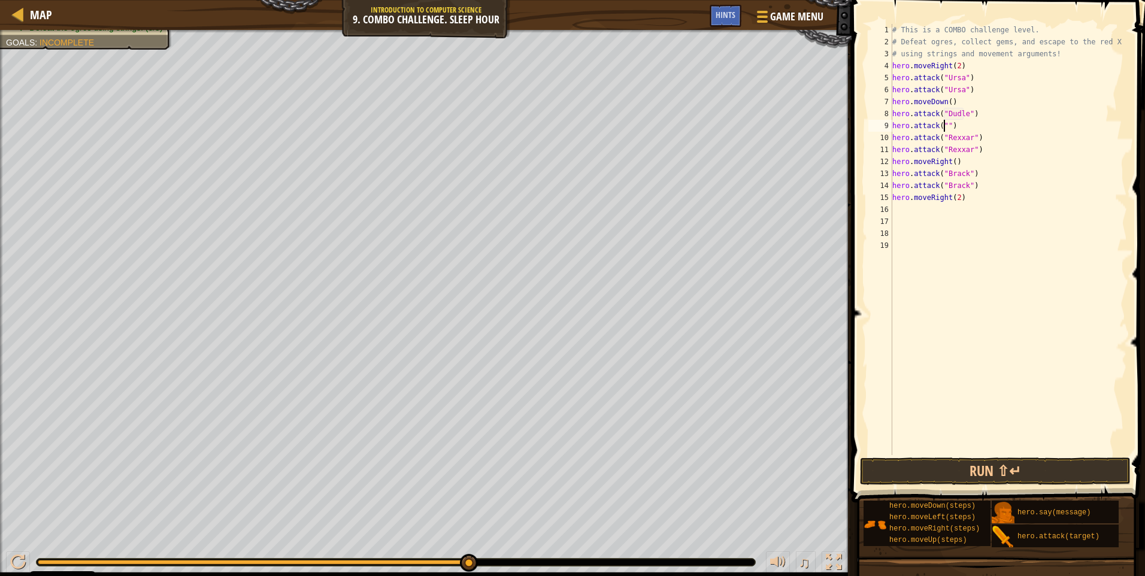
click at [967, 124] on div "# This is a COMBO challenge level. # Defeat [PERSON_NAME], collect gems, and es…" at bounding box center [1008, 251] width 237 height 455
click at [975, 113] on div "# This is a COMBO challenge level. # Defeat [PERSON_NAME], collect gems, and es…" at bounding box center [1008, 251] width 237 height 455
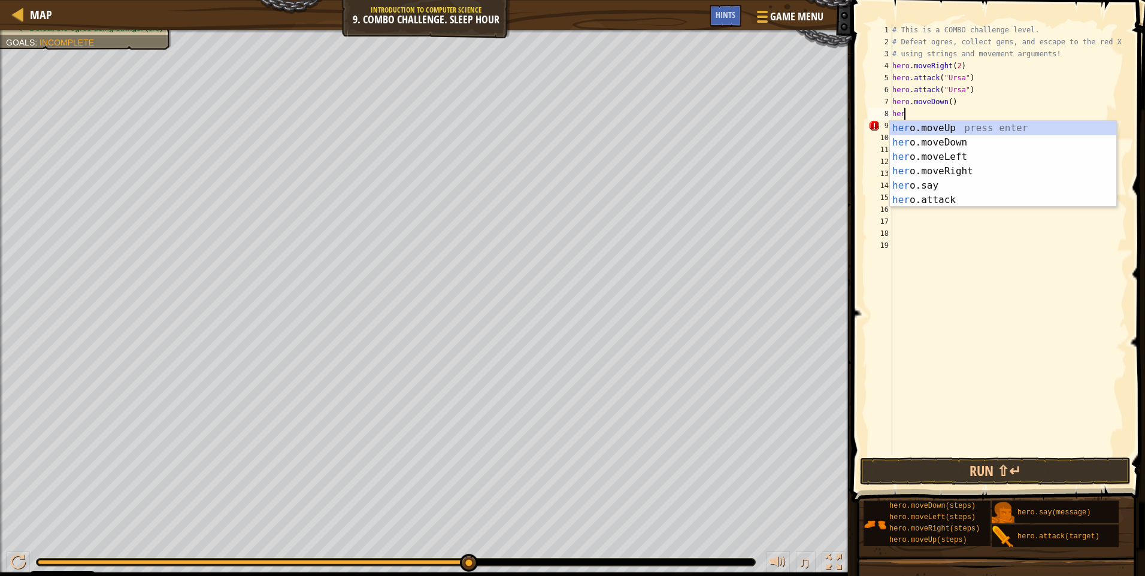
type textarea "h"
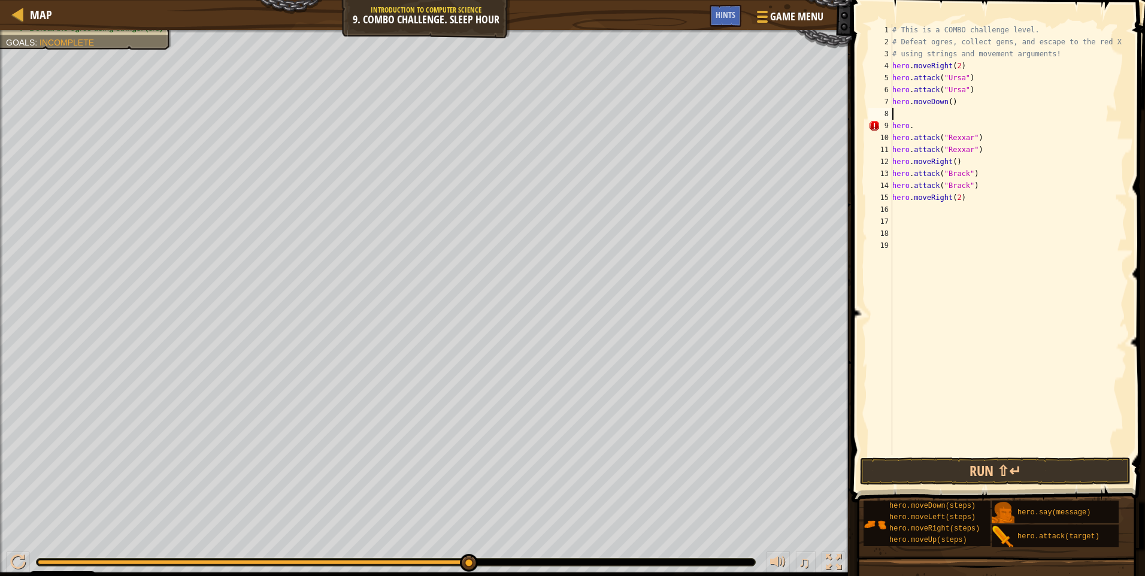
click at [913, 122] on div "# This is a COMBO challenge level. # Defeat [PERSON_NAME], collect gems, and es…" at bounding box center [1008, 251] width 237 height 455
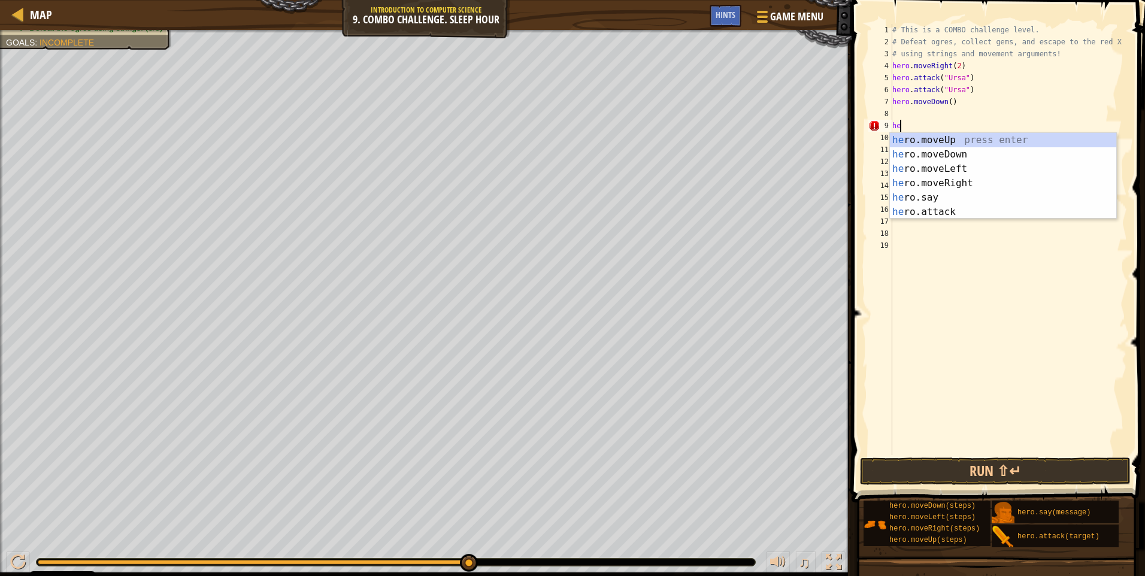
type textarea "h"
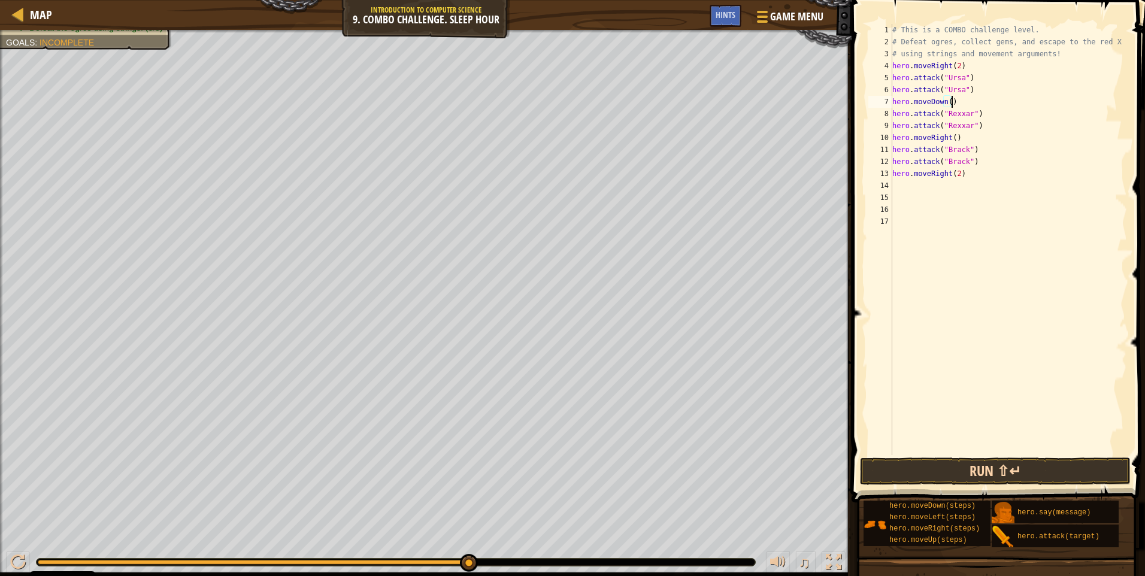
type textarea "hero.moveDown()"
click at [1008, 469] on button "Run ⇧↵" at bounding box center [995, 472] width 271 height 28
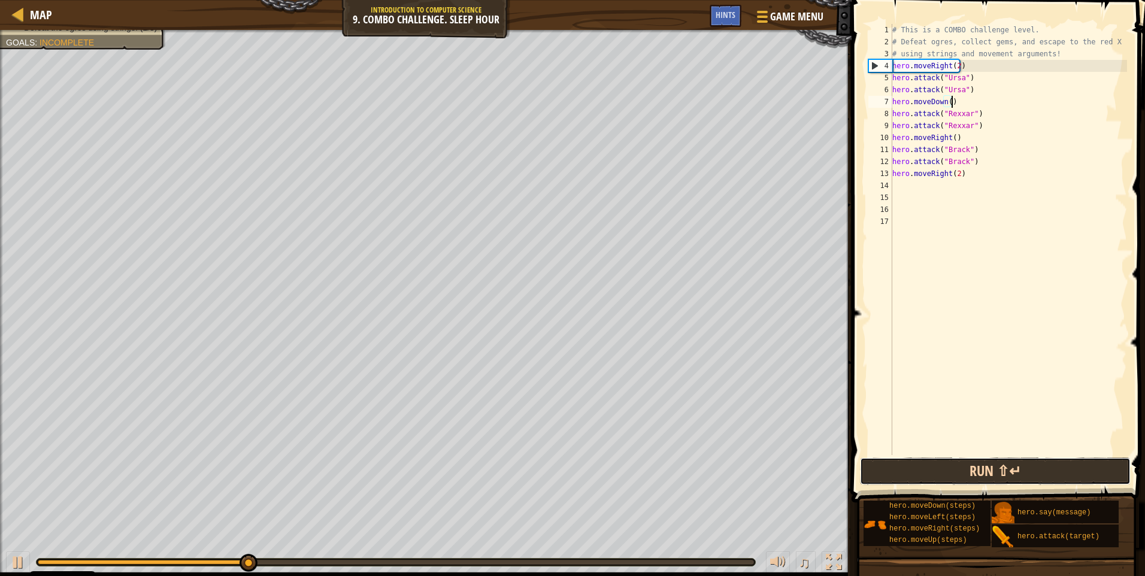
click at [980, 472] on button "Run ⇧↵" at bounding box center [995, 472] width 271 height 28
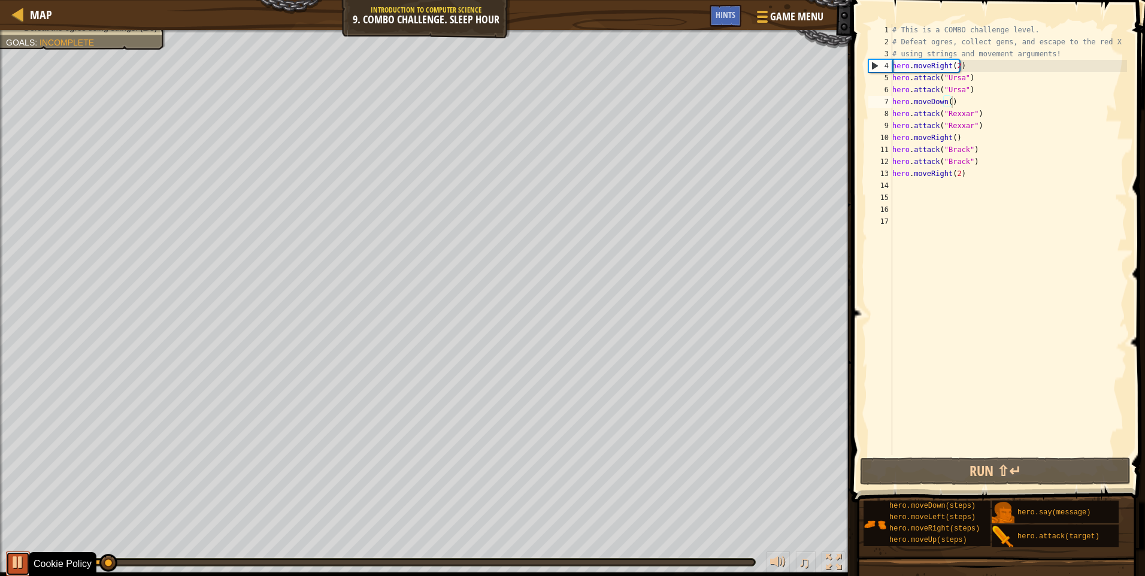
click at [13, 565] on div at bounding box center [18, 563] width 16 height 16
drag, startPoint x: 113, startPoint y: 560, endPoint x: 28, endPoint y: 552, distance: 84.8
click at [28, 552] on div "♫" at bounding box center [426, 559] width 852 height 36
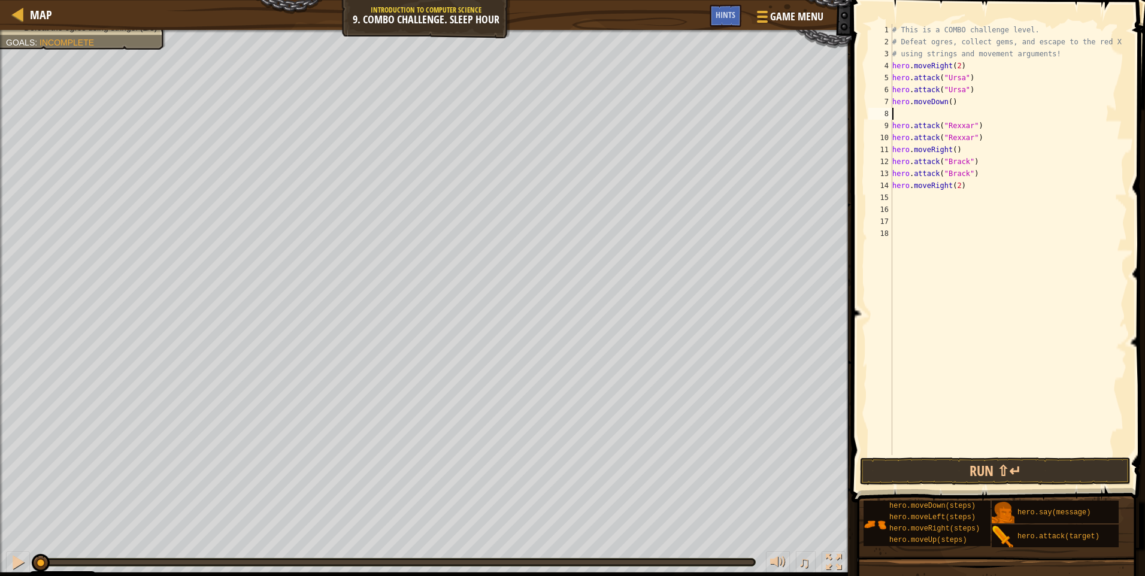
type textarea "h"
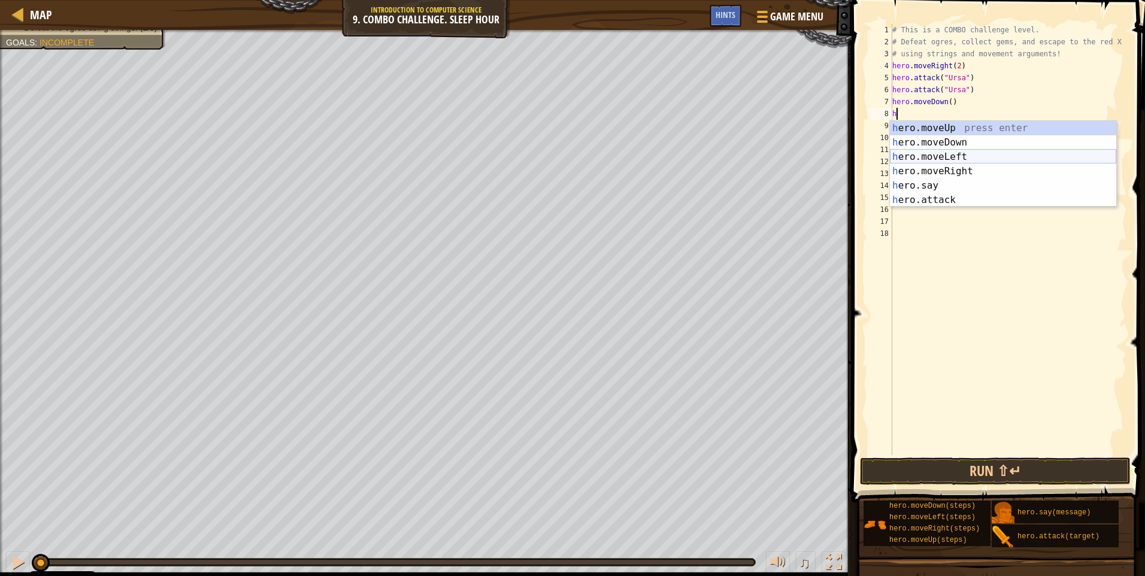
click at [928, 158] on div "h ero.moveUp press enter h ero.moveDown press enter h ero.moveLeft press enter …" at bounding box center [1003, 178] width 226 height 115
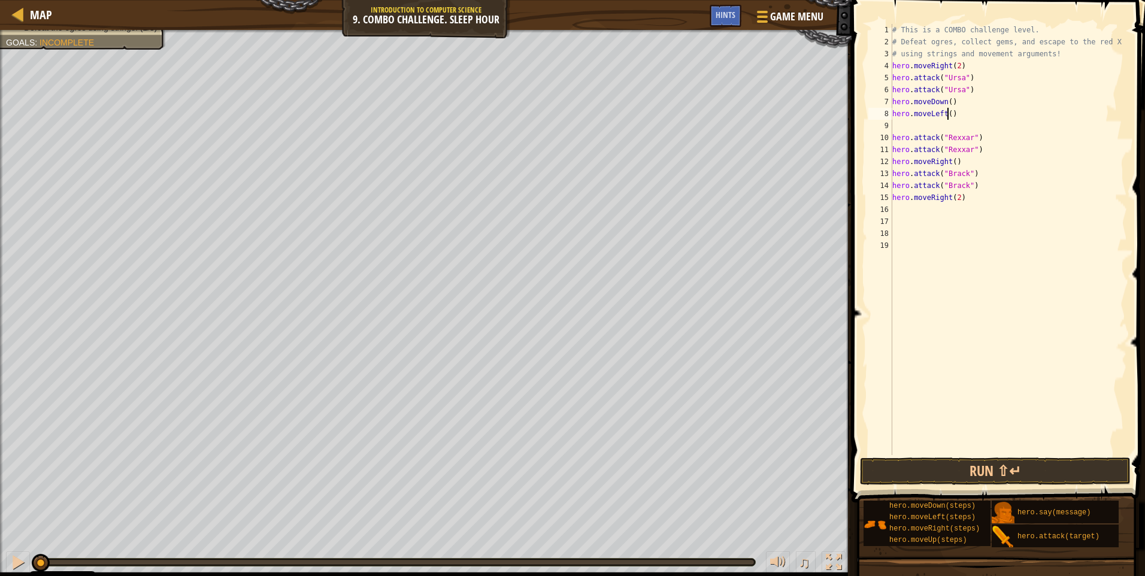
click at [947, 114] on div "# This is a COMBO challenge level. # Defeat [PERSON_NAME], collect gems, and es…" at bounding box center [1008, 251] width 237 height 455
type textarea "hero.moveLeft(2)"
click at [907, 128] on div "# This is a COMBO challenge level. # Defeat [PERSON_NAME], collect gems, and es…" at bounding box center [1008, 251] width 237 height 455
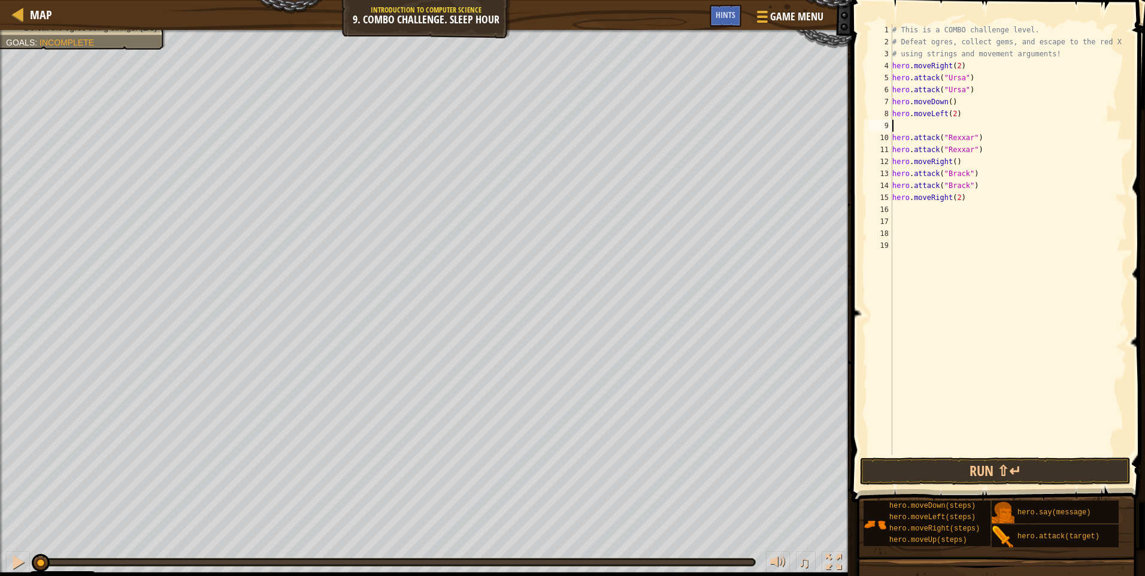
type textarea "h"
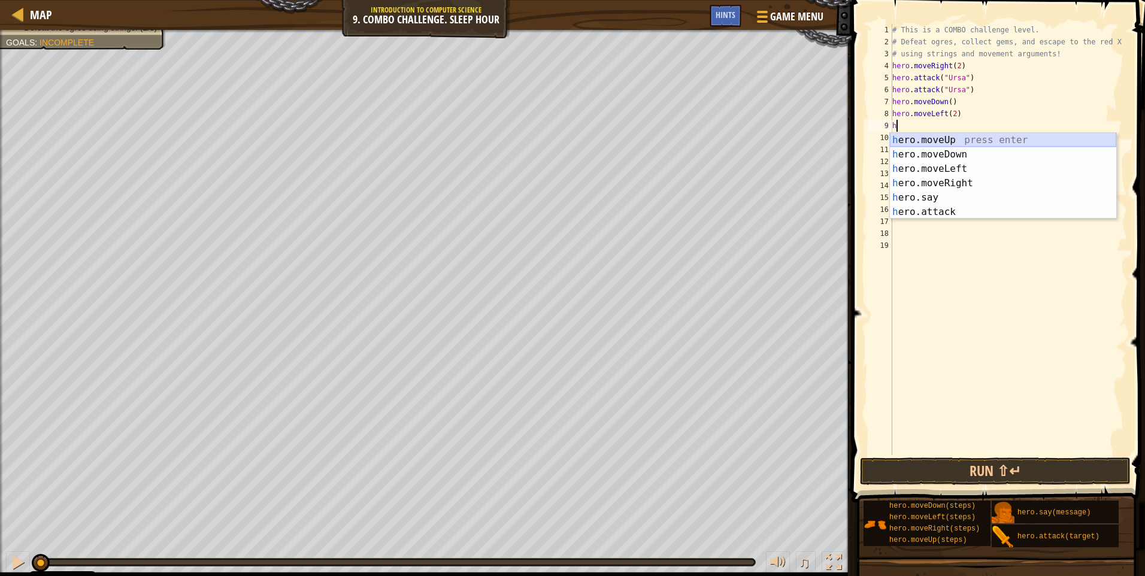
click at [937, 141] on div "h ero.moveUp press enter h ero.moveDown press enter h ero.moveLeft press enter …" at bounding box center [1003, 190] width 226 height 115
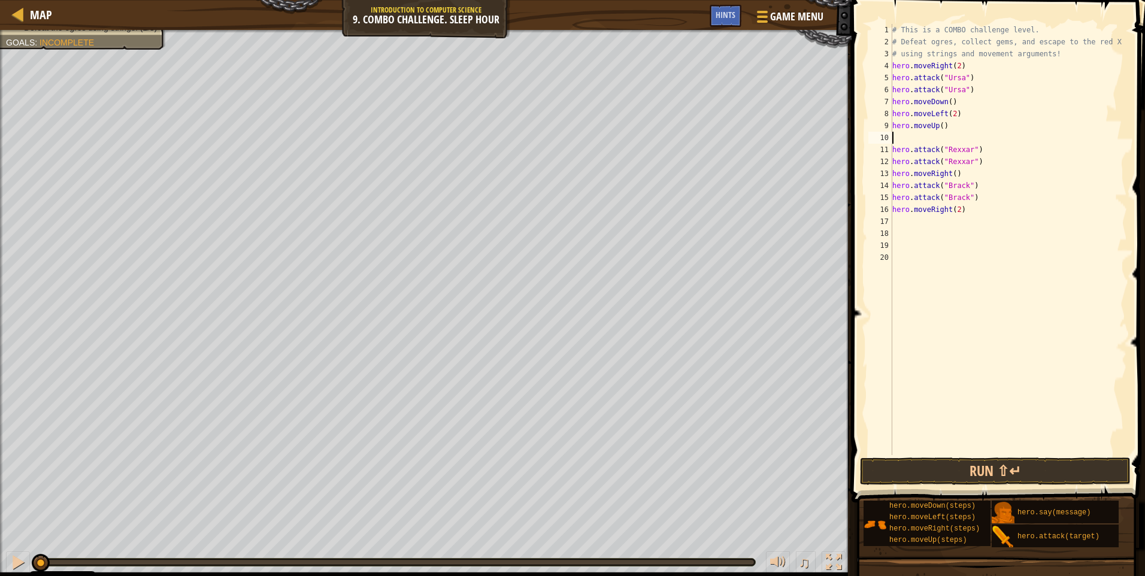
click at [940, 129] on div "# This is a COMBO challenge level. # Defeat [PERSON_NAME], collect gems, and es…" at bounding box center [1008, 251] width 237 height 455
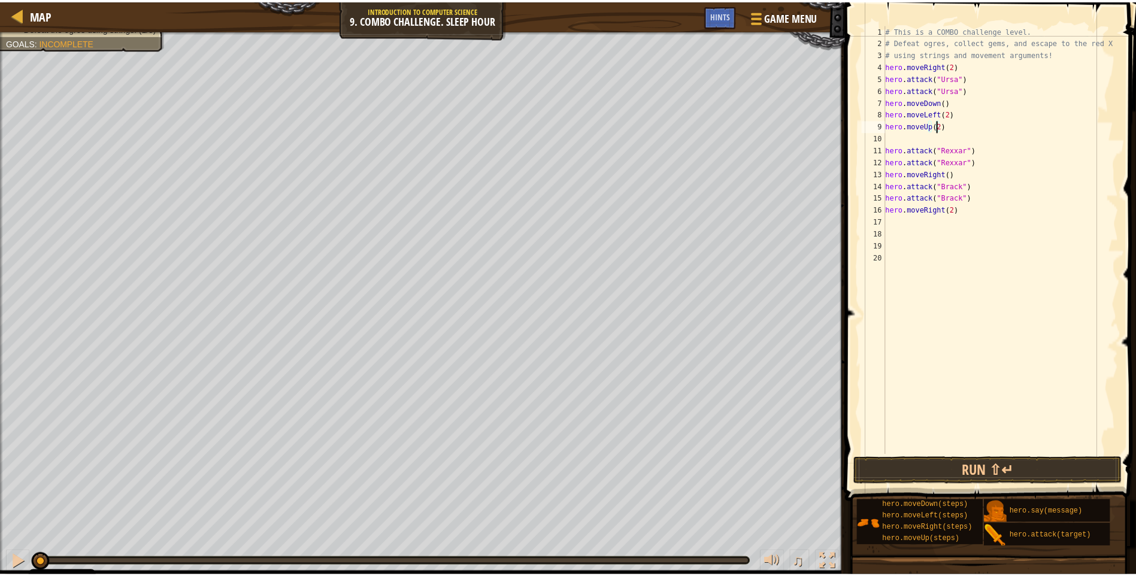
scroll to position [5, 4]
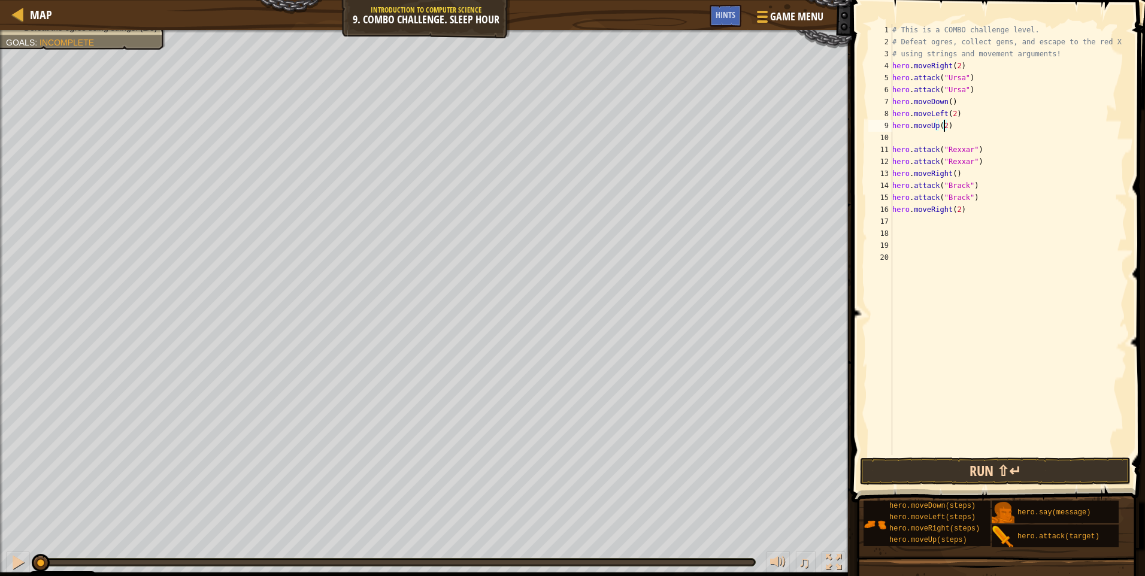
type textarea "hero.moveUp(2)"
click at [999, 472] on button "Run ⇧↵" at bounding box center [995, 472] width 271 height 28
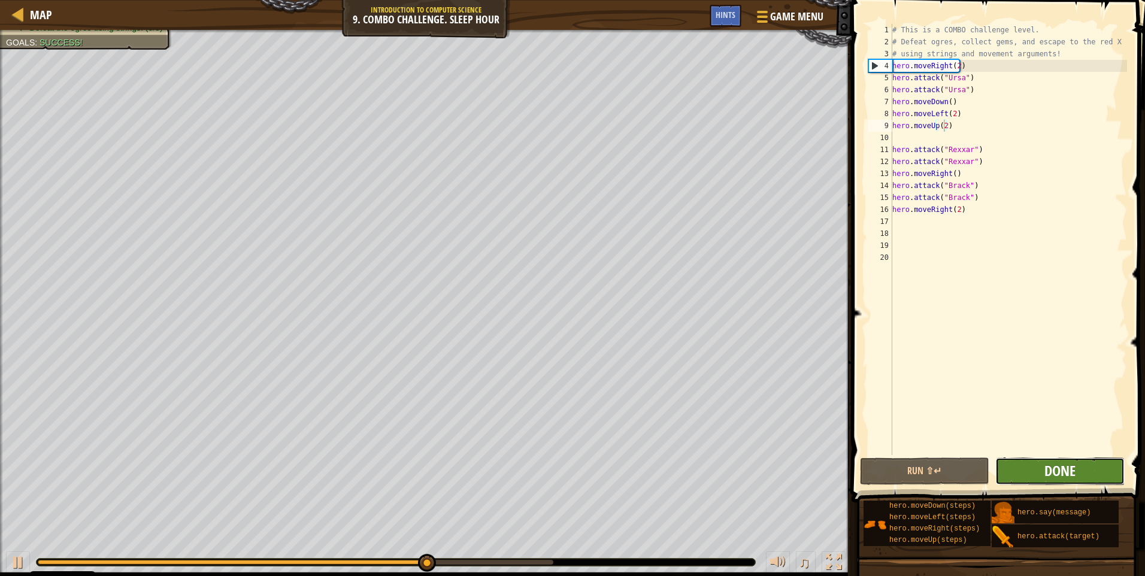
click at [1067, 473] on span "Done" at bounding box center [1059, 470] width 31 height 19
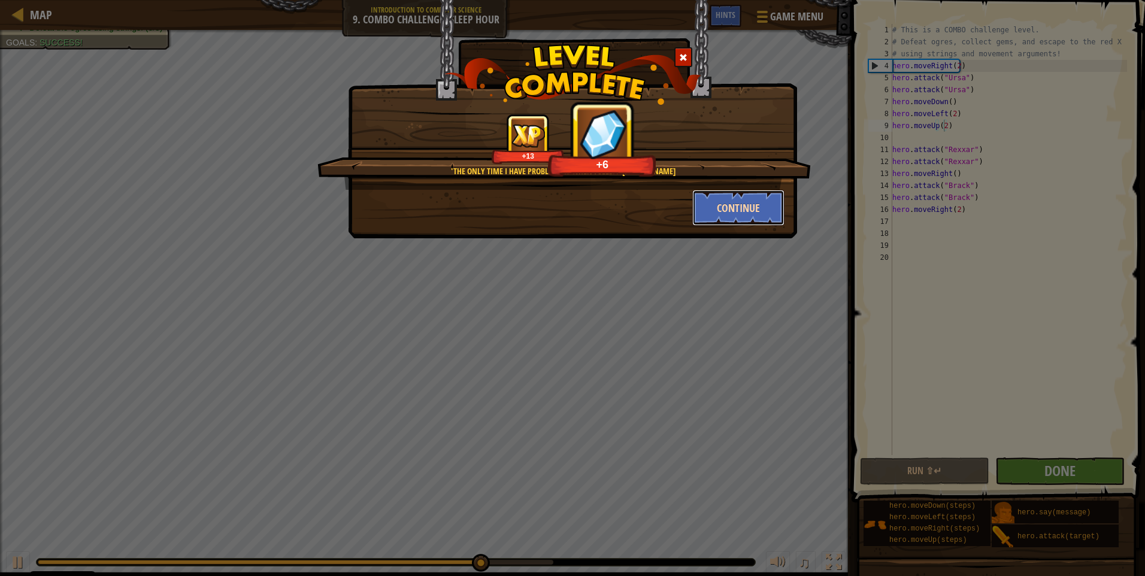
click at [734, 204] on button "Continue" at bounding box center [738, 208] width 93 height 36
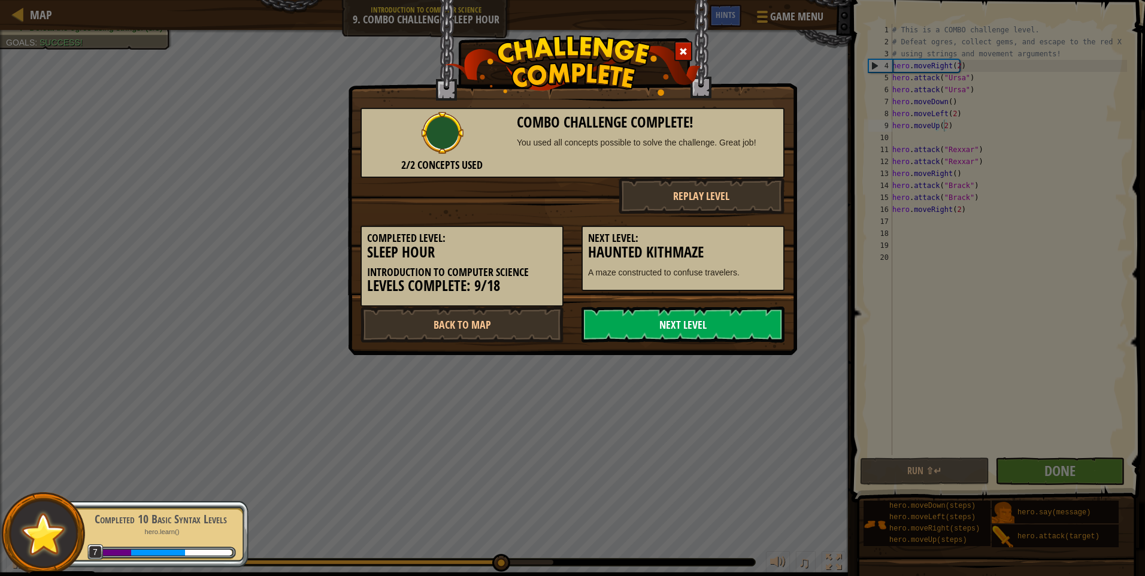
click at [688, 316] on link "Next Level" at bounding box center [682, 325] width 203 height 36
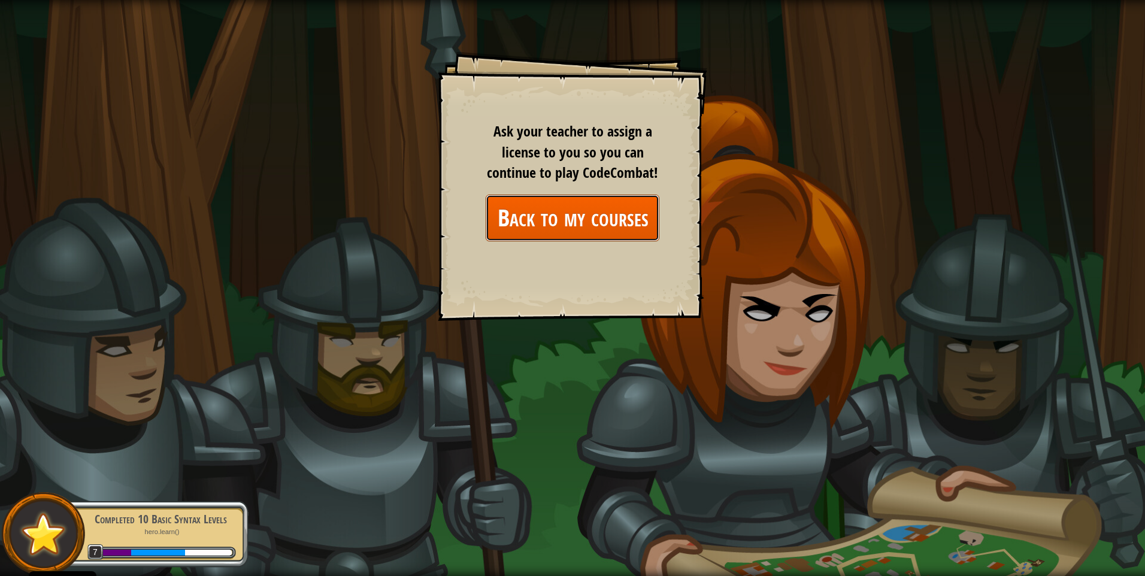
click at [605, 221] on link "Back to my courses" at bounding box center [573, 218] width 174 height 46
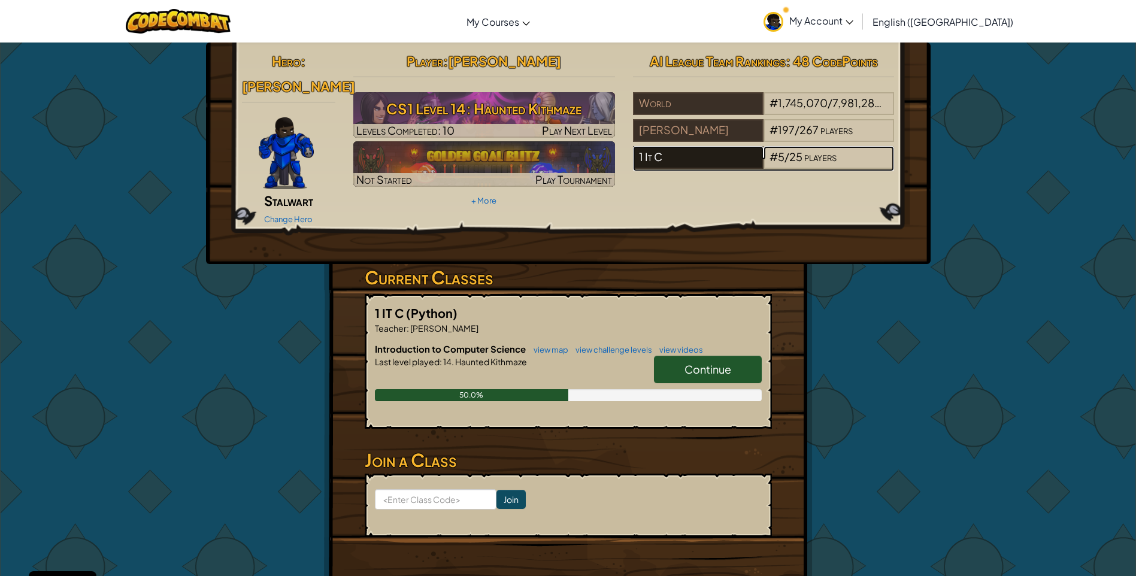
click at [657, 157] on div "1 It C" at bounding box center [698, 157] width 131 height 23
click at [869, 153] on div "# 5 / 25 players" at bounding box center [829, 157] width 131 height 23
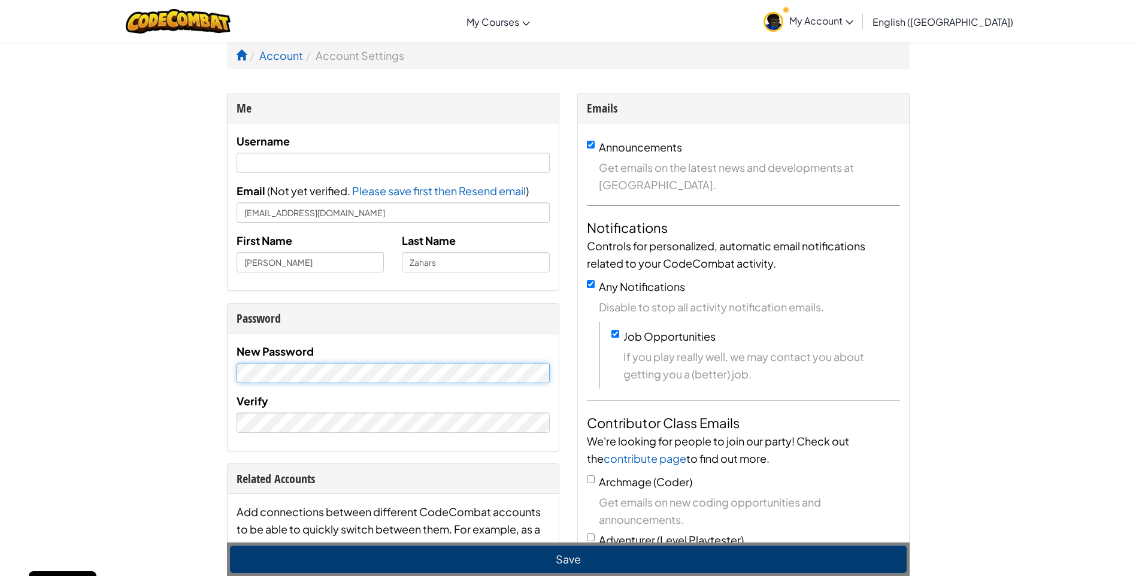
click at [233, 370] on div "New Password Verify" at bounding box center [393, 392] width 331 height 117
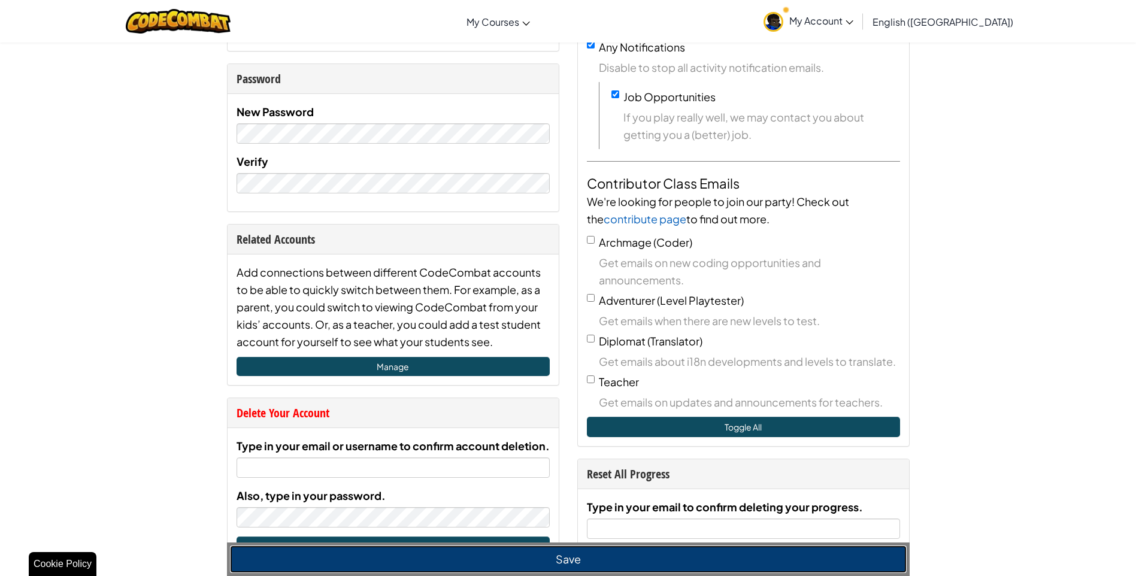
click at [564, 564] on button "Save" at bounding box center [568, 560] width 677 height 28
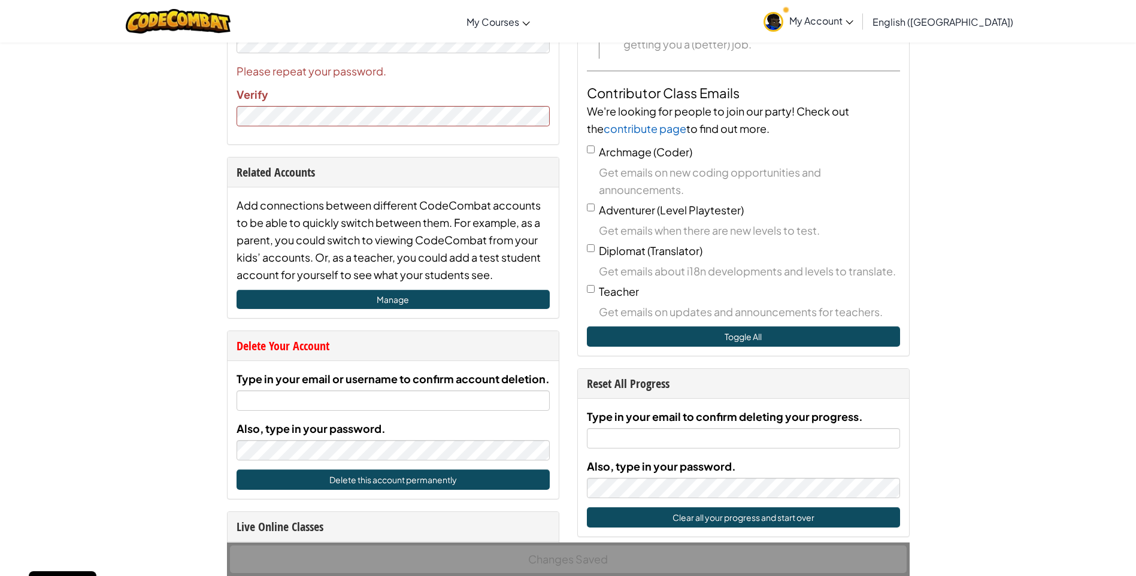
scroll to position [419, 0]
